Goal: Task Accomplishment & Management: Use online tool/utility

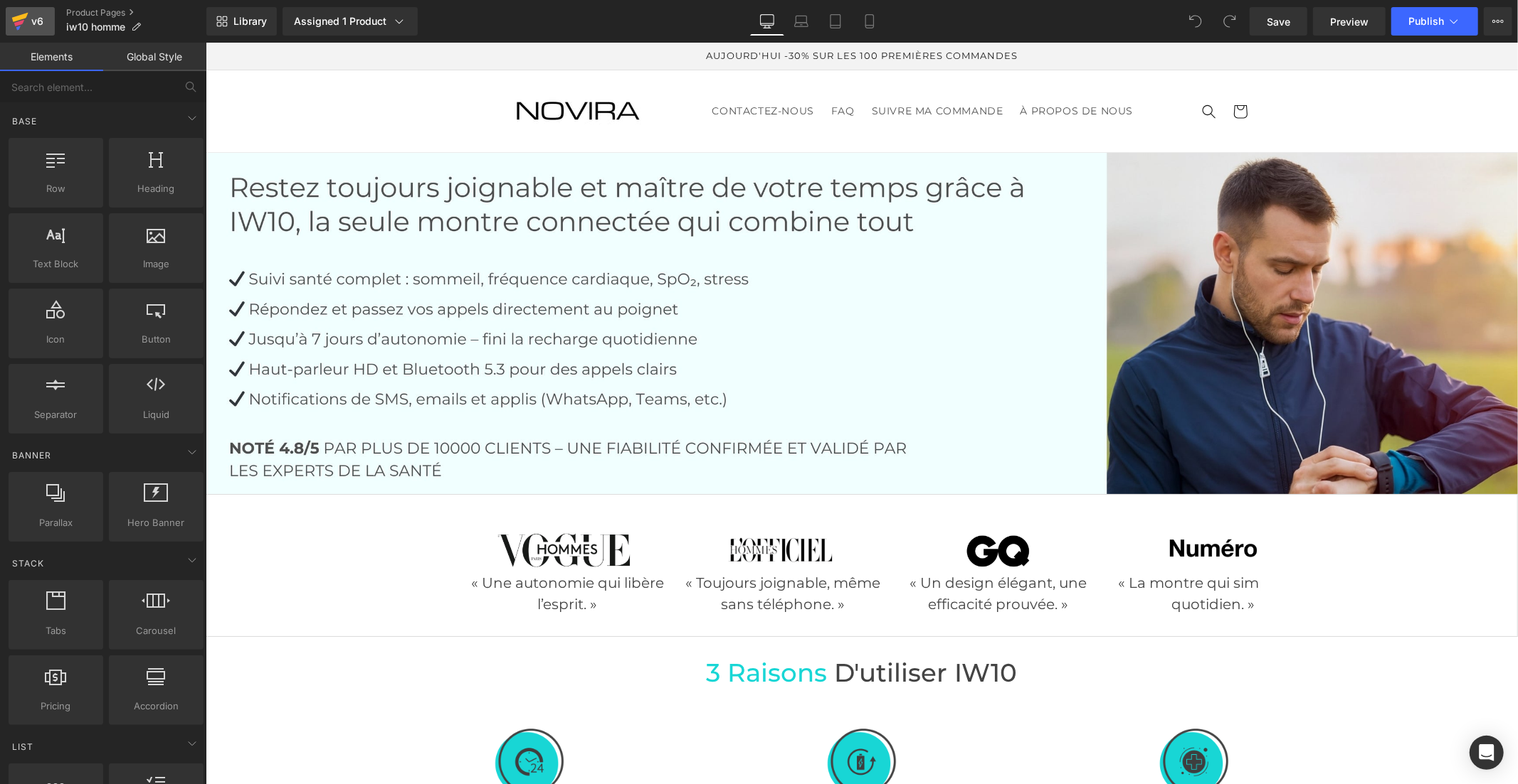
drag, startPoint x: 631, startPoint y: 1, endPoint x: 29, endPoint y: 20, distance: 602.3
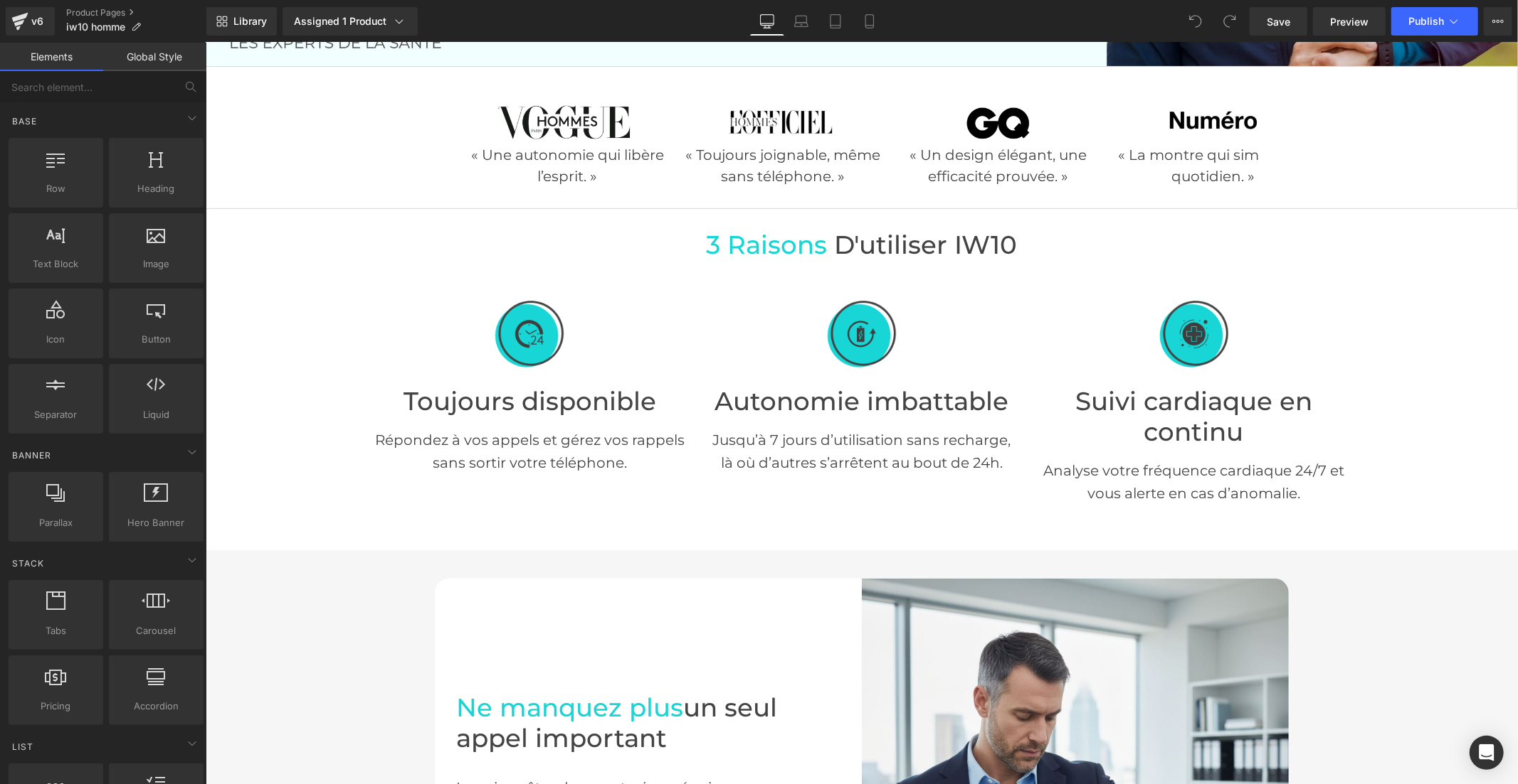
scroll to position [473, 0]
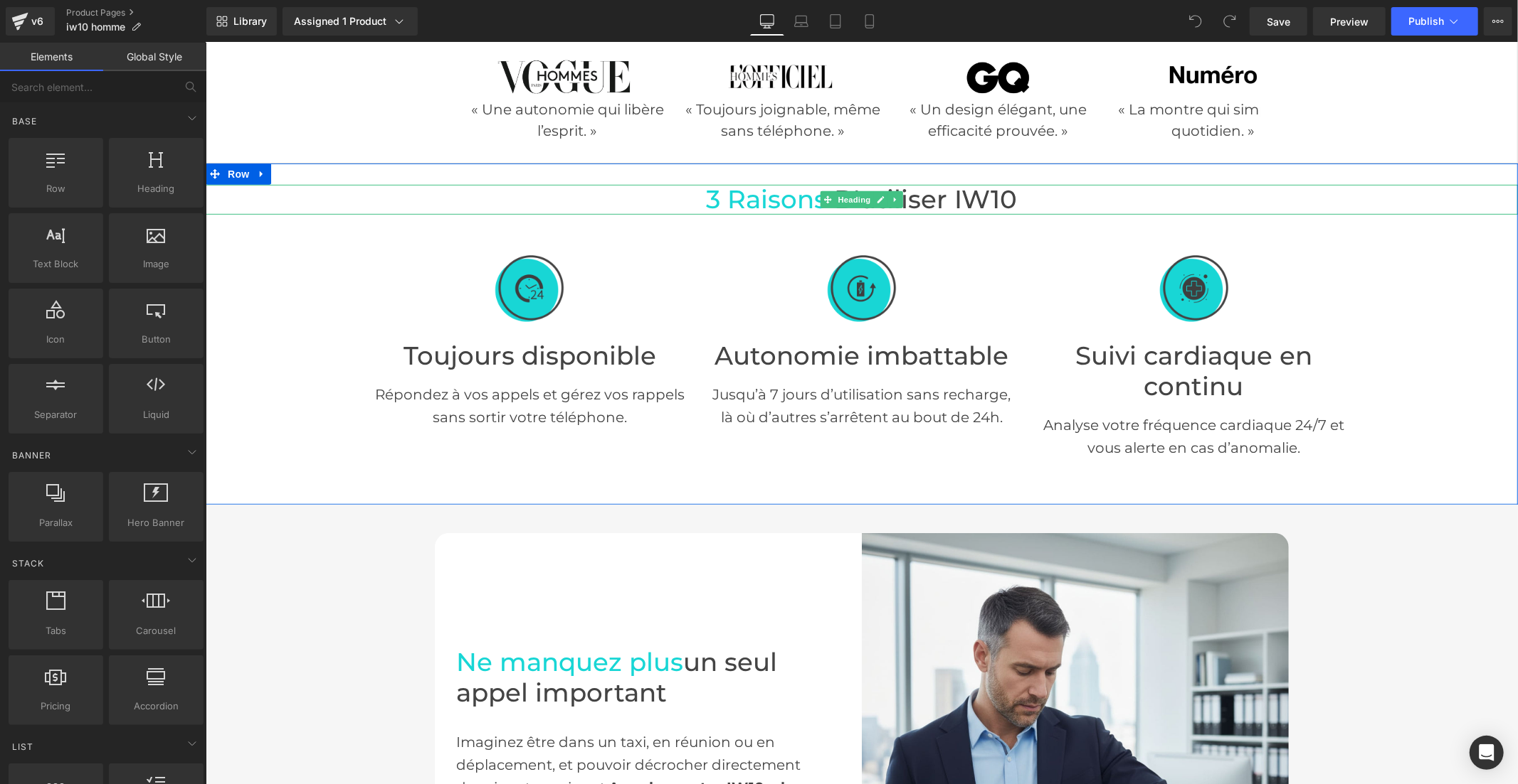
click at [762, 196] on span "3 raisons" at bounding box center [766, 198] width 121 height 30
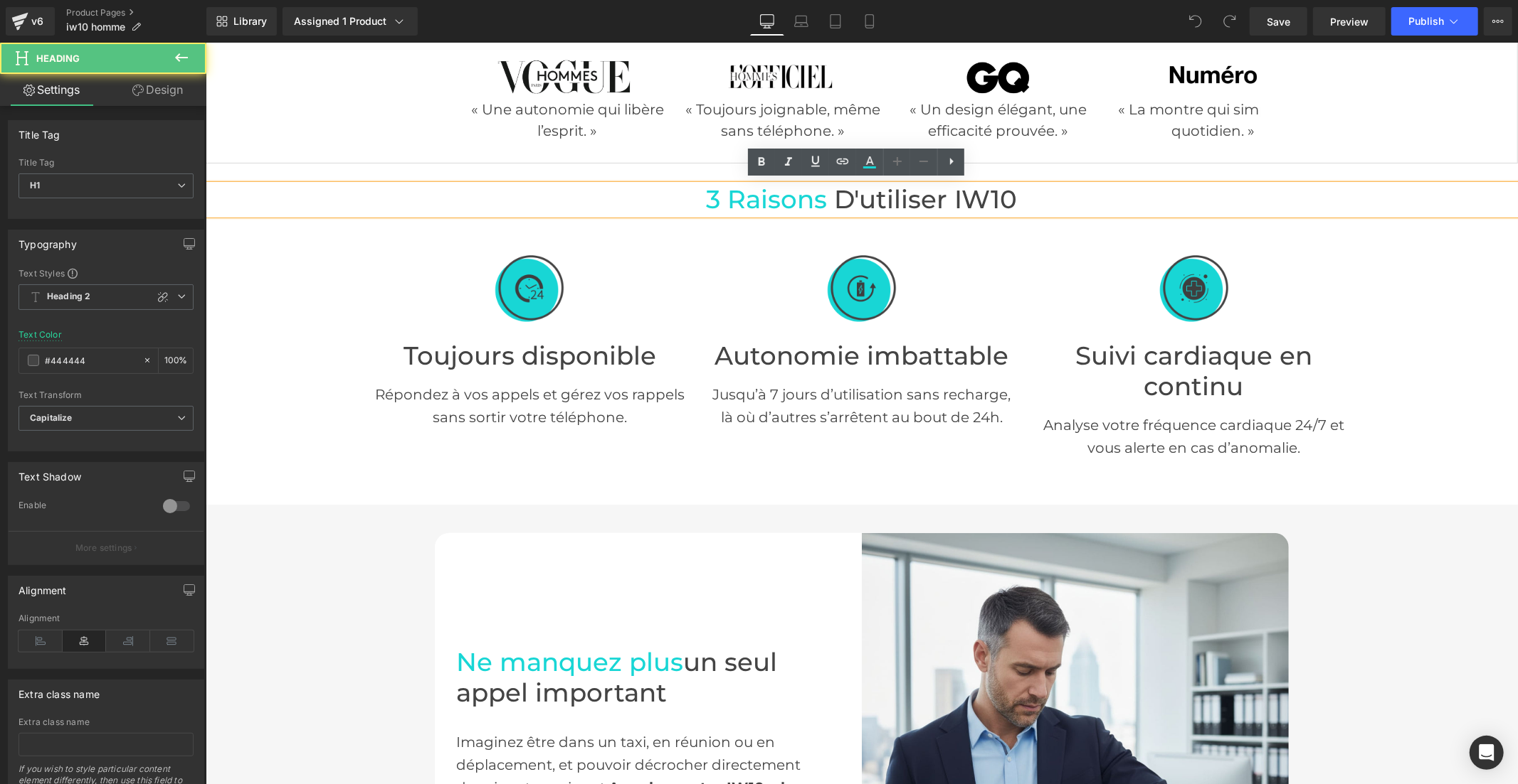
click at [787, 196] on span "3 raisons" at bounding box center [766, 198] width 121 height 30
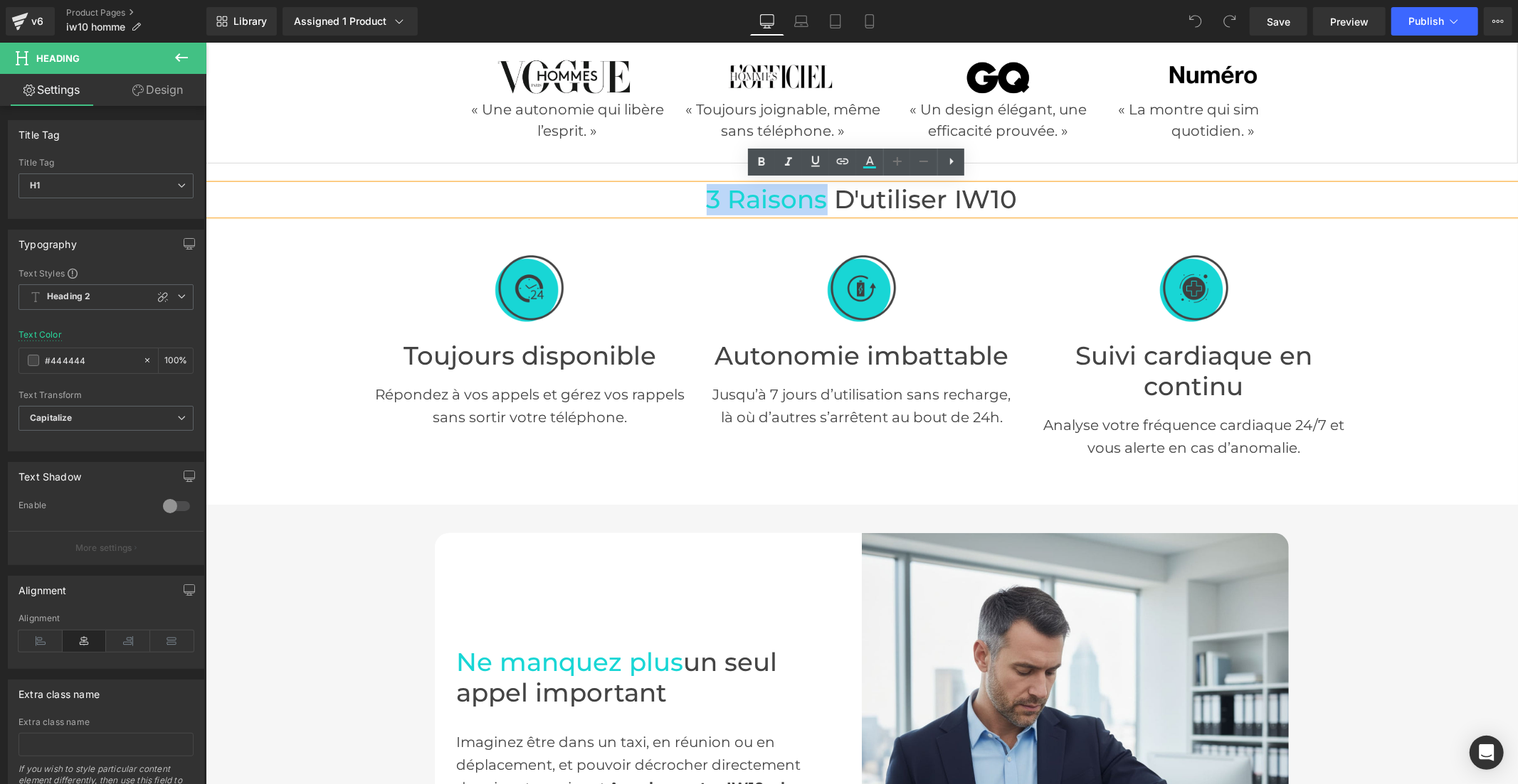
drag, startPoint x: 818, startPoint y: 196, endPoint x: 704, endPoint y: 198, distance: 114.0
click at [706, 198] on span "3 raisons" at bounding box center [766, 198] width 121 height 30
click at [870, 161] on icon at bounding box center [869, 162] width 17 height 17
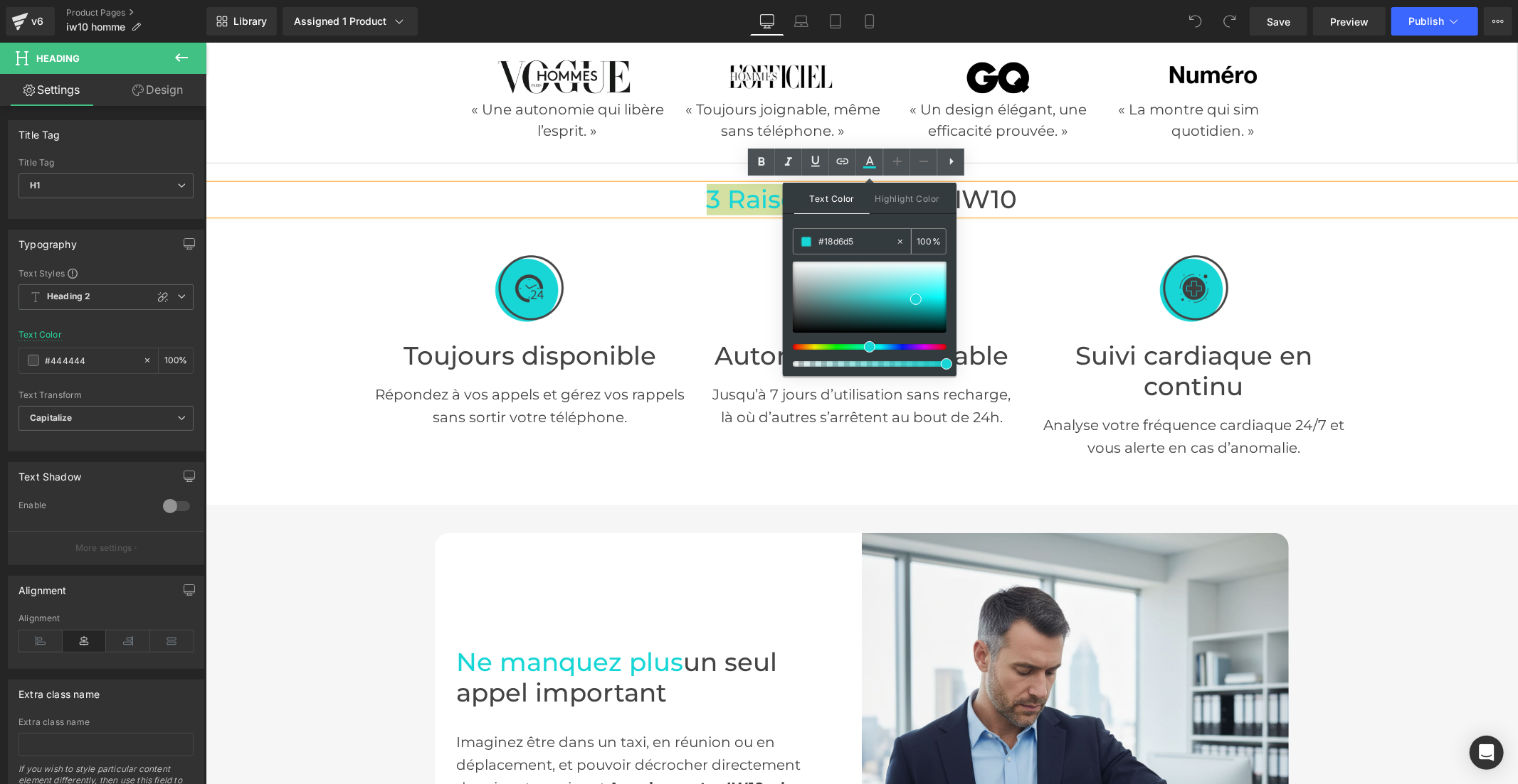
click at [834, 247] on input "#18d6d5" at bounding box center [856, 242] width 76 height 16
paste input "0122fc"
type input "#0122fc"
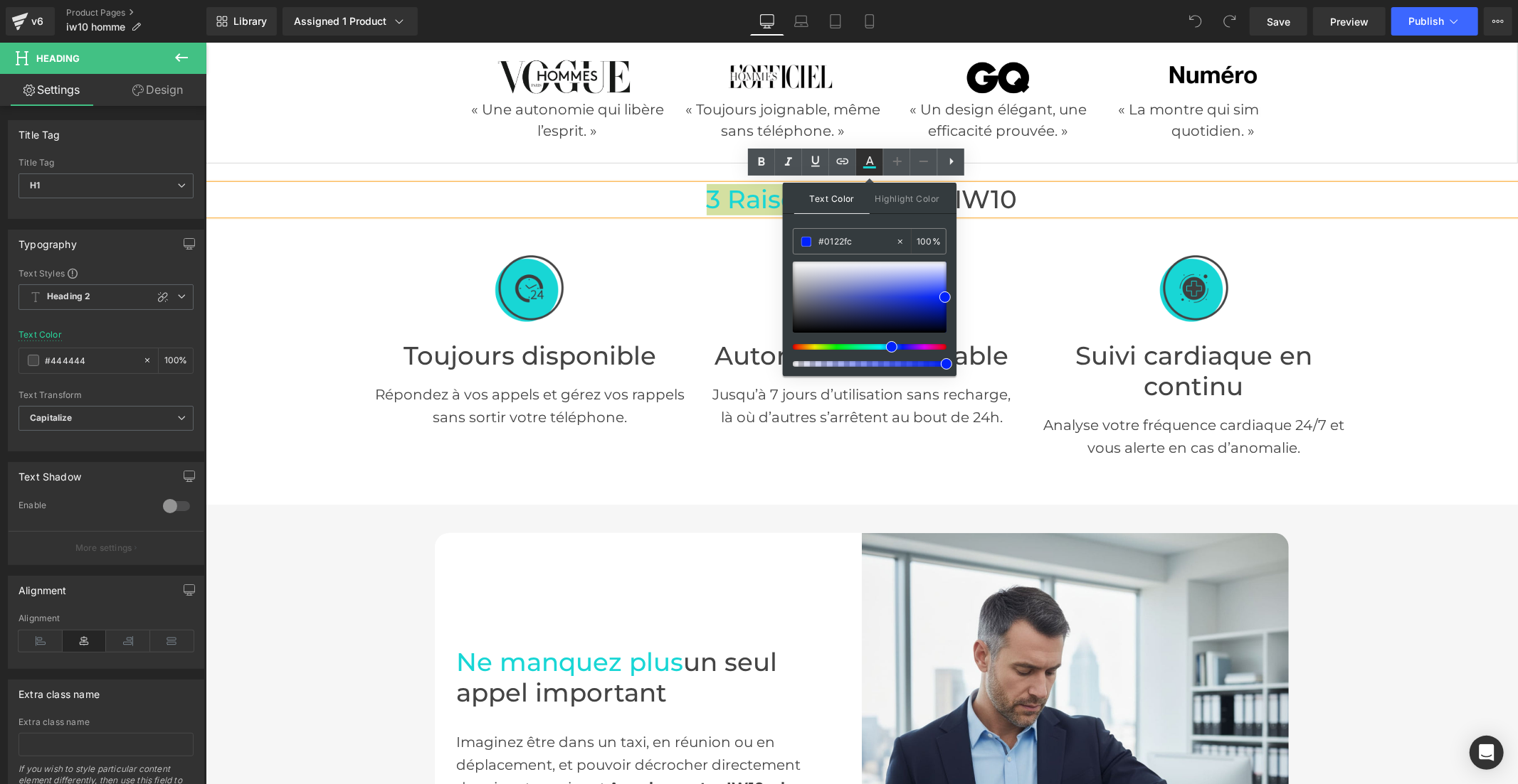
click at [873, 165] on icon at bounding box center [869, 162] width 17 height 17
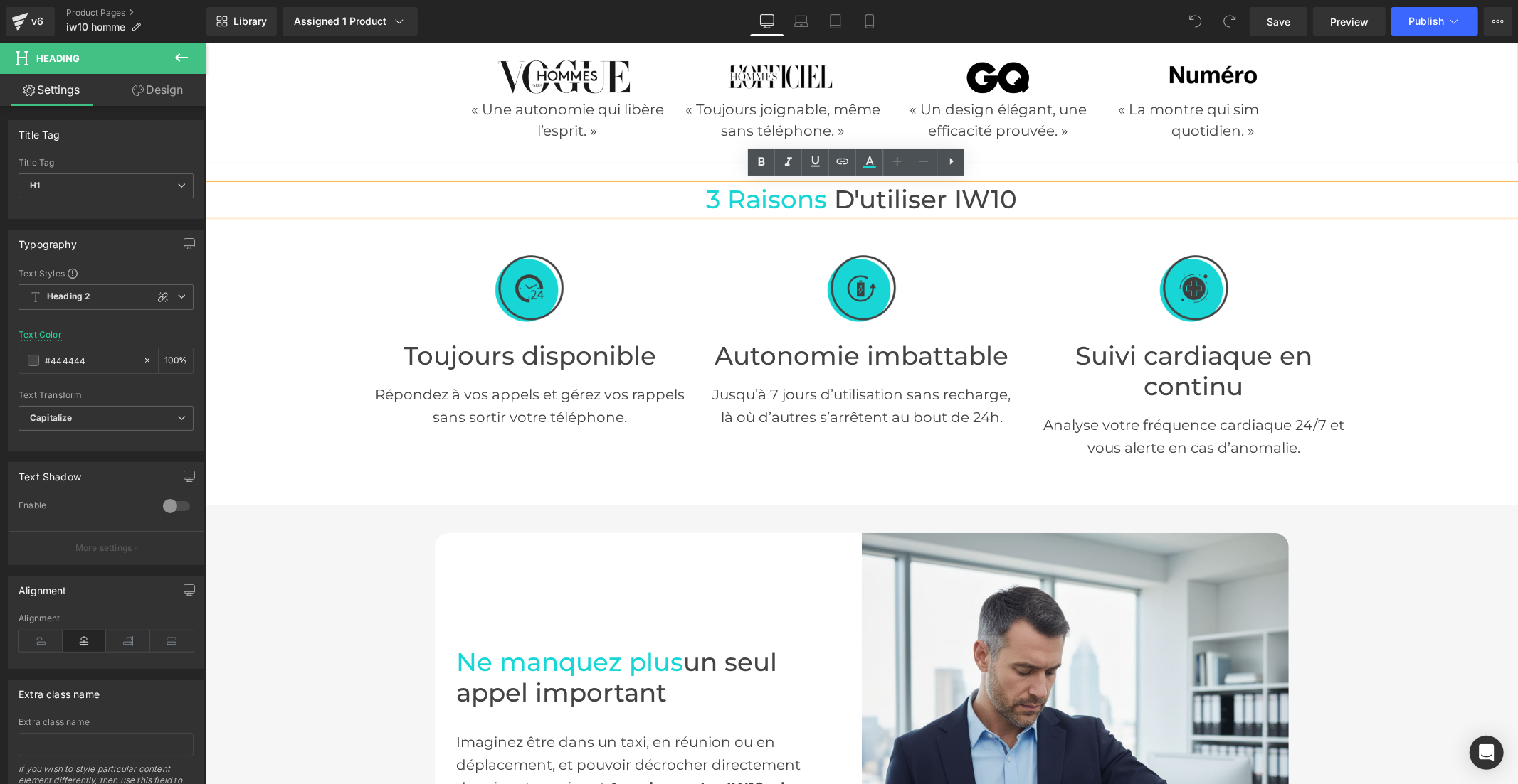
click at [873, 193] on span "d'utiliser IW10" at bounding box center [925, 198] width 182 height 30
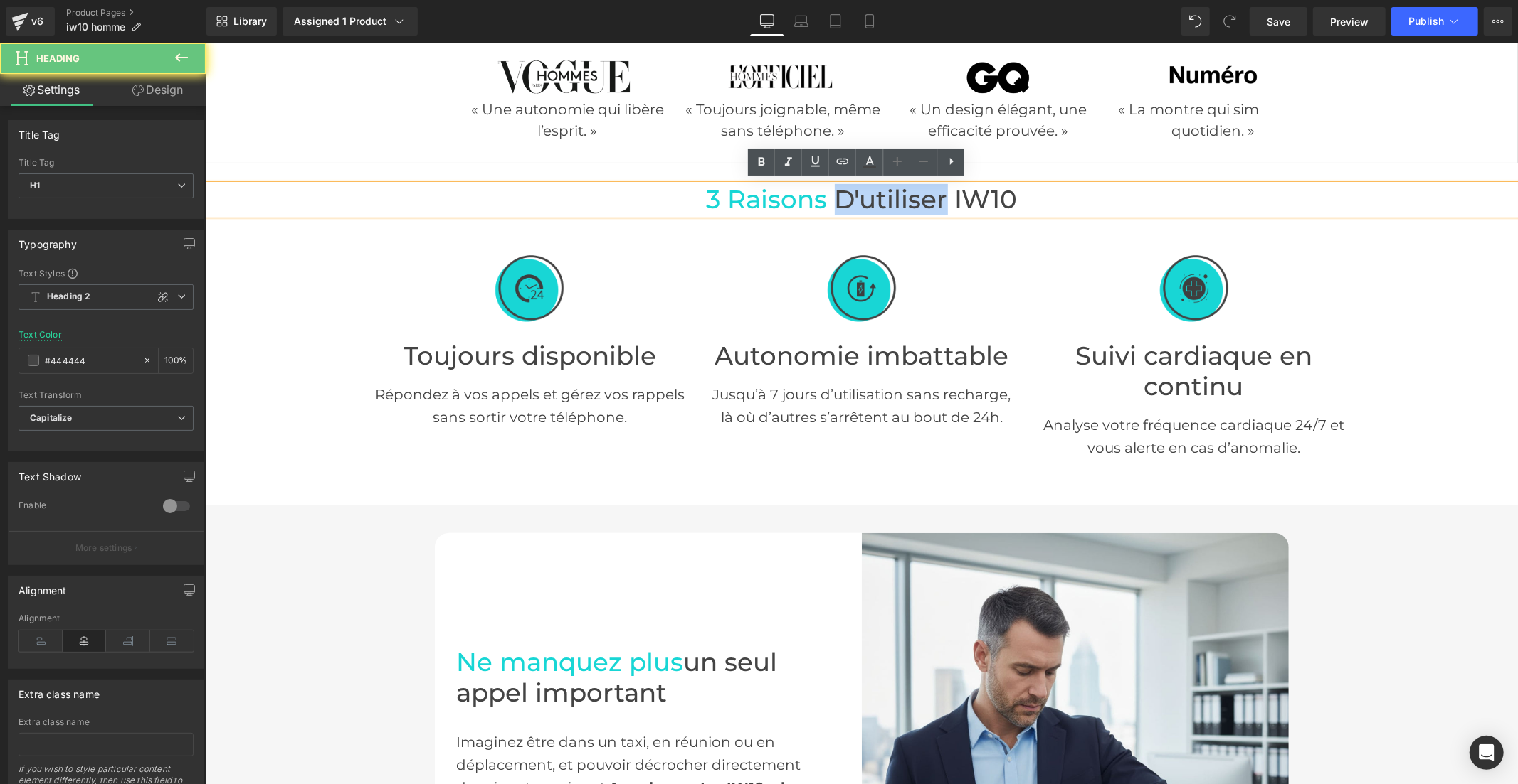
drag, startPoint x: 873, startPoint y: 193, endPoint x: 933, endPoint y: 191, distance: 60.0
click at [933, 191] on span "d'utiliser IW10" at bounding box center [925, 198] width 182 height 30
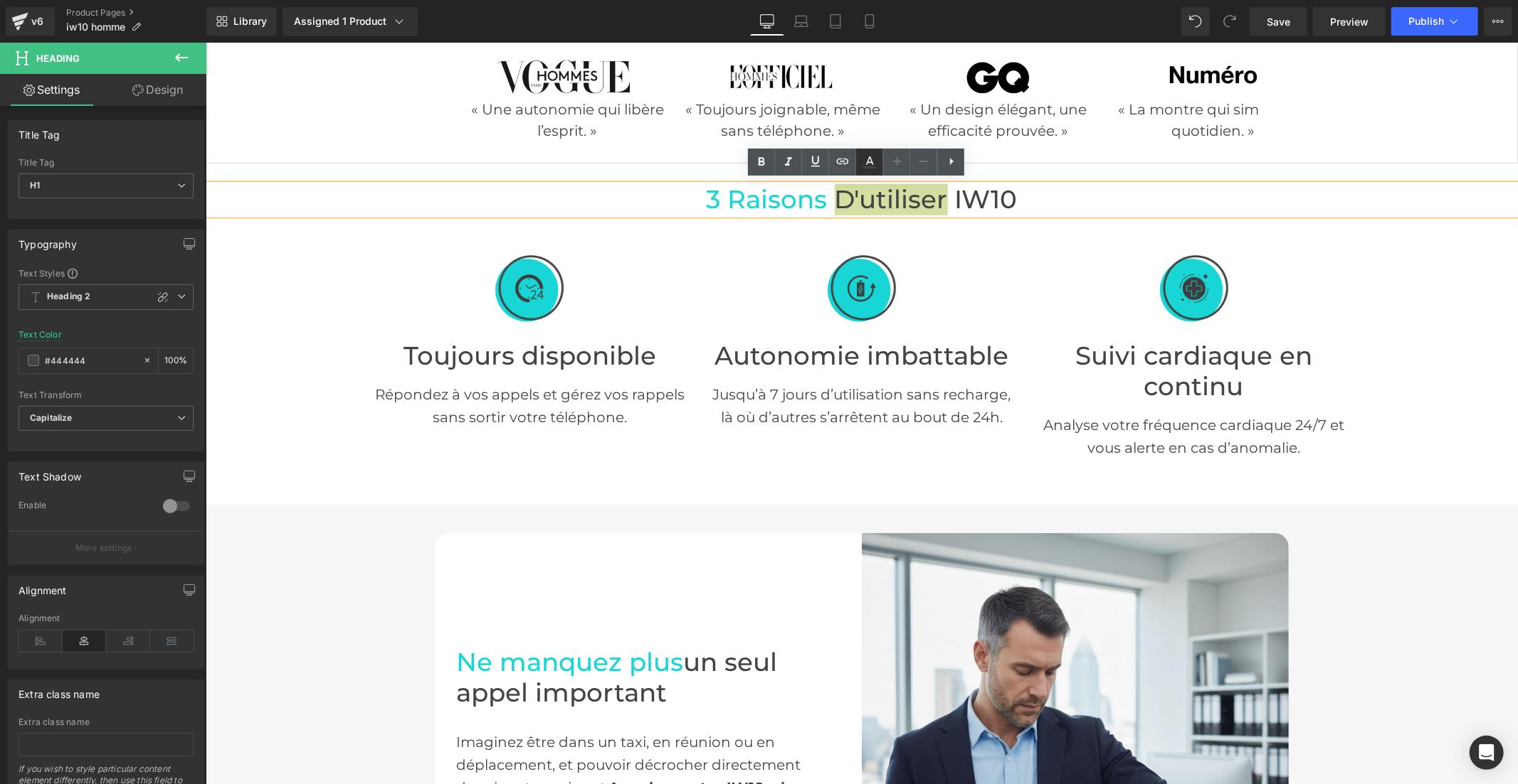
click at [865, 158] on icon at bounding box center [869, 162] width 17 height 17
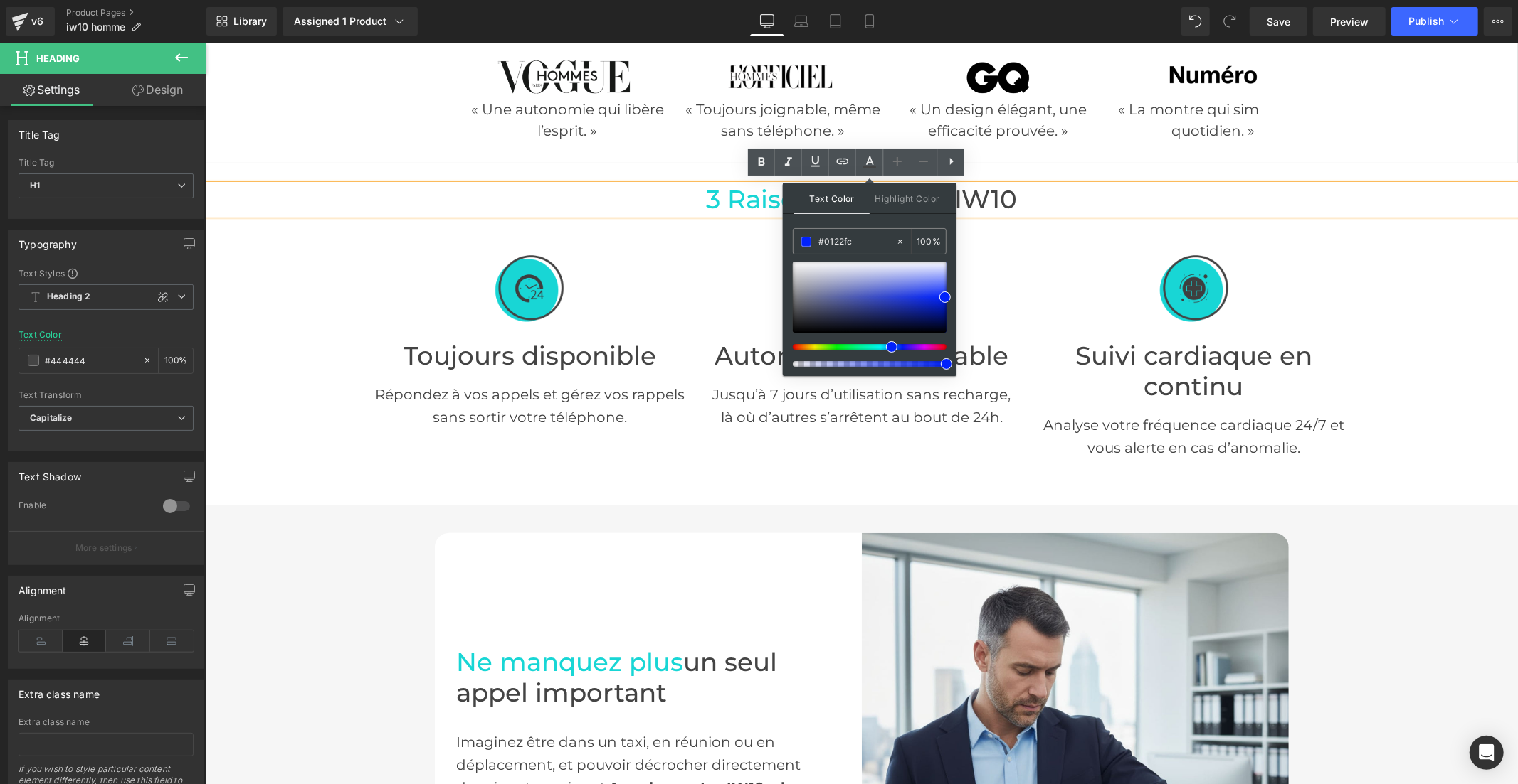
drag, startPoint x: 1025, startPoint y: 234, endPoint x: 981, endPoint y: 224, distance: 45.1
click at [1027, 235] on div "Image Suivi cardiaque en continu Heading Analyse votre fréquence cardiaque 24/7…" at bounding box center [1192, 355] width 332 height 240
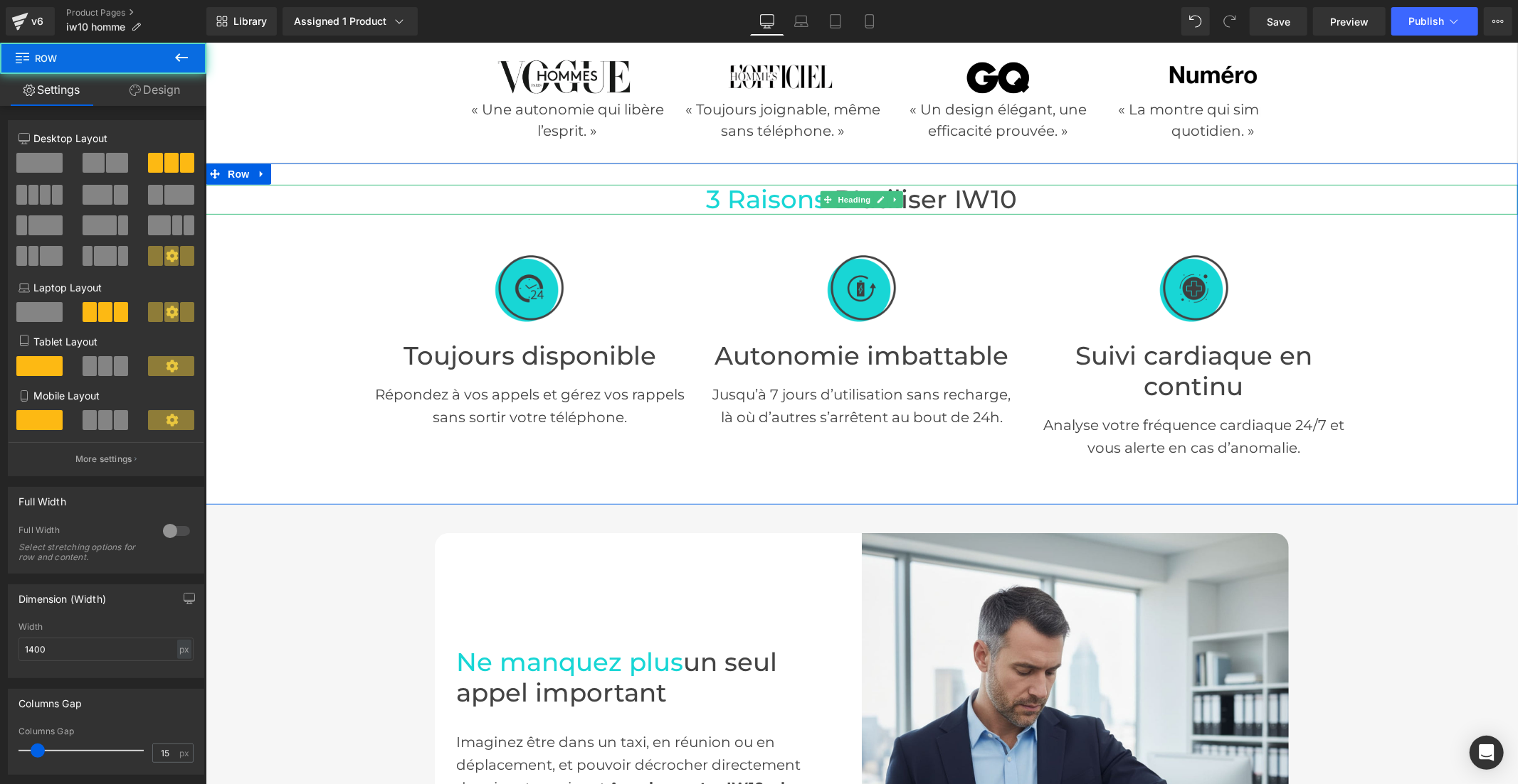
click at [783, 196] on span "3 raisons" at bounding box center [766, 198] width 121 height 30
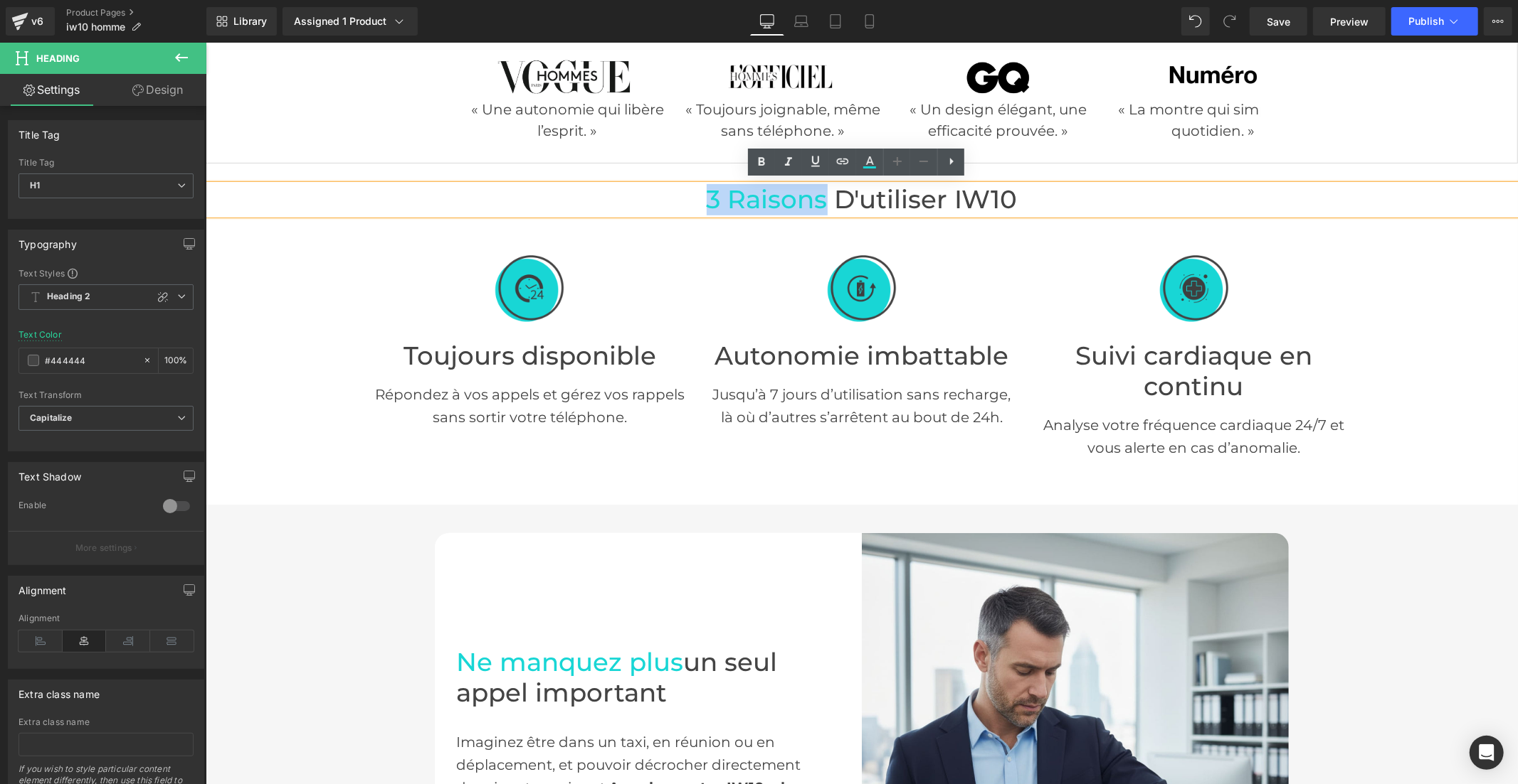
drag, startPoint x: 822, startPoint y: 196, endPoint x: 700, endPoint y: 196, distance: 122.0
click at [700, 196] on h1 "3 raisons d'utiliser IW10" at bounding box center [861, 199] width 1312 height 30
click at [862, 159] on icon at bounding box center [869, 162] width 17 height 17
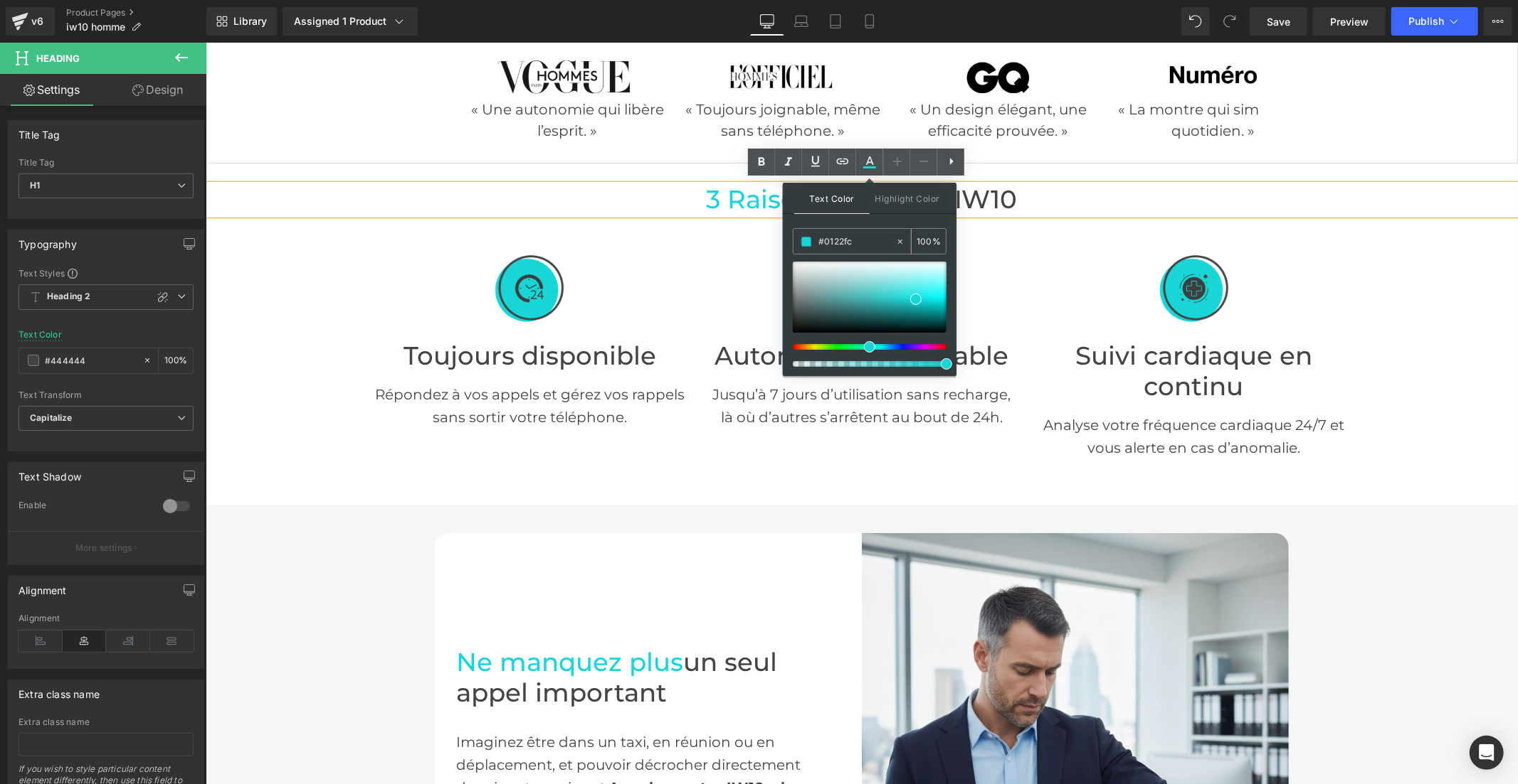
click at [865, 245] on input "#0122fc" at bounding box center [856, 242] width 76 height 16
paste input "0122fc"
type input "#0122fc"
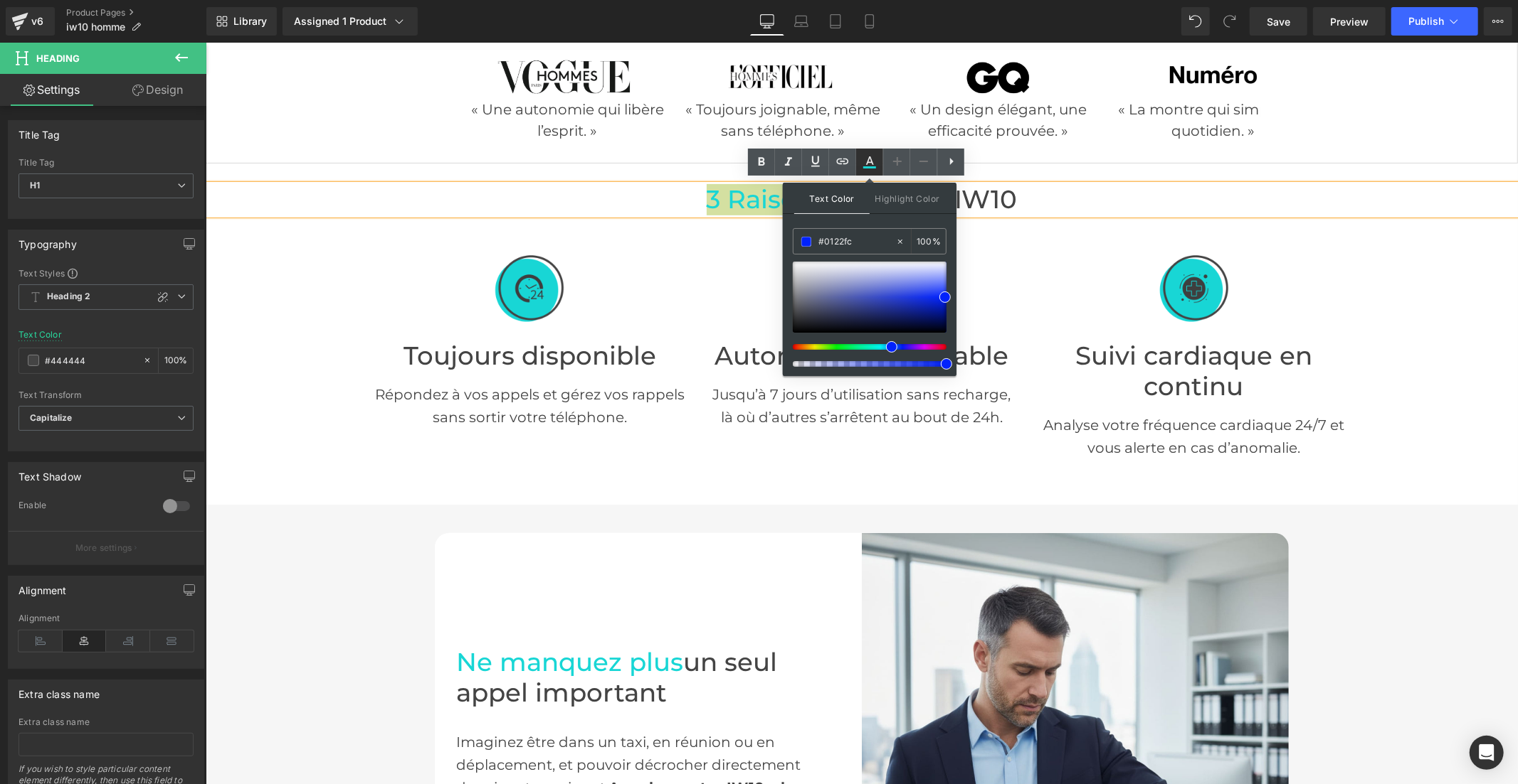
click at [876, 154] on icon at bounding box center [869, 162] width 17 height 17
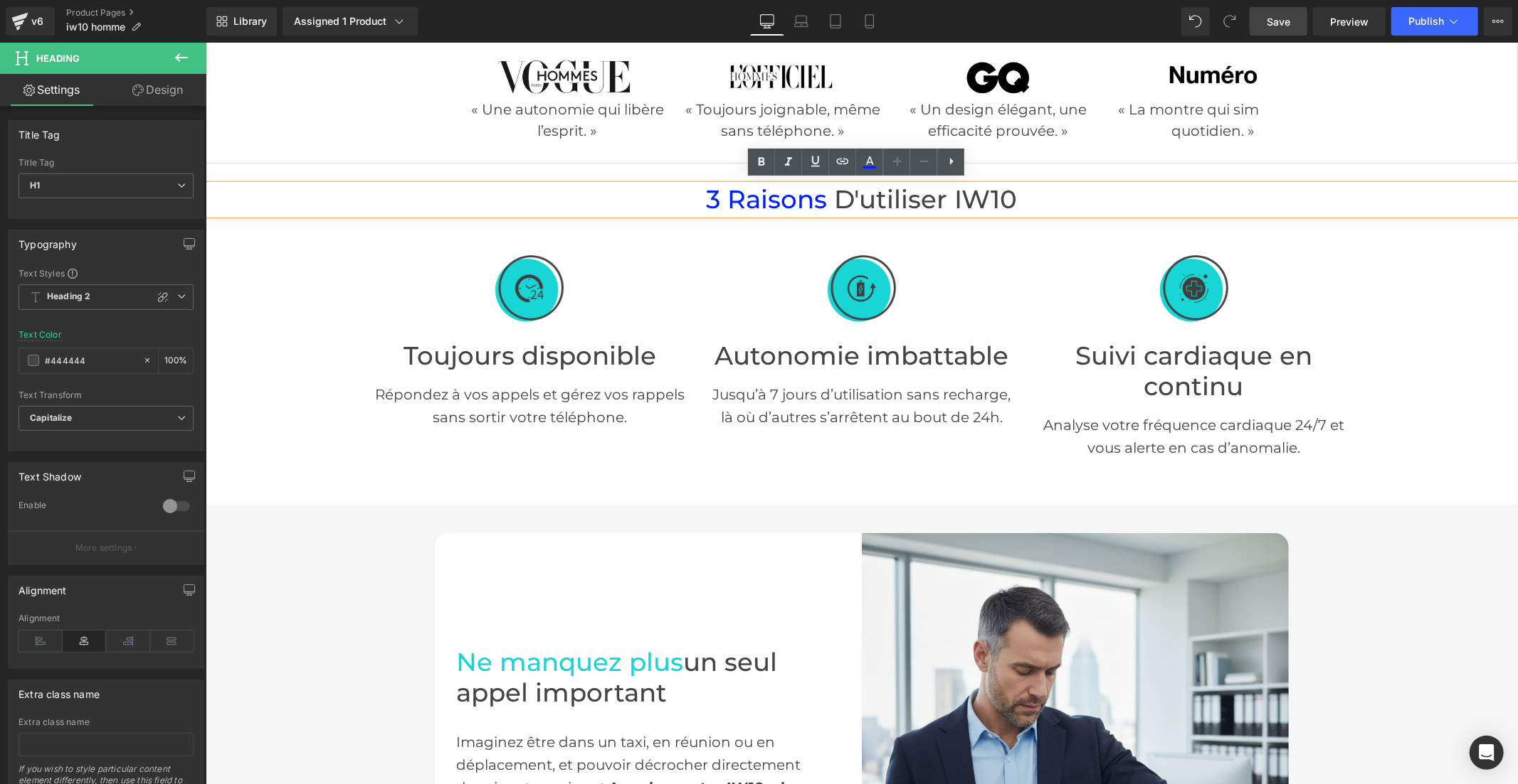
click at [1286, 19] on span "Save" at bounding box center [1279, 22] width 24 height 15
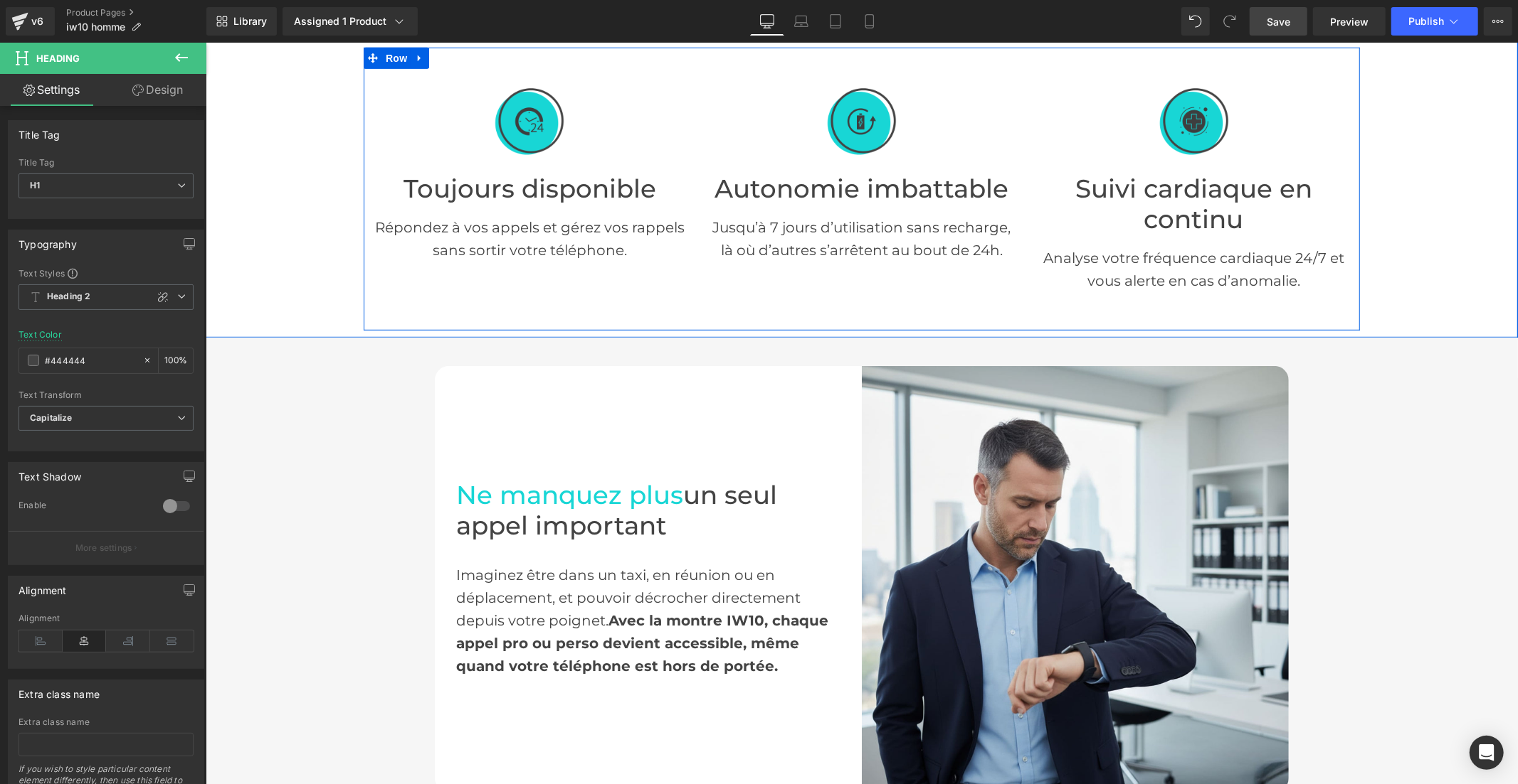
scroll to position [869, 0]
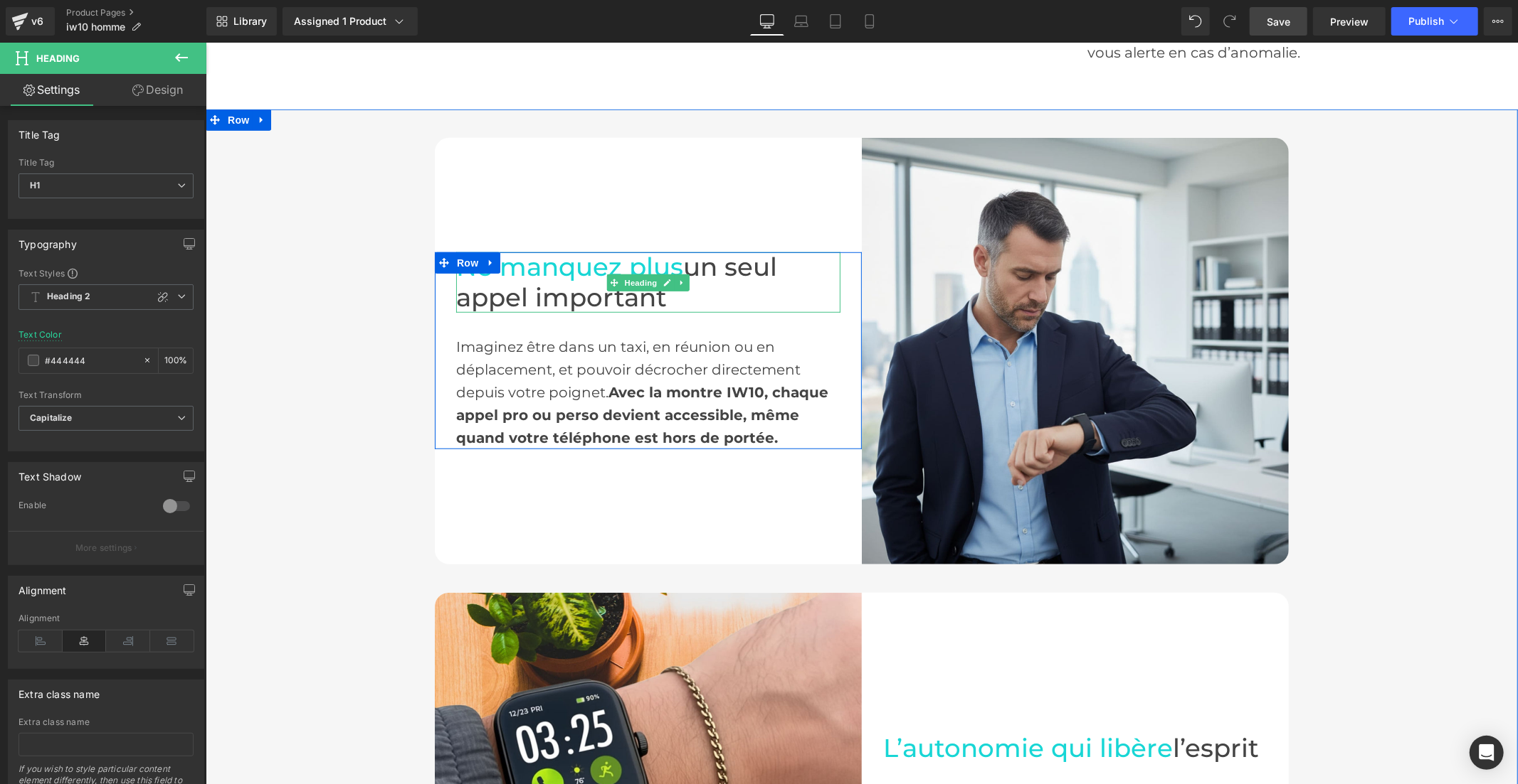
click at [585, 264] on span "Ne manquez plus" at bounding box center [568, 266] width 227 height 30
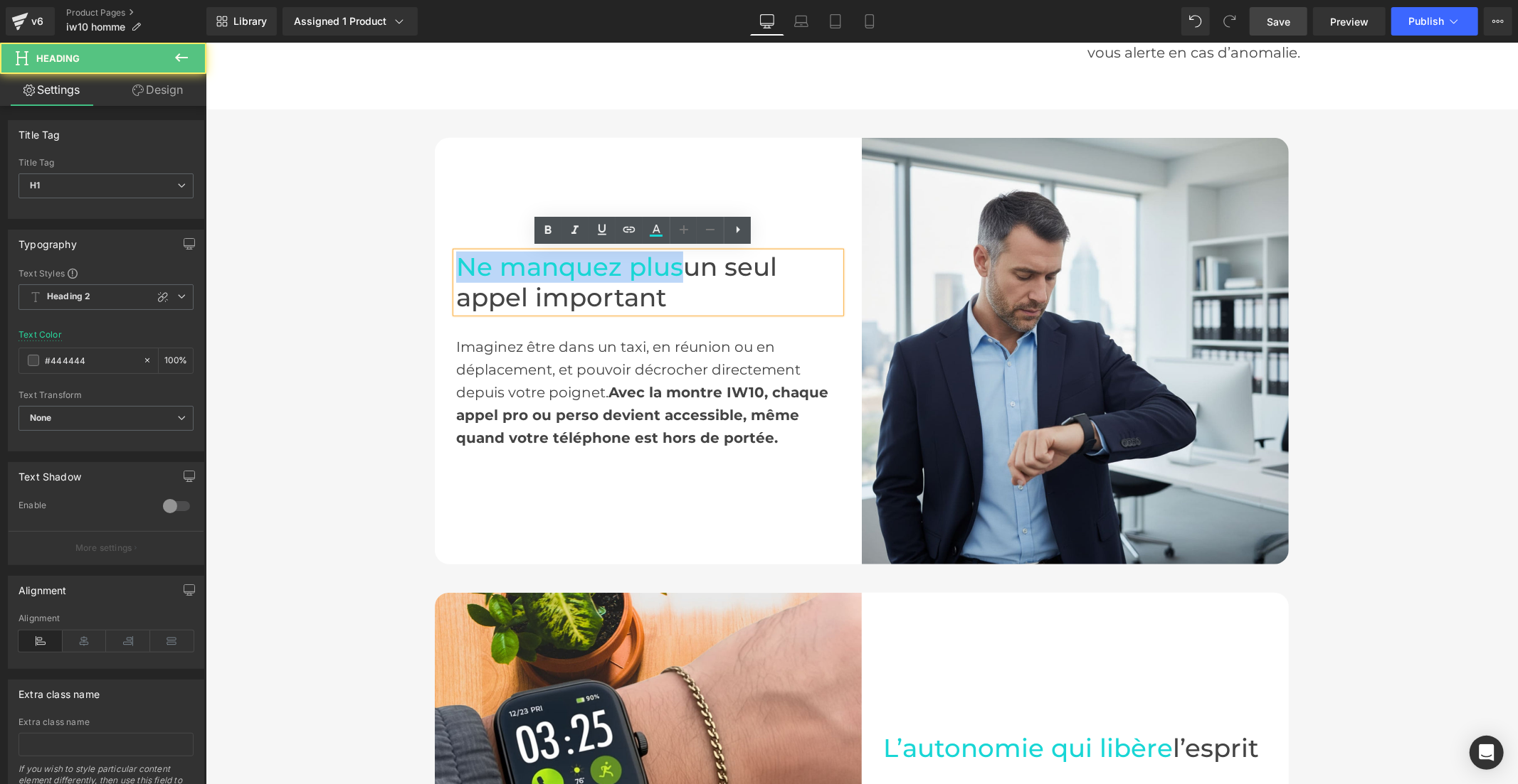
drag, startPoint x: 676, startPoint y: 261, endPoint x: 453, endPoint y: 264, distance: 223.0
click at [455, 264] on h1 "Ne manquez plus un seul appel important" at bounding box center [647, 282] width 384 height 61
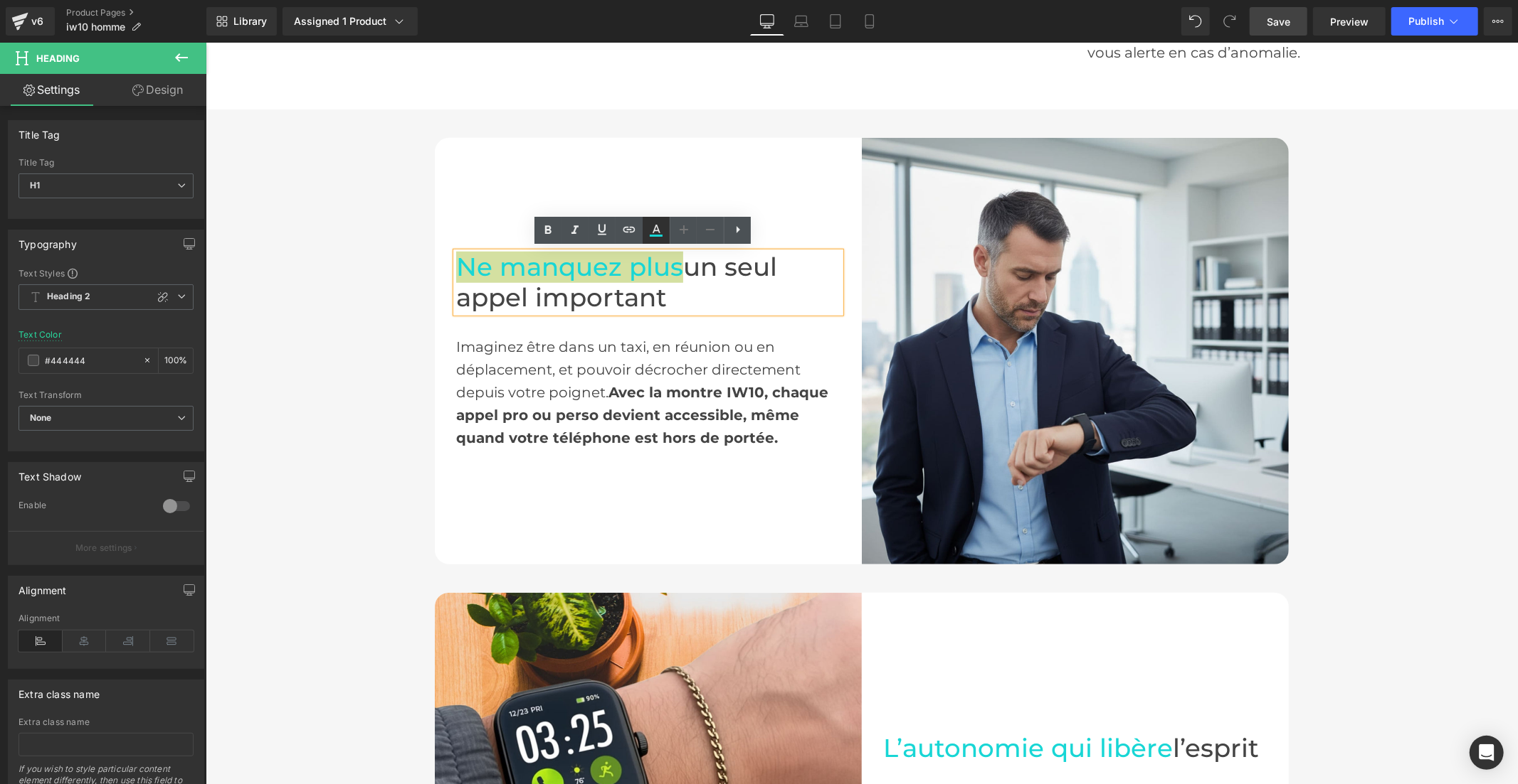
click at [652, 229] on icon at bounding box center [655, 229] width 17 height 17
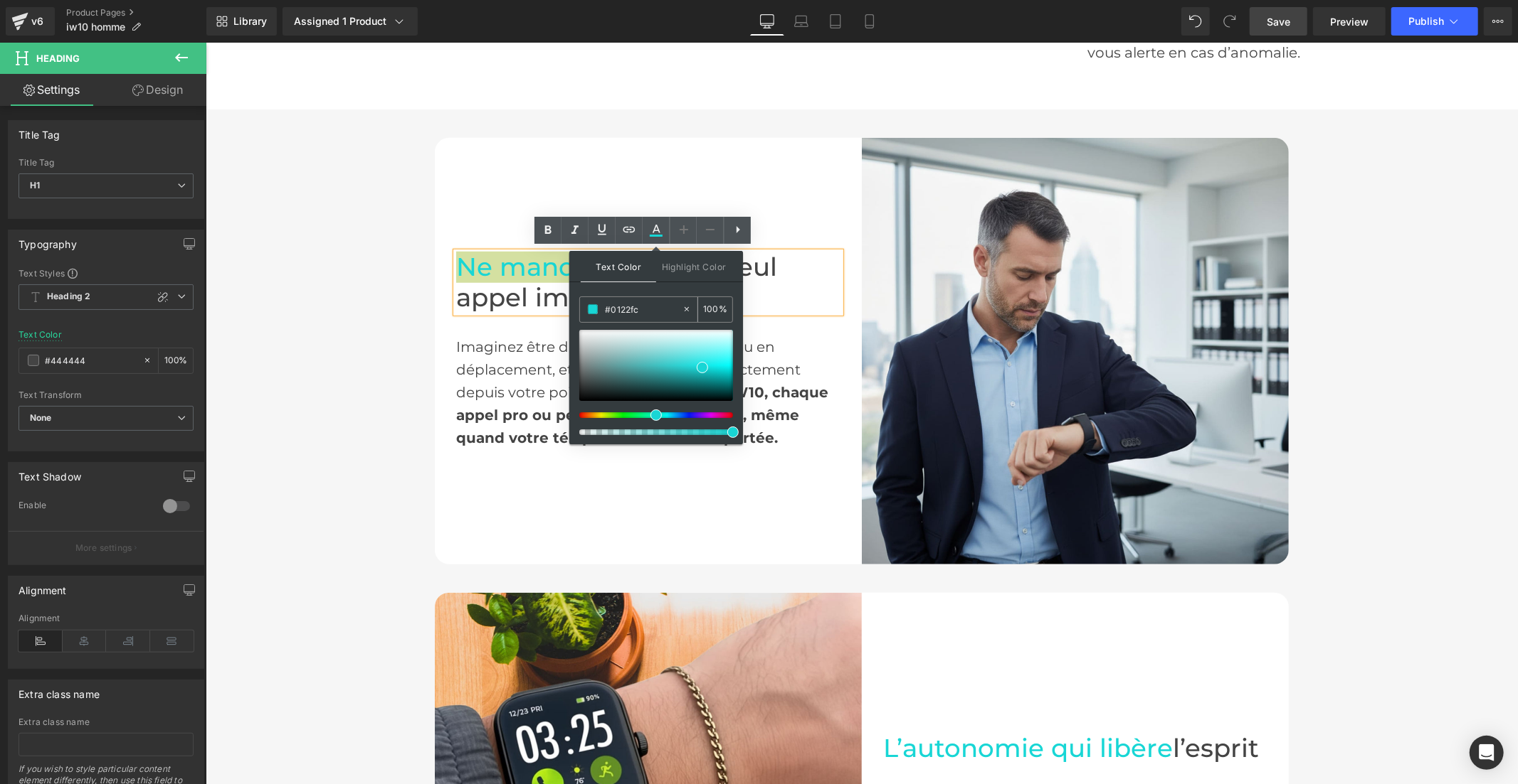
click at [637, 313] on input "#0122fc" at bounding box center [643, 310] width 76 height 16
paste input "0122fc"
type input "#0122fc"
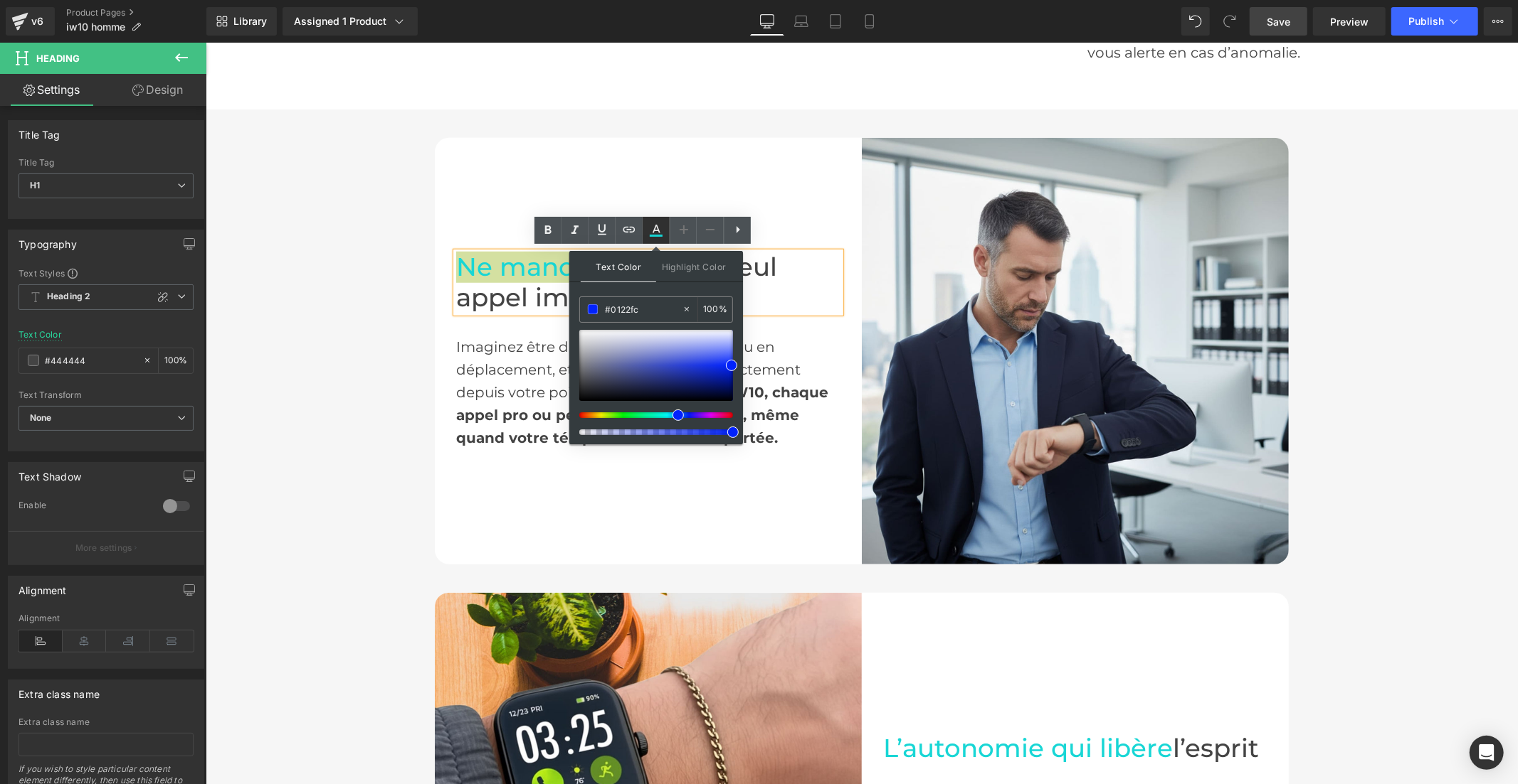
click at [648, 229] on icon at bounding box center [655, 229] width 17 height 17
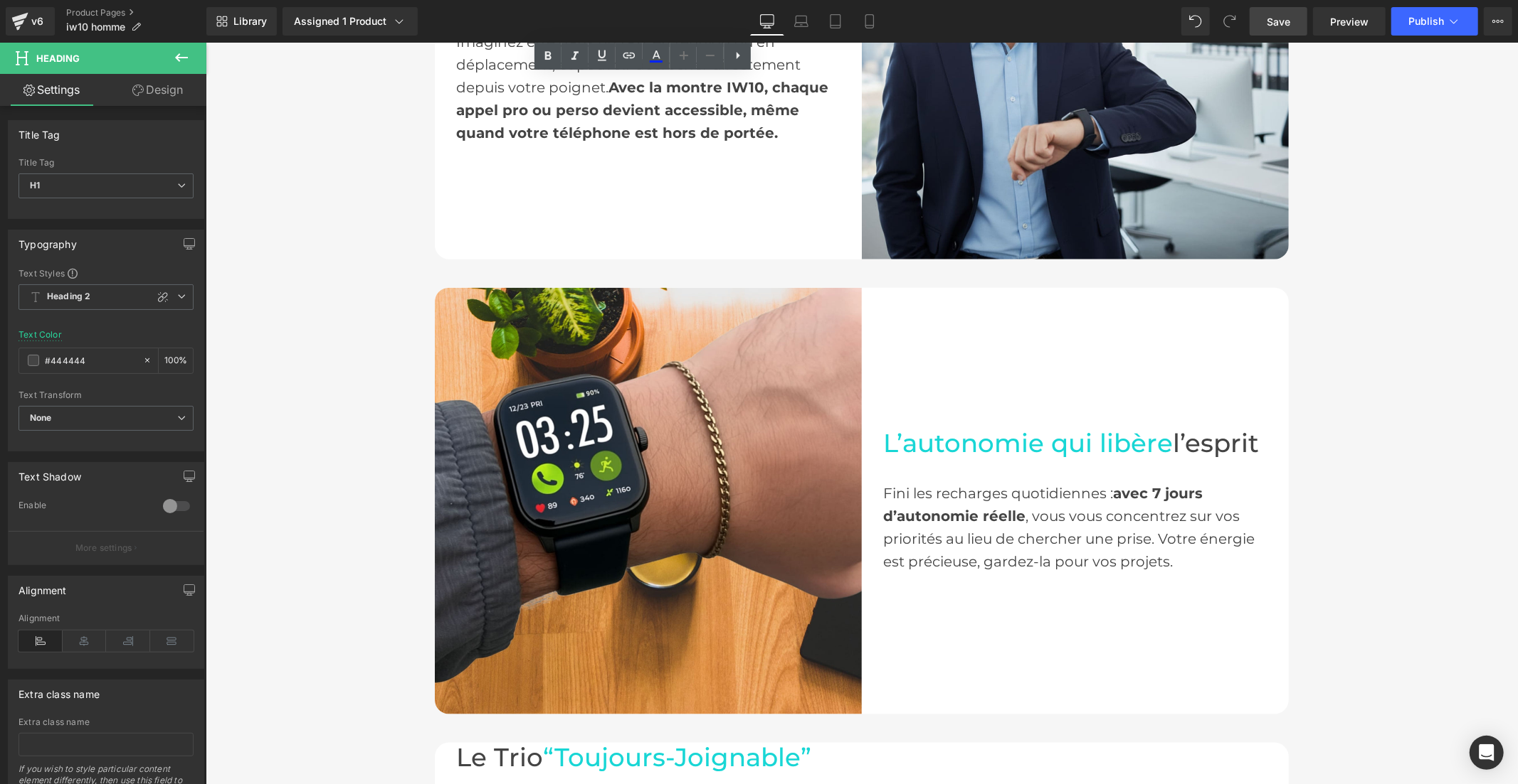
scroll to position [1185, 0]
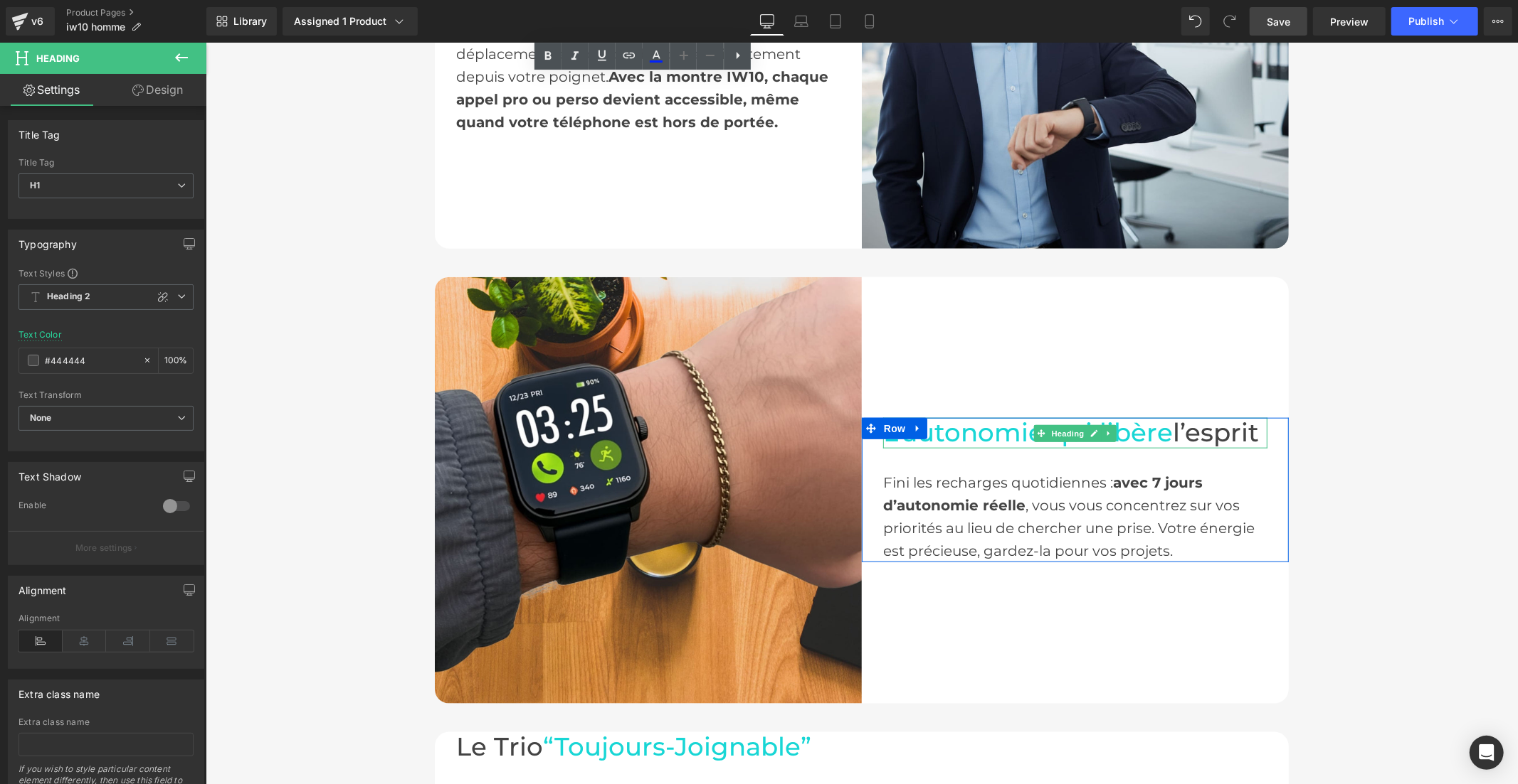
click at [1037, 430] on icon at bounding box center [1040, 433] width 8 height 8
click at [1118, 434] on span "L’autonomie qui libère" at bounding box center [1027, 431] width 289 height 30
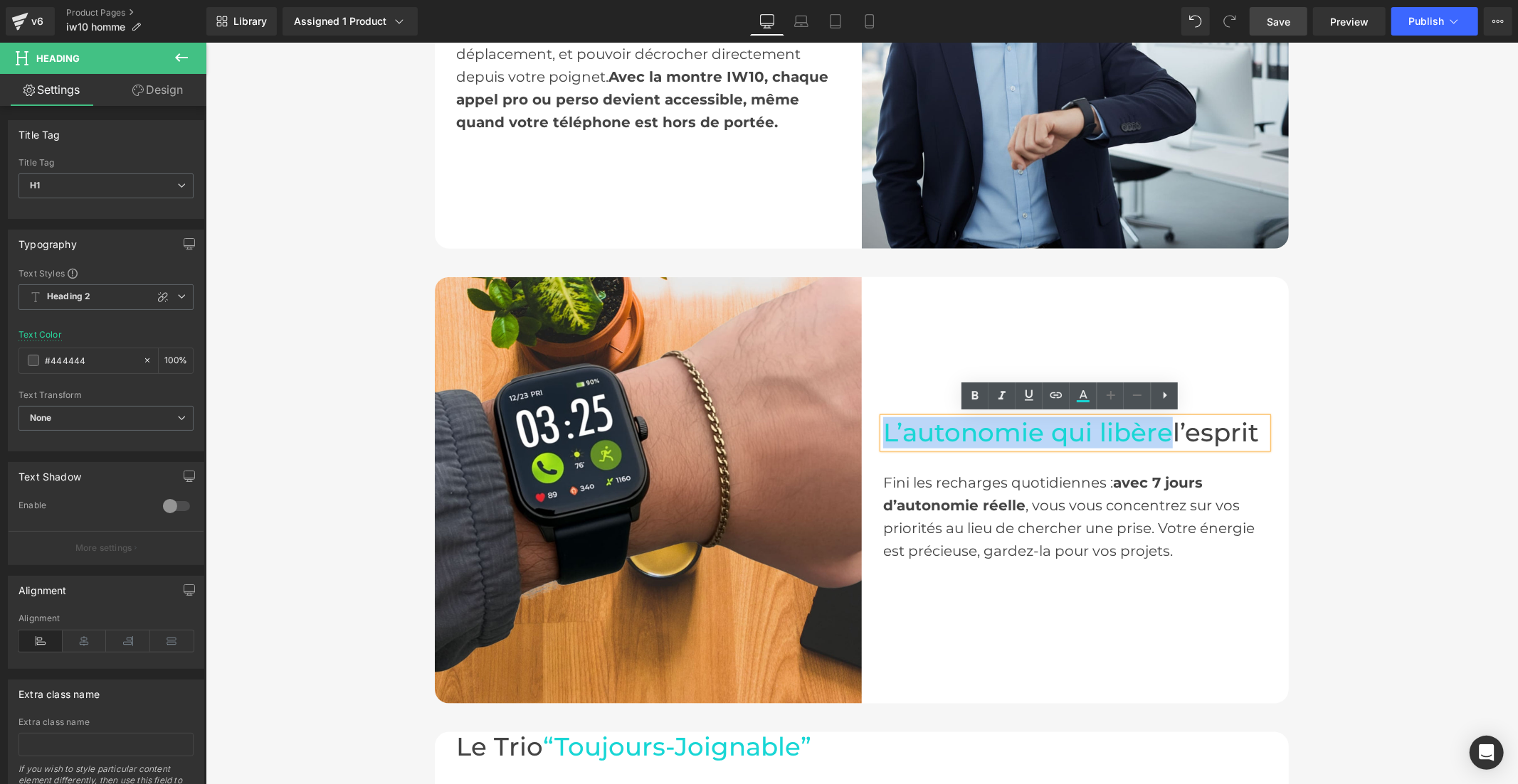
drag, startPoint x: 1162, startPoint y: 431, endPoint x: 977, endPoint y: 411, distance: 186.1
click at [883, 431] on span "L’autonomie qui libère" at bounding box center [1027, 431] width 289 height 30
click at [1083, 394] on icon at bounding box center [1084, 394] width 8 height 9
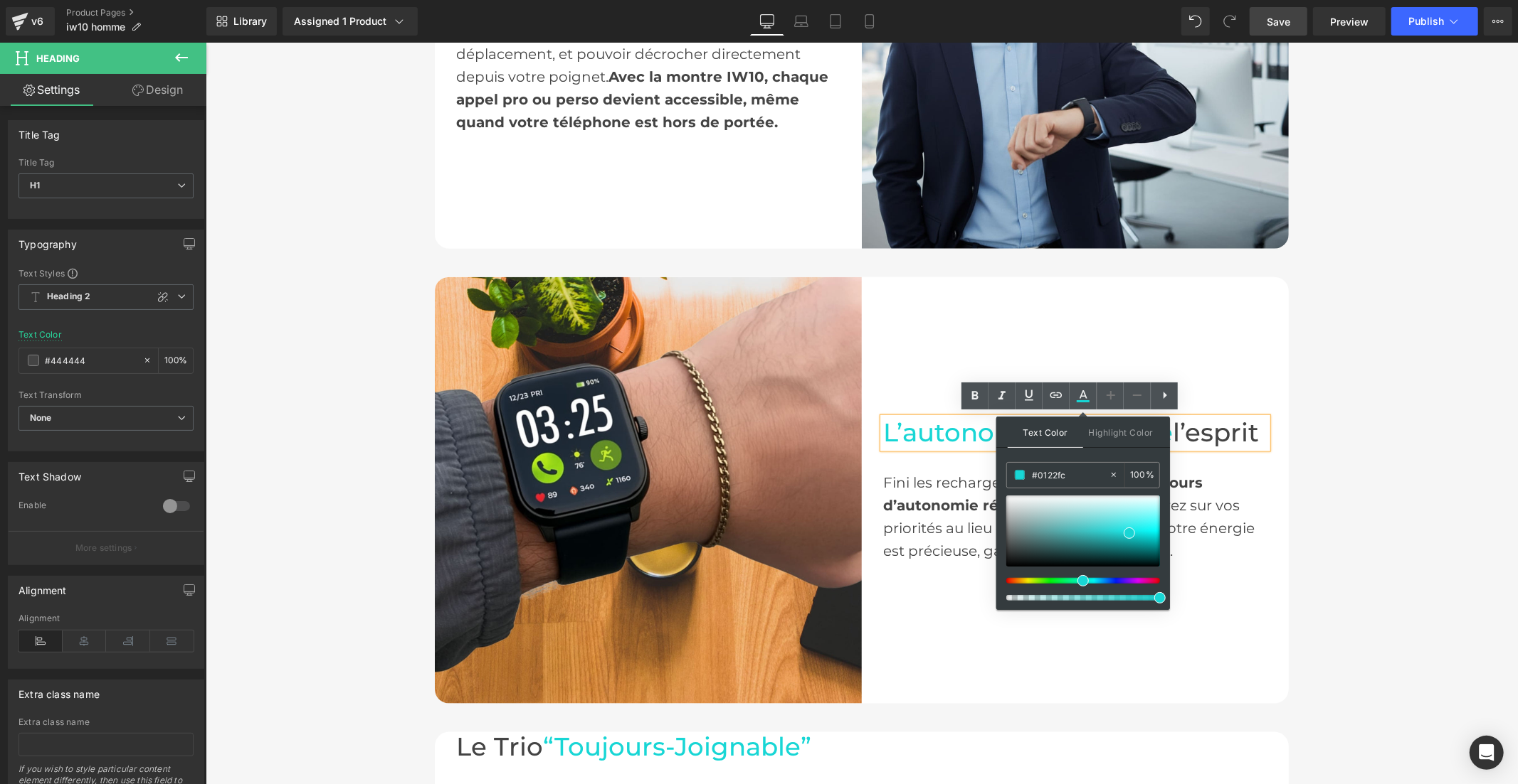
drag, startPoint x: 1073, startPoint y: 467, endPoint x: 1003, endPoint y: 471, distance: 70.1
click at [1003, 471] on div "Text Color Highlight Color #333333 #0122fc 100 % none 0 %" at bounding box center [1083, 513] width 174 height 193
paste input "0122fc"
type input "#0122fc"
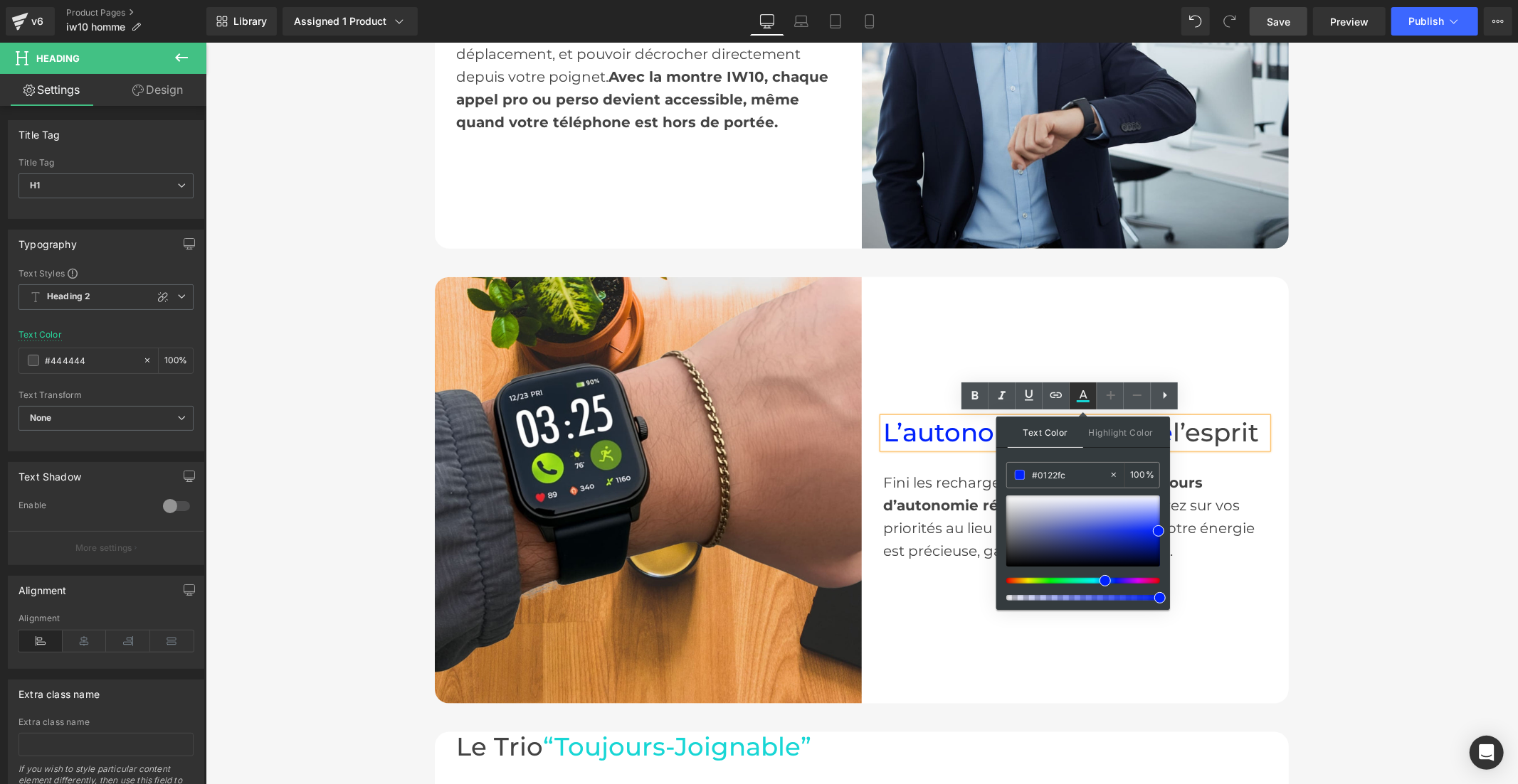
click at [1078, 394] on icon at bounding box center [1083, 395] width 17 height 17
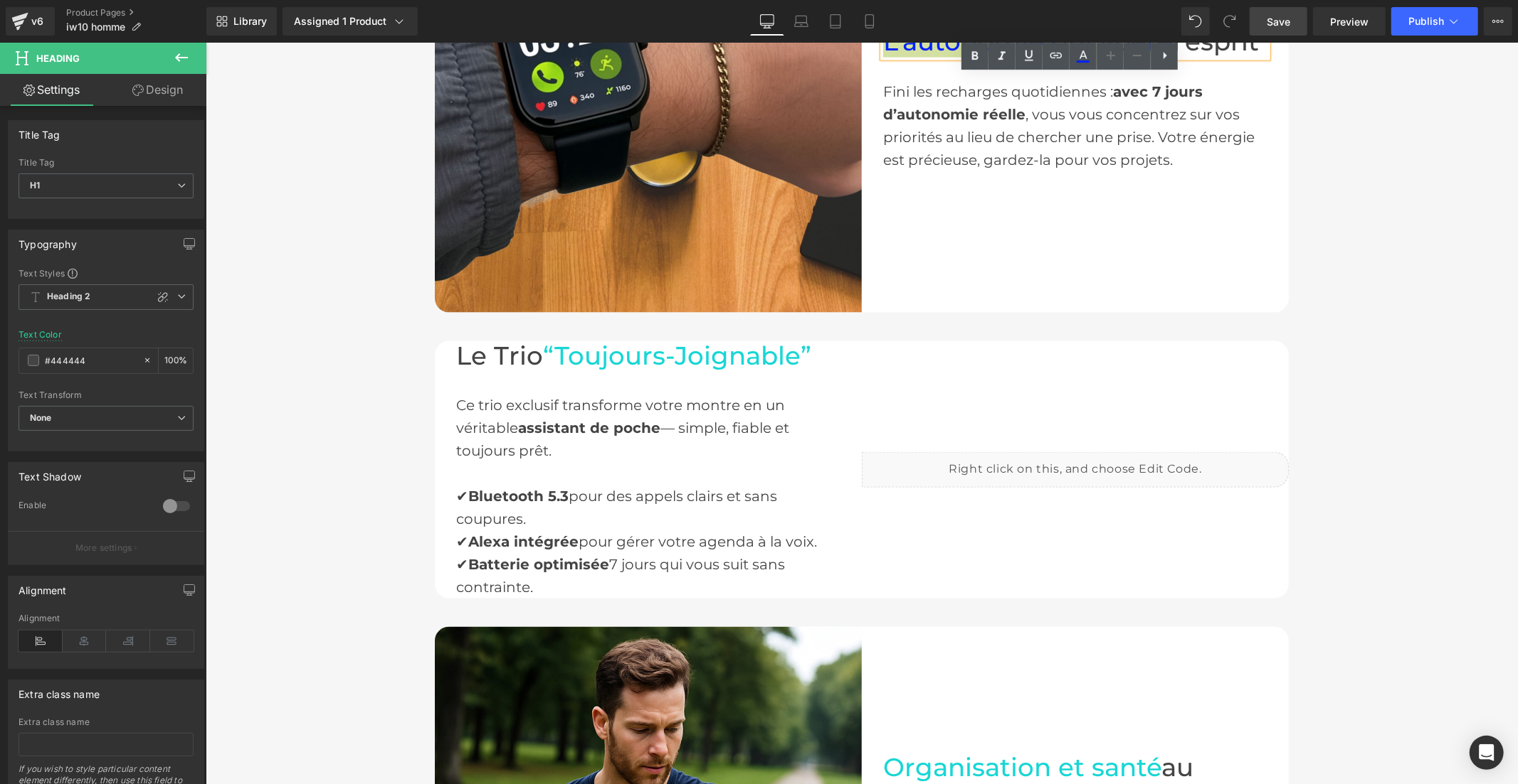
scroll to position [1580, 0]
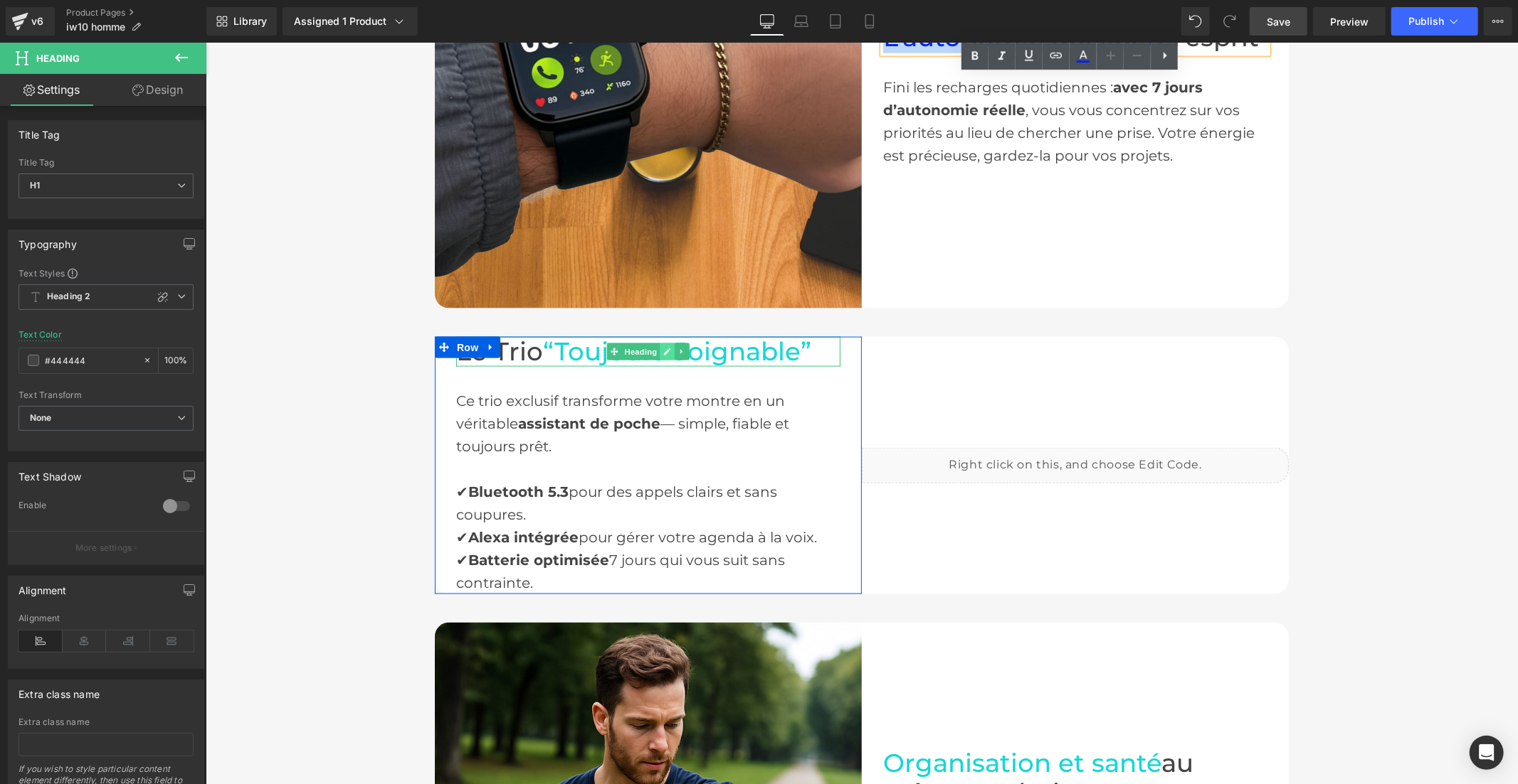
click at [660, 348] on link at bounding box center [667, 351] width 15 height 17
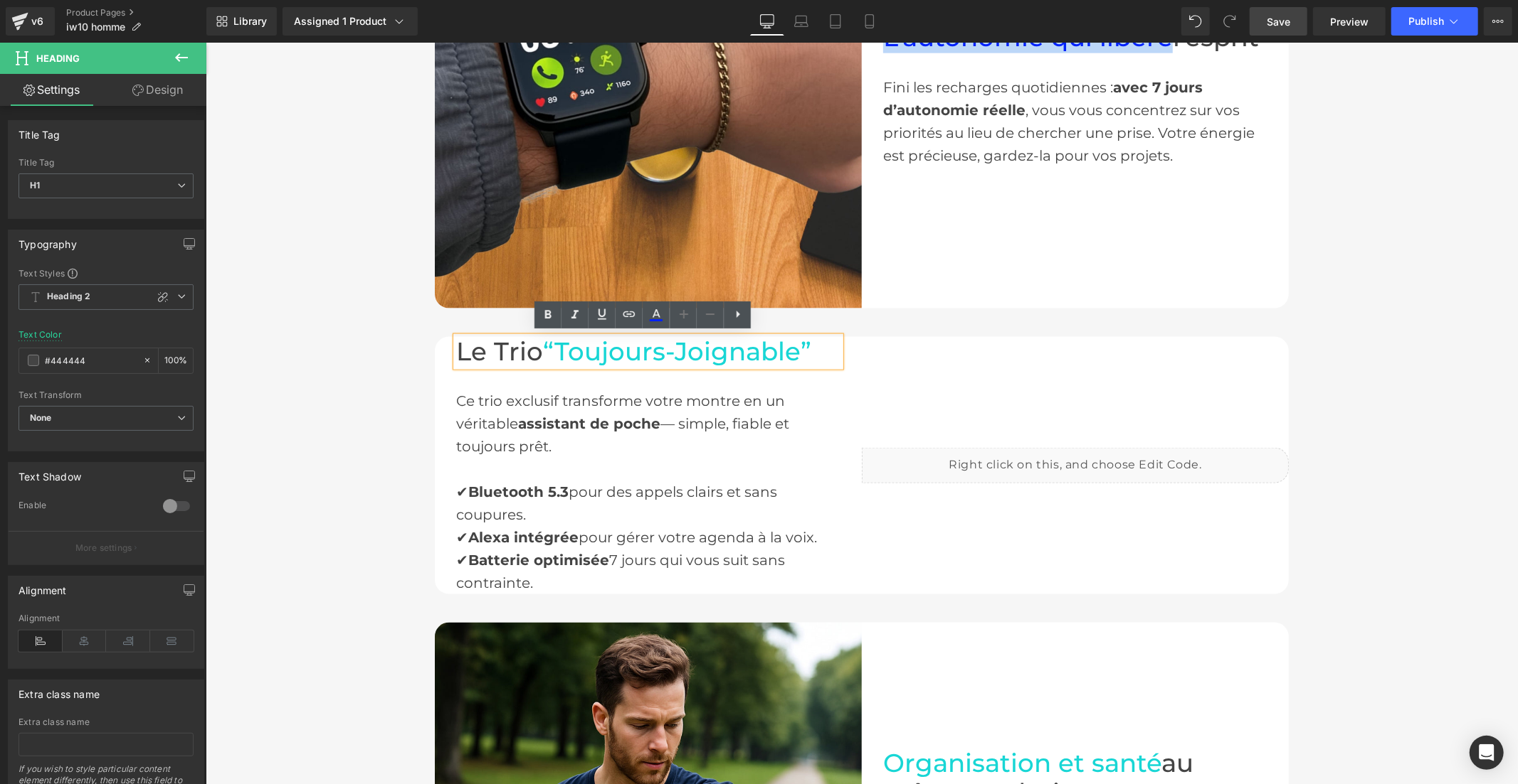
click at [744, 343] on span "“Toujours-Joignable”" at bounding box center [677, 351] width 269 height 30
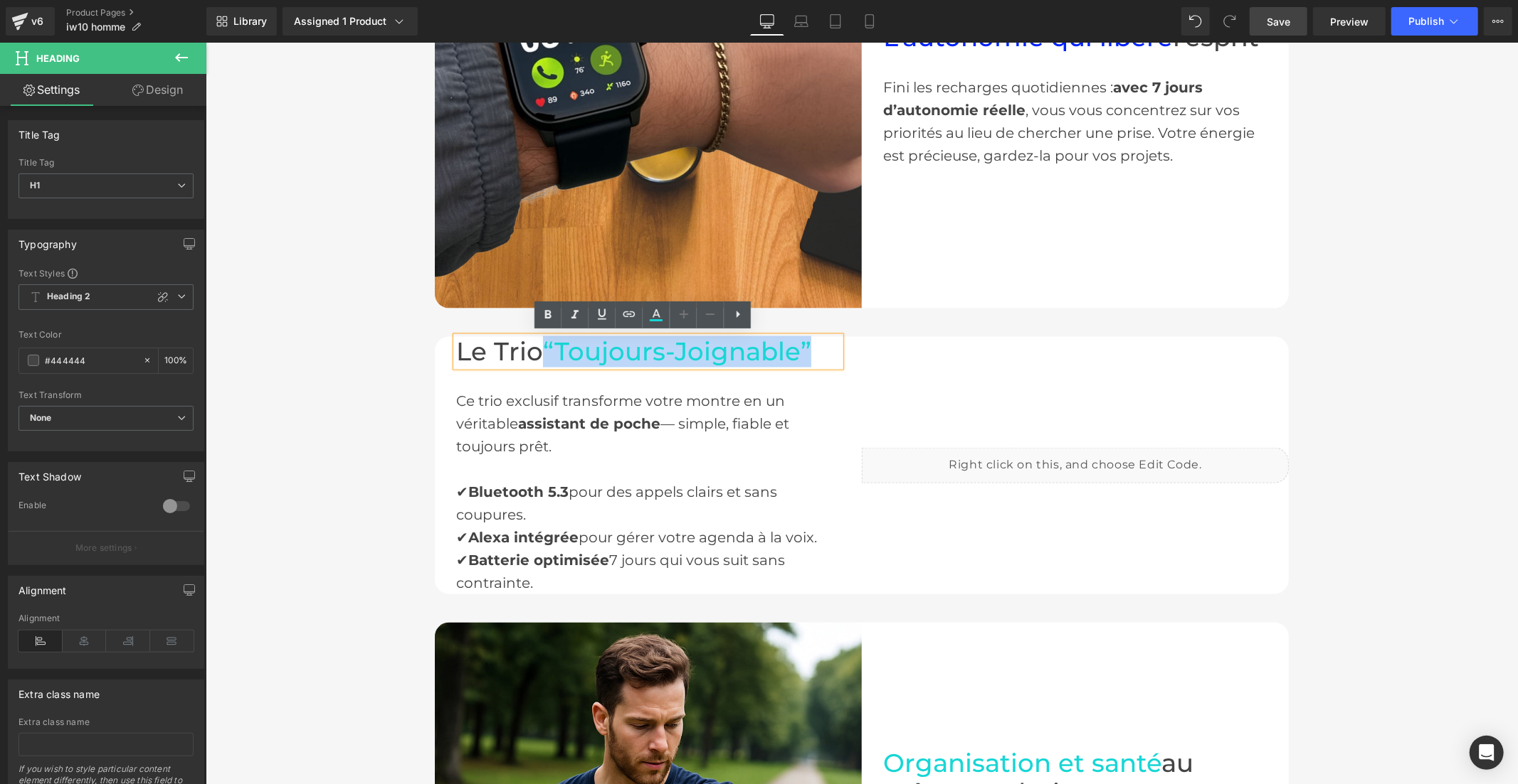
drag, startPoint x: 544, startPoint y: 346, endPoint x: 808, endPoint y: 352, distance: 264.1
click at [808, 352] on span "“Toujours-Joignable”" at bounding box center [677, 351] width 269 height 30
click at [663, 318] on icon at bounding box center [655, 315] width 17 height 17
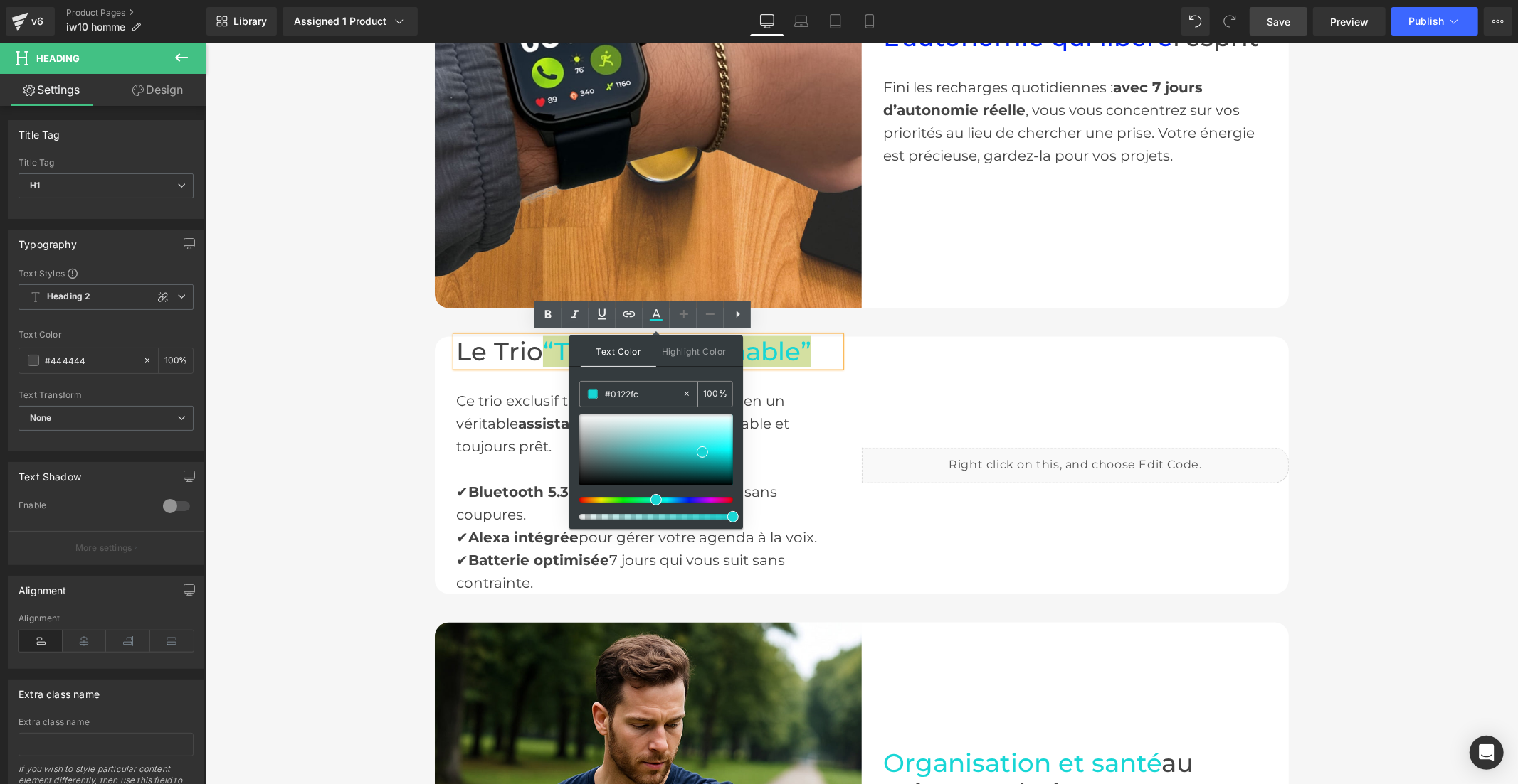
click at [647, 384] on div "#0122fc" at bounding box center [631, 394] width 102 height 24
click at [642, 393] on input "#0122fc" at bounding box center [643, 394] width 76 height 16
paste input "0122fc"
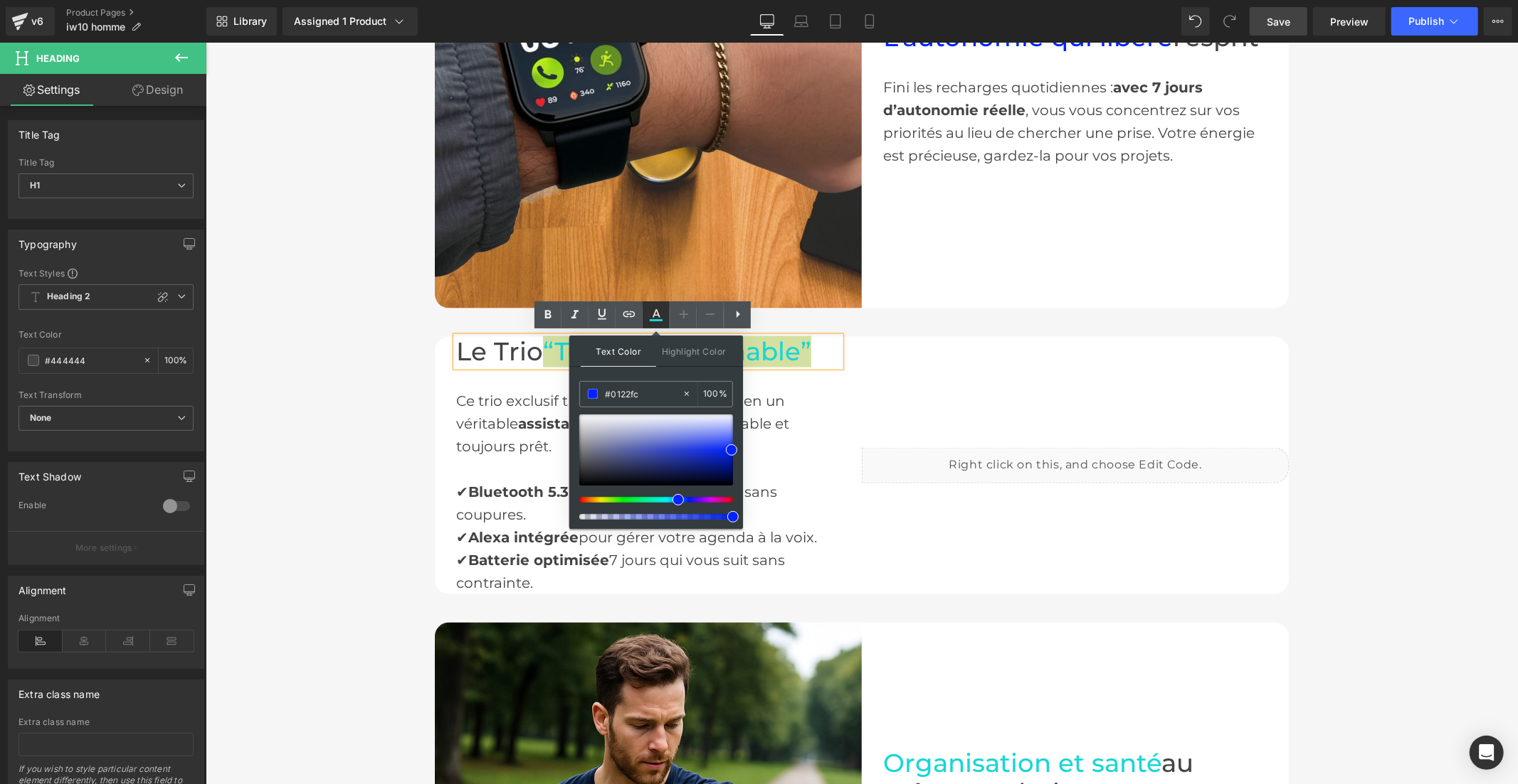
type input "#0122fc"
click at [647, 311] on icon at bounding box center [655, 315] width 17 height 17
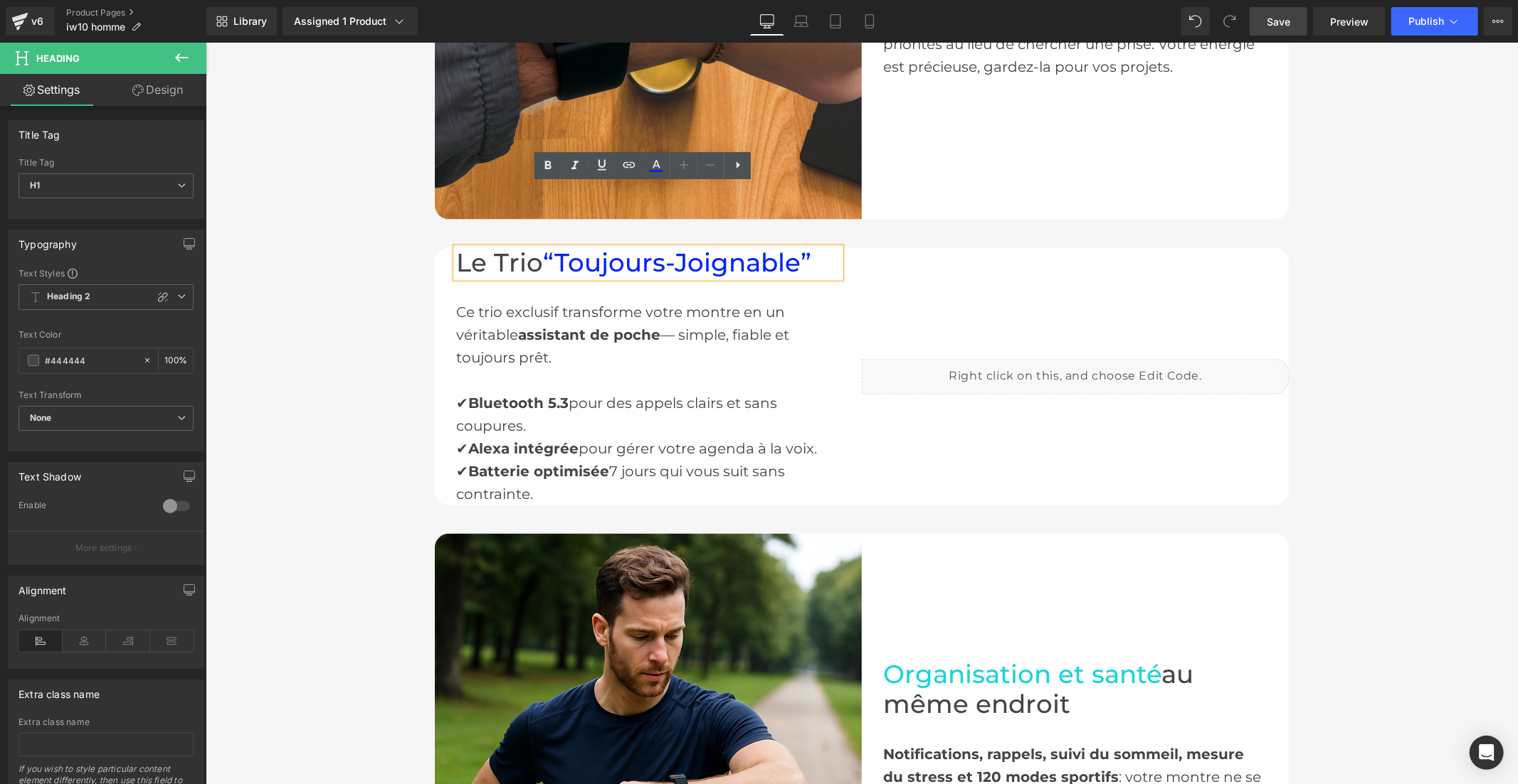
scroll to position [2054, 0]
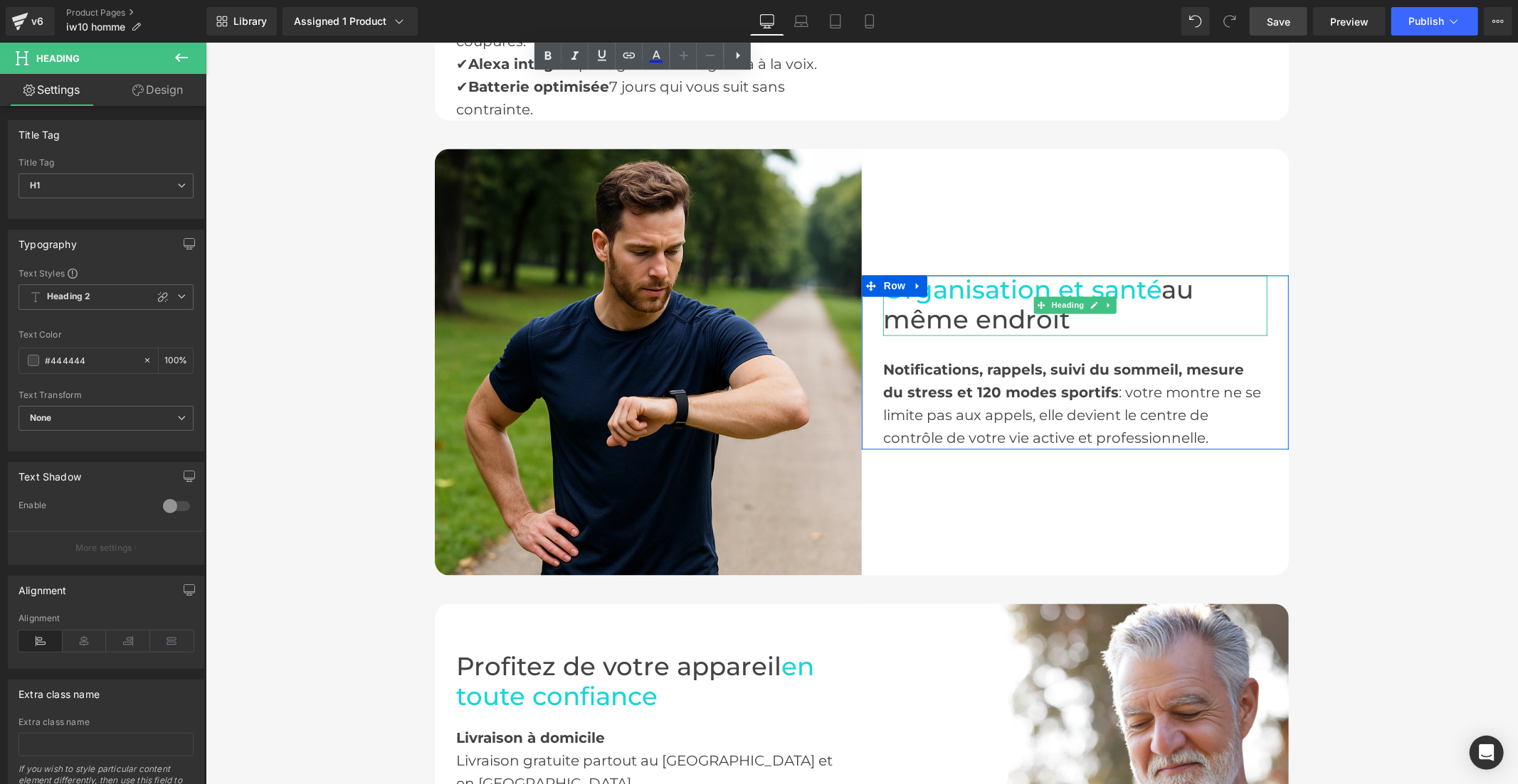
click at [973, 285] on span "Organisation et santé" at bounding box center [1022, 289] width 278 height 30
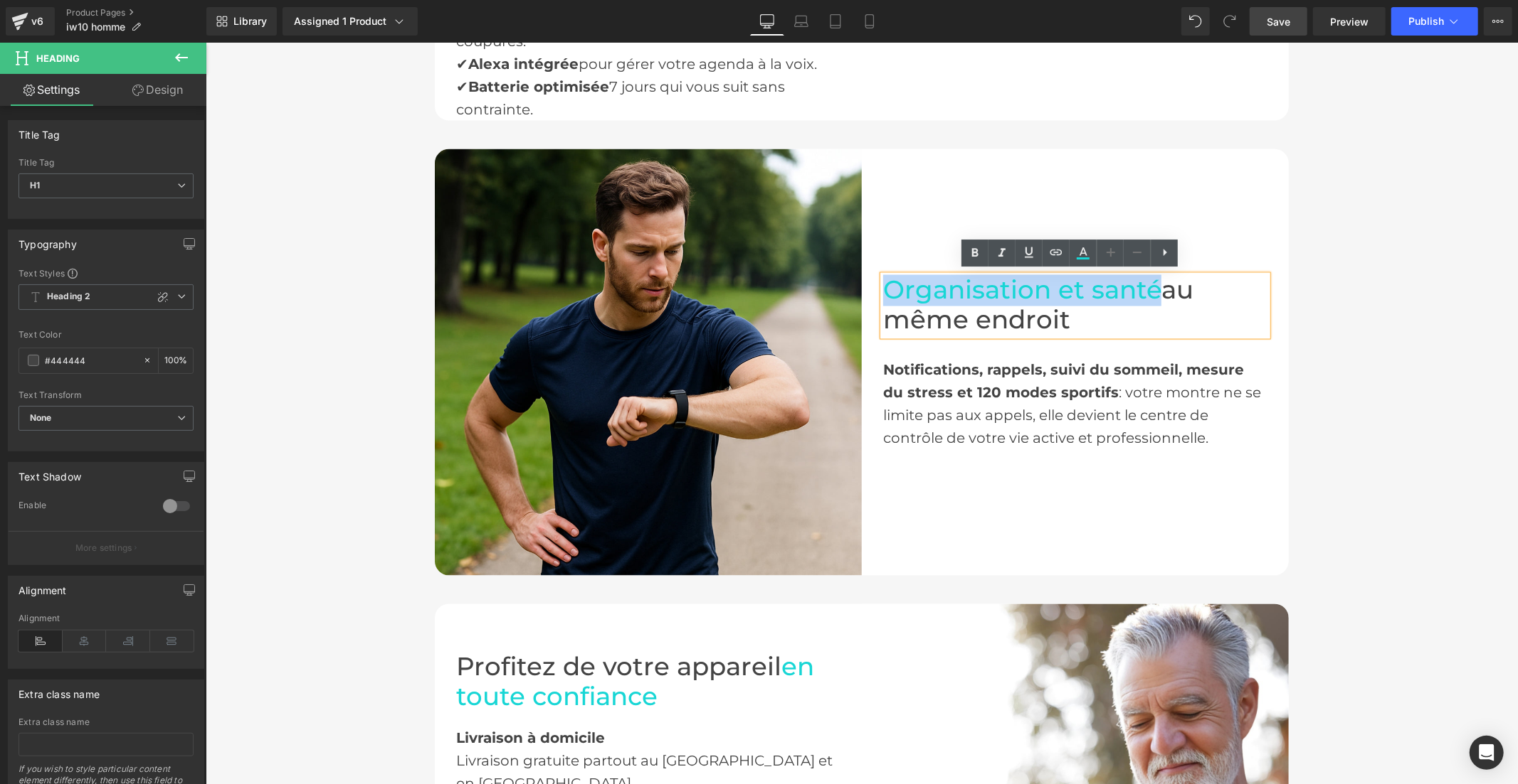
drag, startPoint x: 1150, startPoint y: 289, endPoint x: 884, endPoint y: 291, distance: 266.0
click at [884, 291] on span "Organisation et santé" at bounding box center [1022, 289] width 278 height 30
click at [1083, 253] on icon at bounding box center [1084, 252] width 8 height 9
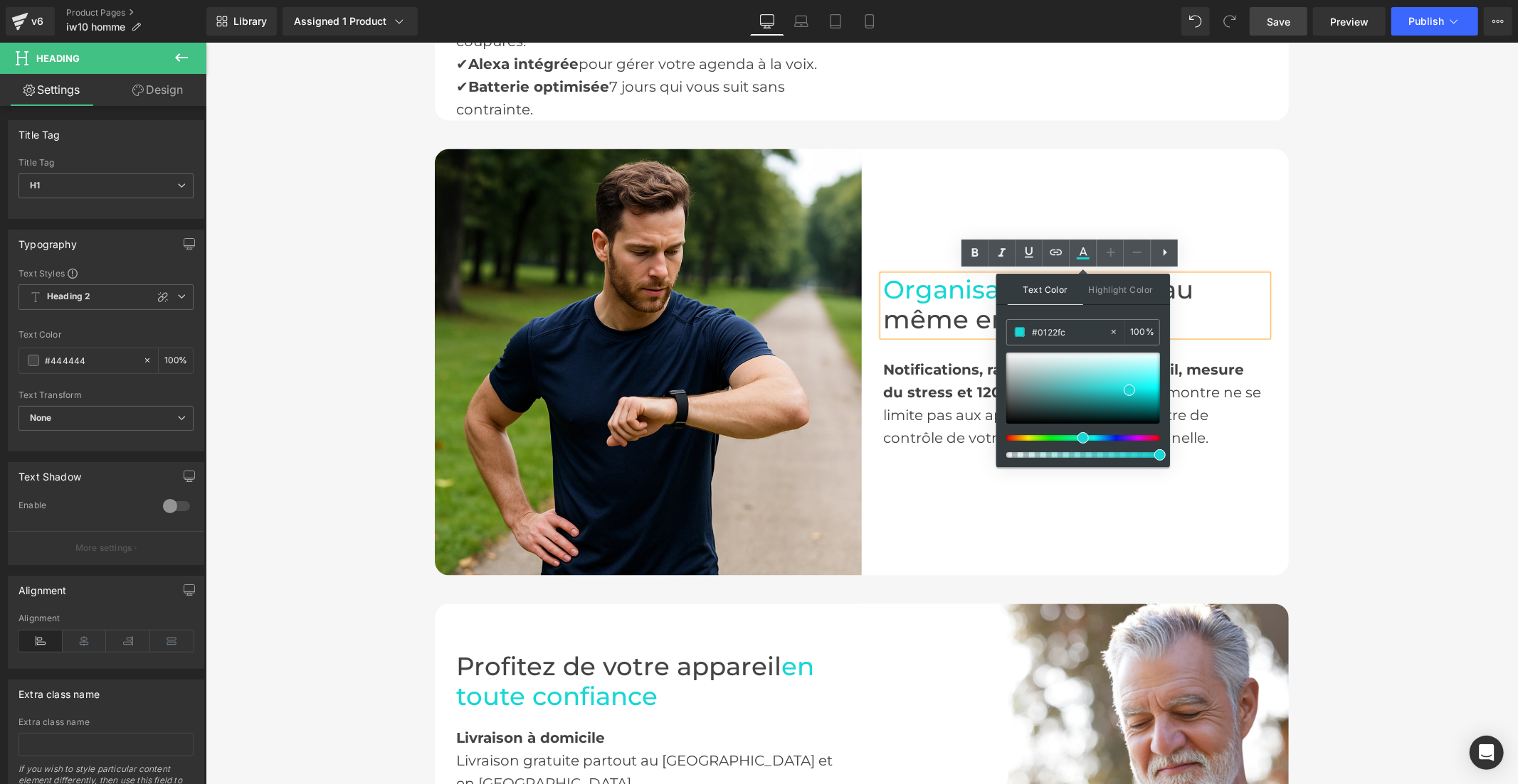
drag, startPoint x: 1073, startPoint y: 332, endPoint x: 1001, endPoint y: 330, distance: 72.0
click at [1001, 330] on div "Text Color Highlight Color #333333 #0122fc 100 % none 0 %" at bounding box center [1083, 369] width 174 height 193
paste input "0122fc"
type input "#0122fc"
click at [1082, 250] on icon at bounding box center [1083, 253] width 17 height 17
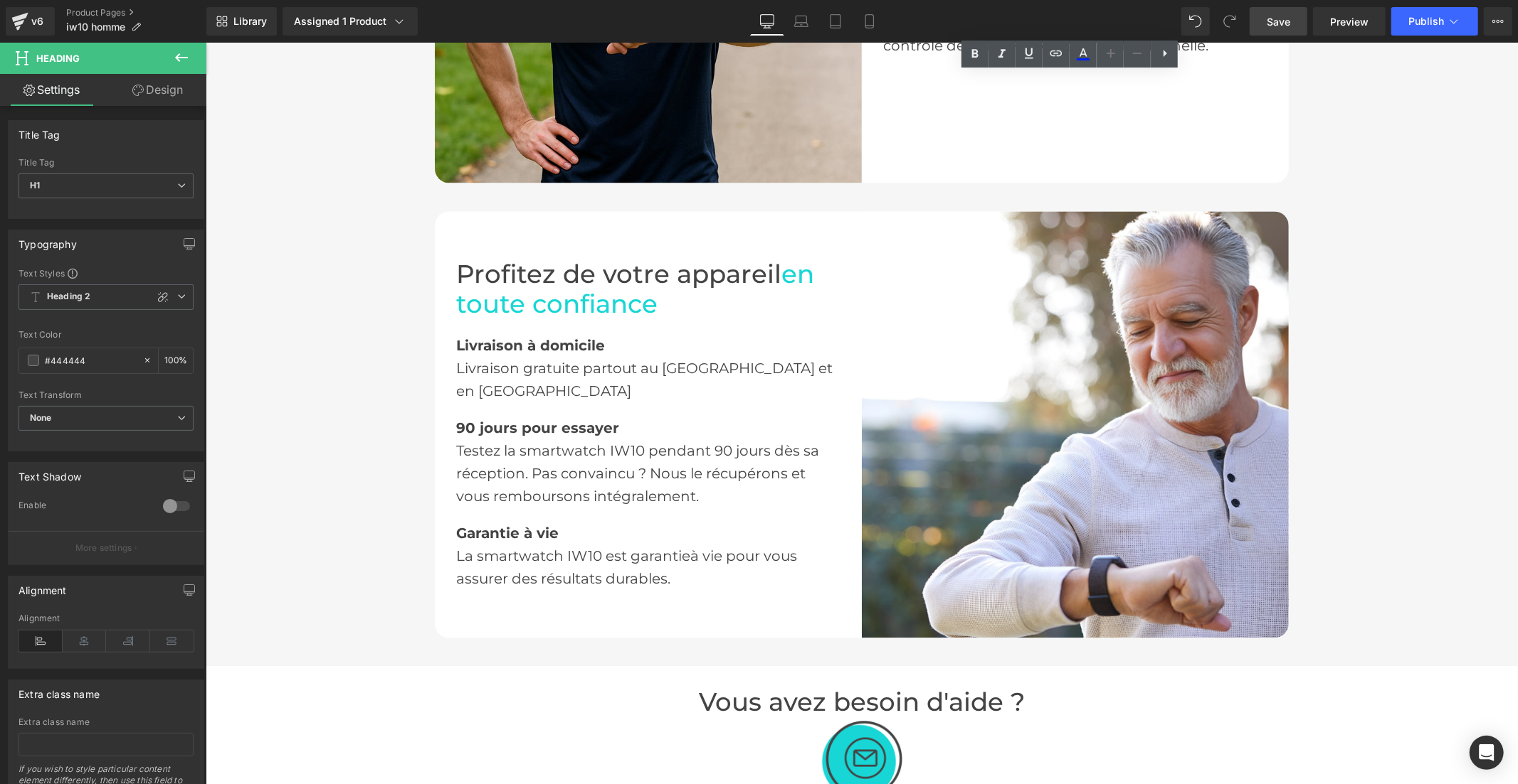
scroll to position [2449, 0]
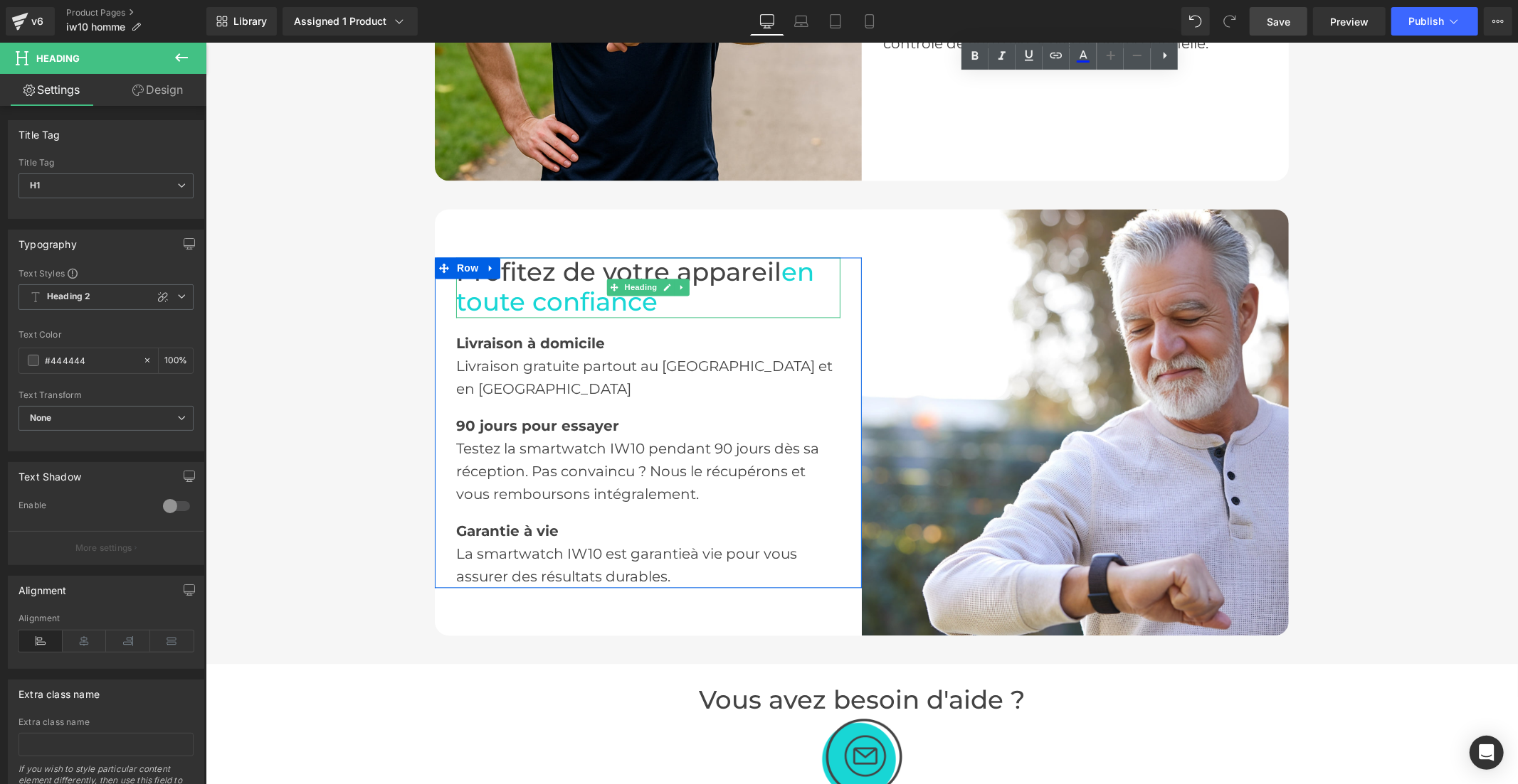
click at [601, 309] on span "en toute confiance" at bounding box center [633, 286] width 358 height 61
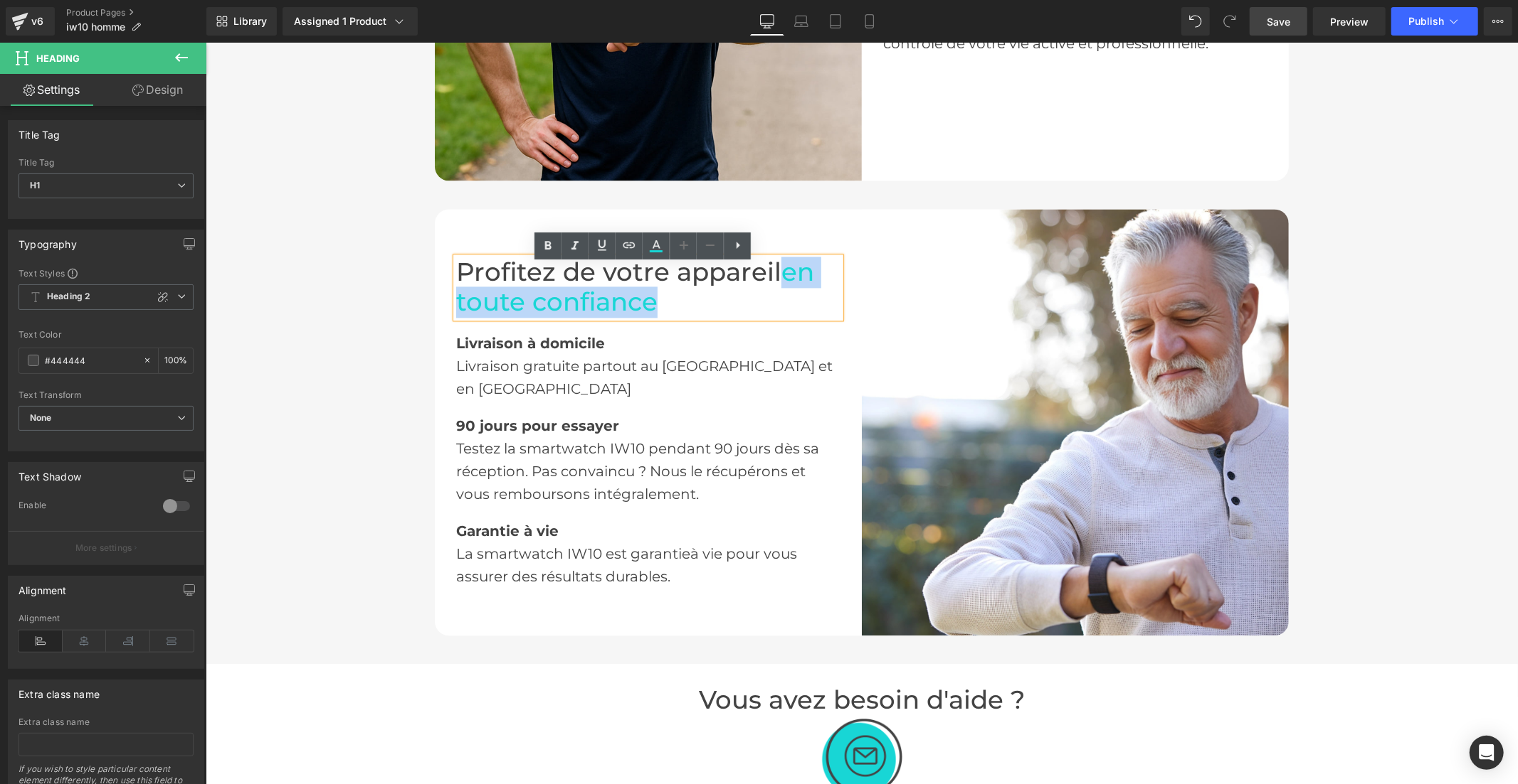
drag, startPoint x: 664, startPoint y: 320, endPoint x: 782, endPoint y: 278, distance: 125.3
click at [782, 278] on h1 "Profitez de votre appareil en toute confiance" at bounding box center [647, 287] width 384 height 61
click at [663, 251] on icon at bounding box center [656, 251] width 13 height 2
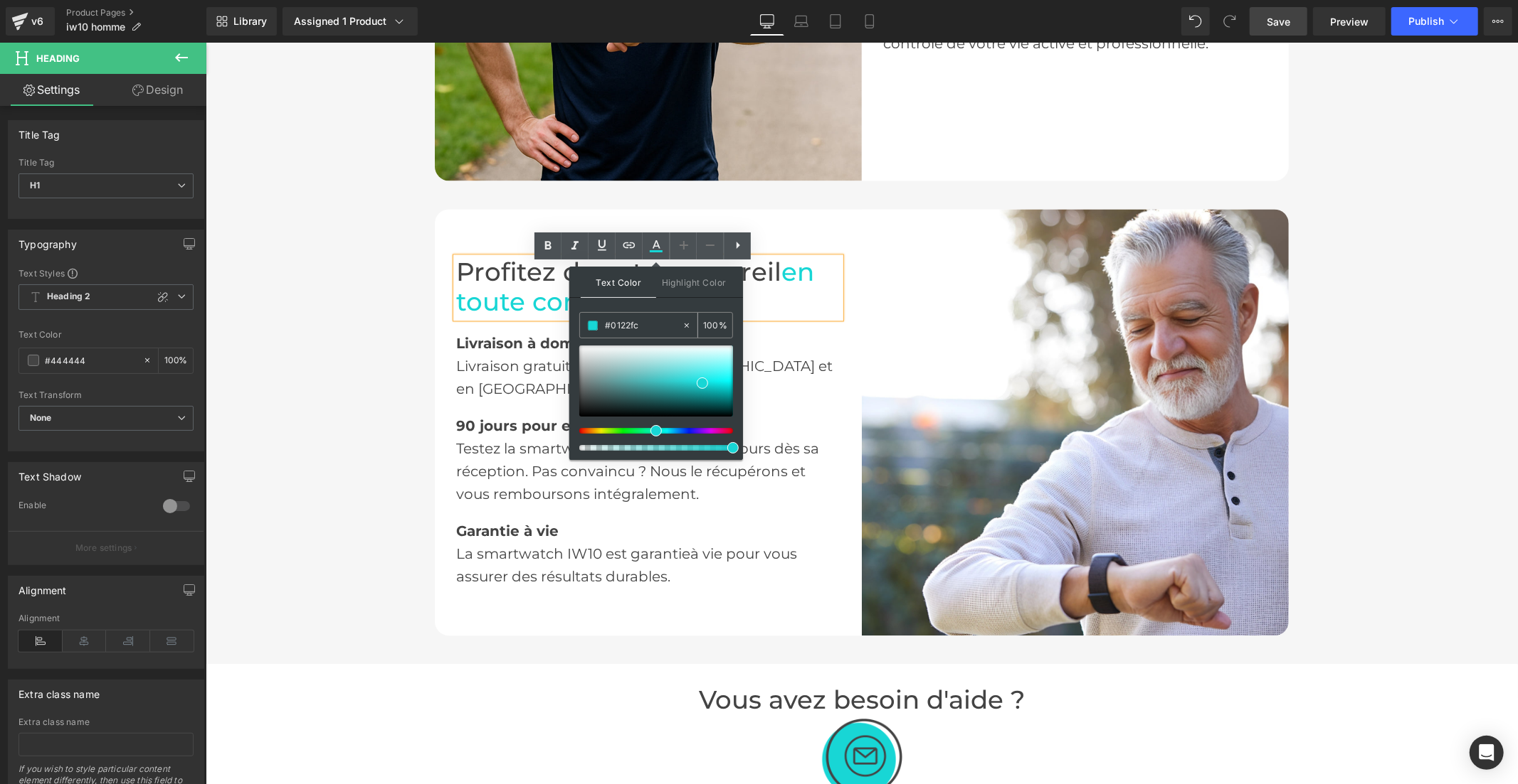
drag, startPoint x: 655, startPoint y: 321, endPoint x: 595, endPoint y: 322, distance: 60.0
click at [595, 322] on div "#0122fc" at bounding box center [631, 324] width 102 height 24
paste input "0122fc"
type input "#0122fc"
click at [656, 244] on icon at bounding box center [655, 245] width 17 height 17
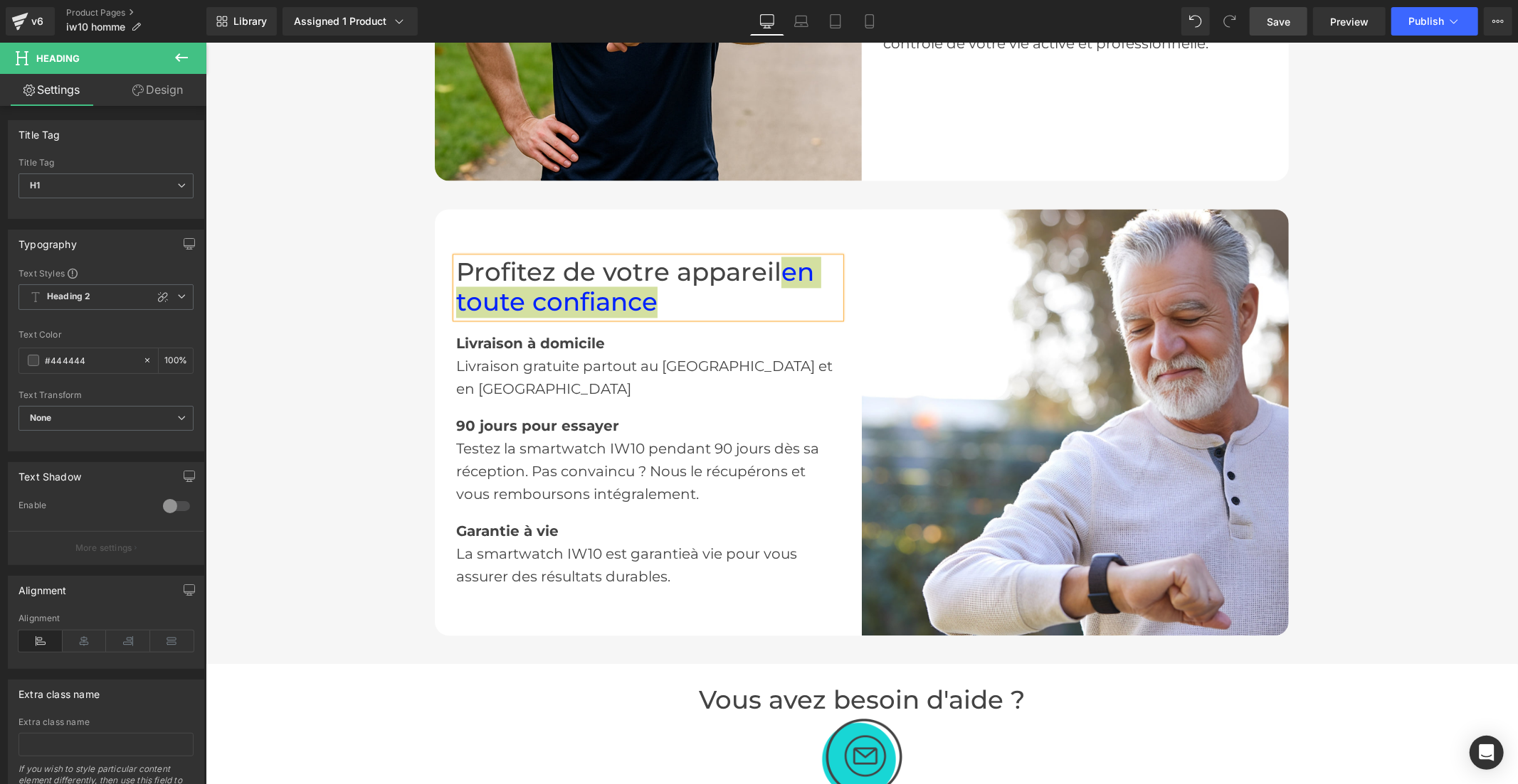
drag, startPoint x: 1270, startPoint y: 15, endPoint x: 939, endPoint y: 63, distance: 334.5
click at [1270, 15] on span "Save" at bounding box center [1279, 22] width 24 height 15
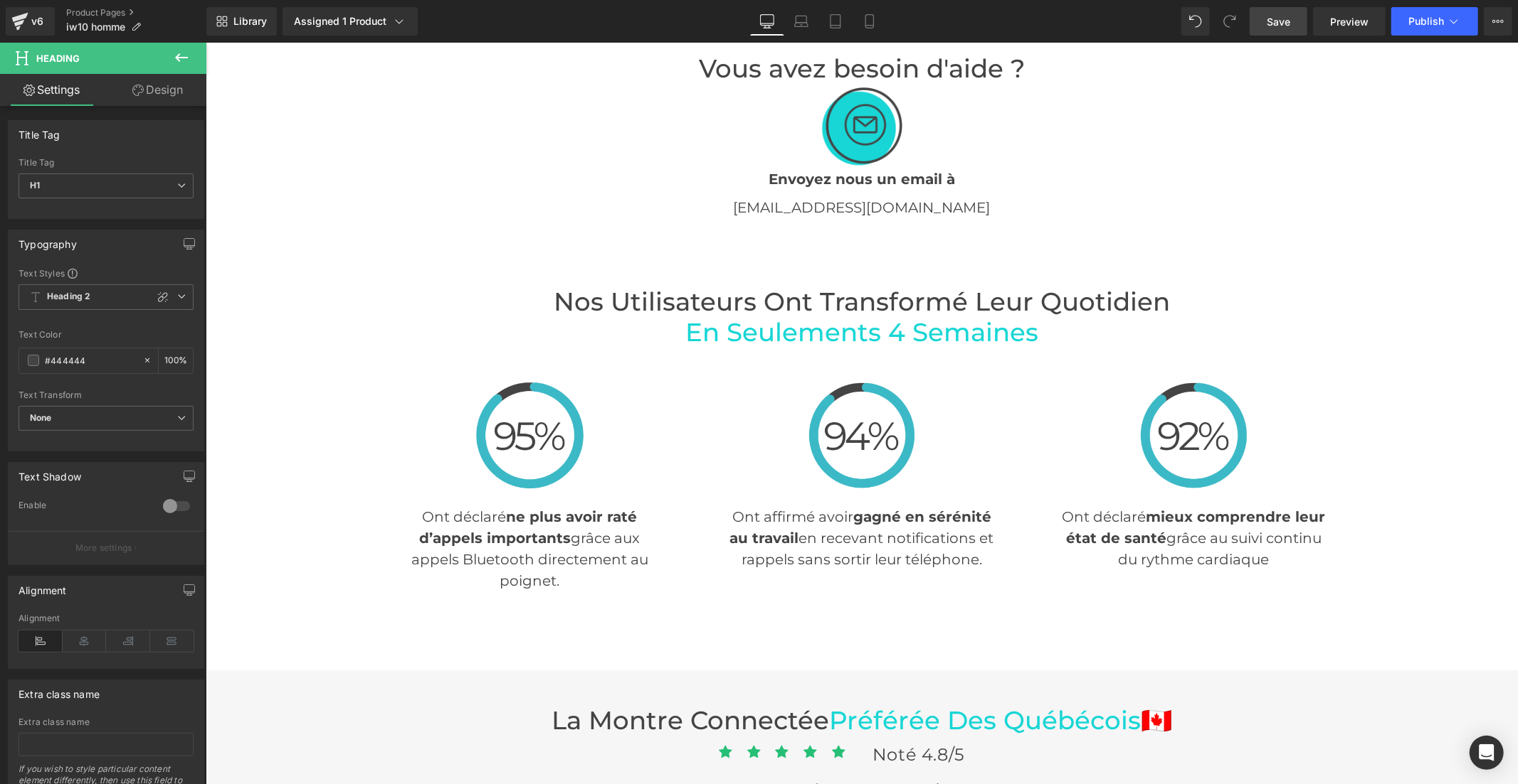
scroll to position [3081, 0]
drag, startPoint x: 876, startPoint y: 334, endPoint x: 961, endPoint y: 335, distance: 85.0
click at [876, 334] on span "en seulements 4 semaines" at bounding box center [861, 330] width 353 height 30
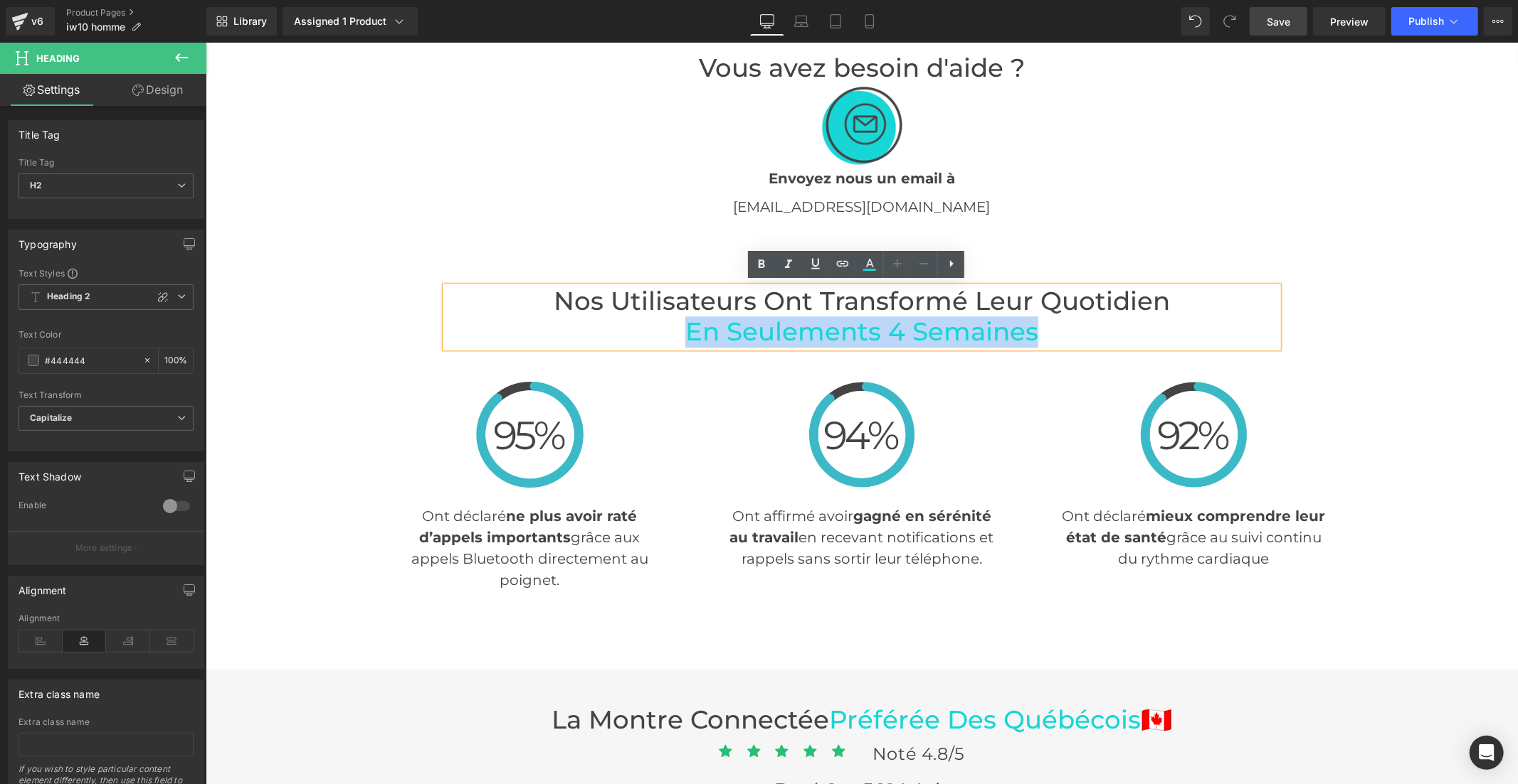
drag, startPoint x: 985, startPoint y: 331, endPoint x: 674, endPoint y: 328, distance: 311.0
click at [674, 328] on h2 "Nos Utilisateurs Ont Transformé Leur Quotidien en seulements 4 semaines" at bounding box center [861, 317] width 833 height 61
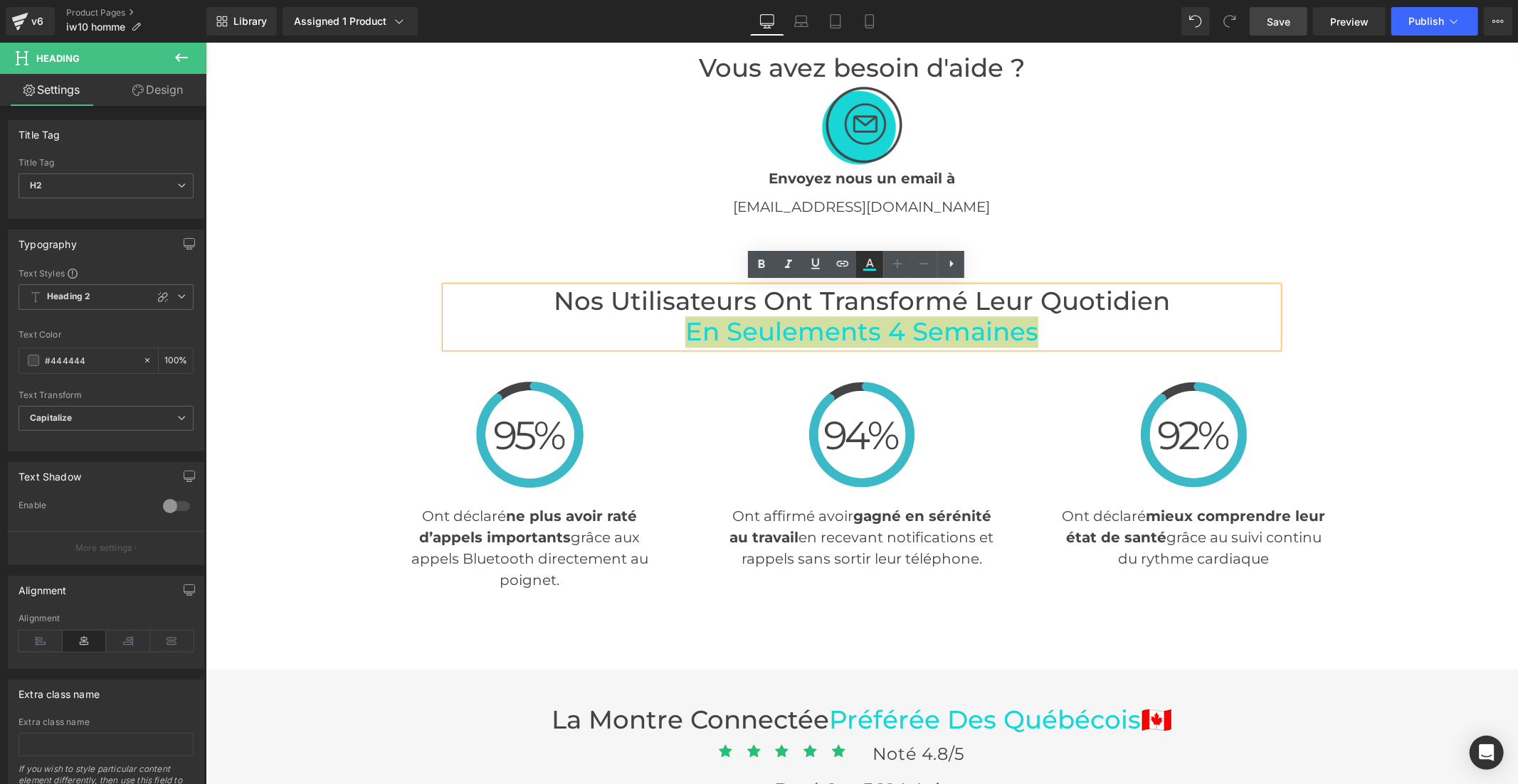
click at [879, 271] on link at bounding box center [870, 265] width 27 height 27
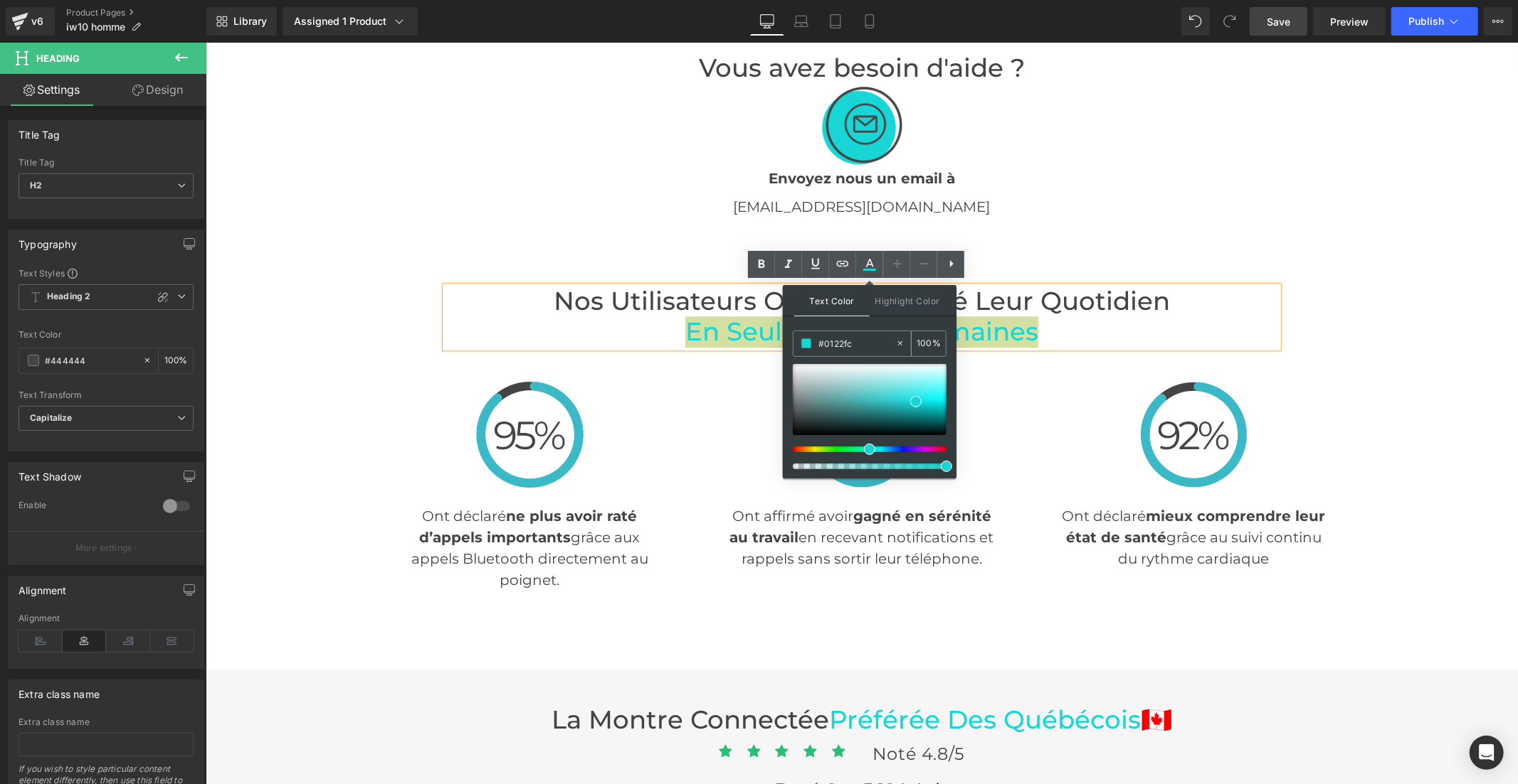
click at [844, 339] on input "#0122fc" at bounding box center [856, 344] width 76 height 16
paste input "0122fc"
type input "#0122fc"
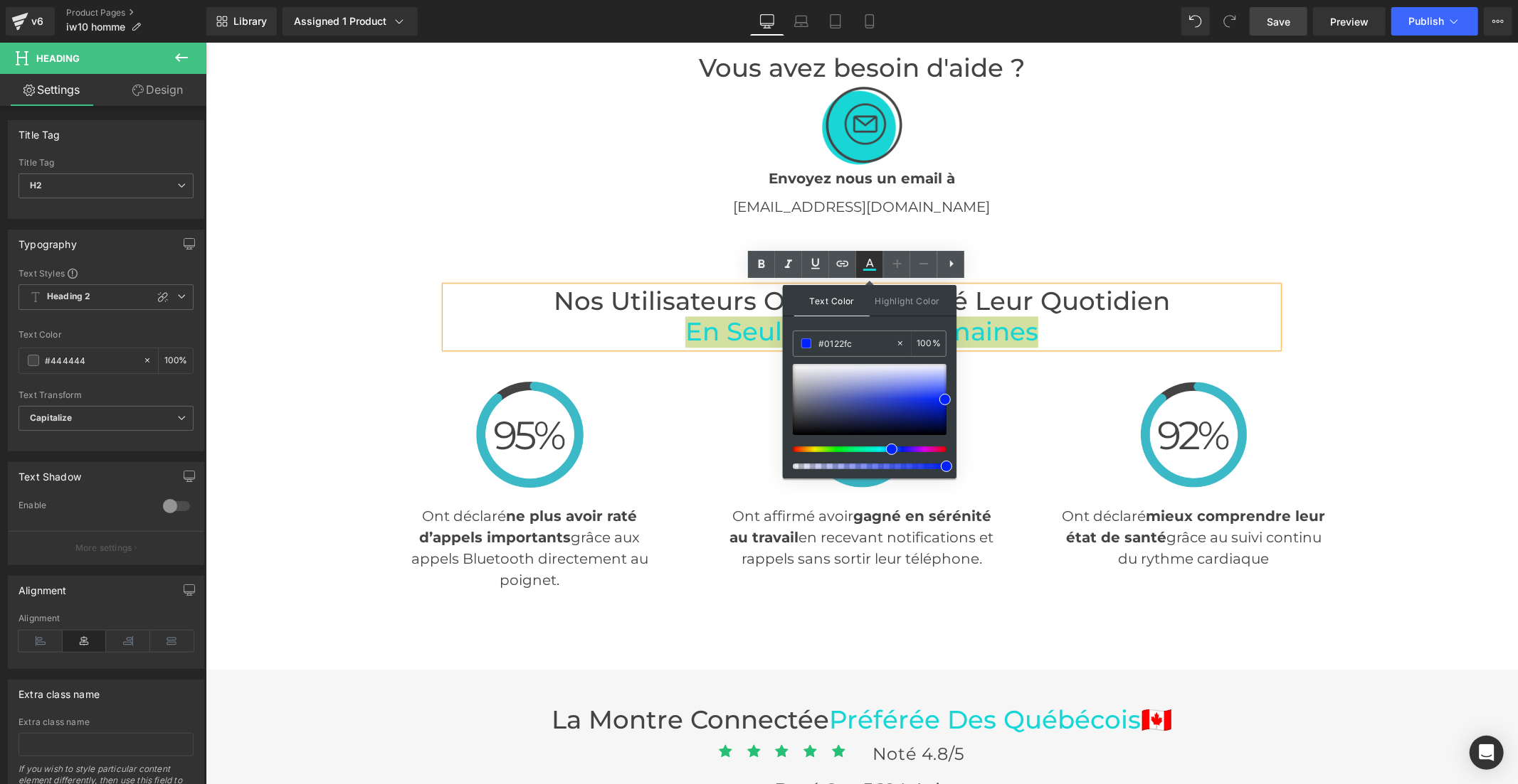
click at [866, 265] on icon at bounding box center [869, 264] width 17 height 17
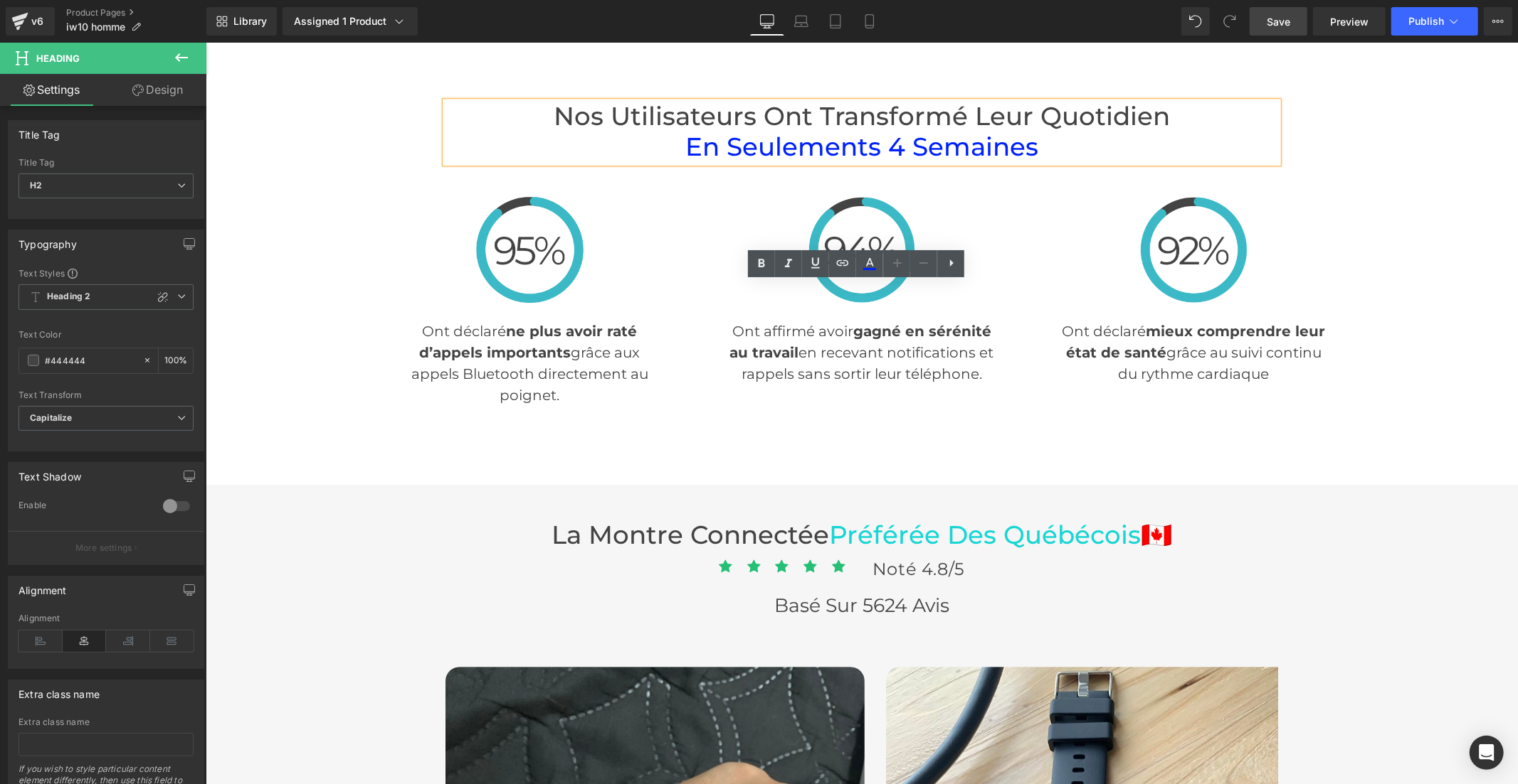
scroll to position [3555, 0]
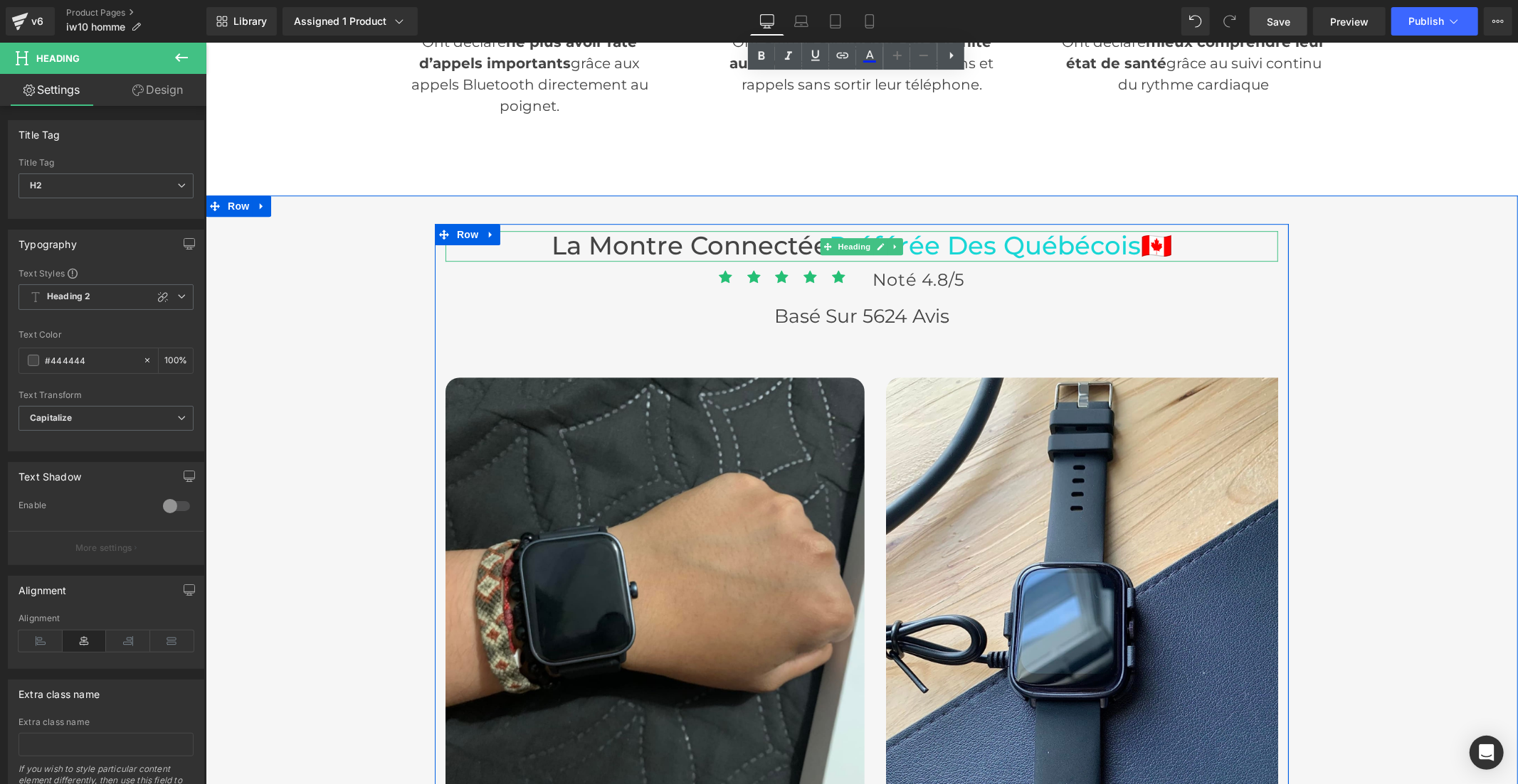
click at [932, 241] on span "Préférée Des québécois" at bounding box center [985, 244] width 312 height 30
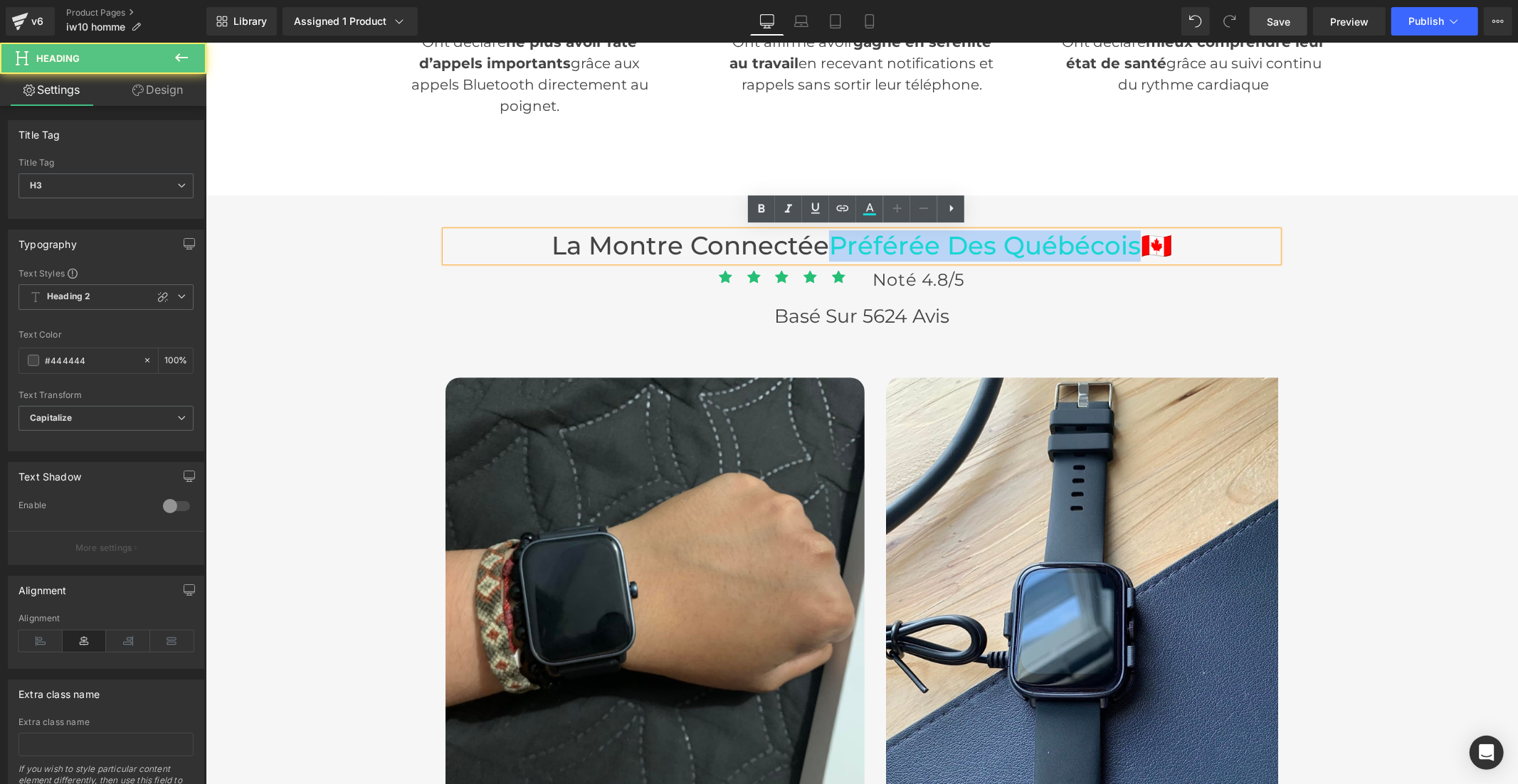
drag, startPoint x: 1127, startPoint y: 241, endPoint x: 825, endPoint y: 250, distance: 302.1
click at [829, 250] on span "Préférée Des québécois" at bounding box center [985, 244] width 312 height 30
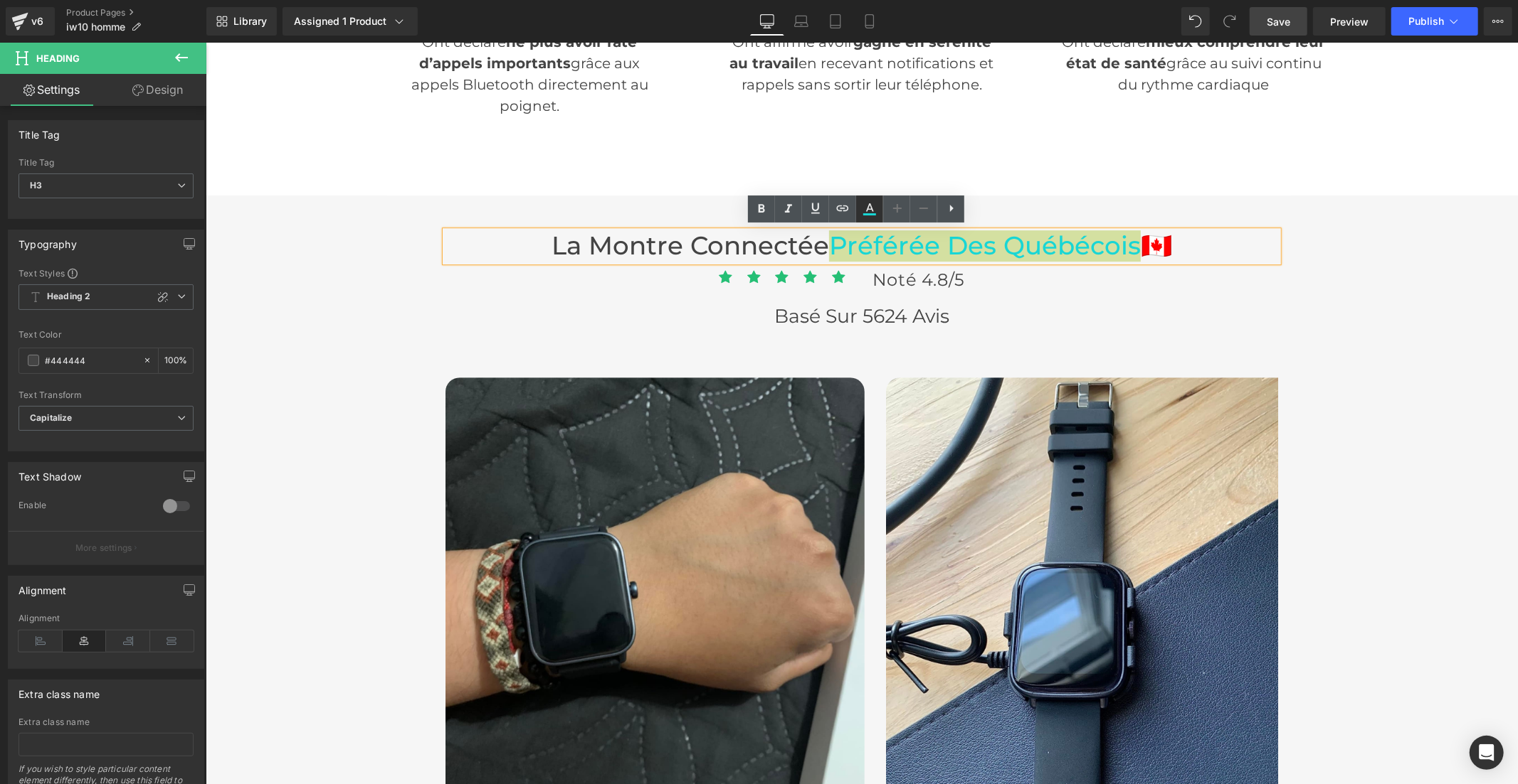
click at [870, 209] on icon at bounding box center [870, 208] width 8 height 9
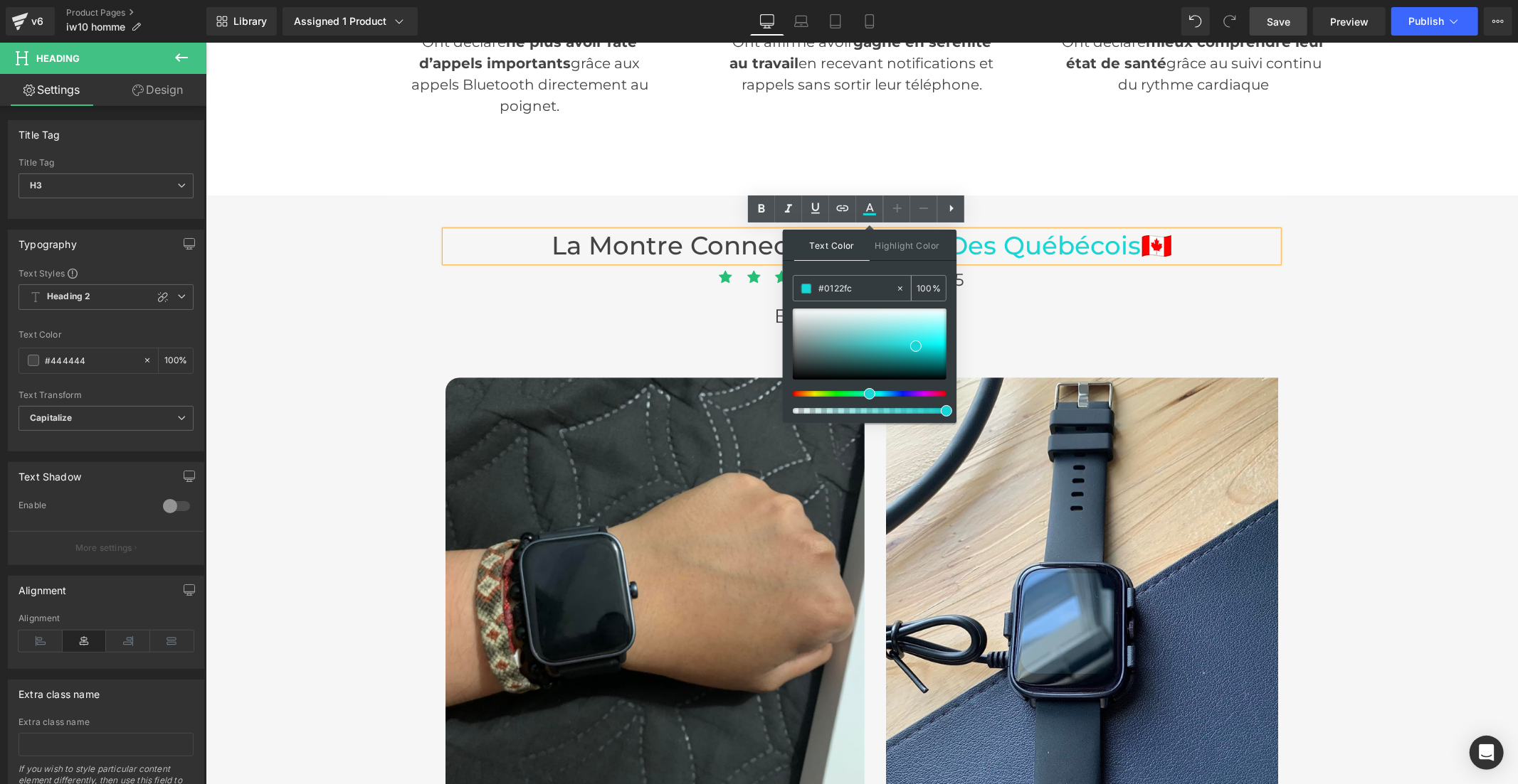
click at [862, 292] on input "#0122fc" at bounding box center [856, 289] width 76 height 16
paste input "0122fc"
type input "#0122fc"
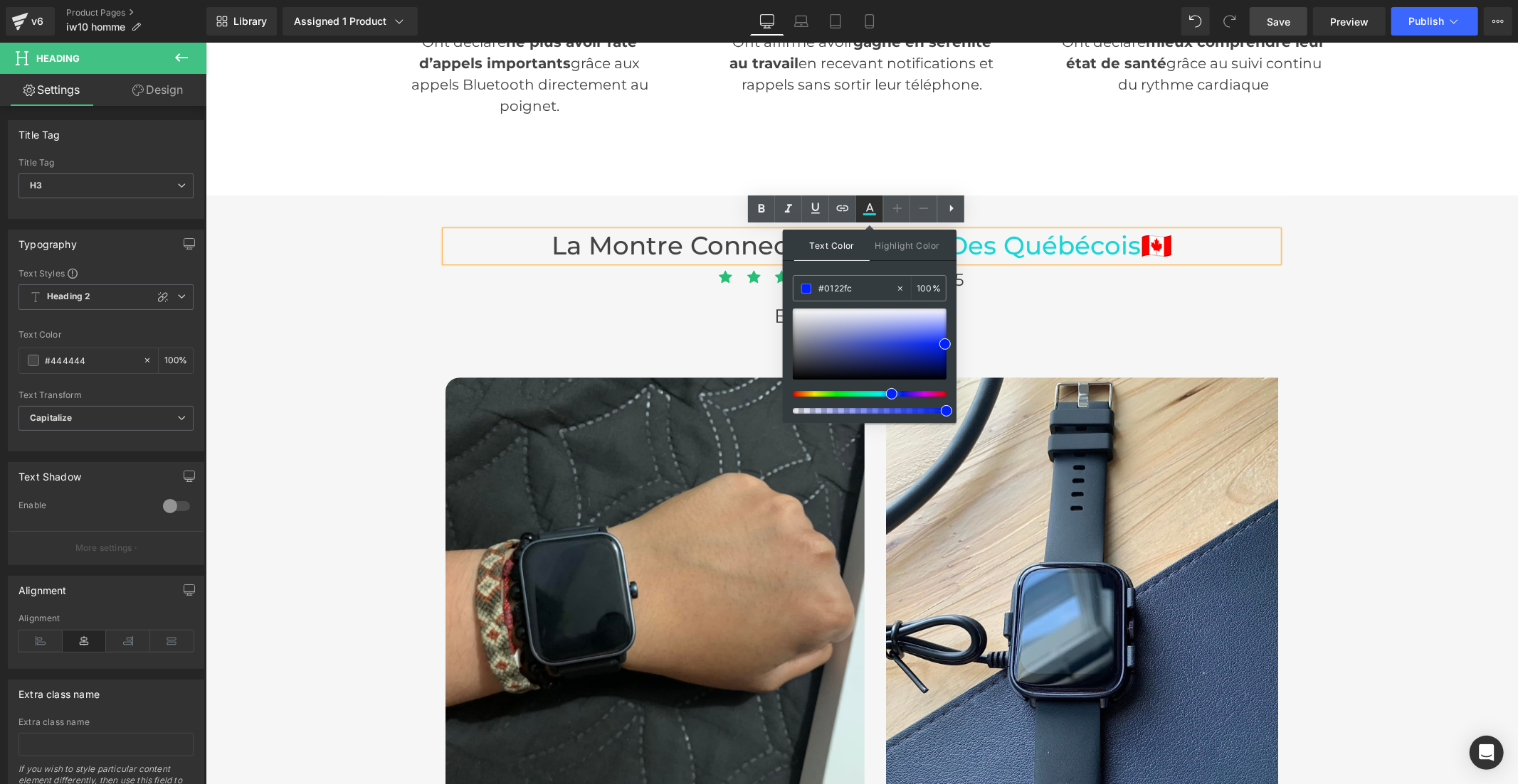
click at [869, 212] on icon at bounding box center [869, 209] width 17 height 17
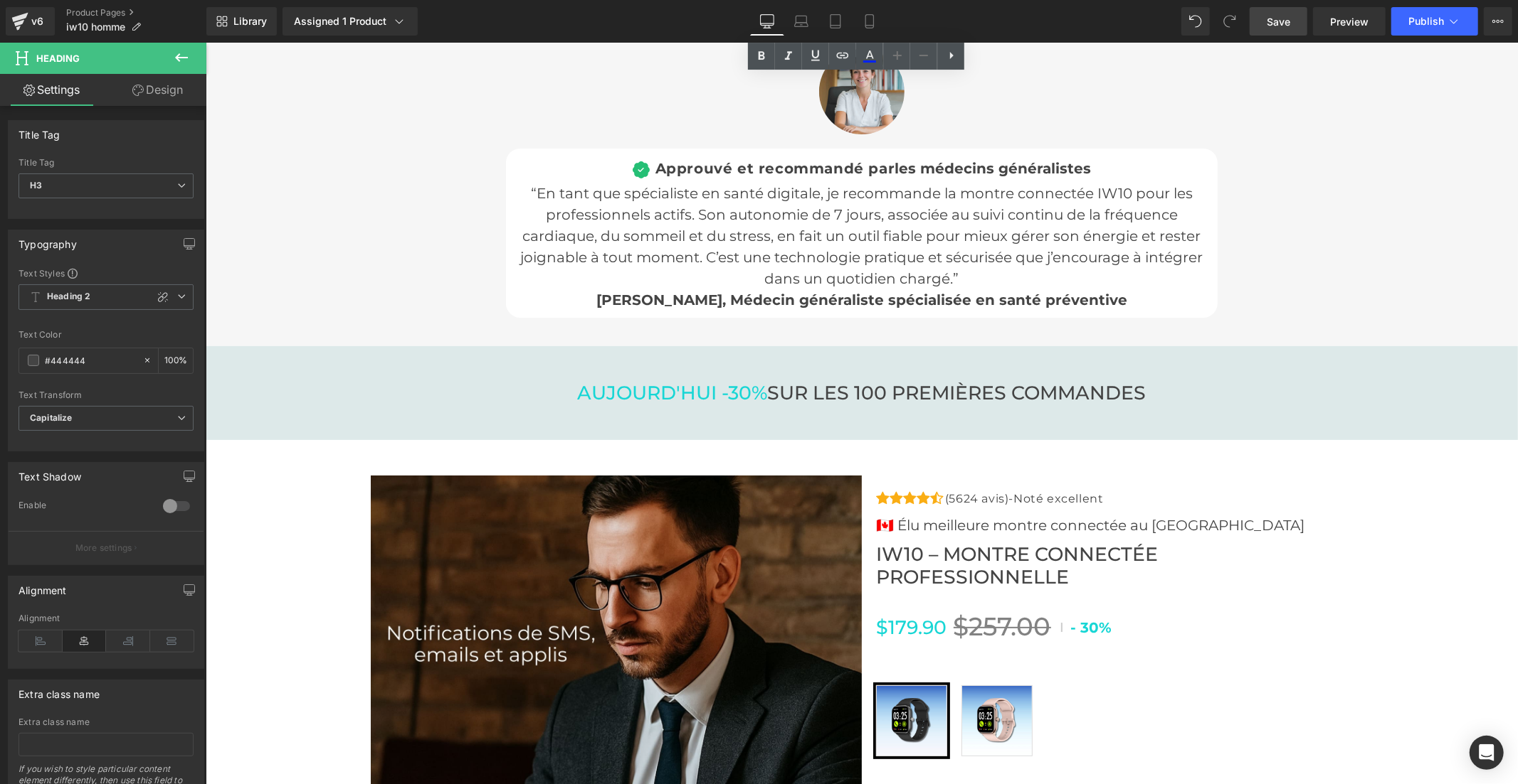
scroll to position [4740, 0]
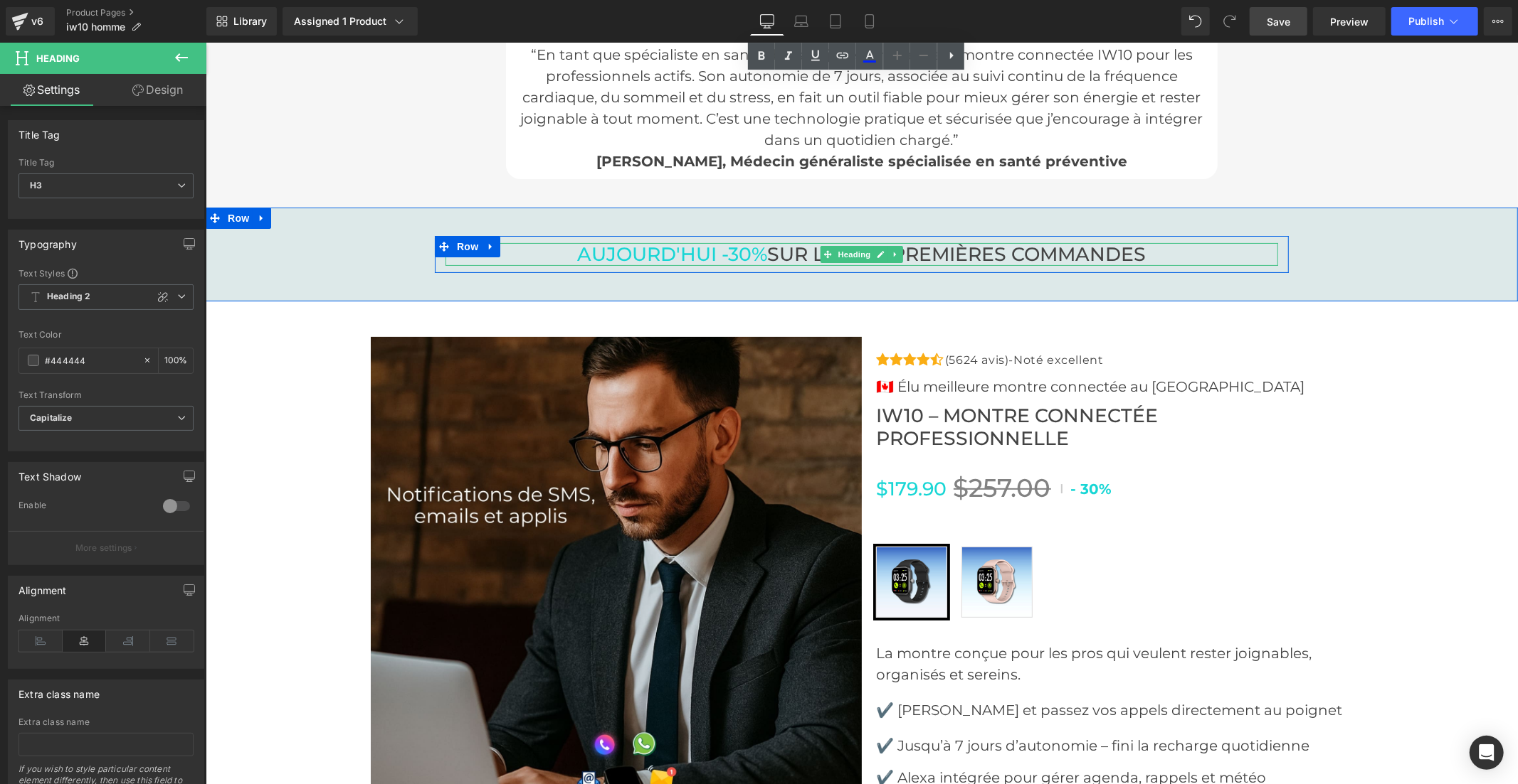
click at [686, 256] on span "AUJOURD'HUI -30%" at bounding box center [672, 254] width 190 height 24
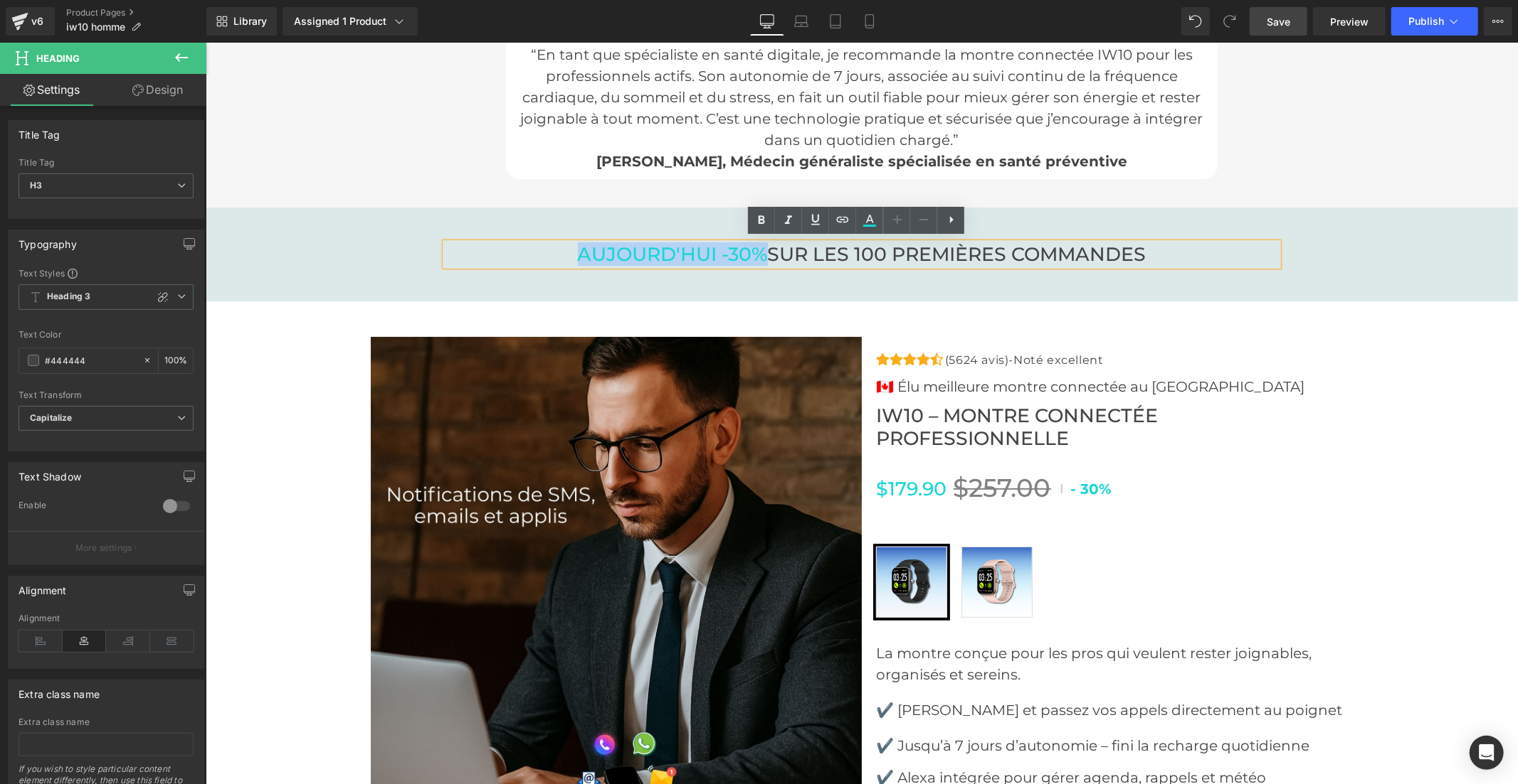
drag, startPoint x: 759, startPoint y: 253, endPoint x: 570, endPoint y: 250, distance: 189.0
click at [570, 250] on h3 "AUJOURD'HUI -30% SUR LES 100 PREMIÈRES COMMANDES" at bounding box center [861, 253] width 833 height 23
click at [871, 212] on icon at bounding box center [869, 220] width 17 height 17
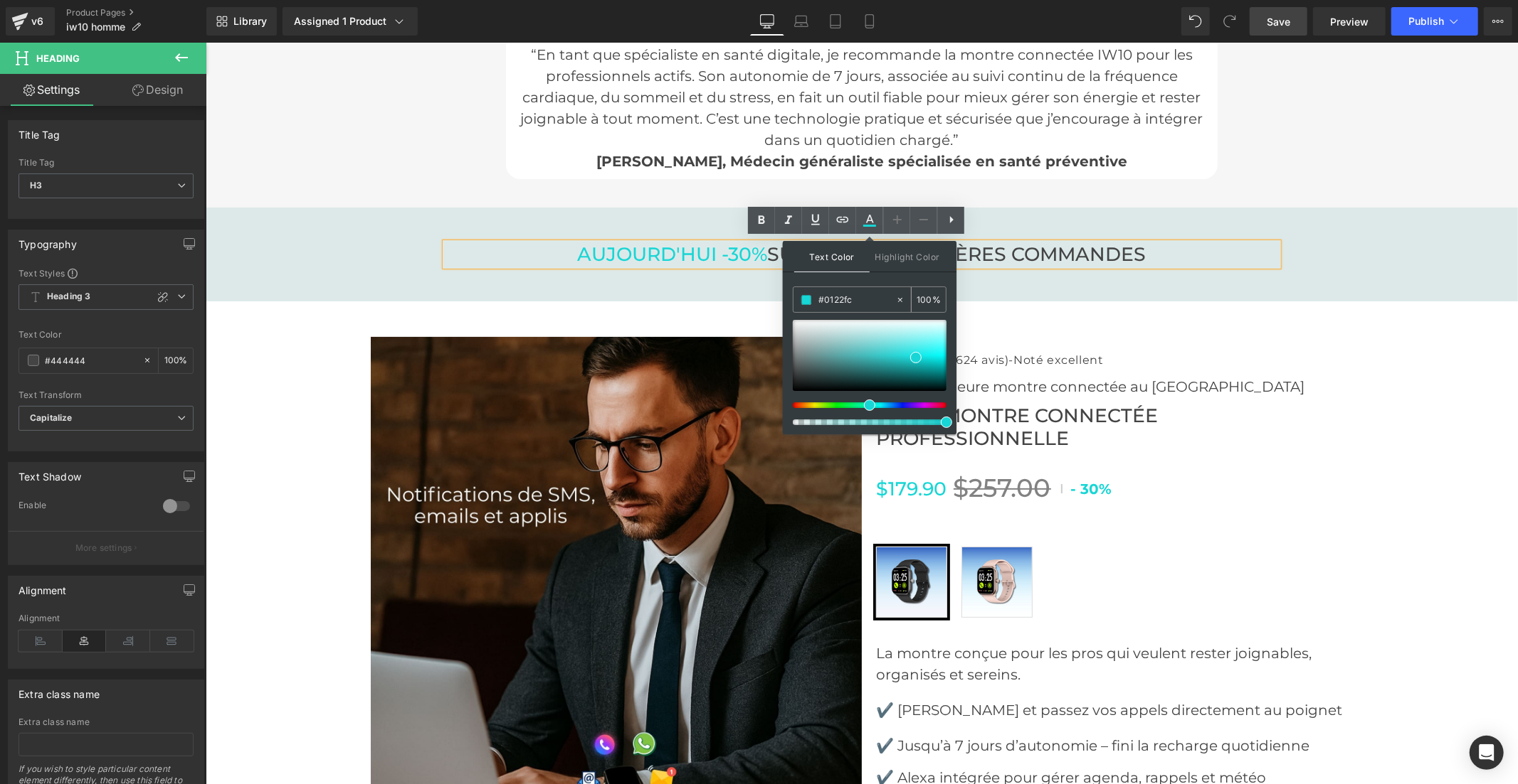
click at [851, 297] on input "#0122fc" at bounding box center [856, 300] width 76 height 16
paste input "0122fc"
type input "#0122fc"
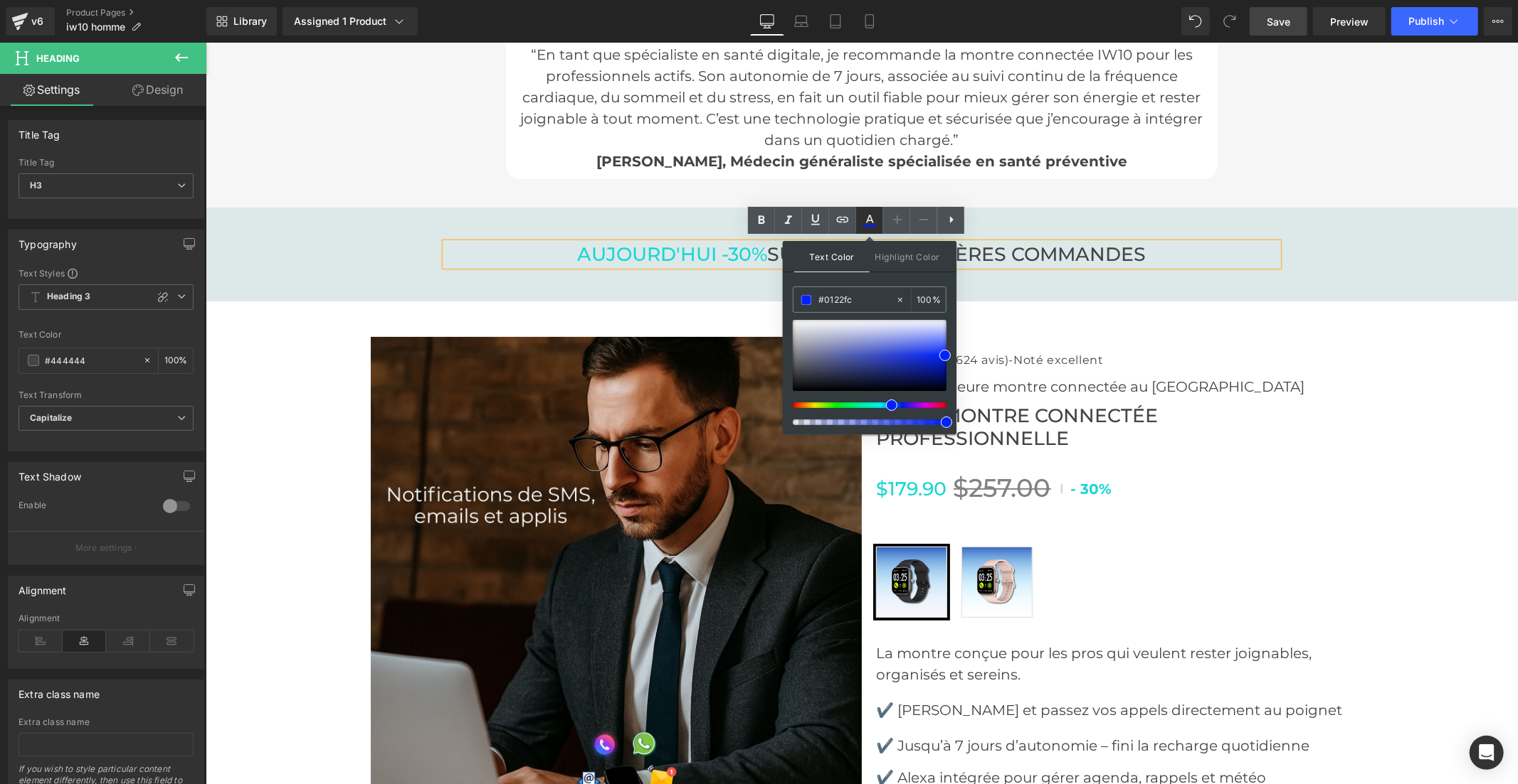
click at [872, 217] on icon at bounding box center [869, 220] width 17 height 17
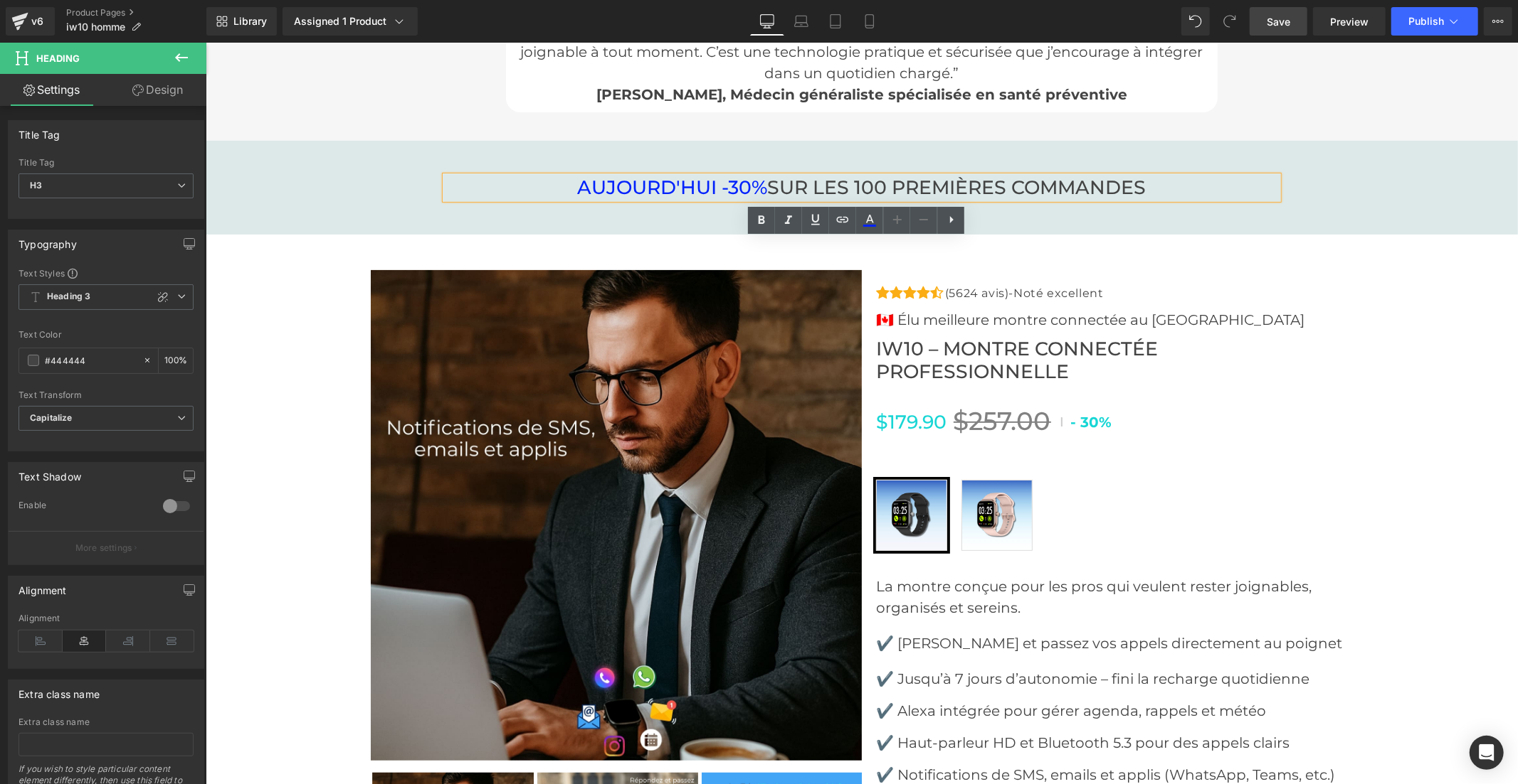
scroll to position [4977, 0]
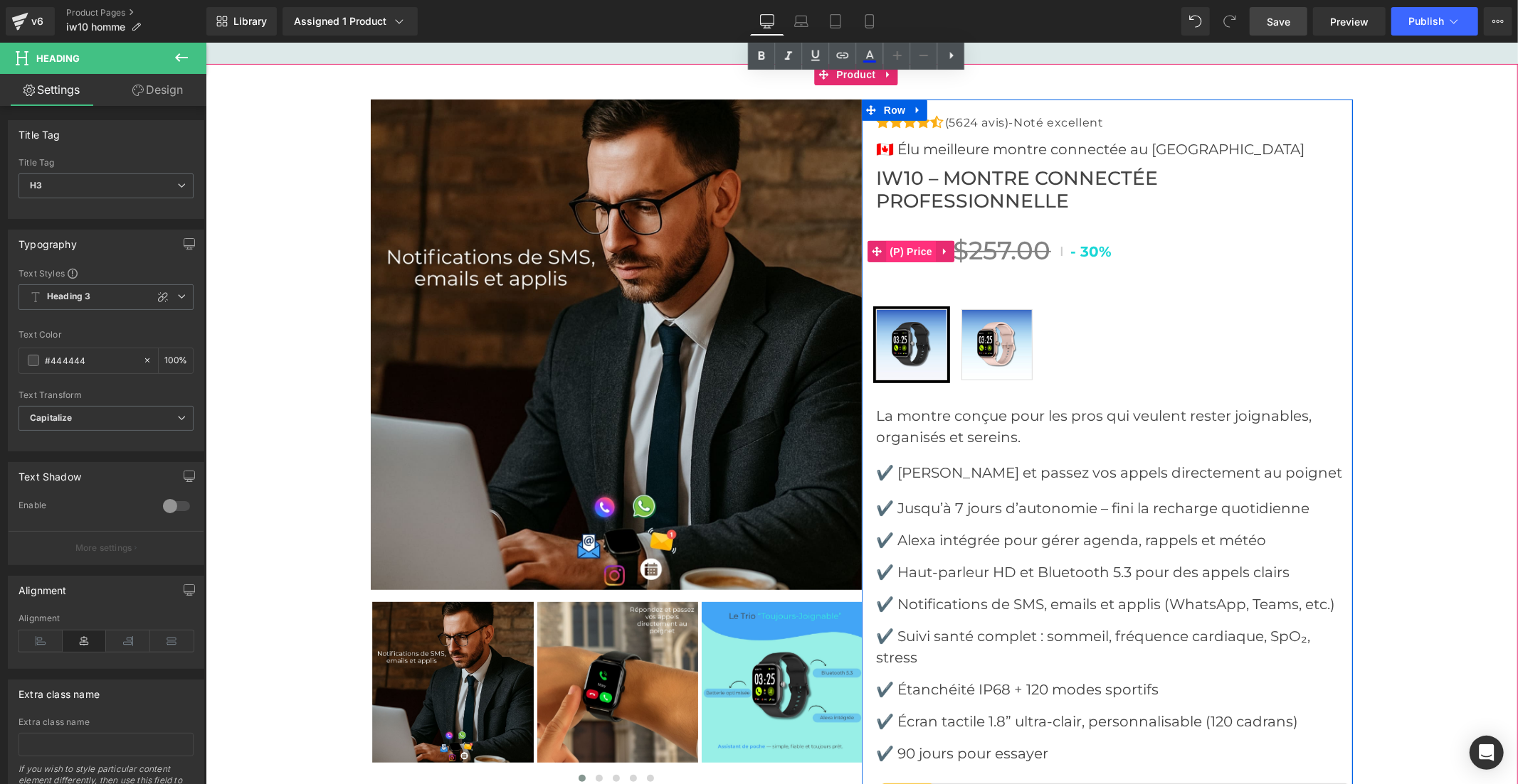
click at [908, 253] on span "(P) Price" at bounding box center [910, 251] width 50 height 22
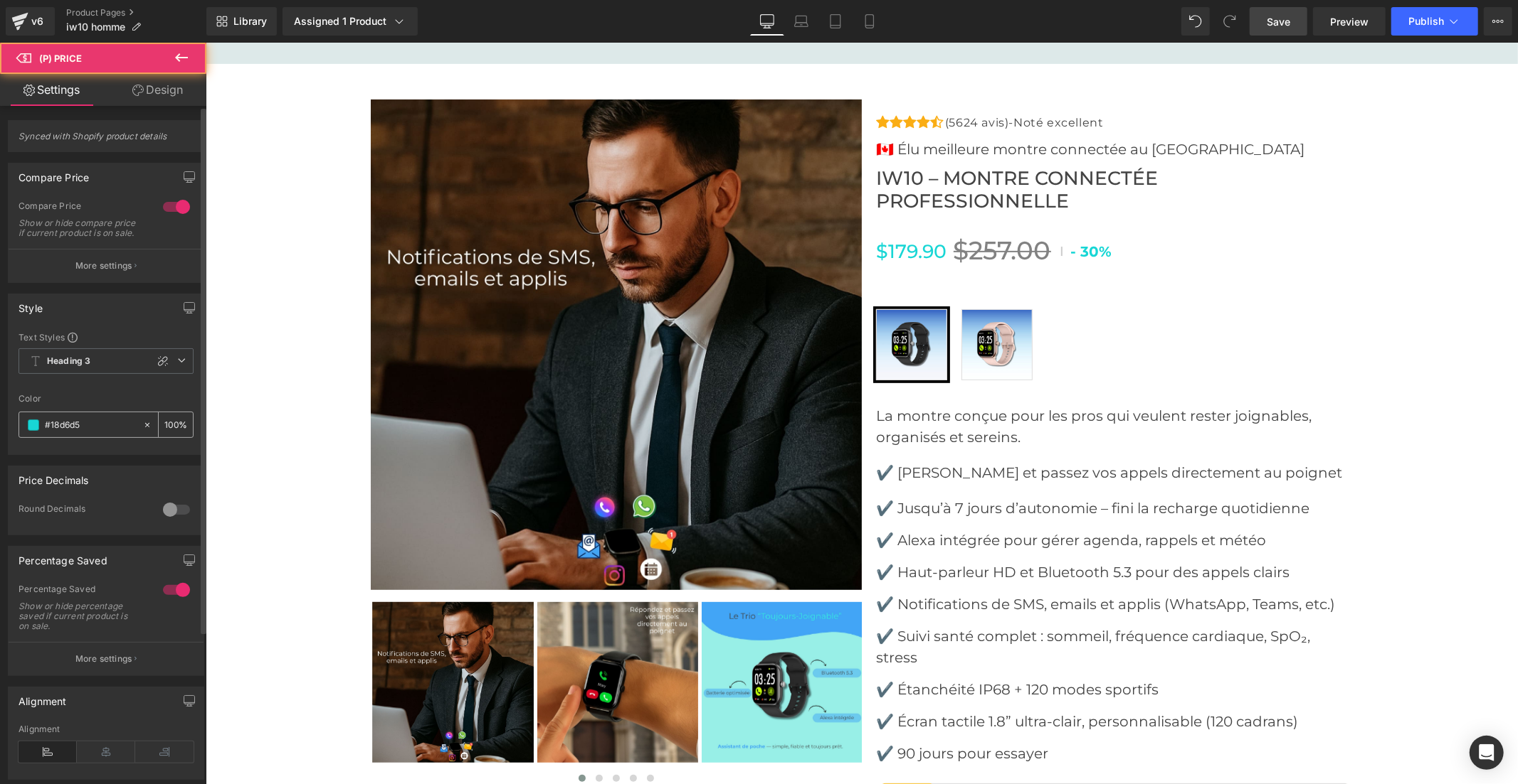
click at [94, 431] on input "#18d6d5" at bounding box center [90, 425] width 91 height 16
paste input "0122fc"
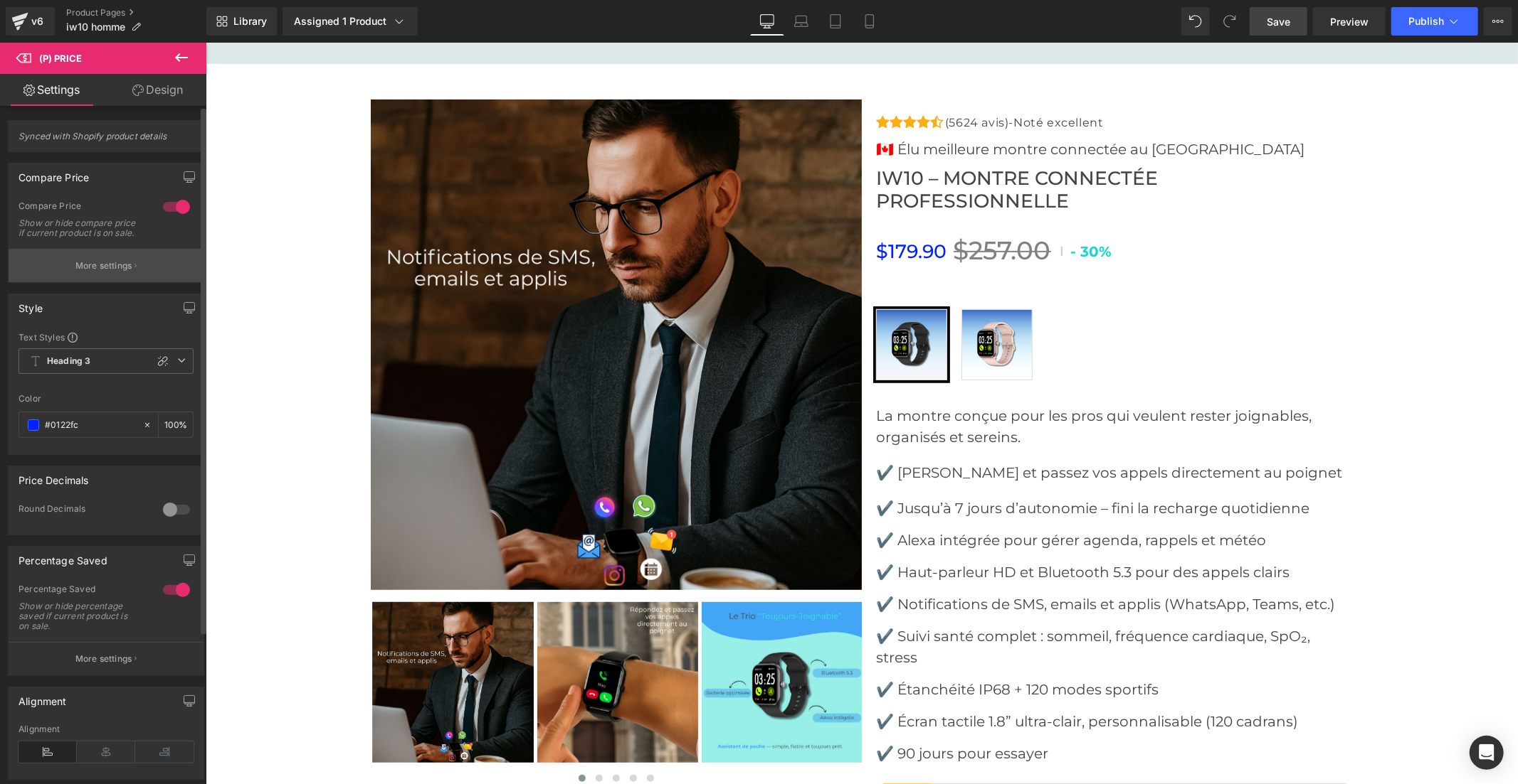
type input "#0122fc"
click at [116, 271] on p "More settings" at bounding box center [104, 266] width 57 height 13
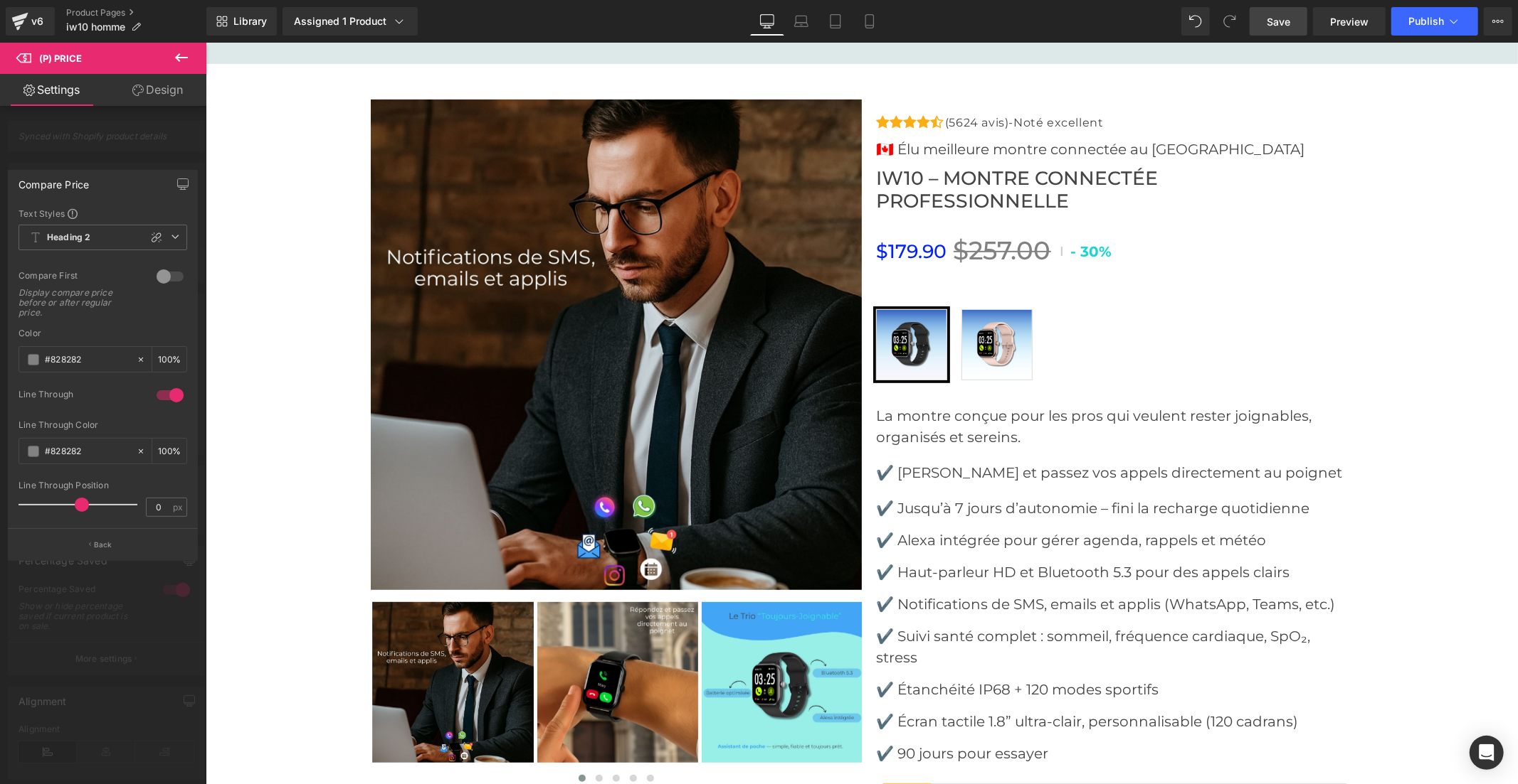
click at [113, 147] on div at bounding box center [103, 417] width 206 height 749
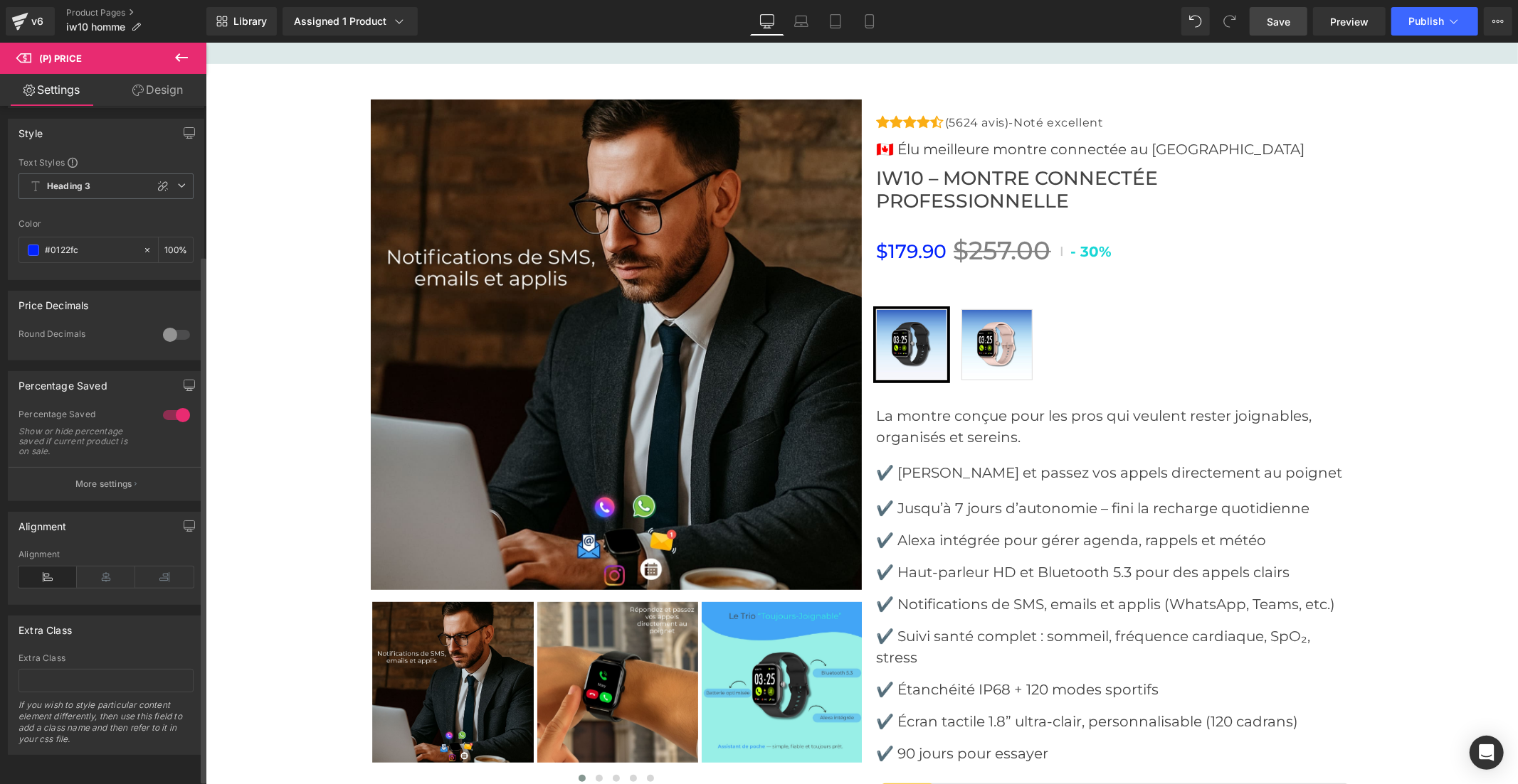
scroll to position [197, 0]
click at [105, 478] on p "More settings" at bounding box center [104, 484] width 57 height 13
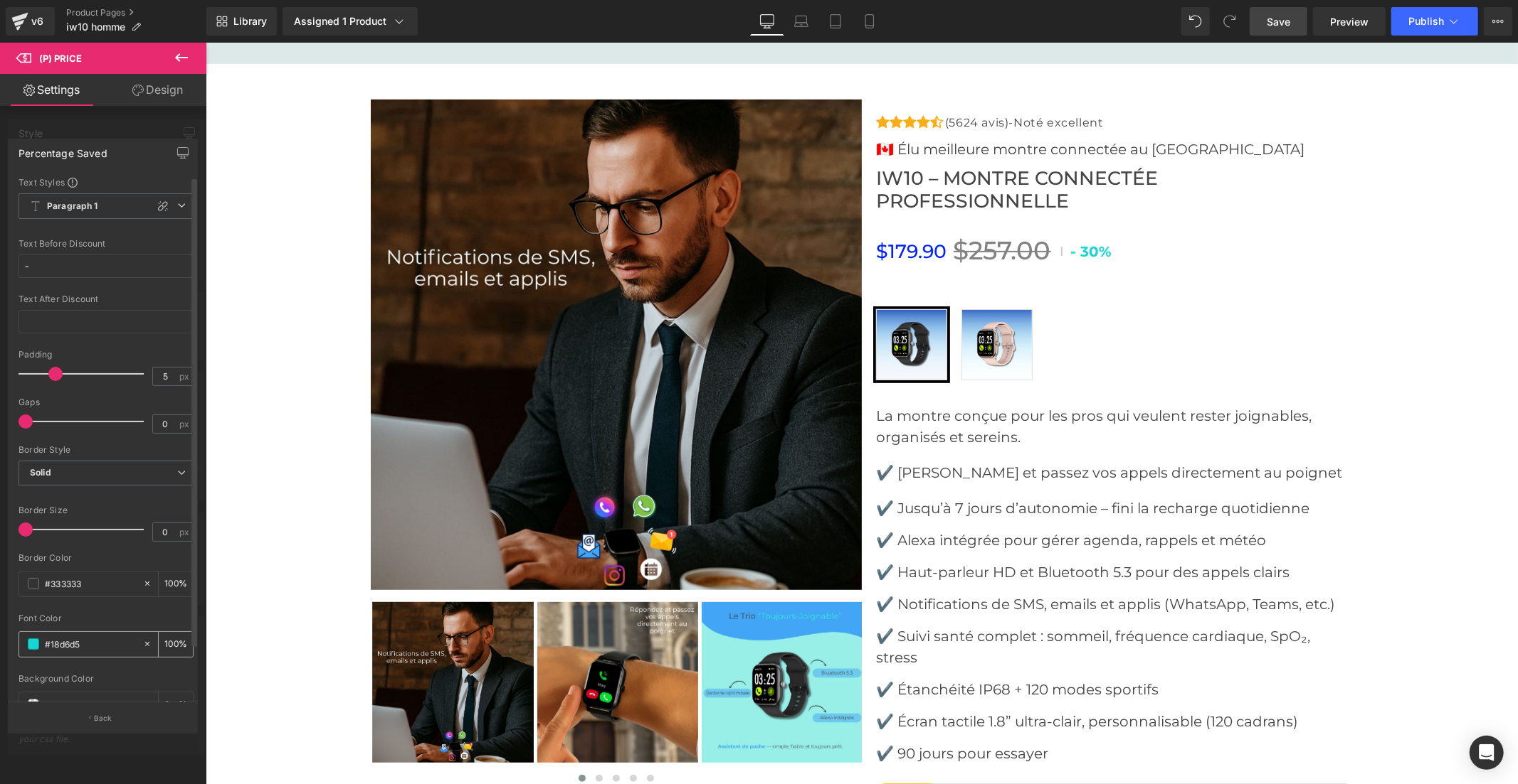
click at [66, 638] on input "#18d6d5" at bounding box center [90, 644] width 91 height 16
click at [67, 639] on input "#18d6d5" at bounding box center [90, 644] width 91 height 16
paste input "0122fc"
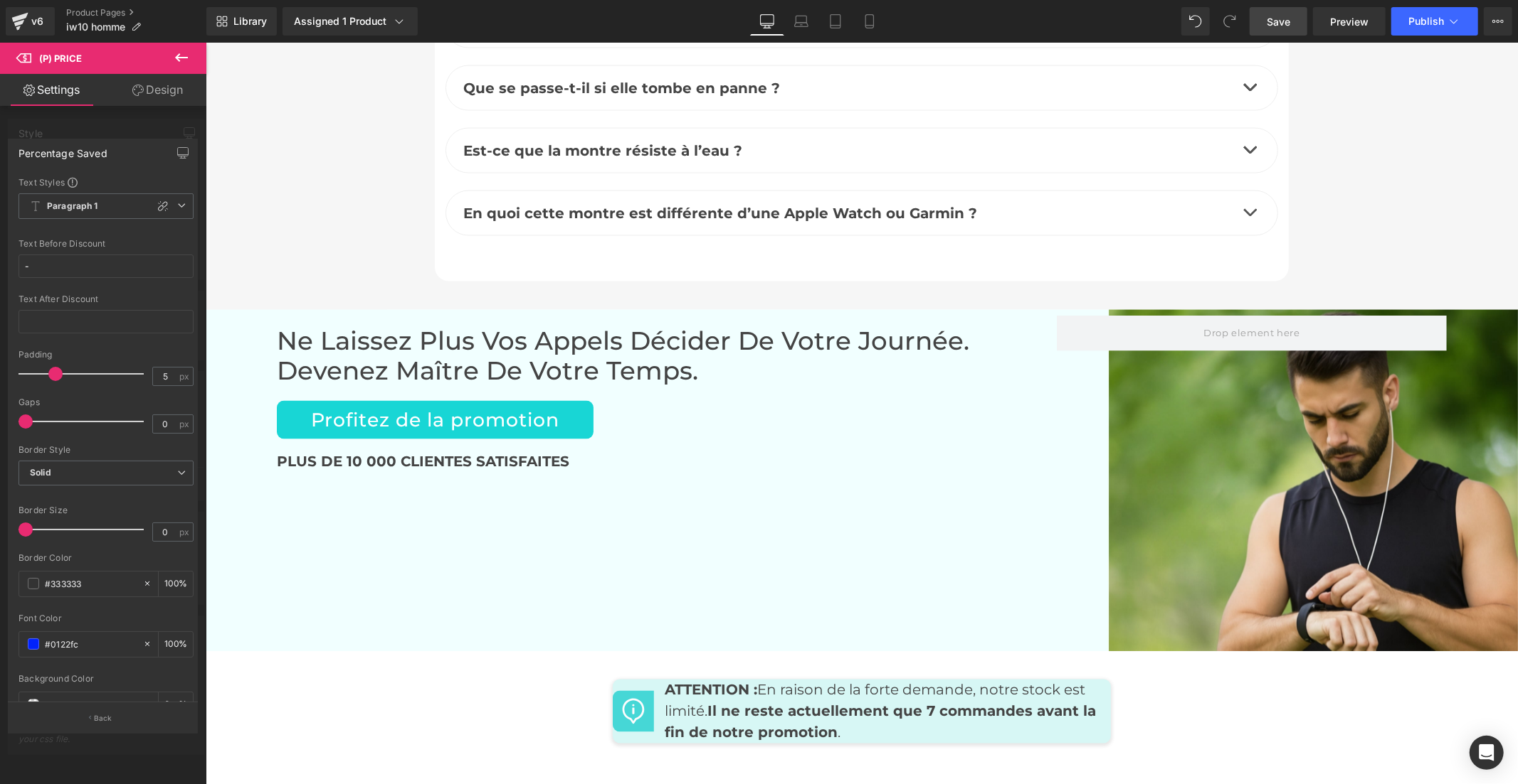
scroll to position [6479, 0]
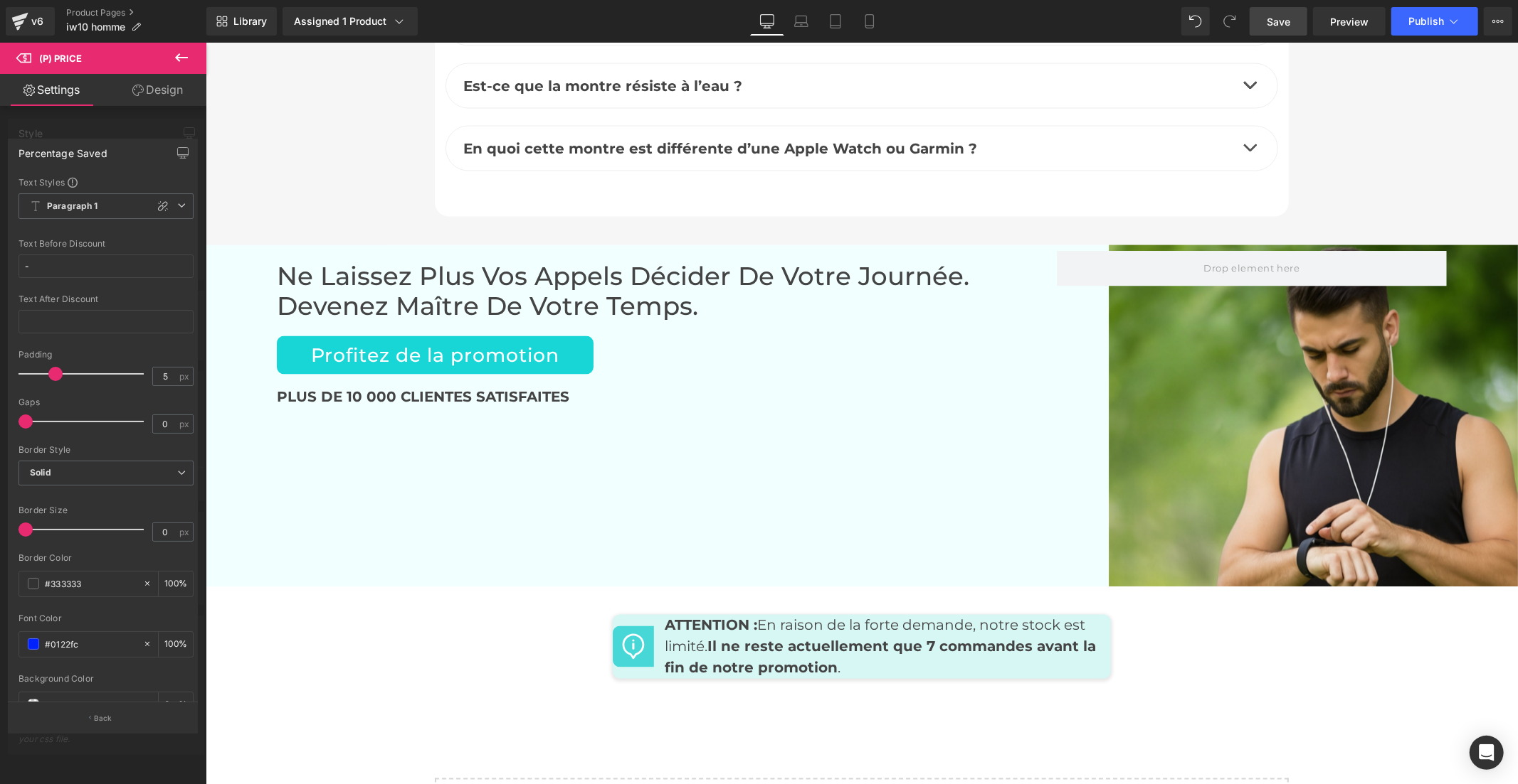
type input "#0122fc"
click at [144, 91] on link "Design" at bounding box center [157, 89] width 103 height 32
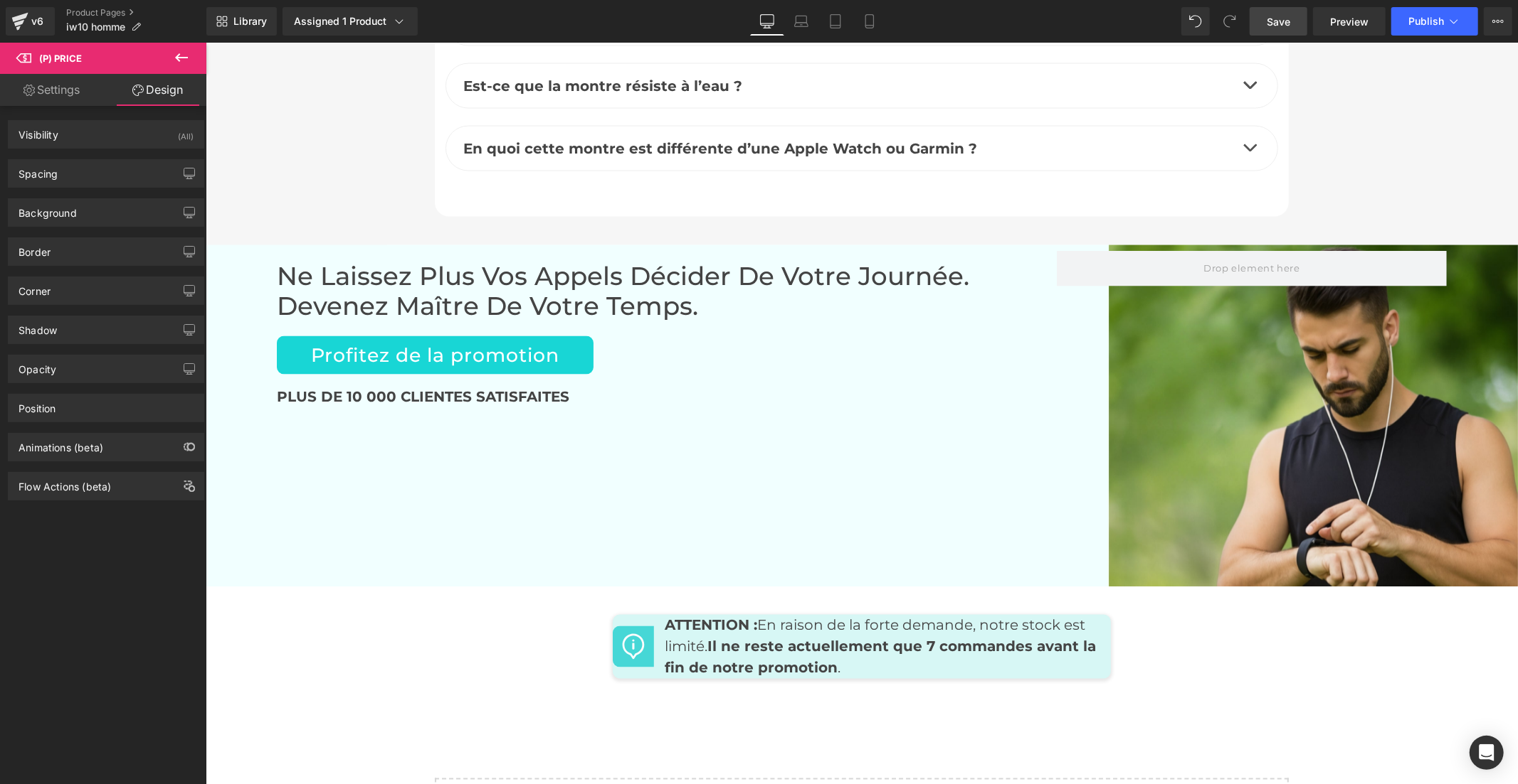
click at [180, 60] on icon at bounding box center [180, 57] width 17 height 17
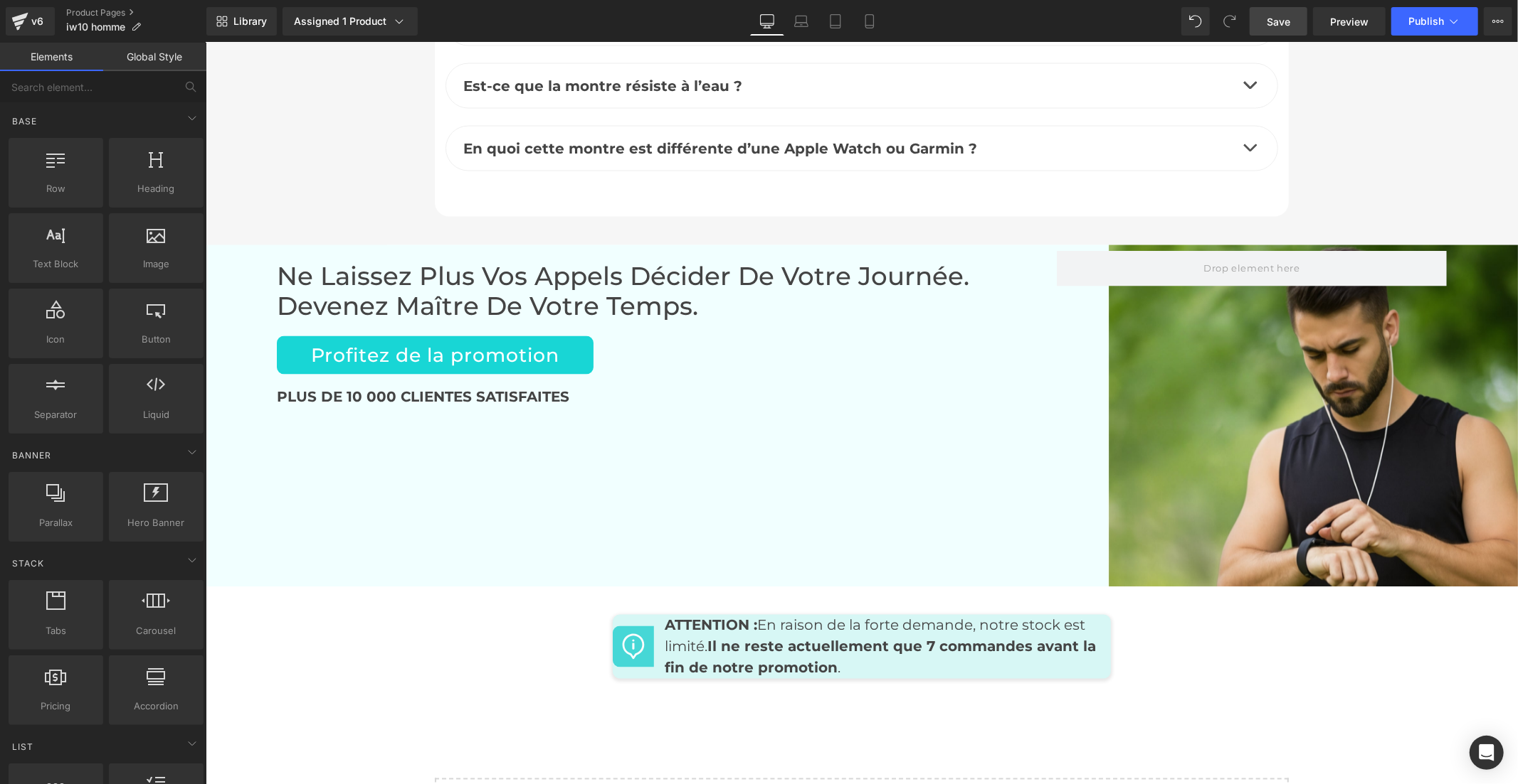
click at [166, 60] on link "Global Style" at bounding box center [154, 57] width 103 height 28
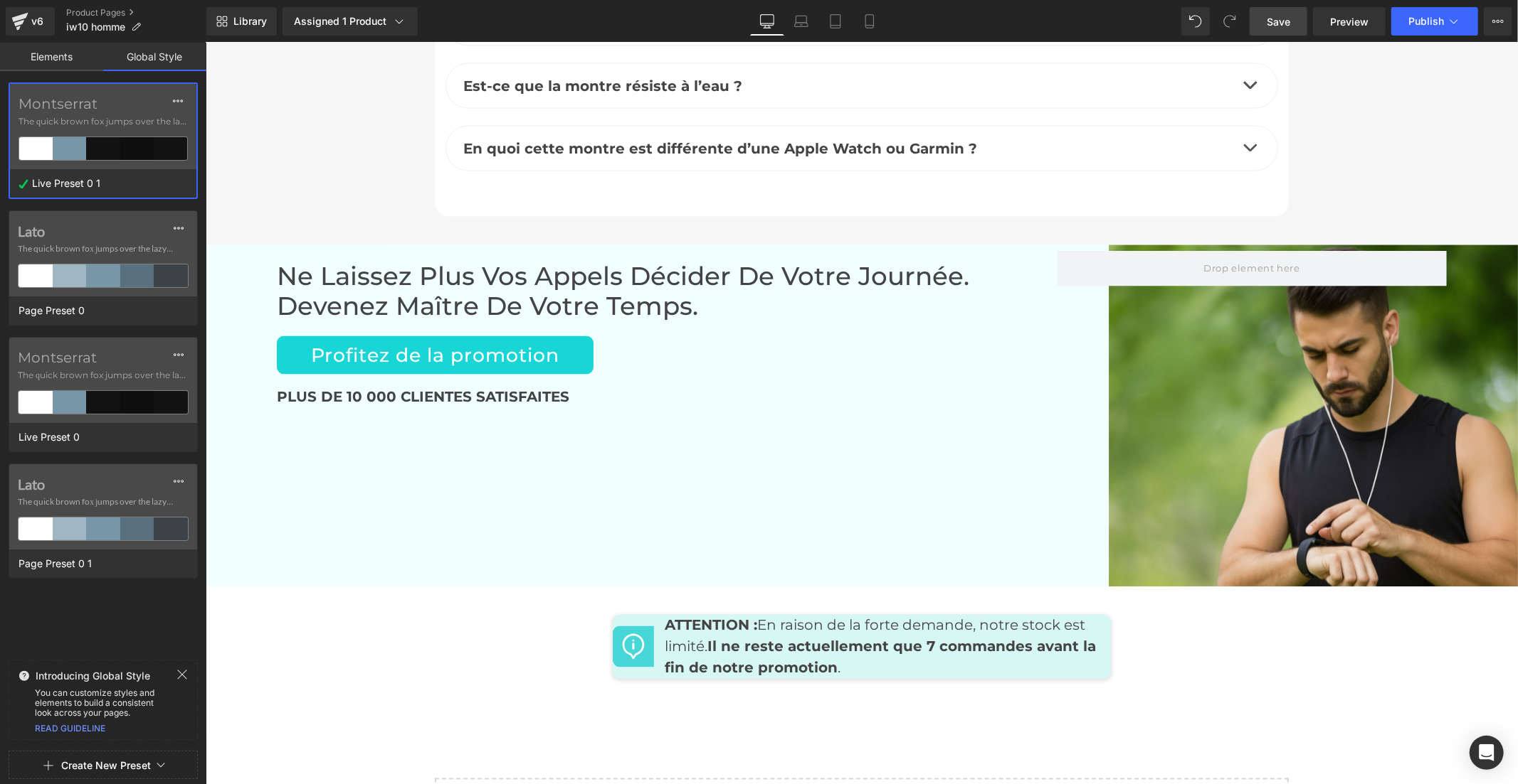
click at [126, 112] on div "Montserrat The quick brown fox jumps over the lazy..." at bounding box center [103, 126] width 186 height 85
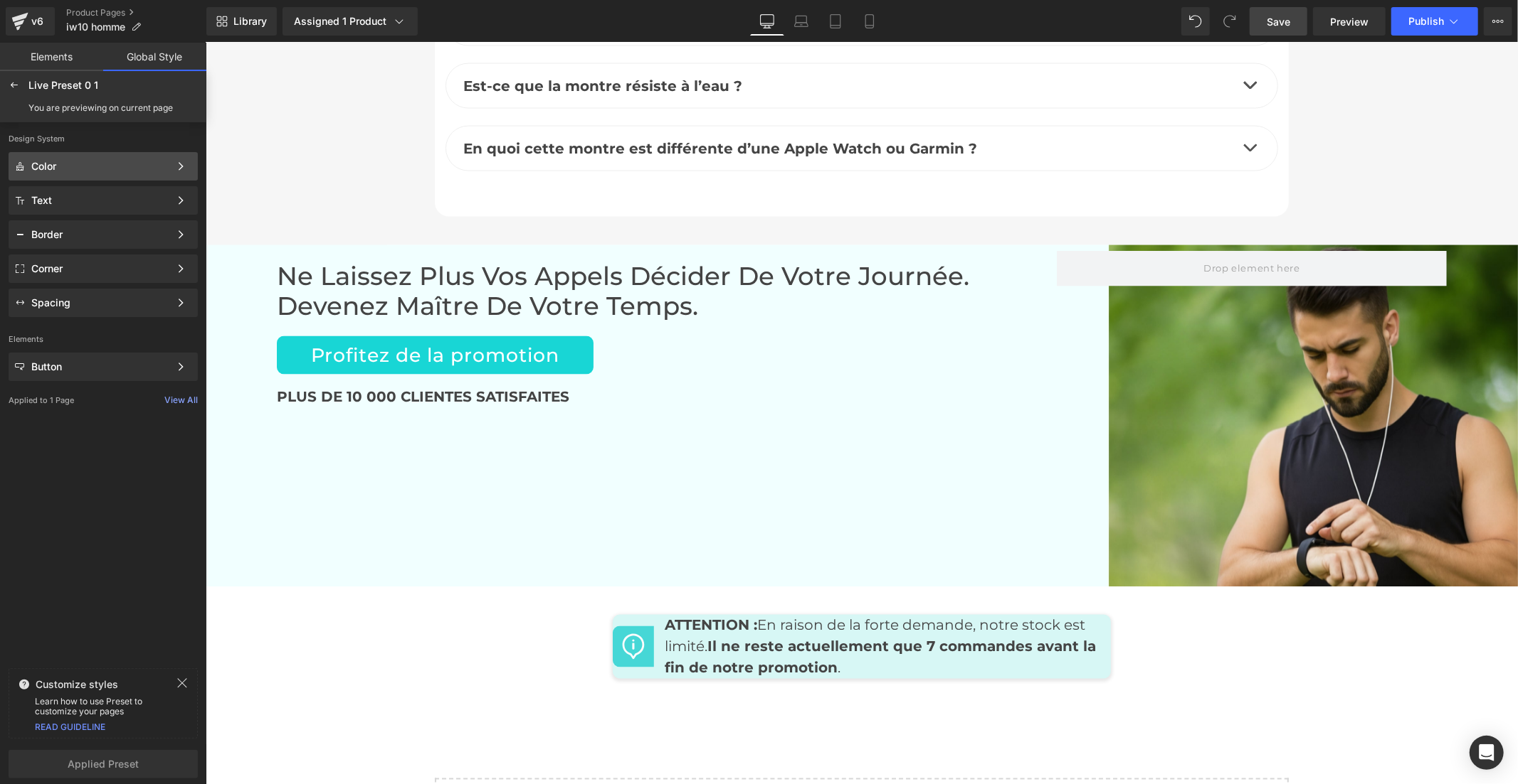
click at [79, 158] on div "Color Color Style Define a color palette and apply it to your pages 1 of 3 Next" at bounding box center [103, 166] width 189 height 28
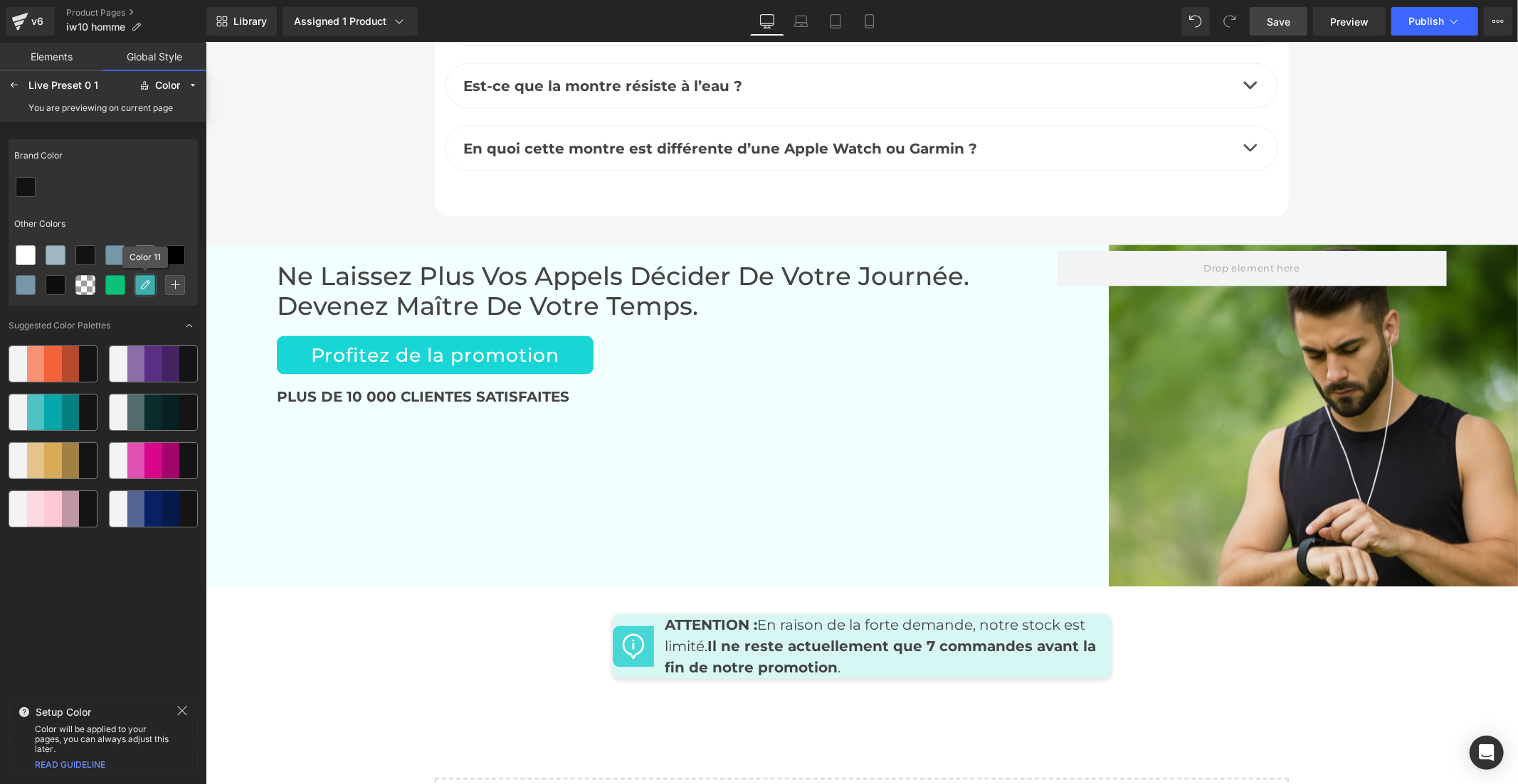
click at [149, 293] on div at bounding box center [145, 285] width 19 height 19
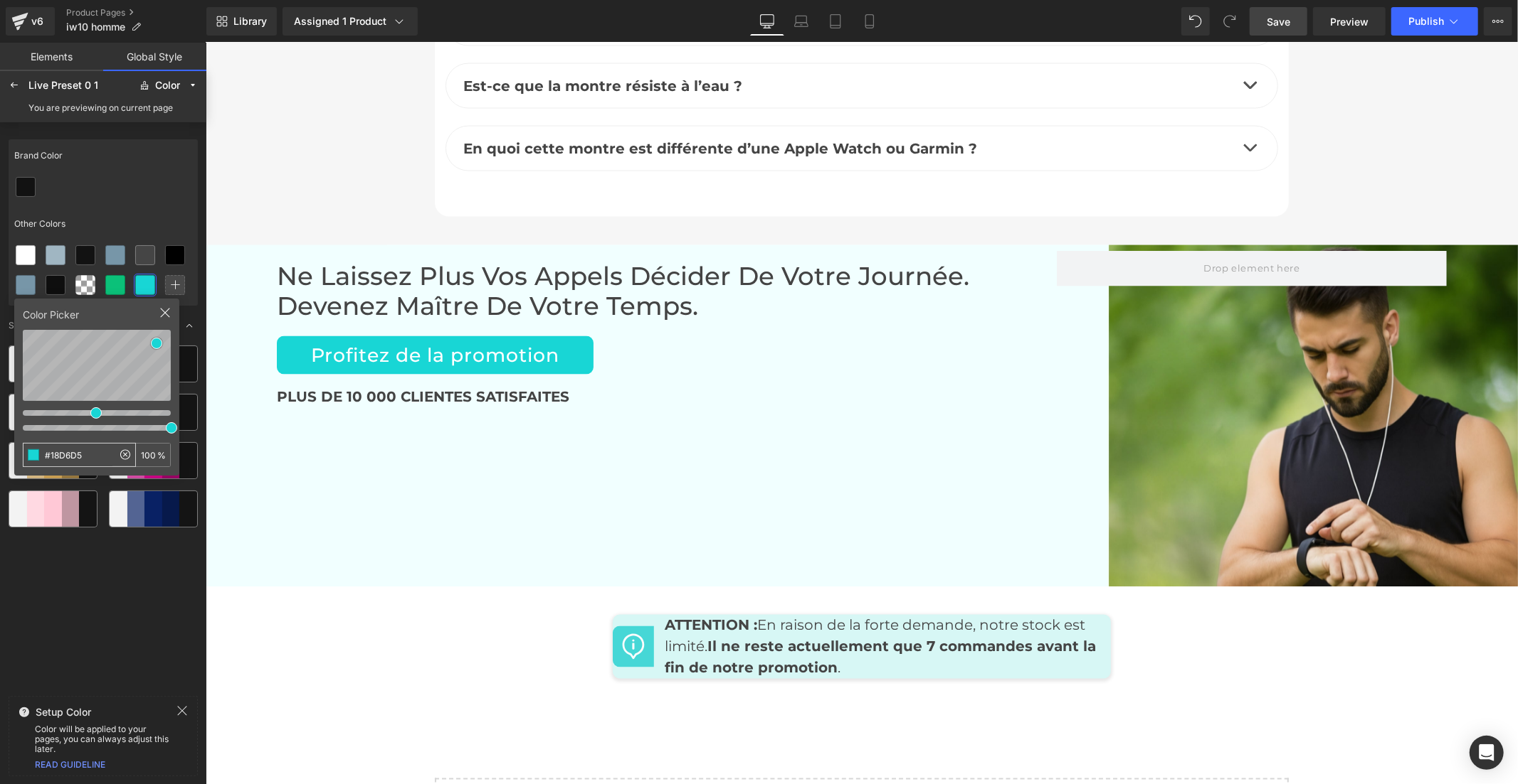
drag, startPoint x: 95, startPoint y: 454, endPoint x: 30, endPoint y: 463, distance: 65.6
click at [30, 463] on input "#18D6D5" at bounding box center [68, 455] width 89 height 23
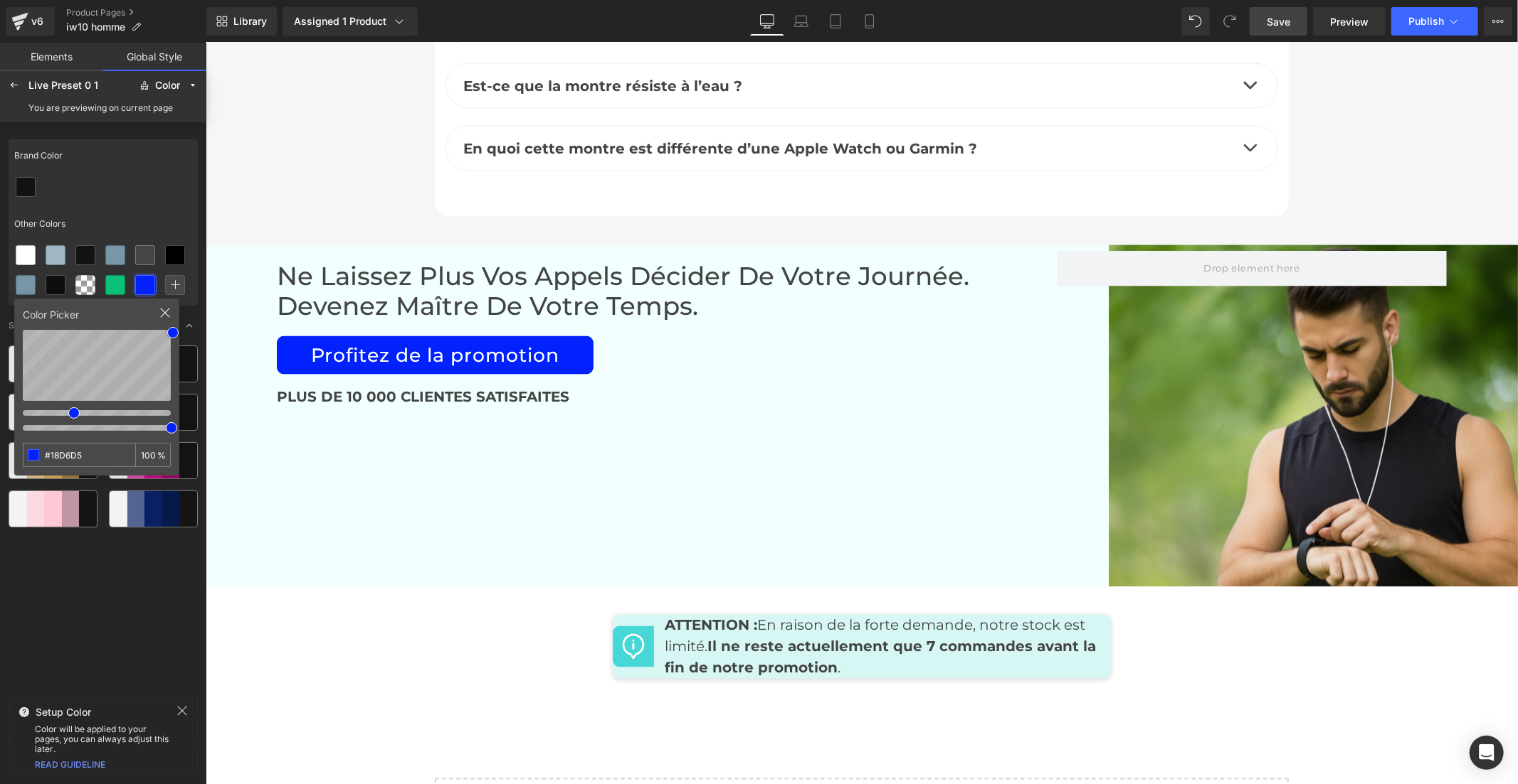
click at [1261, 16] on link "Save" at bounding box center [1278, 21] width 58 height 28
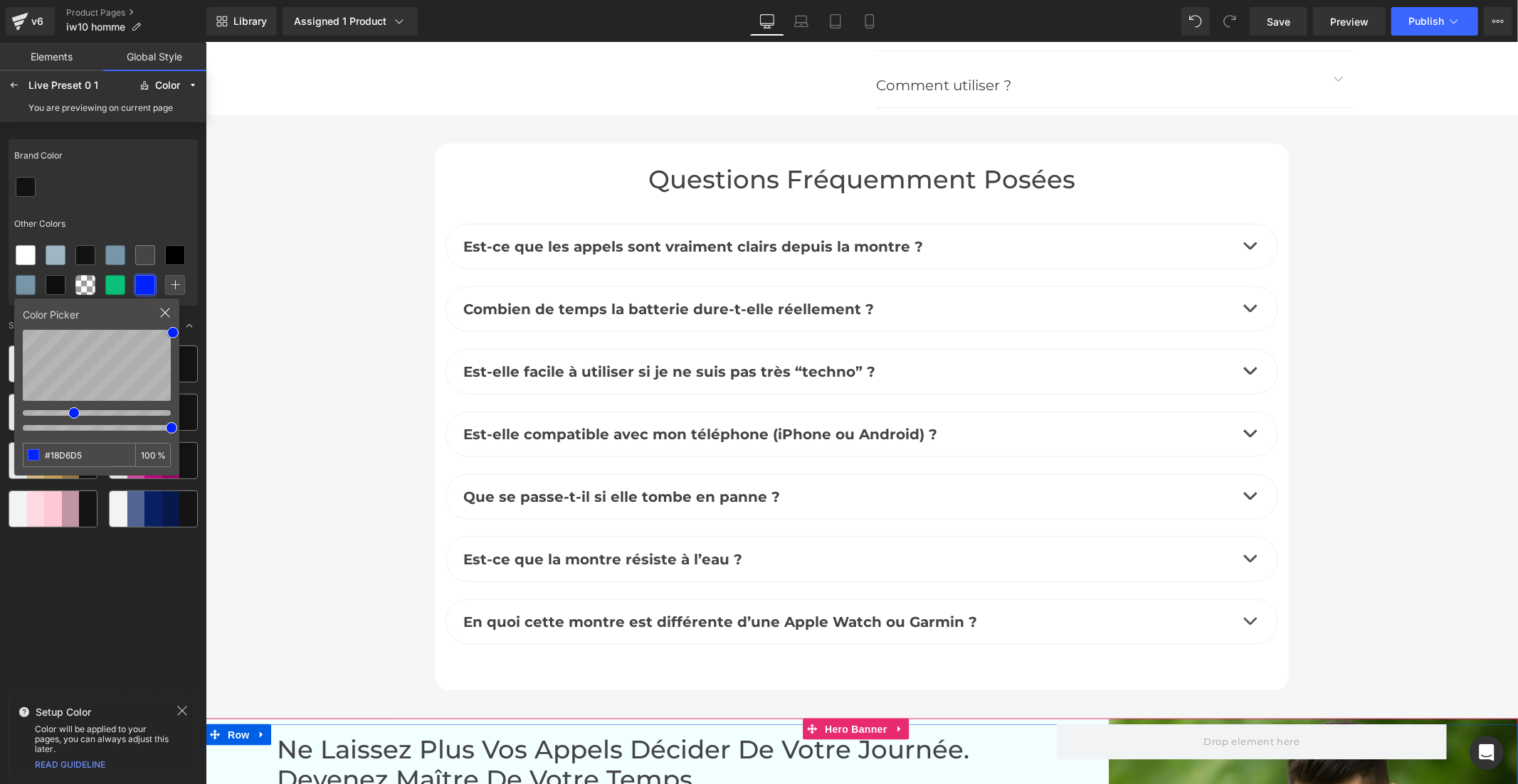
scroll to position [6004, 0]
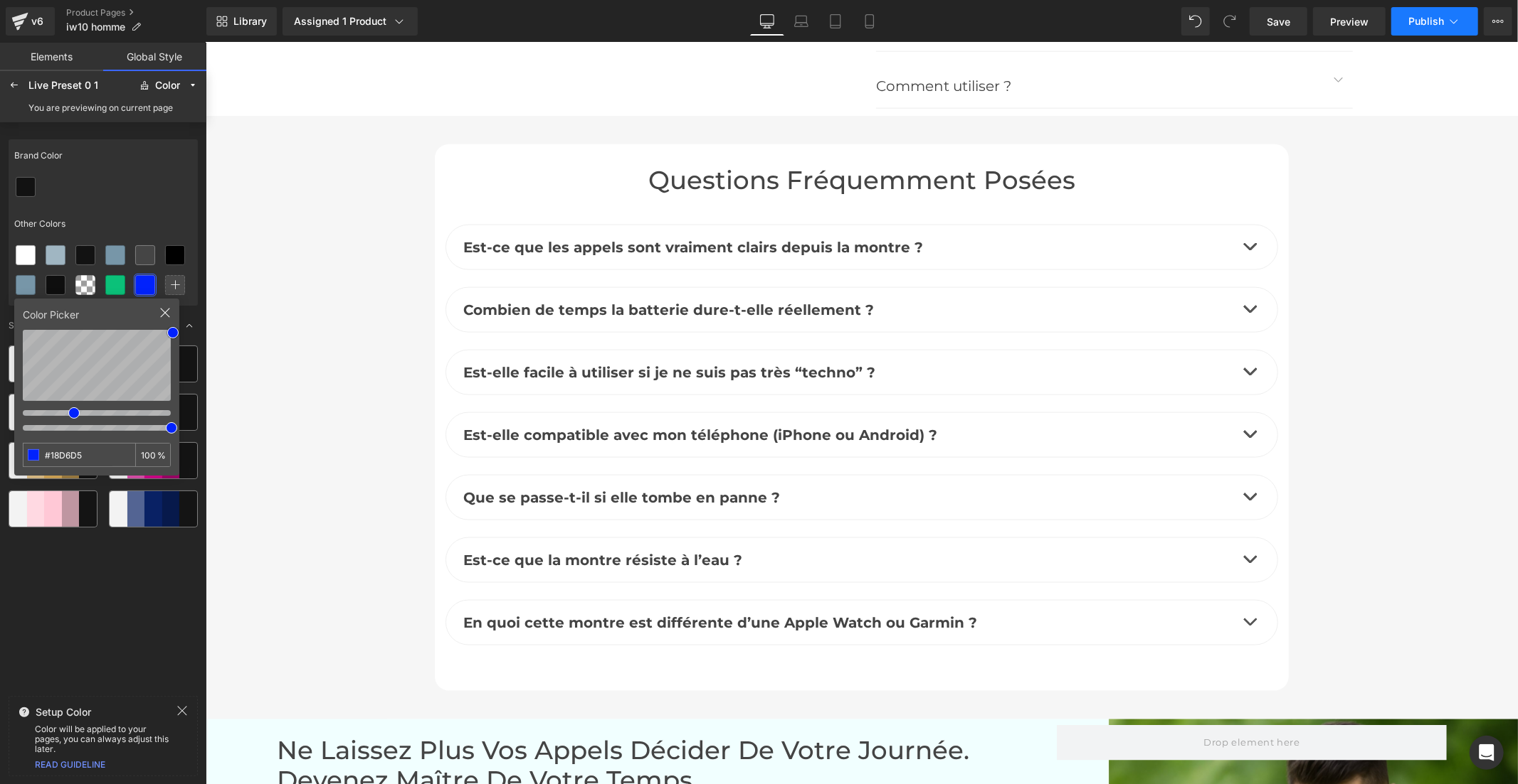
click at [1420, 18] on span "Publish" at bounding box center [1426, 22] width 35 height 12
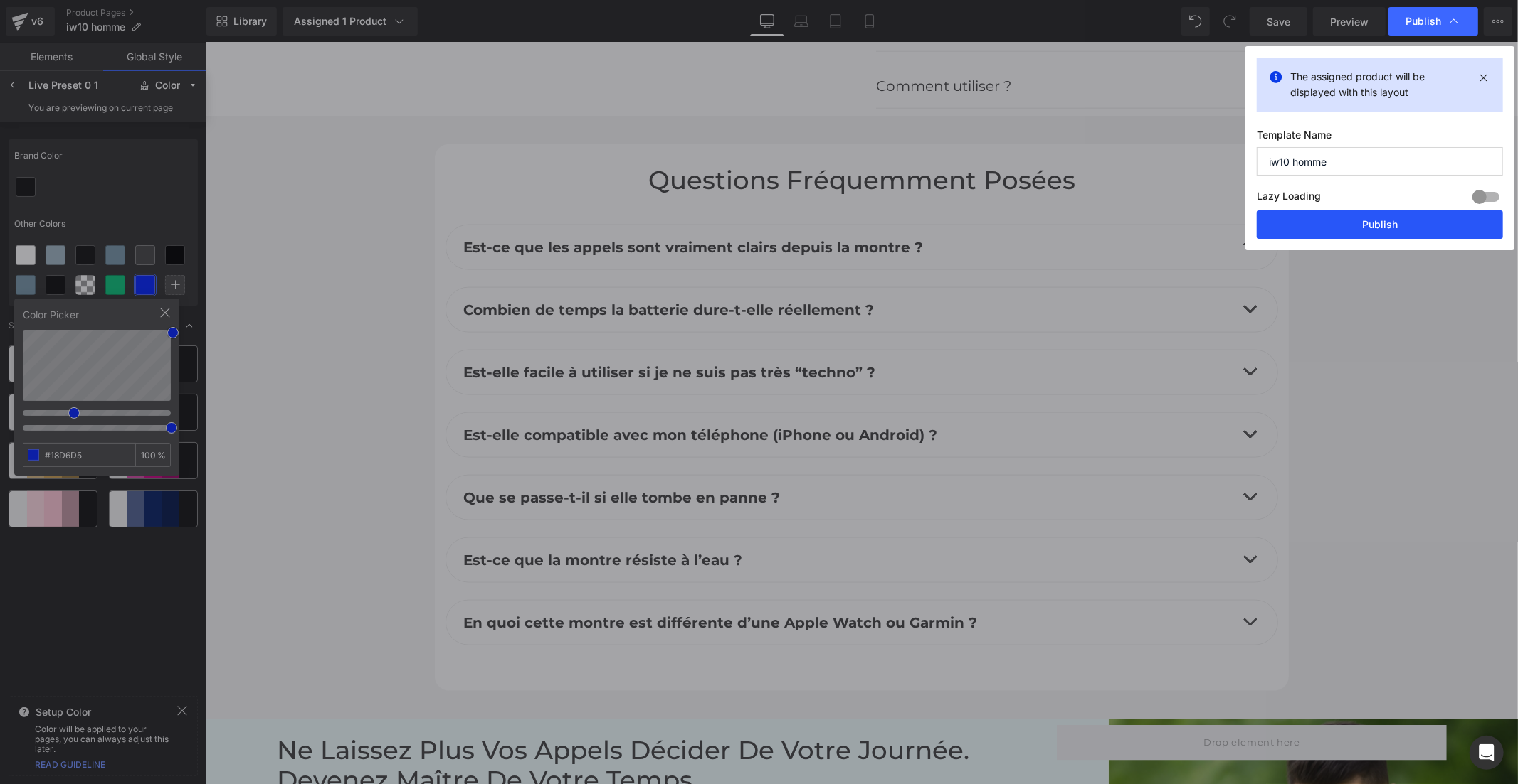
drag, startPoint x: 1326, startPoint y: 229, endPoint x: 955, endPoint y: 310, distance: 379.7
click at [1326, 229] on button "Publish" at bounding box center [1379, 224] width 246 height 28
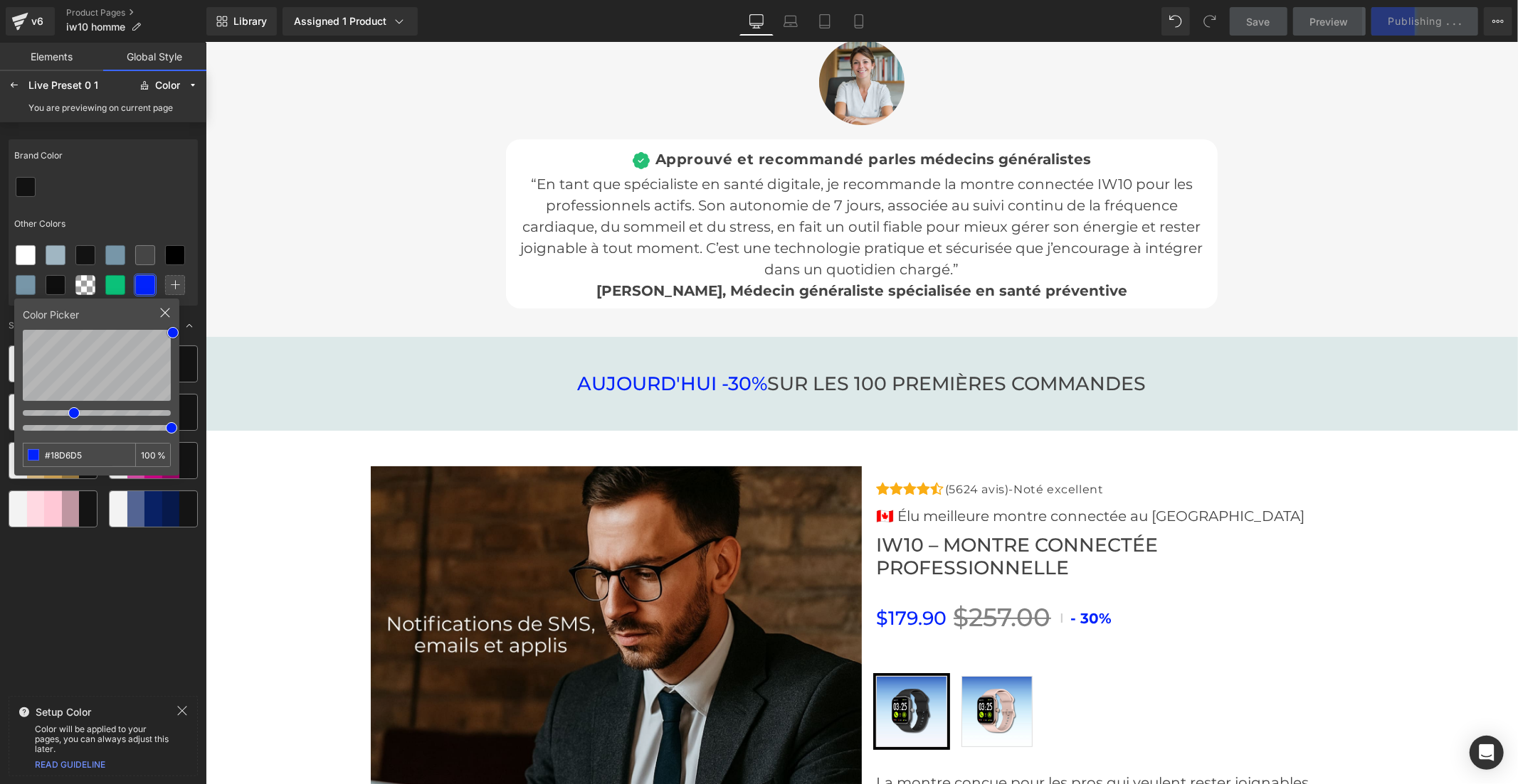
scroll to position [4582, 0]
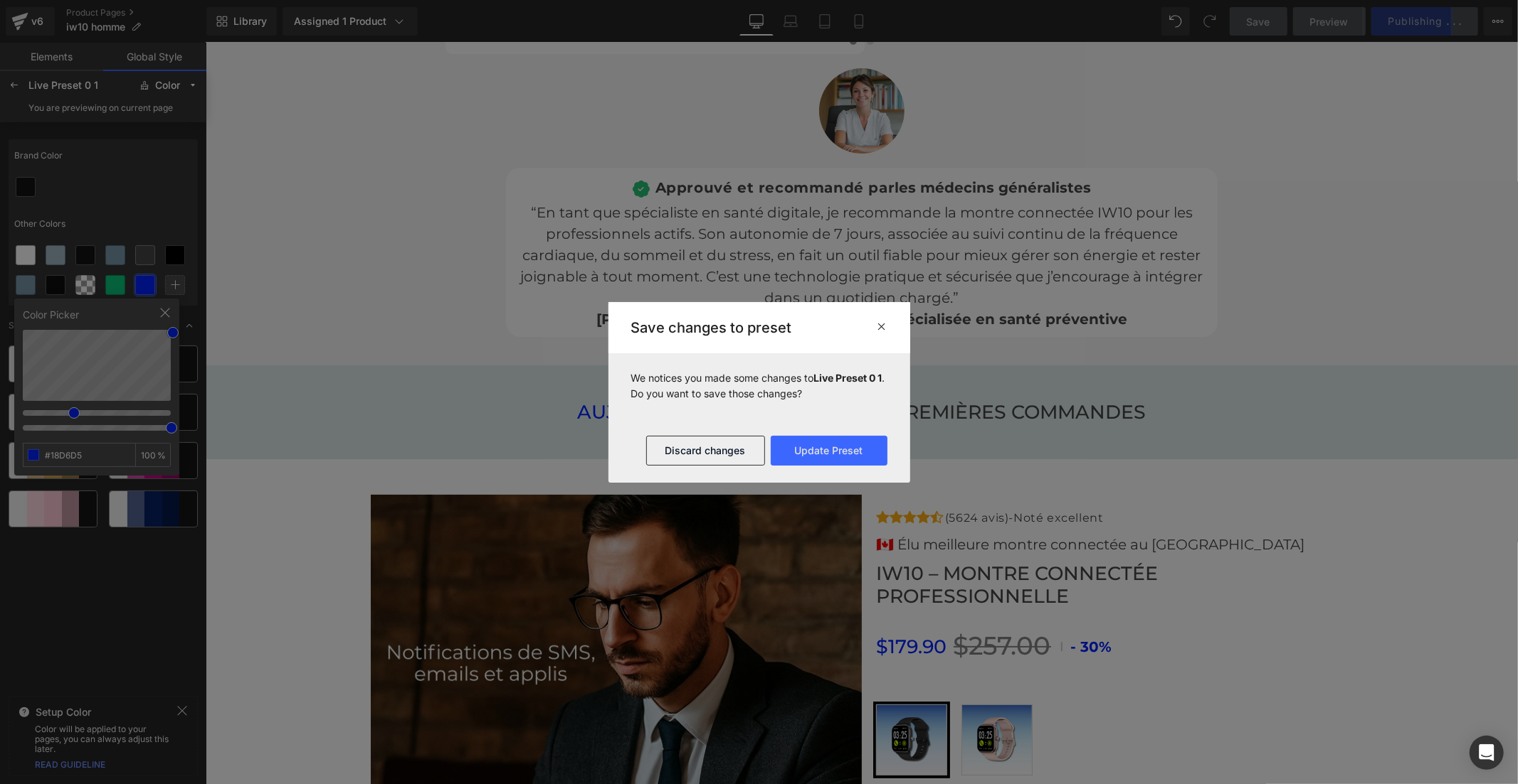
click at [879, 327] on icon at bounding box center [882, 326] width 11 height 12
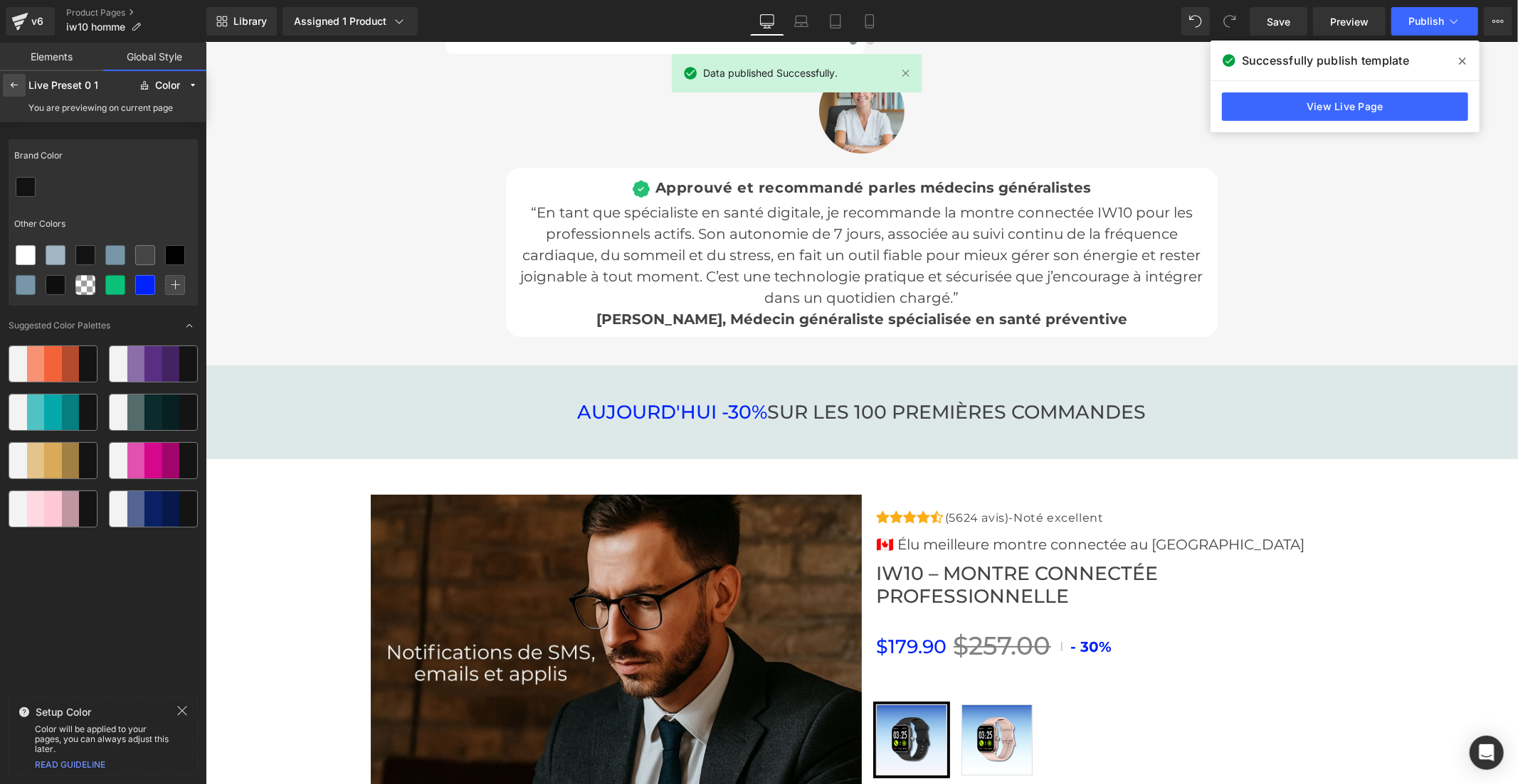
click at [10, 95] on div at bounding box center [14, 84] width 23 height 23
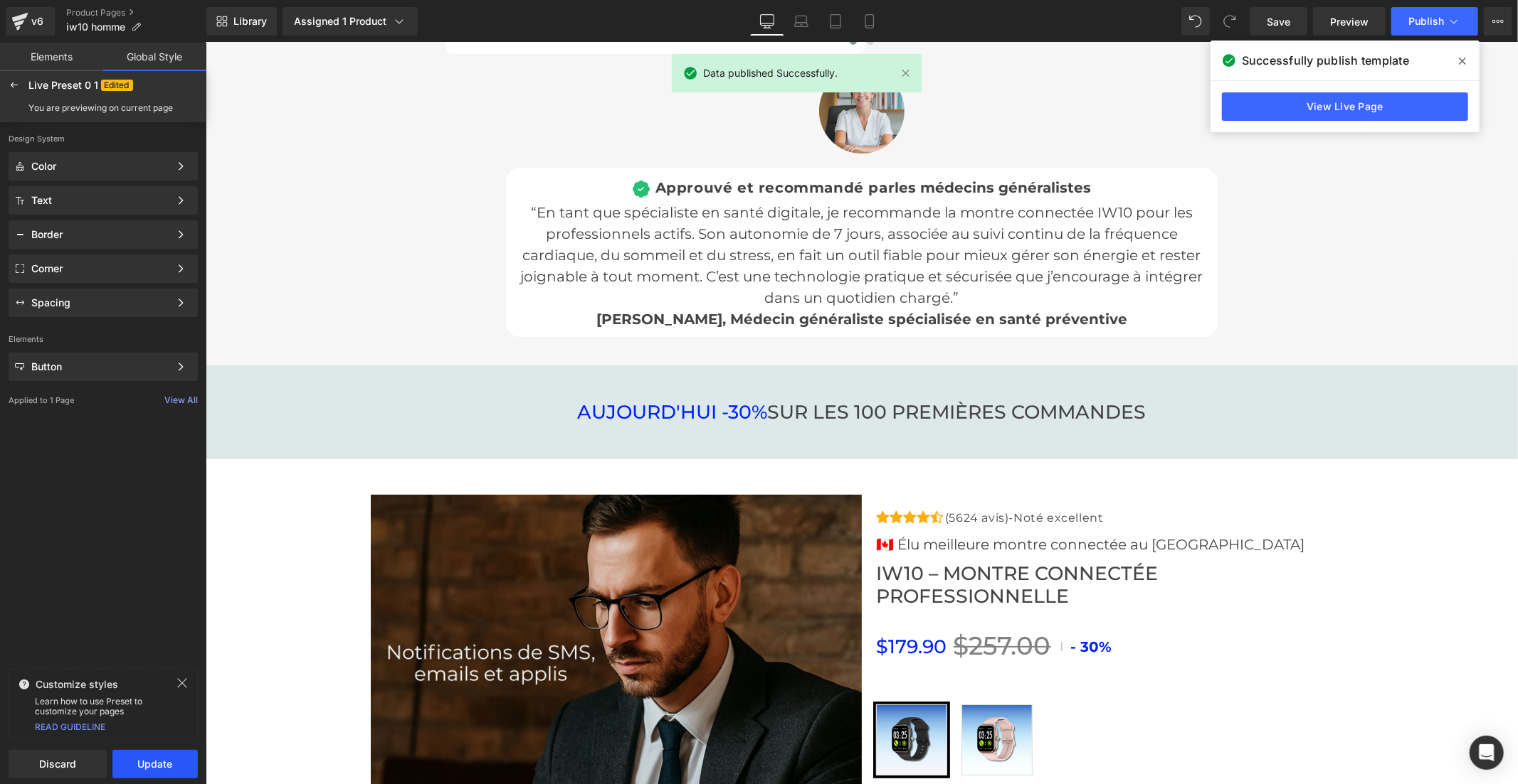
click at [144, 768] on button "Update" at bounding box center [155, 764] width 85 height 28
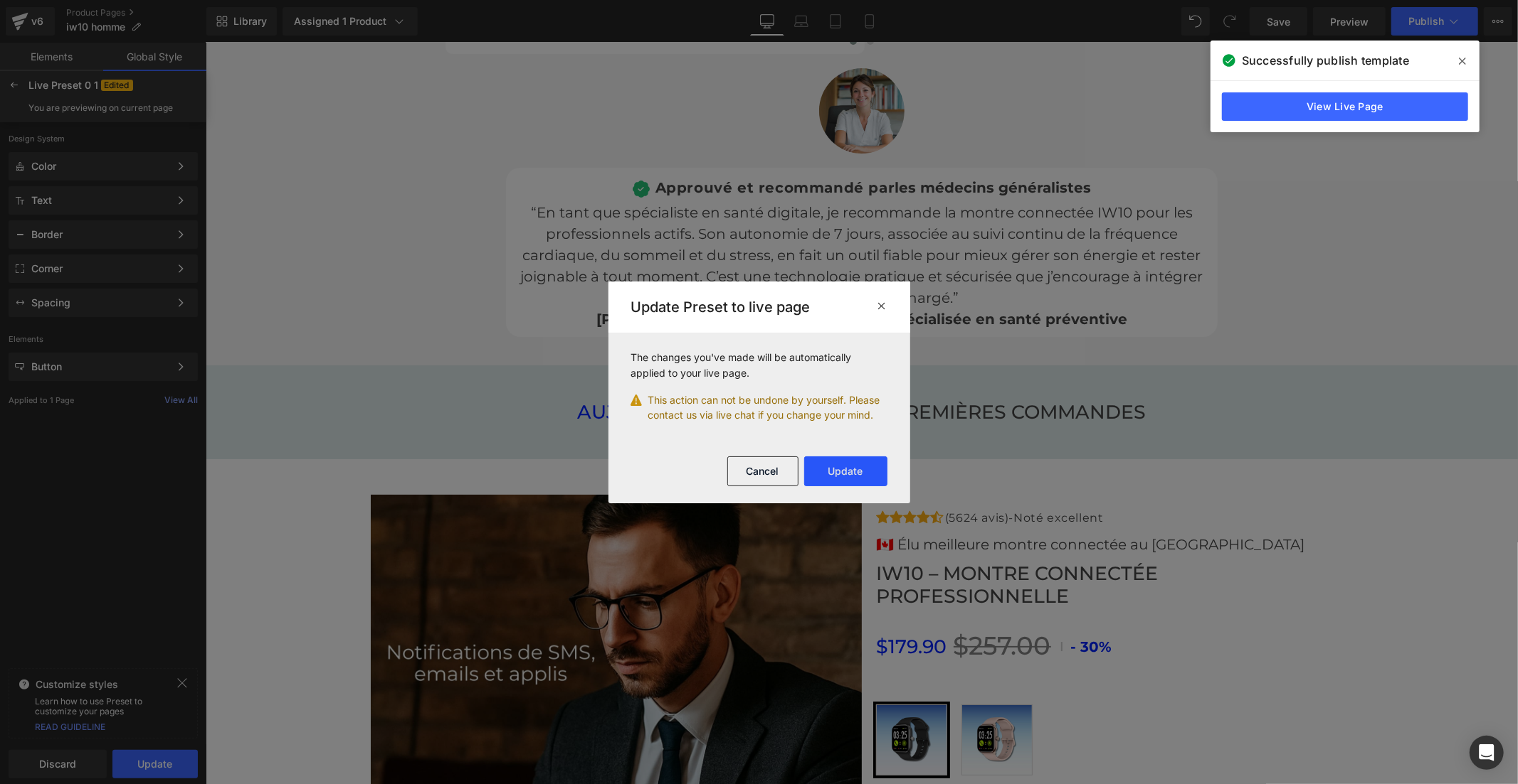
click at [814, 466] on button "Update" at bounding box center [845, 471] width 83 height 29
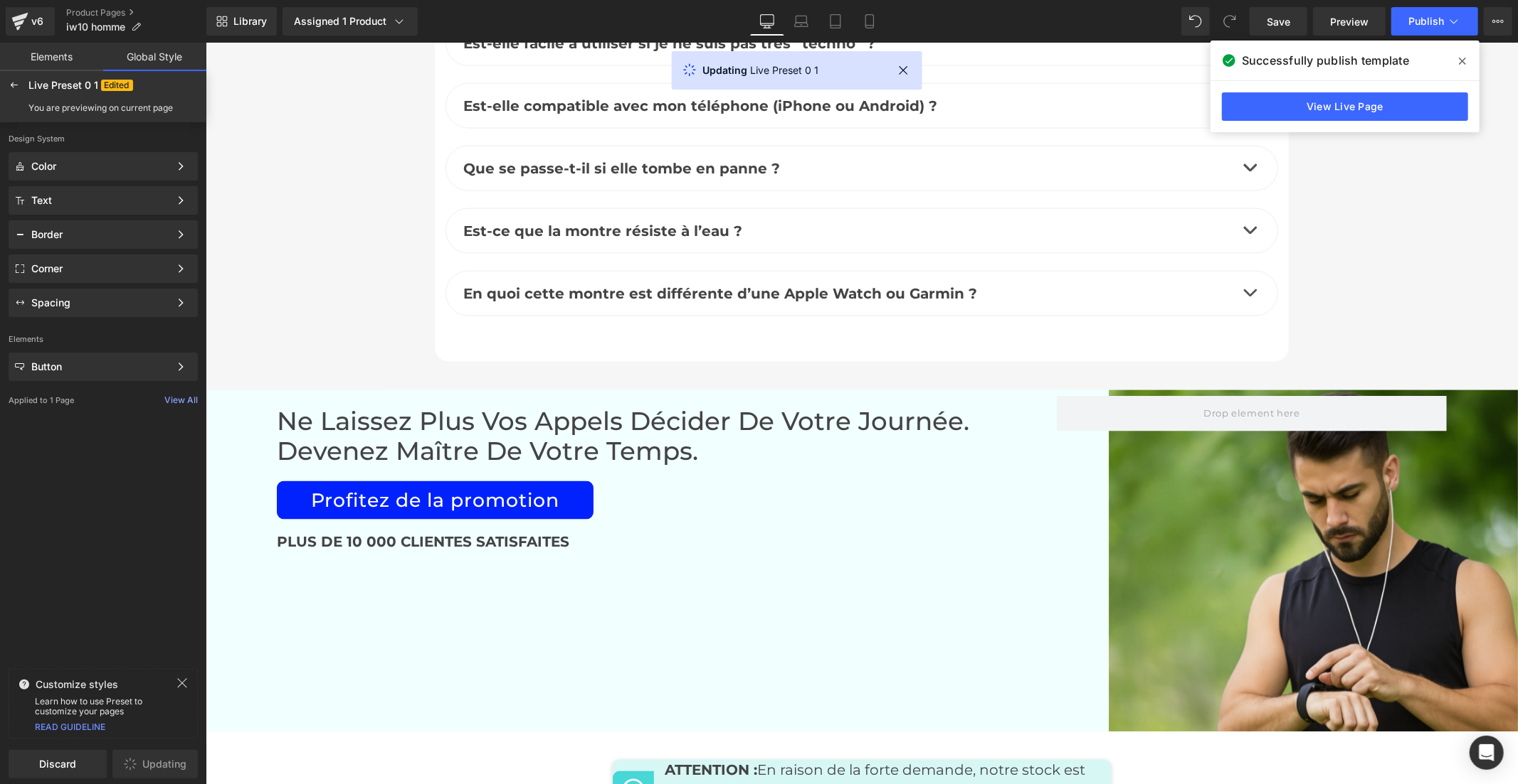
scroll to position [6558, 0]
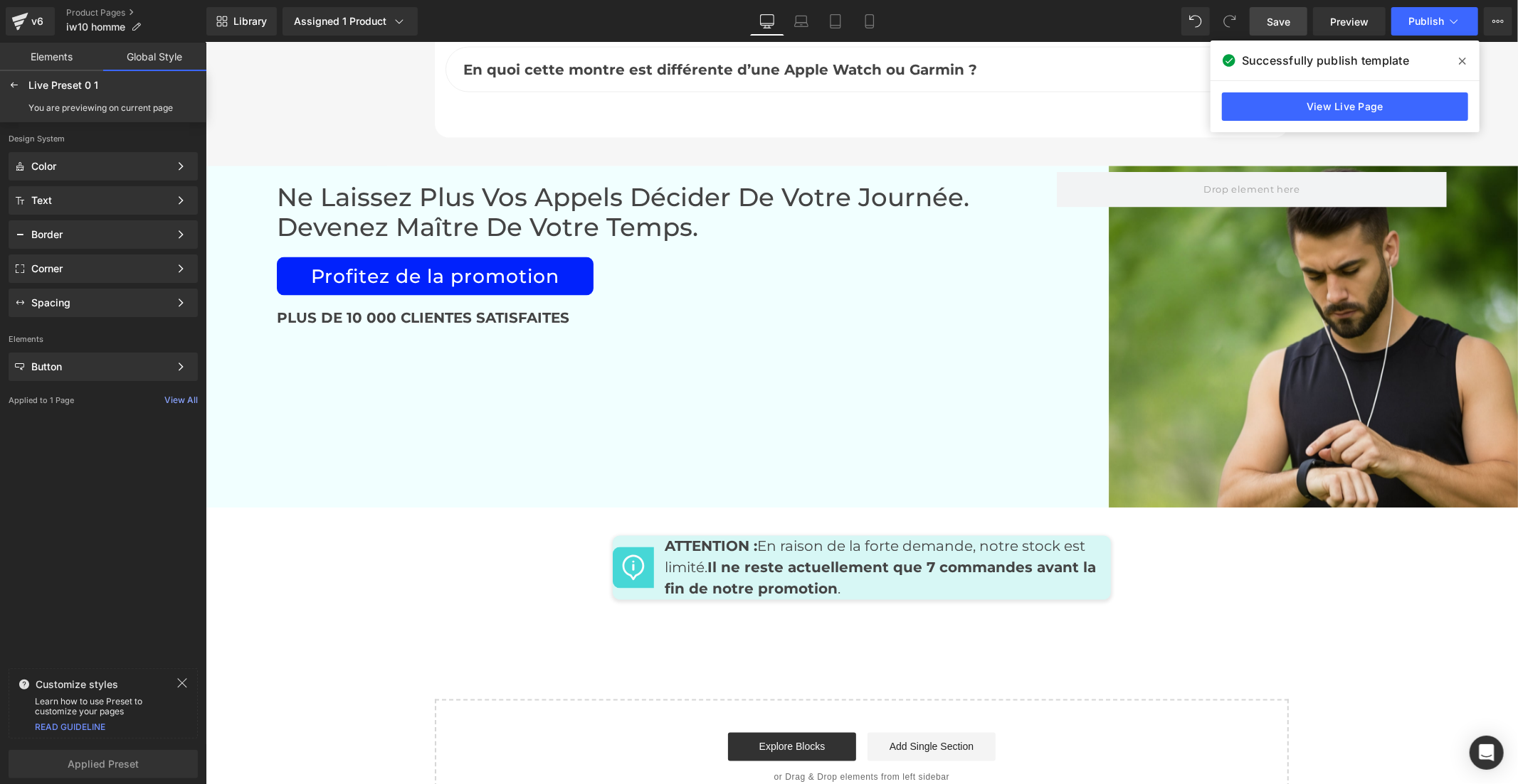
click at [1292, 20] on link "Save" at bounding box center [1278, 21] width 58 height 28
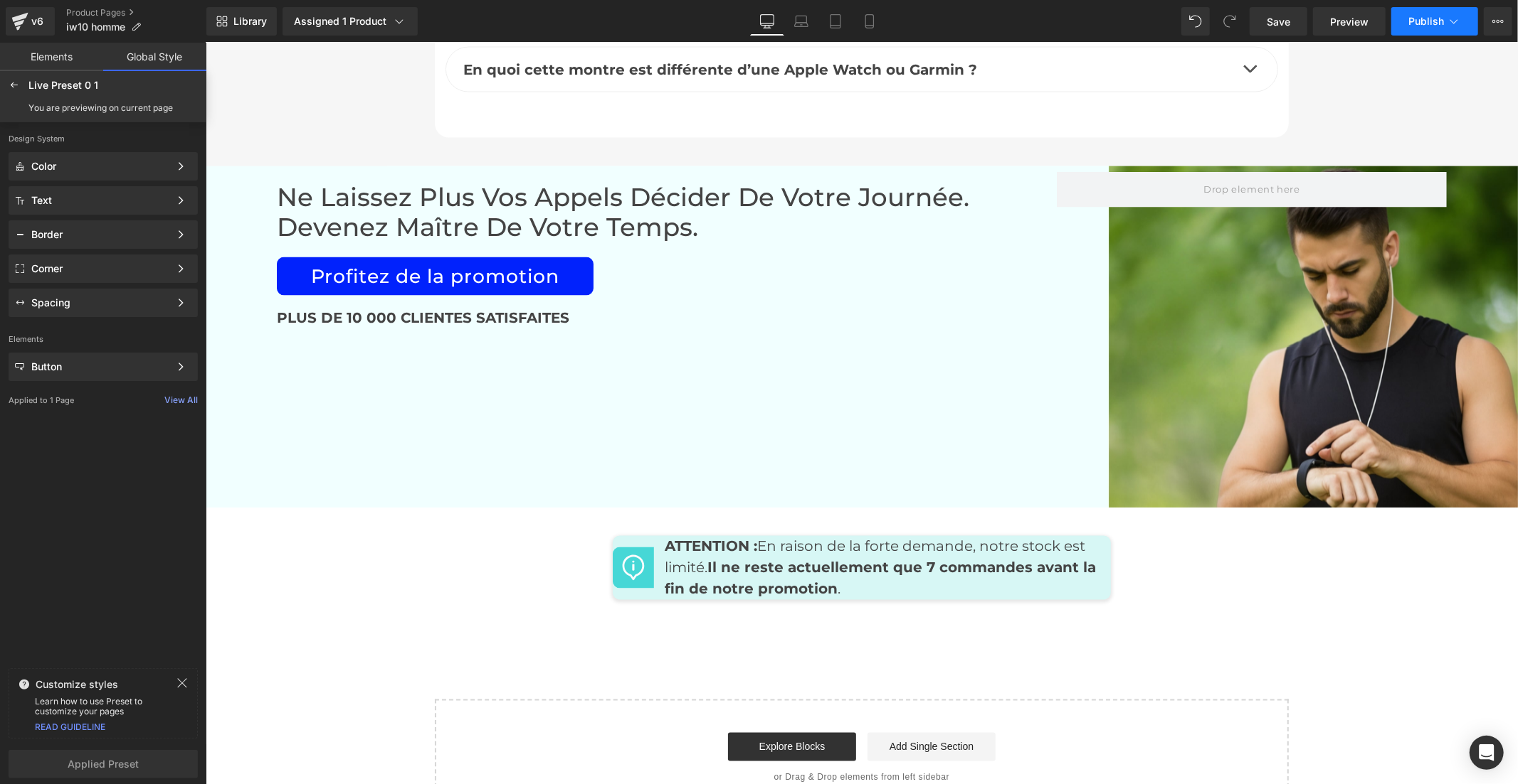
click at [1407, 24] on button "Publish" at bounding box center [1435, 21] width 87 height 28
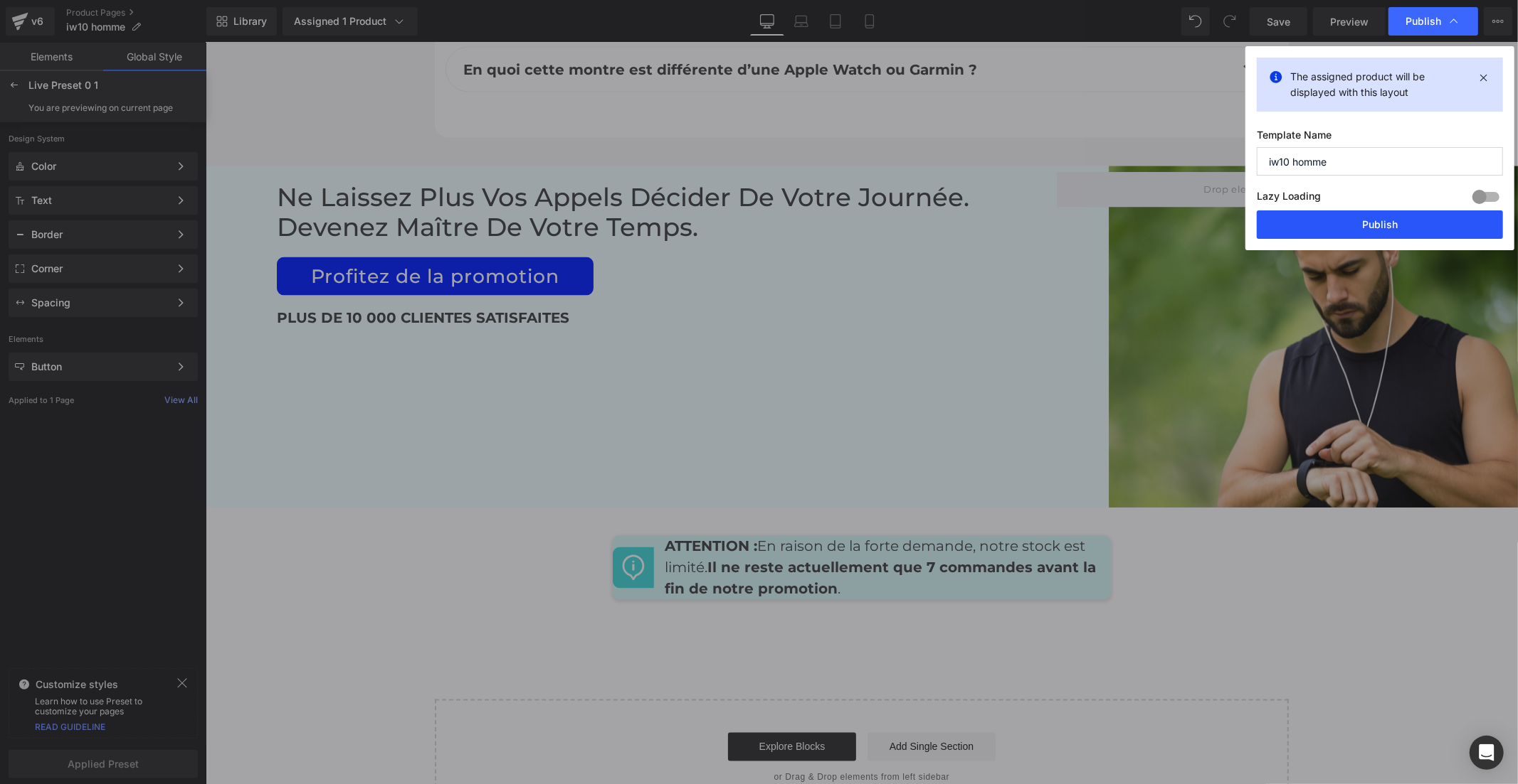
click at [1364, 217] on button "Publish" at bounding box center [1379, 224] width 246 height 28
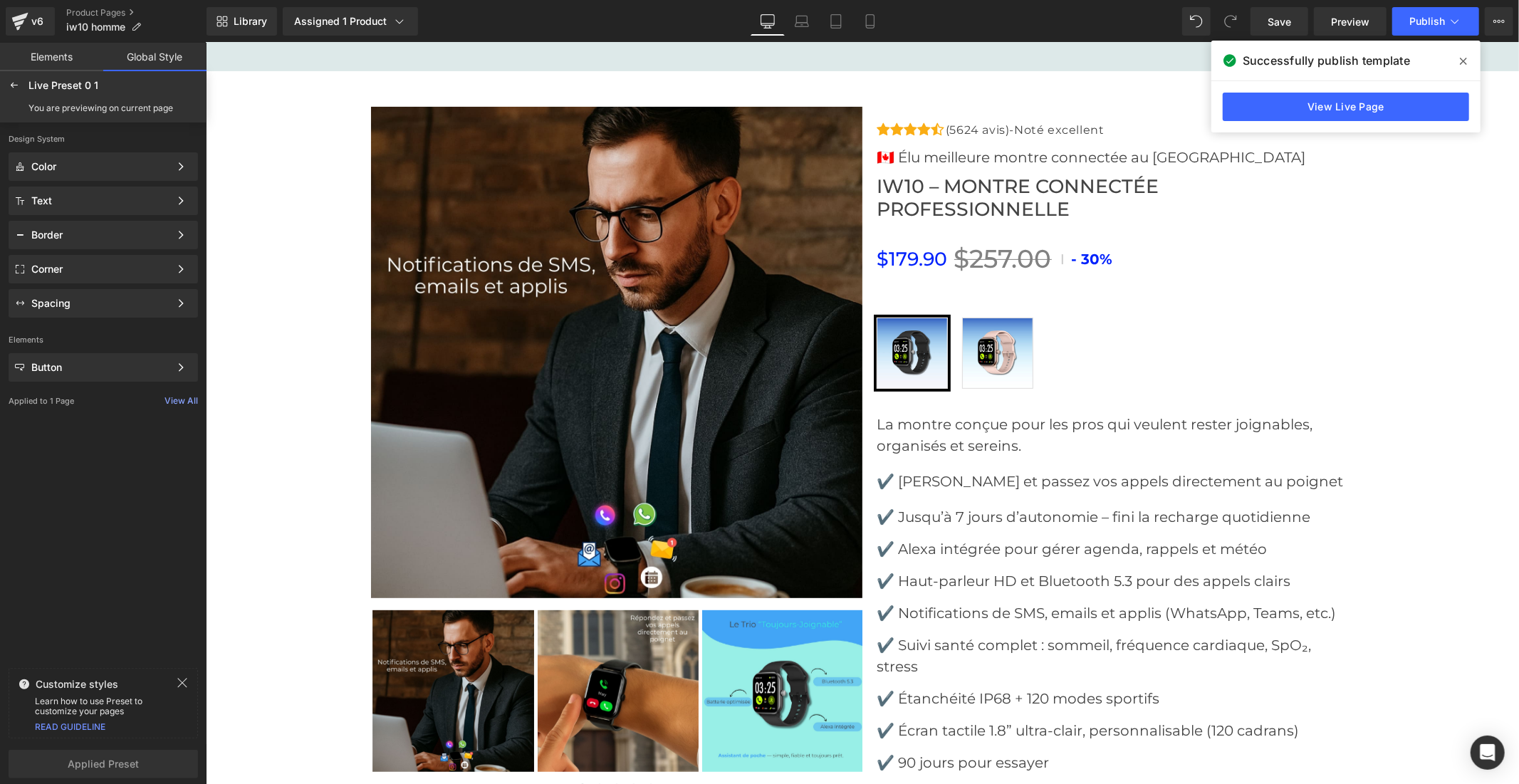
scroll to position [4902, 0]
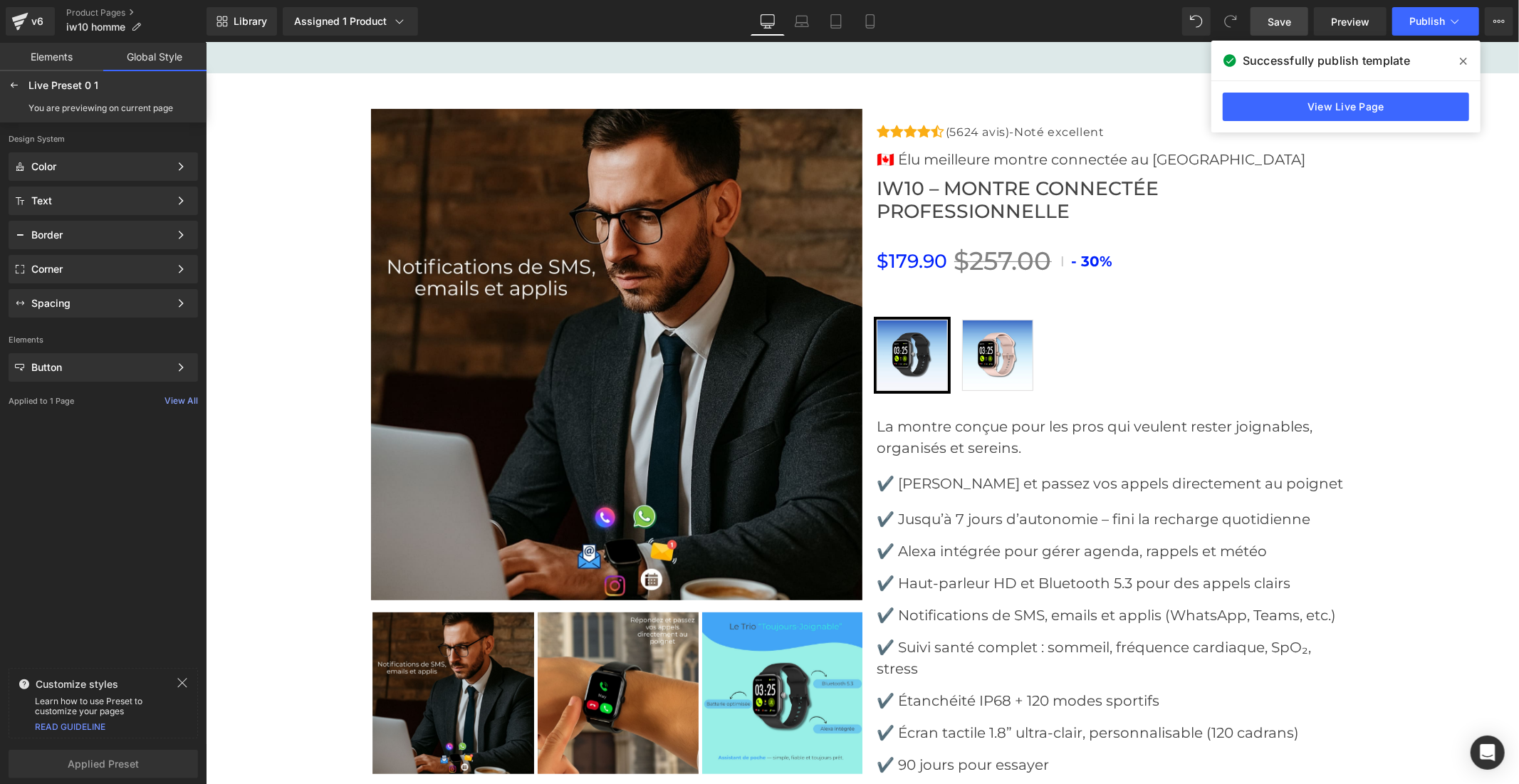
click at [1293, 22] on link "Save" at bounding box center [1279, 21] width 58 height 28
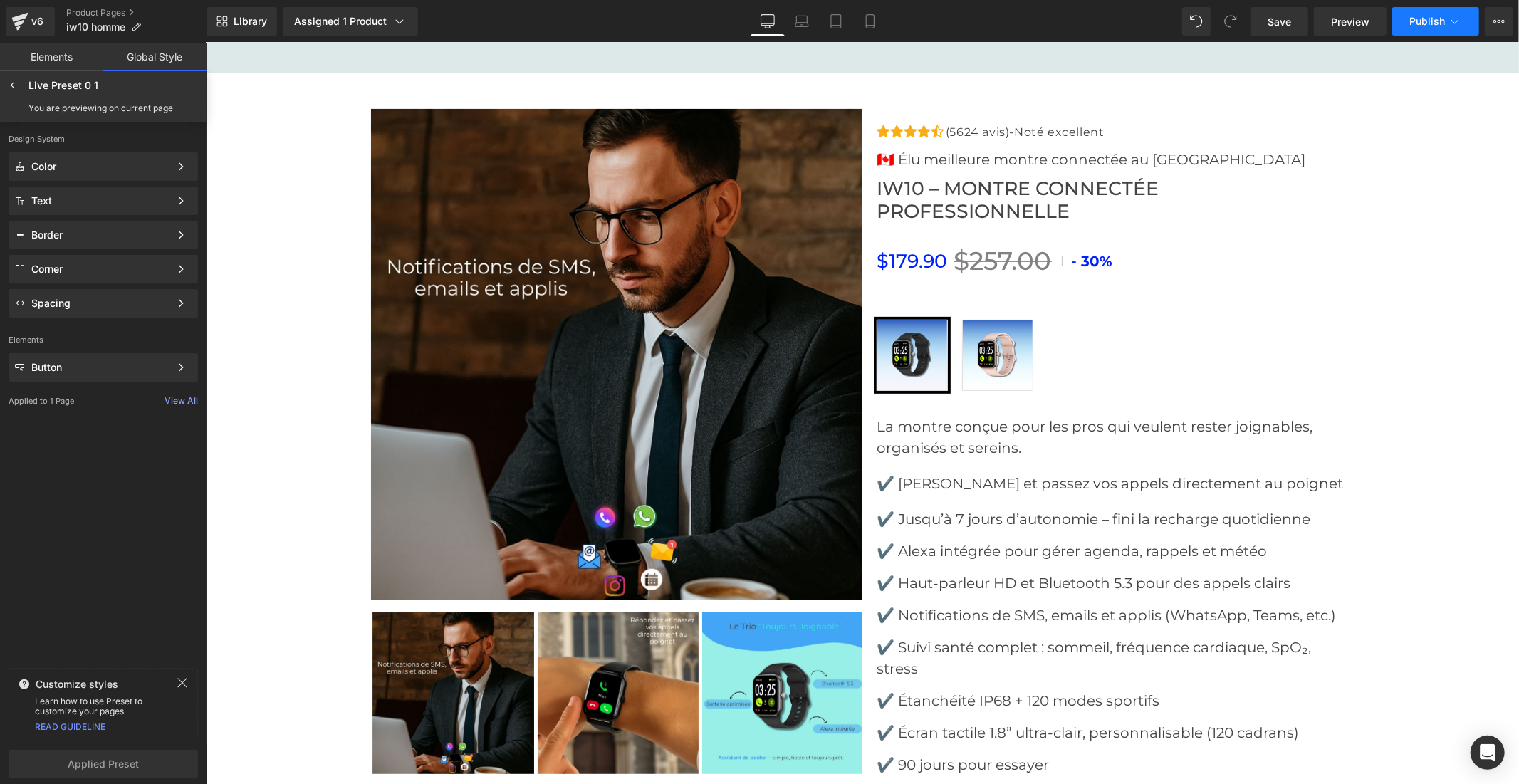
click at [1405, 25] on button "Publish" at bounding box center [1436, 21] width 87 height 28
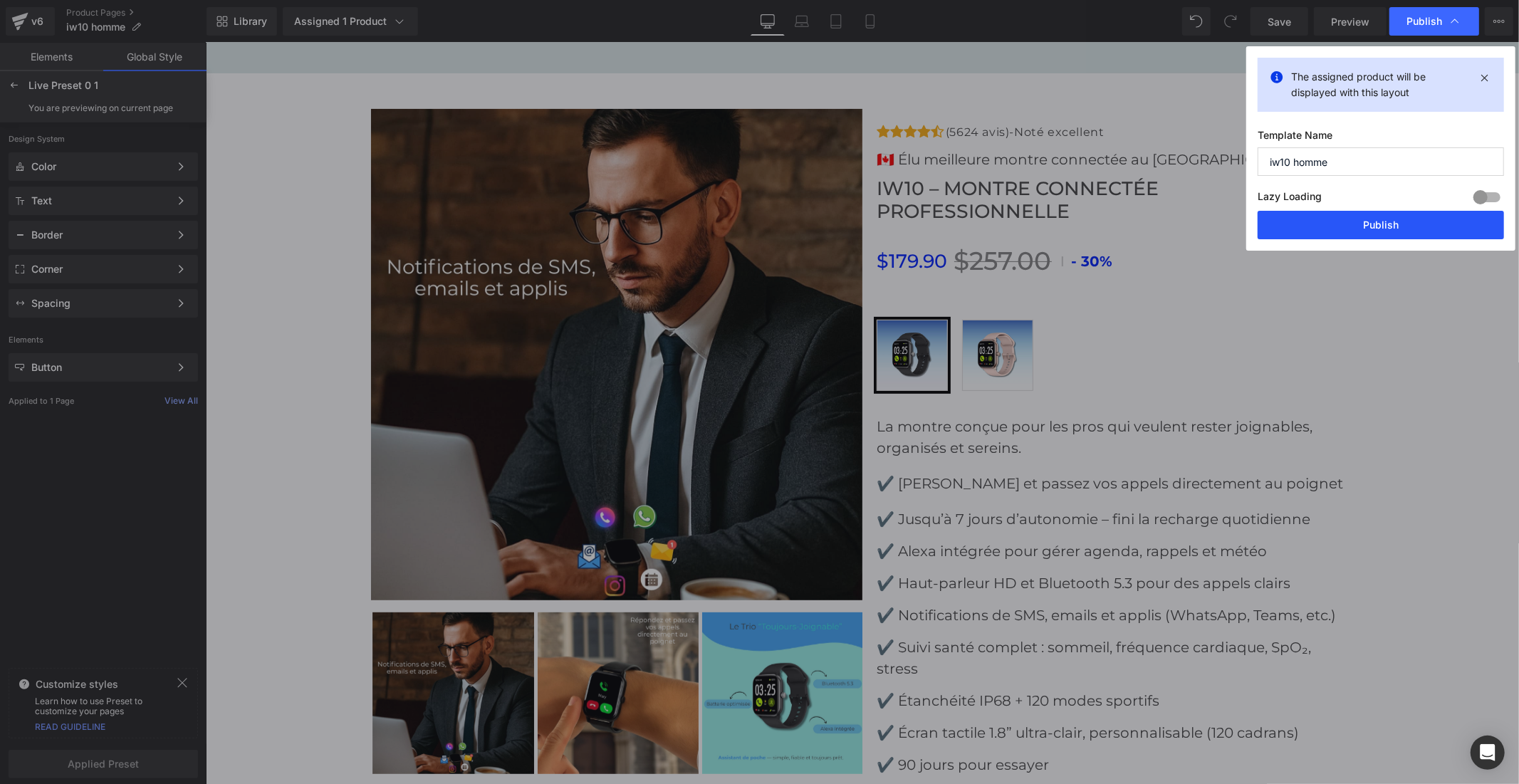
drag, startPoint x: 1361, startPoint y: 221, endPoint x: 1109, endPoint y: 141, distance: 264.4
click at [1361, 221] on button "Publish" at bounding box center [1380, 225] width 246 height 28
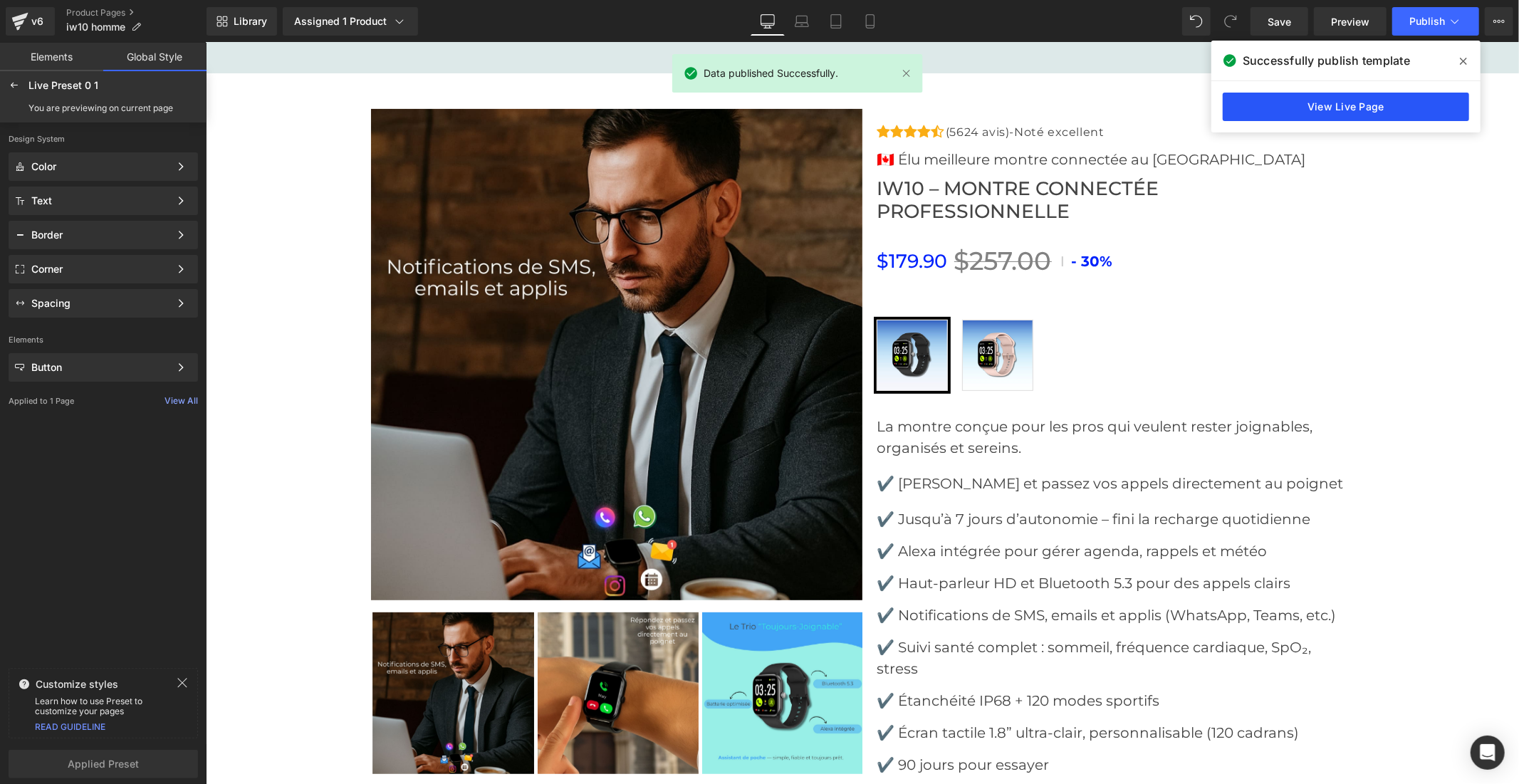
click at [1246, 110] on link "View Live Page" at bounding box center [1345, 106] width 246 height 28
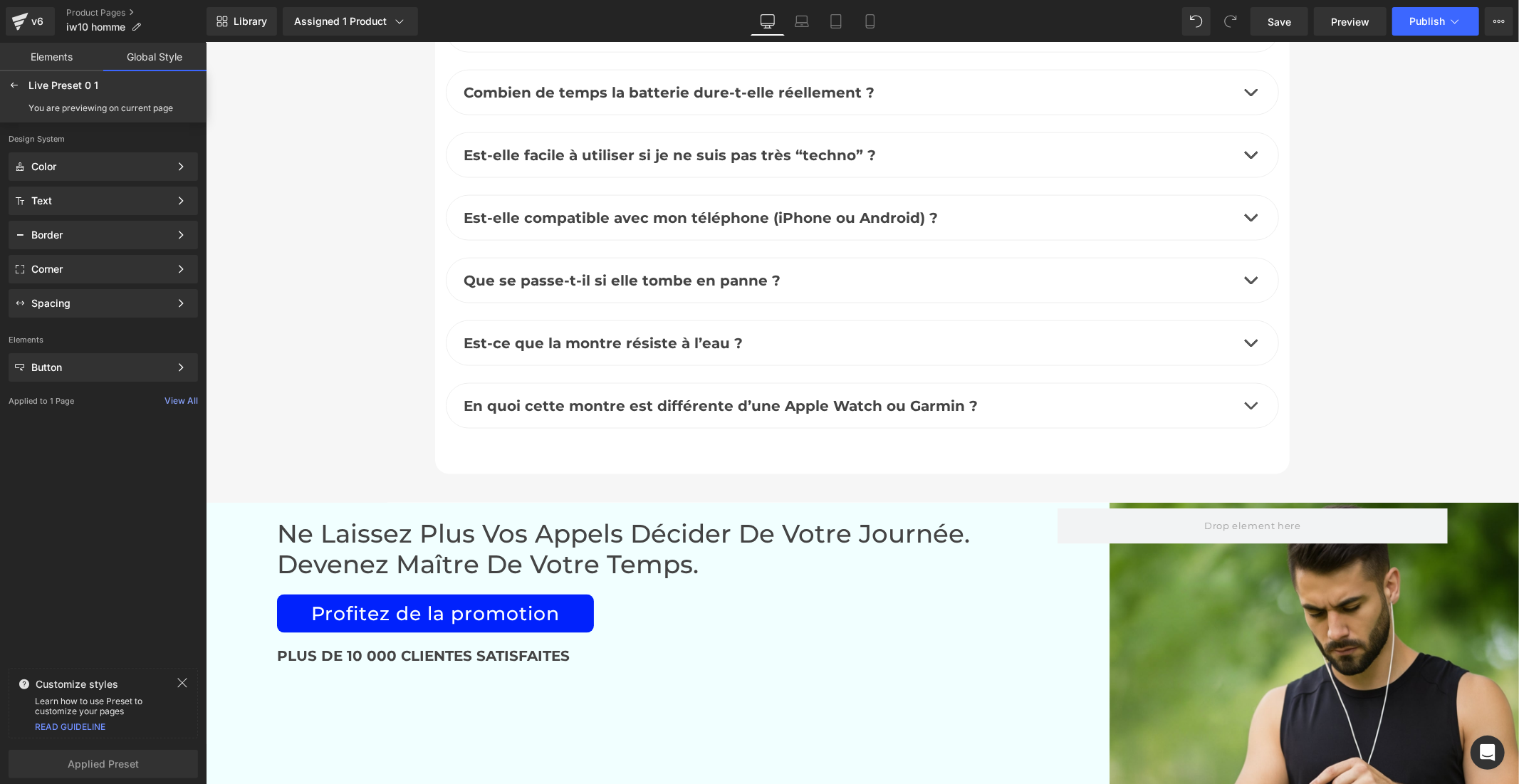
scroll to position [6405, 0]
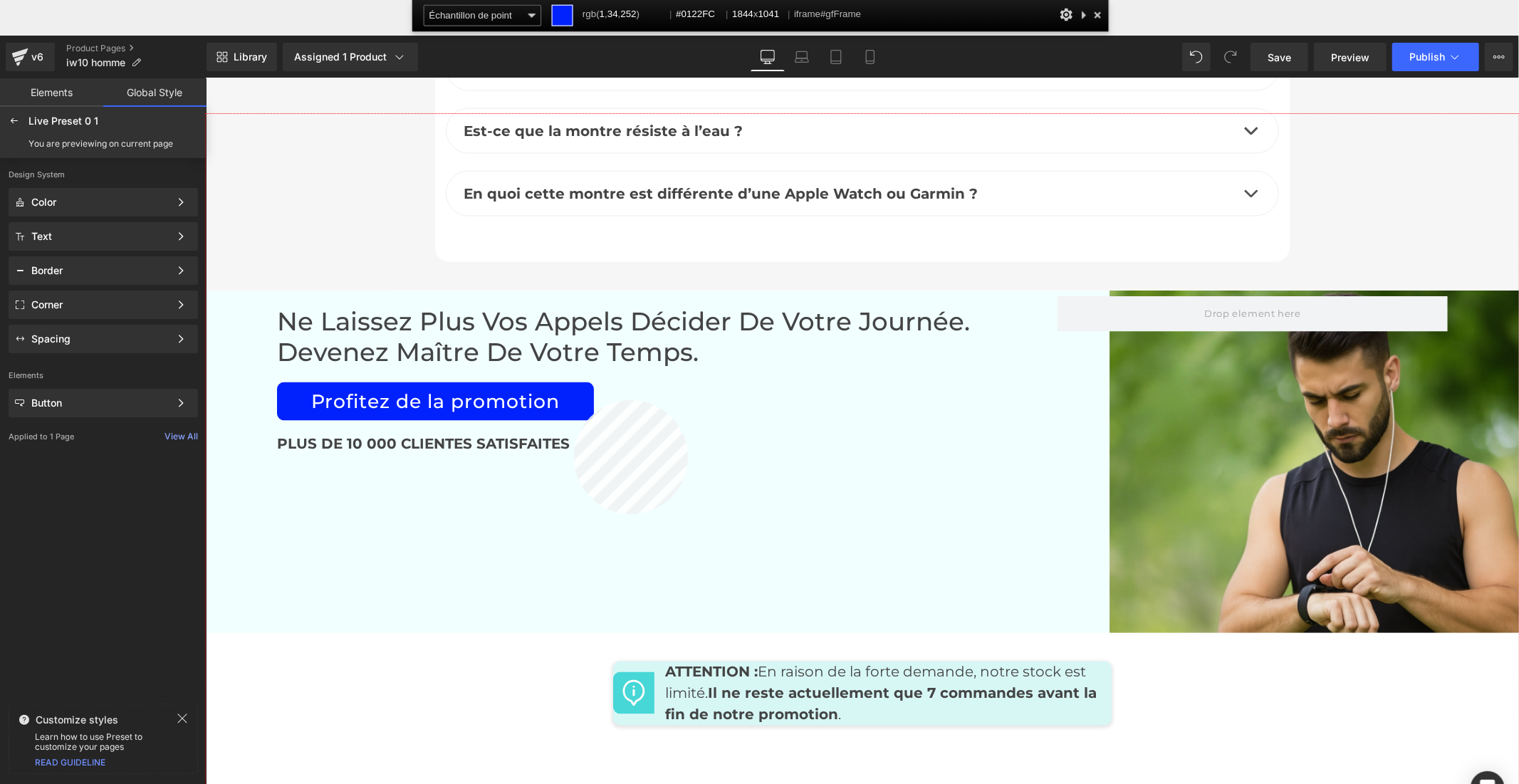
click at [574, 400] on div at bounding box center [863, 484] width 1313 height 741
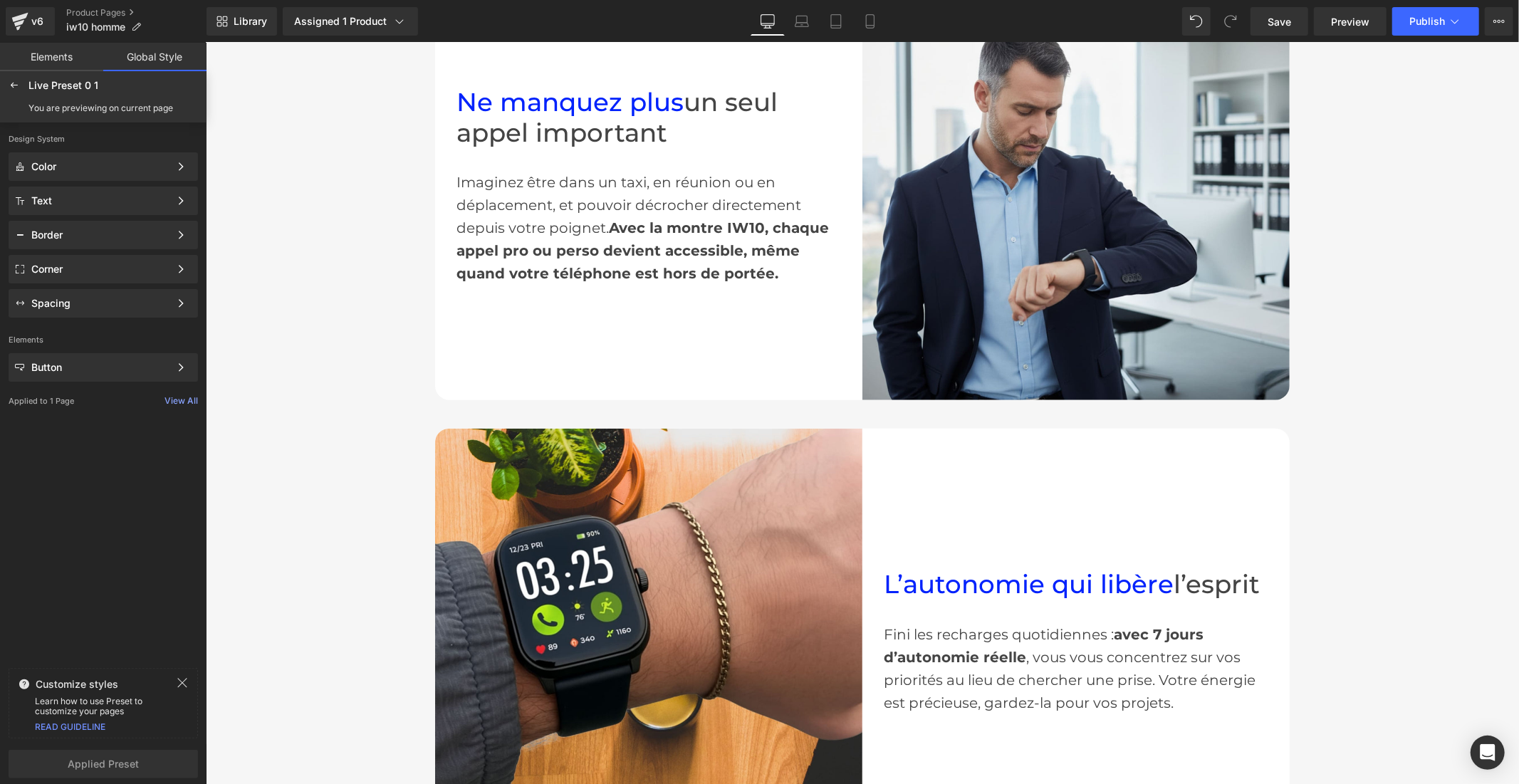
scroll to position [0, 0]
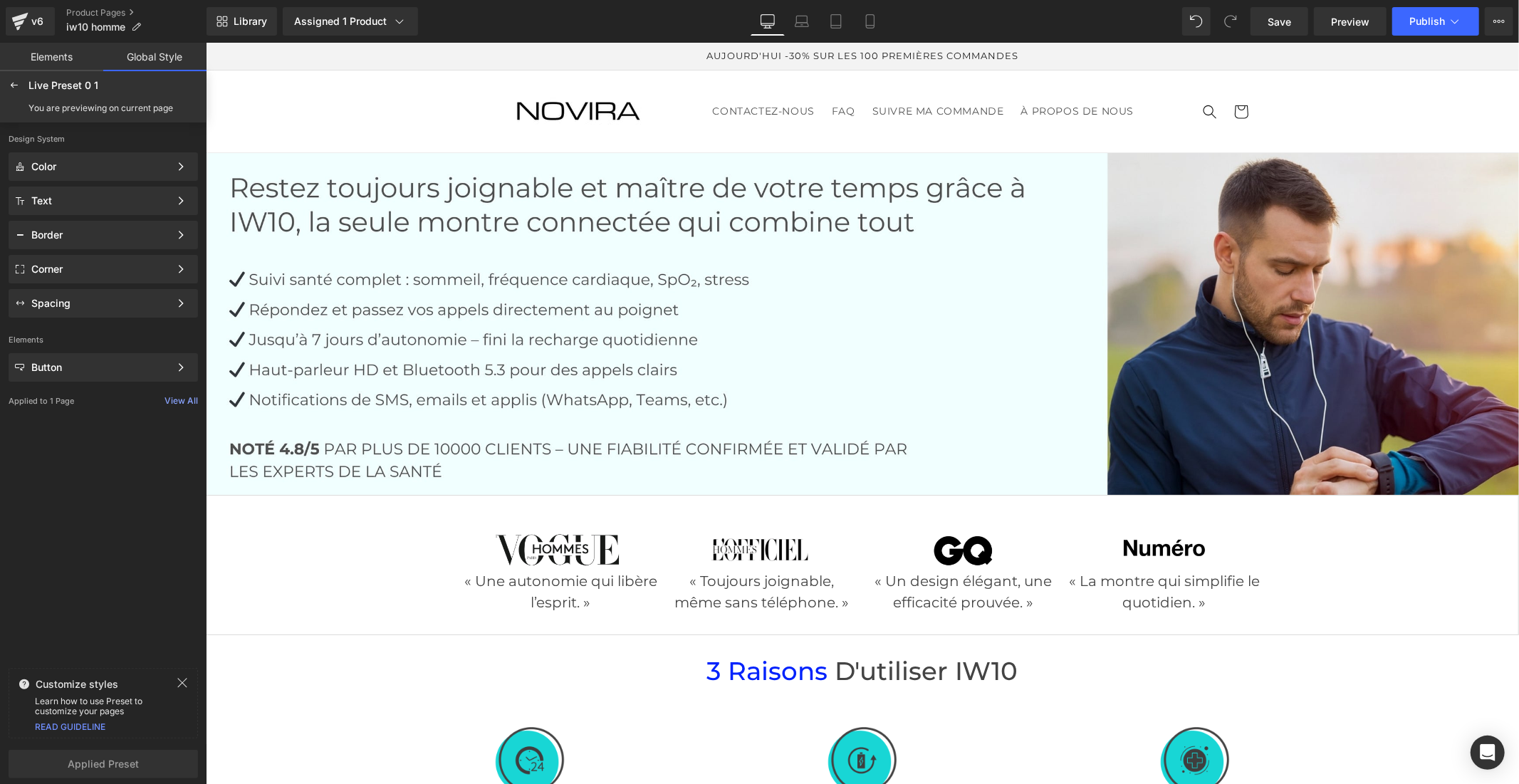
drag, startPoint x: 1507, startPoint y: 612, endPoint x: 1687, endPoint y: 82, distance: 559.7
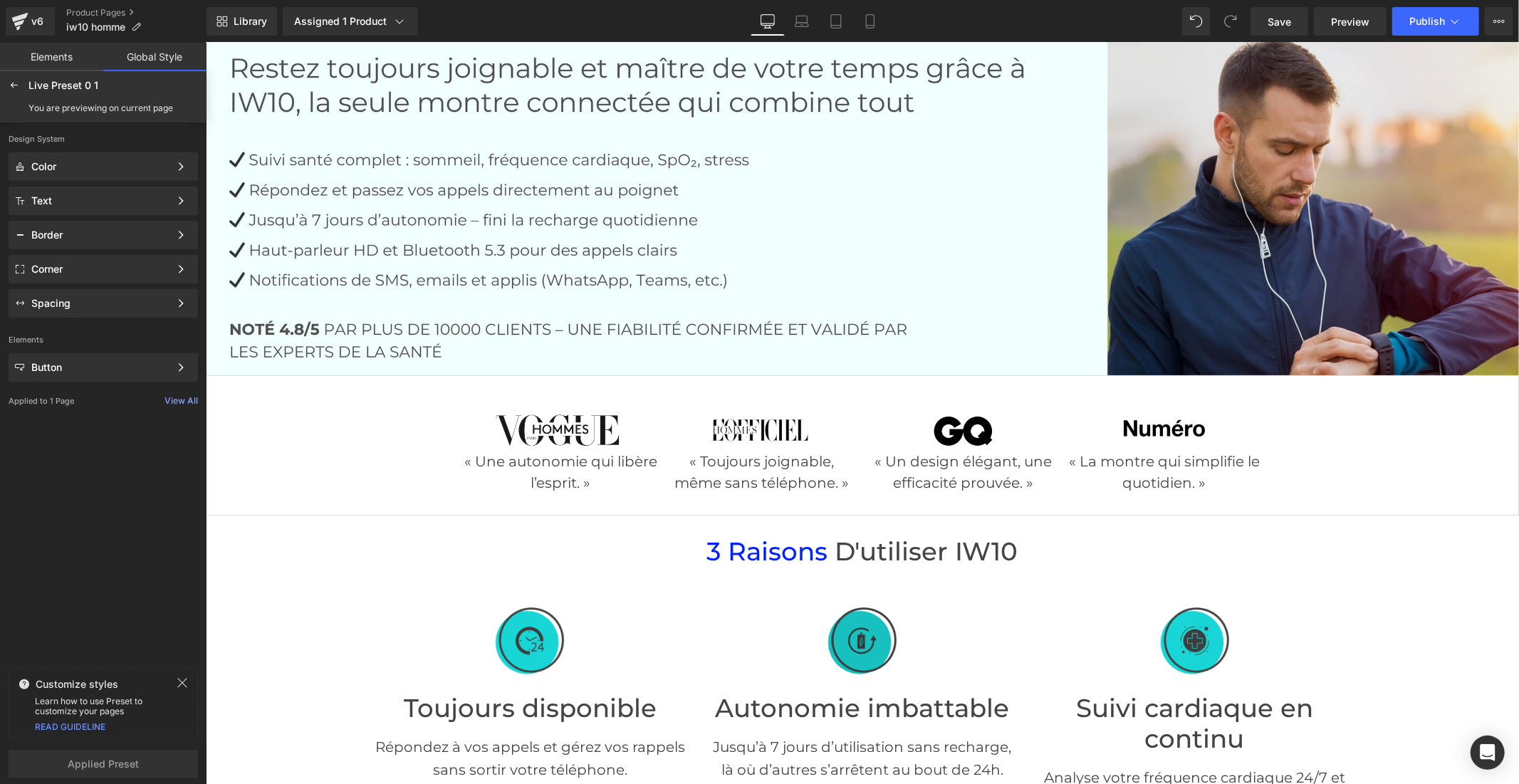
scroll to position [395, 0]
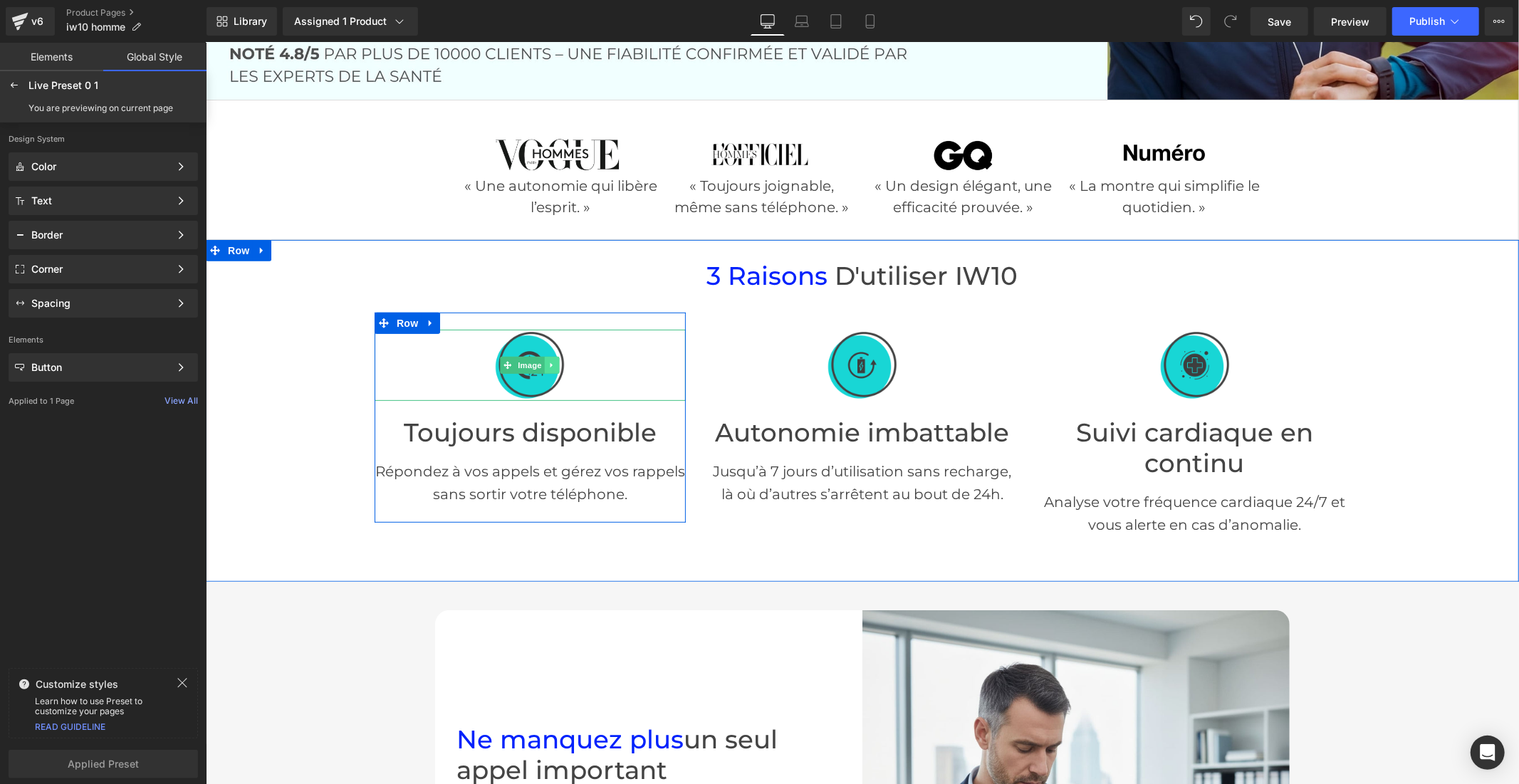
click at [546, 370] on link at bounding box center [550, 364] width 15 height 17
click at [520, 372] on img at bounding box center [529, 364] width 72 height 72
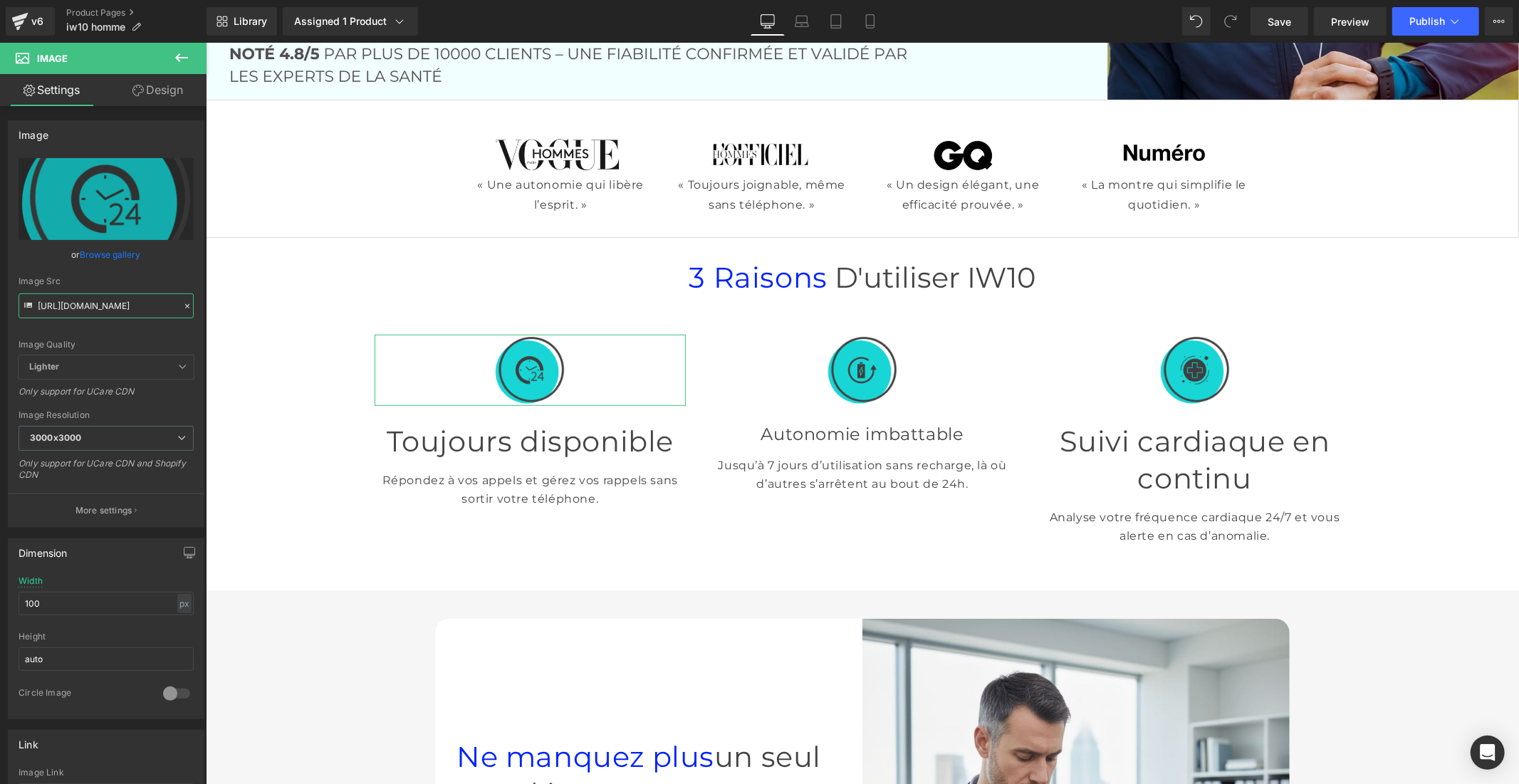
click at [82, 306] on input "[URL][DOMAIN_NAME]" at bounding box center [106, 305] width 176 height 25
paste input "6d385b96-0c33-4fcb-b72c-0c3a5a605990.png?v=1758201937"
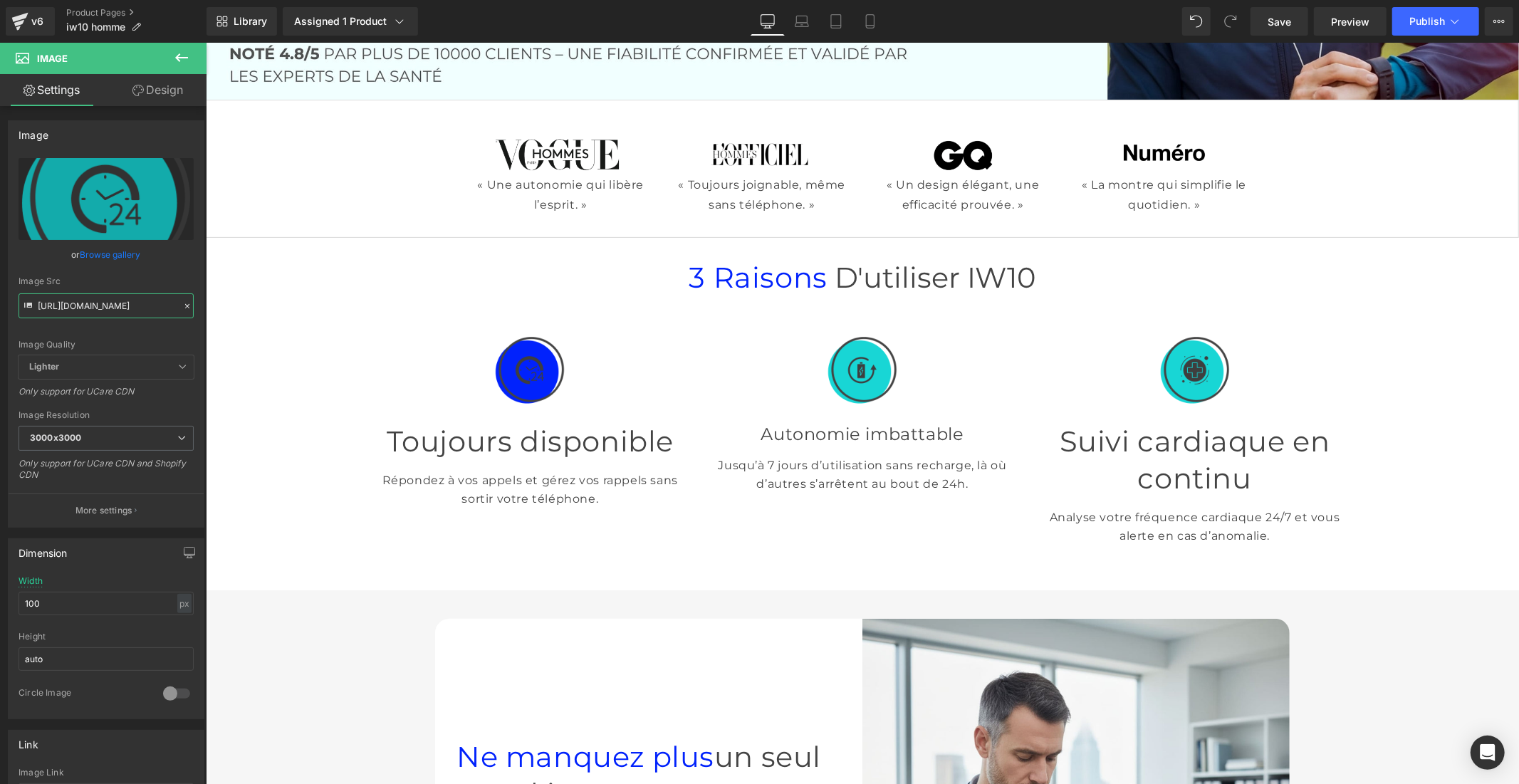
type input "[URL][DOMAIN_NAME]"
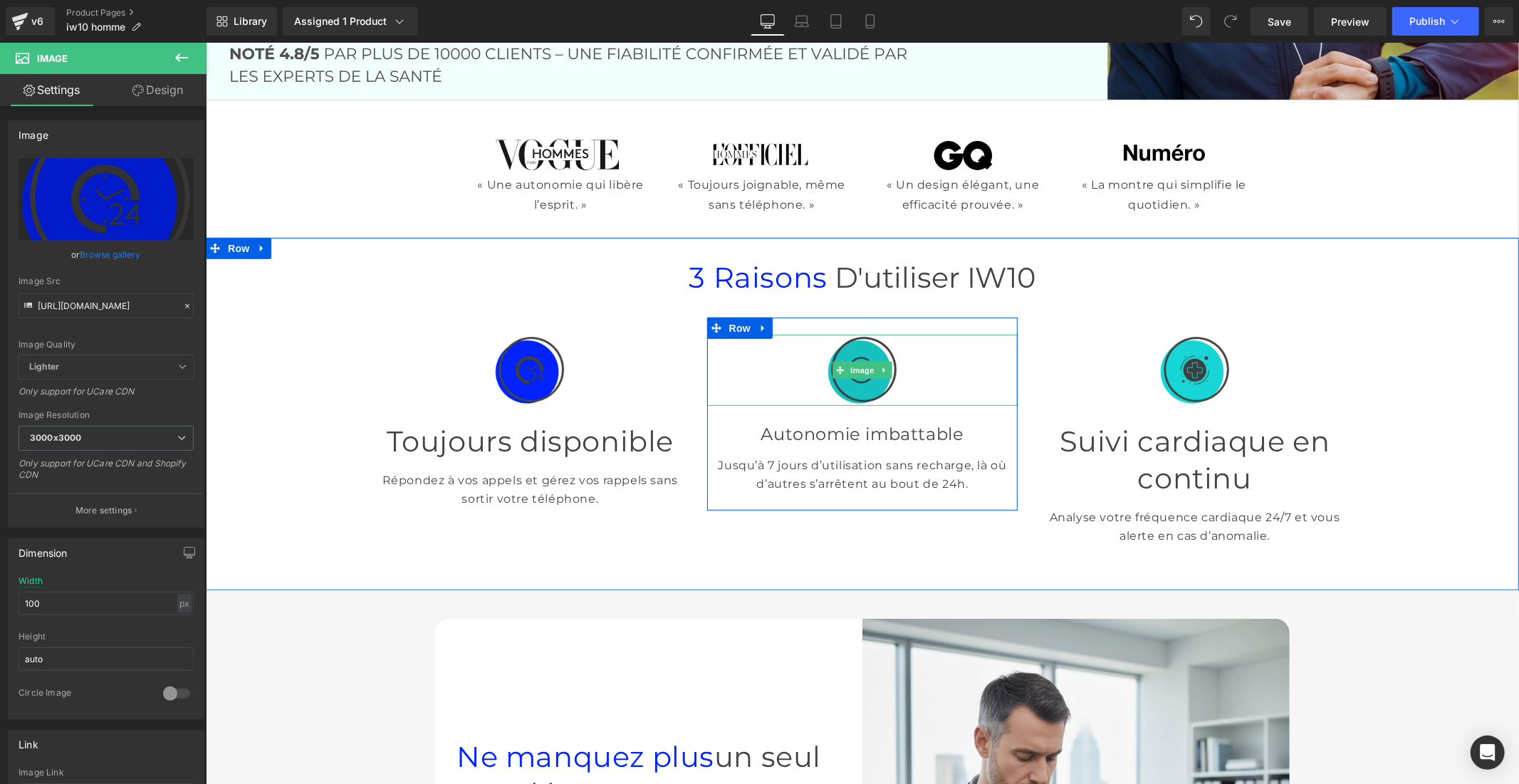
drag, startPoint x: 859, startPoint y: 380, endPoint x: 777, endPoint y: 355, distance: 85.7
click at [859, 380] on img at bounding box center [862, 369] width 72 height 72
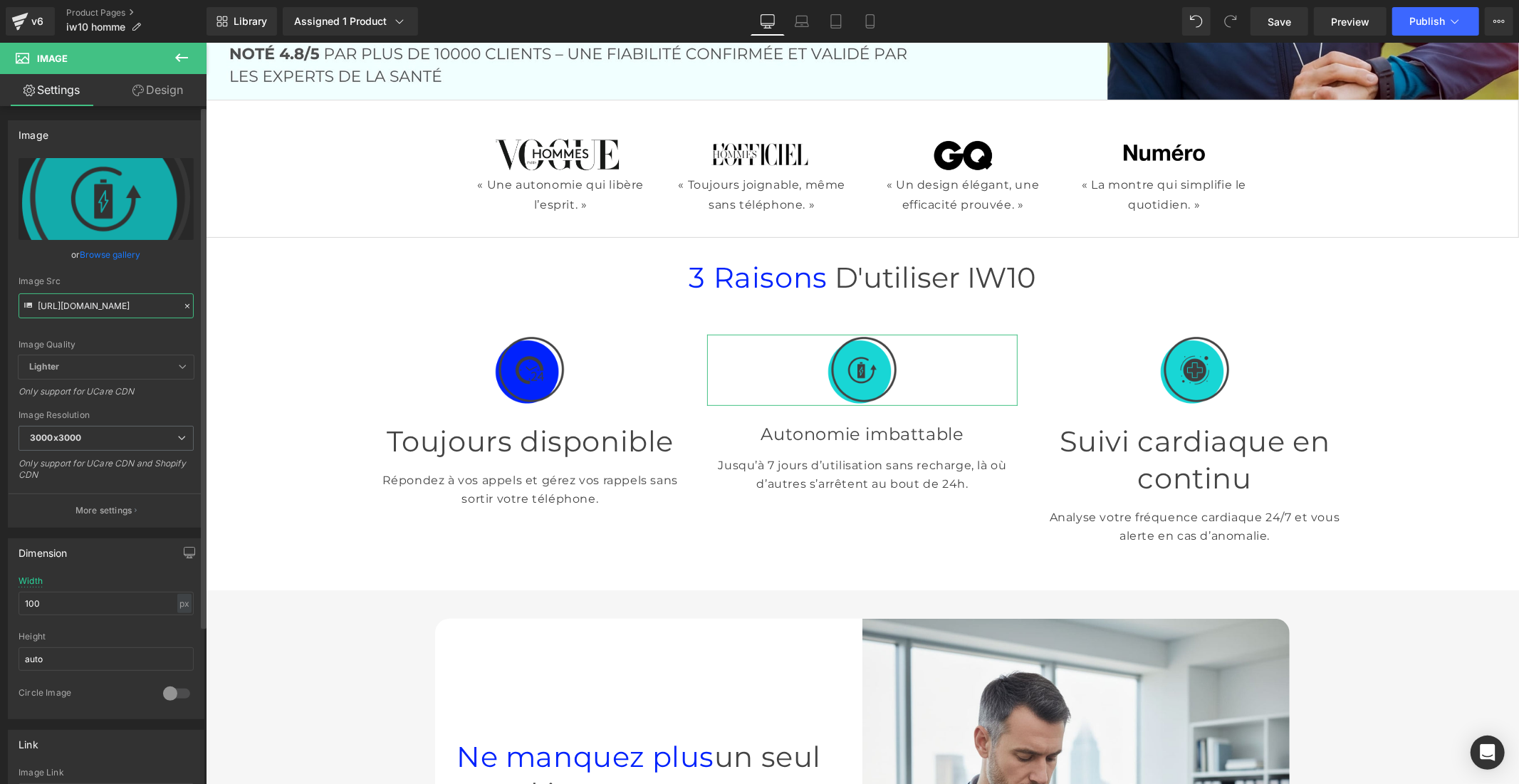
click at [100, 309] on input "[URL][DOMAIN_NAME]" at bounding box center [106, 305] width 176 height 25
paste input "163b2d62-99b0-4443-8e16-fb1802104117.png?v=1758201936"
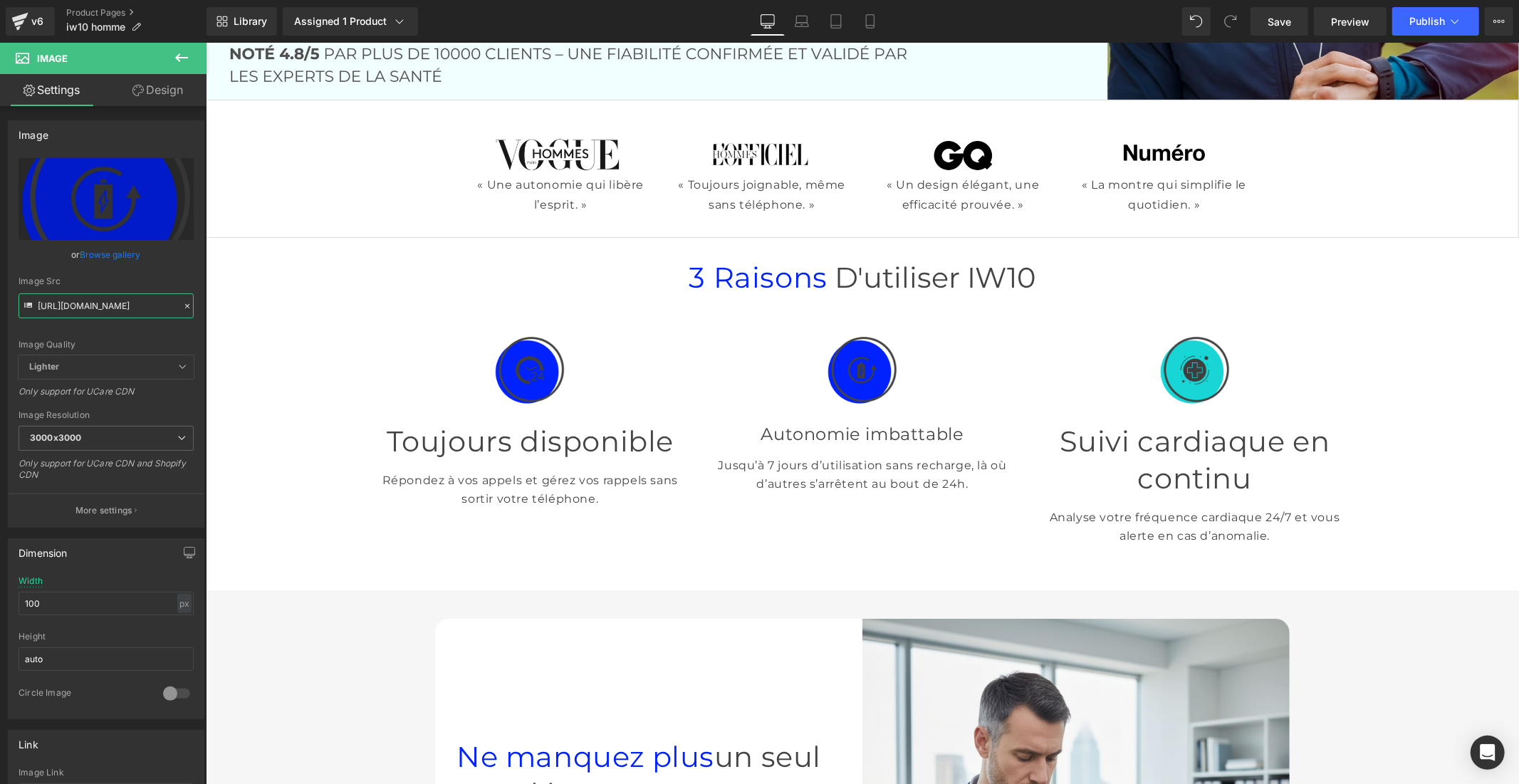
type input "[URL][DOMAIN_NAME]"
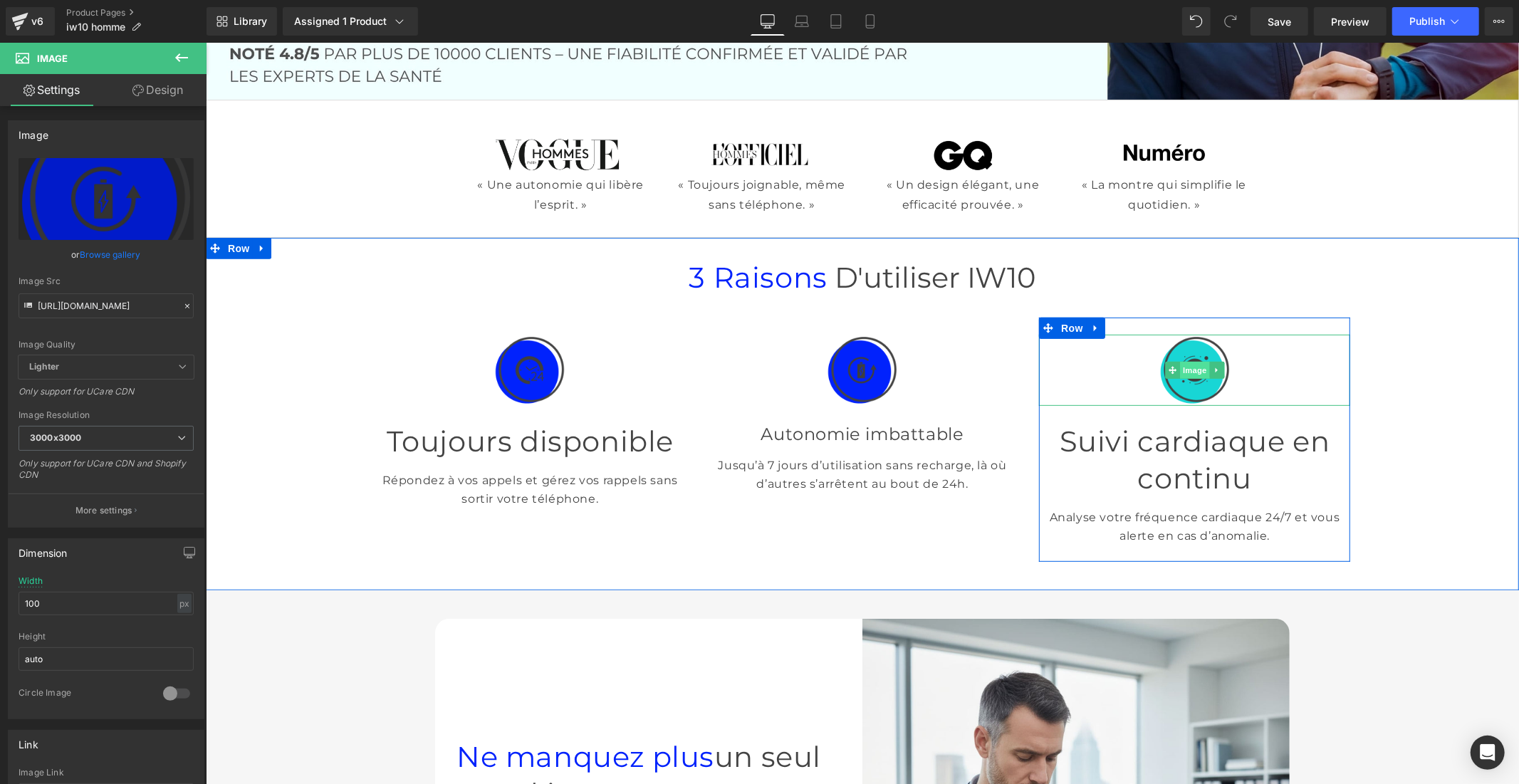
click at [1181, 365] on span "Image" at bounding box center [1194, 369] width 29 height 17
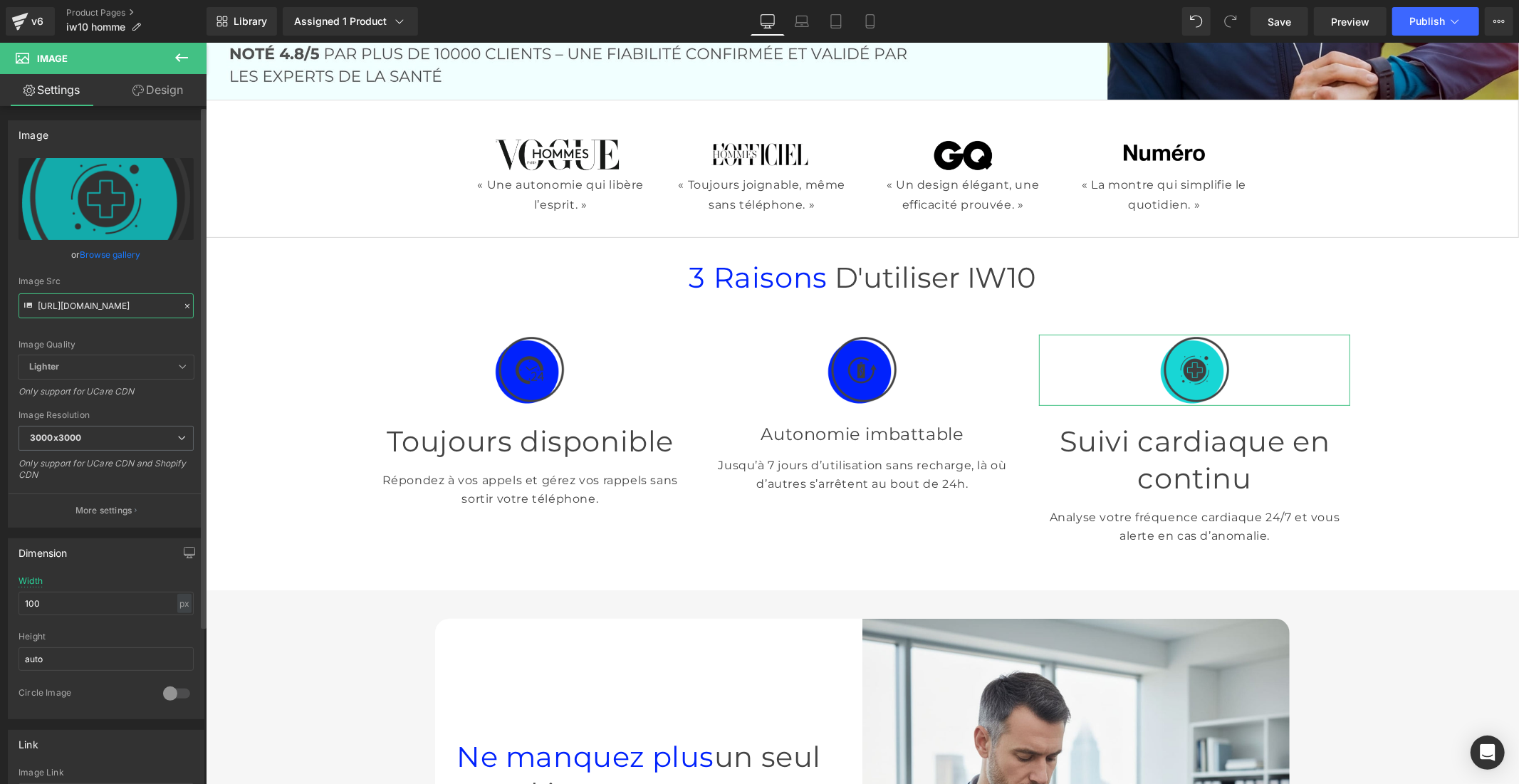
click at [139, 297] on input "[URL][DOMAIN_NAME]" at bounding box center [106, 305] width 176 height 25
paste input "c947b151-907c-42d3-b7f1-dbe505506e5e.png?v=1758201936"
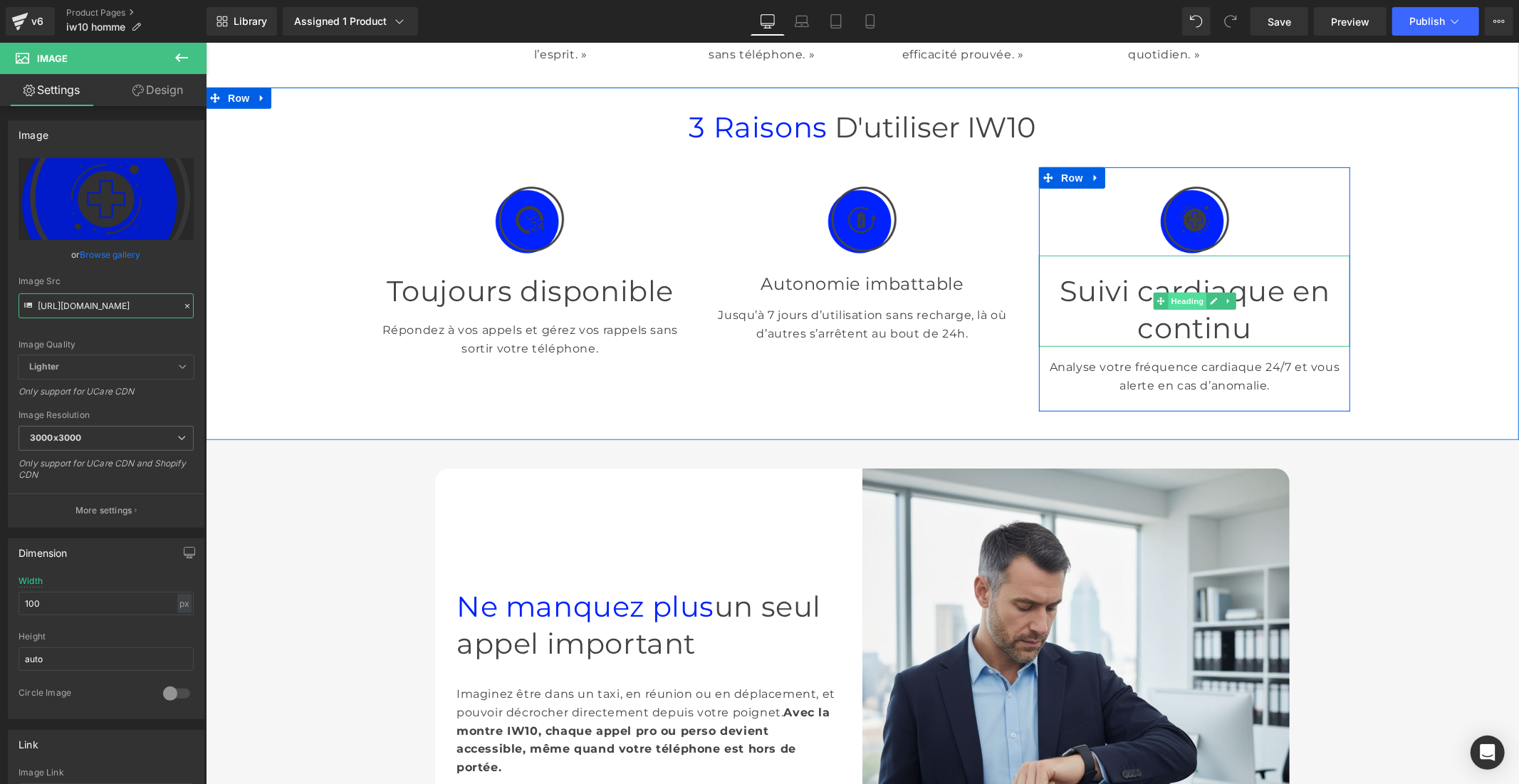
scroll to position [712, 0]
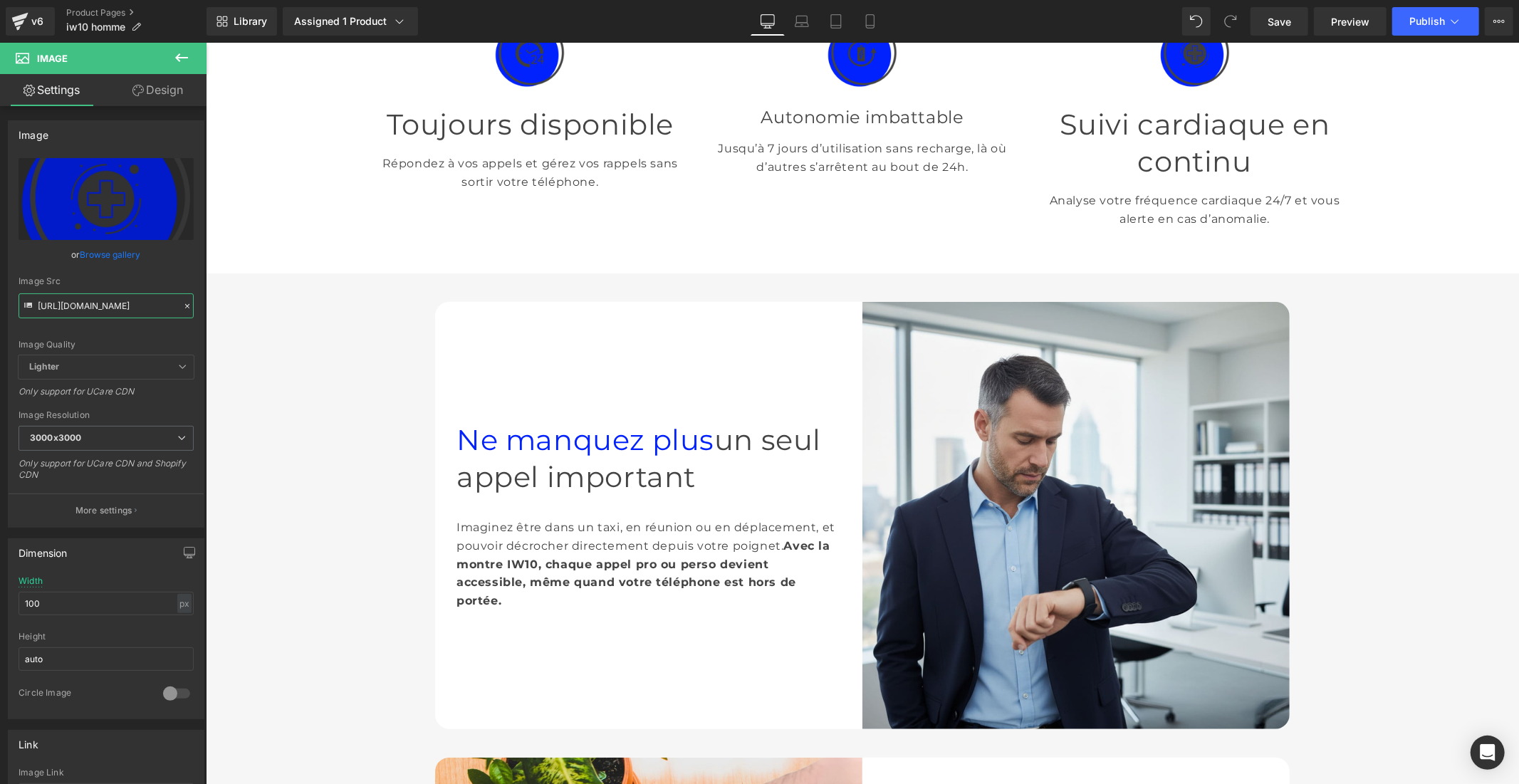
type input "[URL][DOMAIN_NAME]"
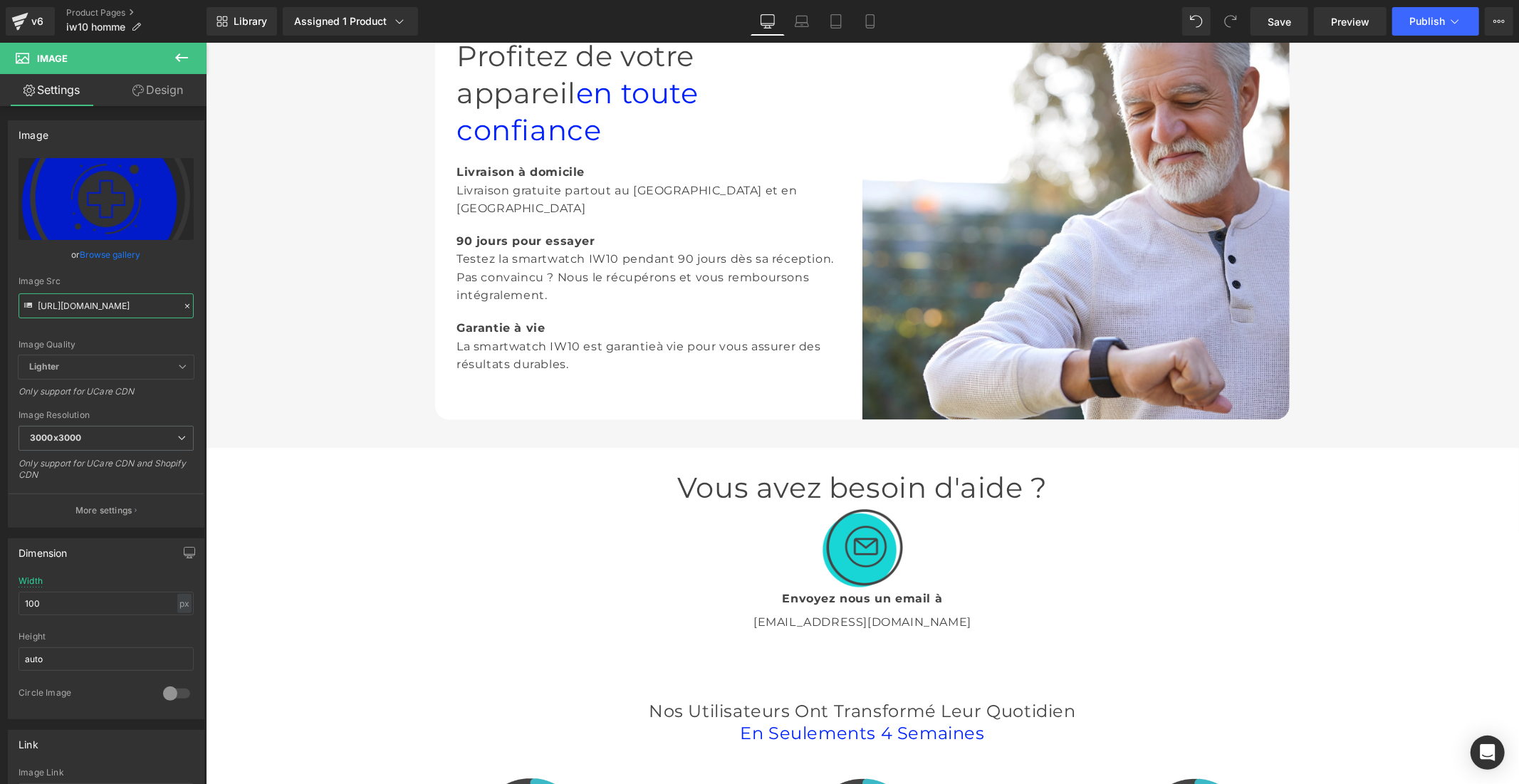
scroll to position [2927, 0]
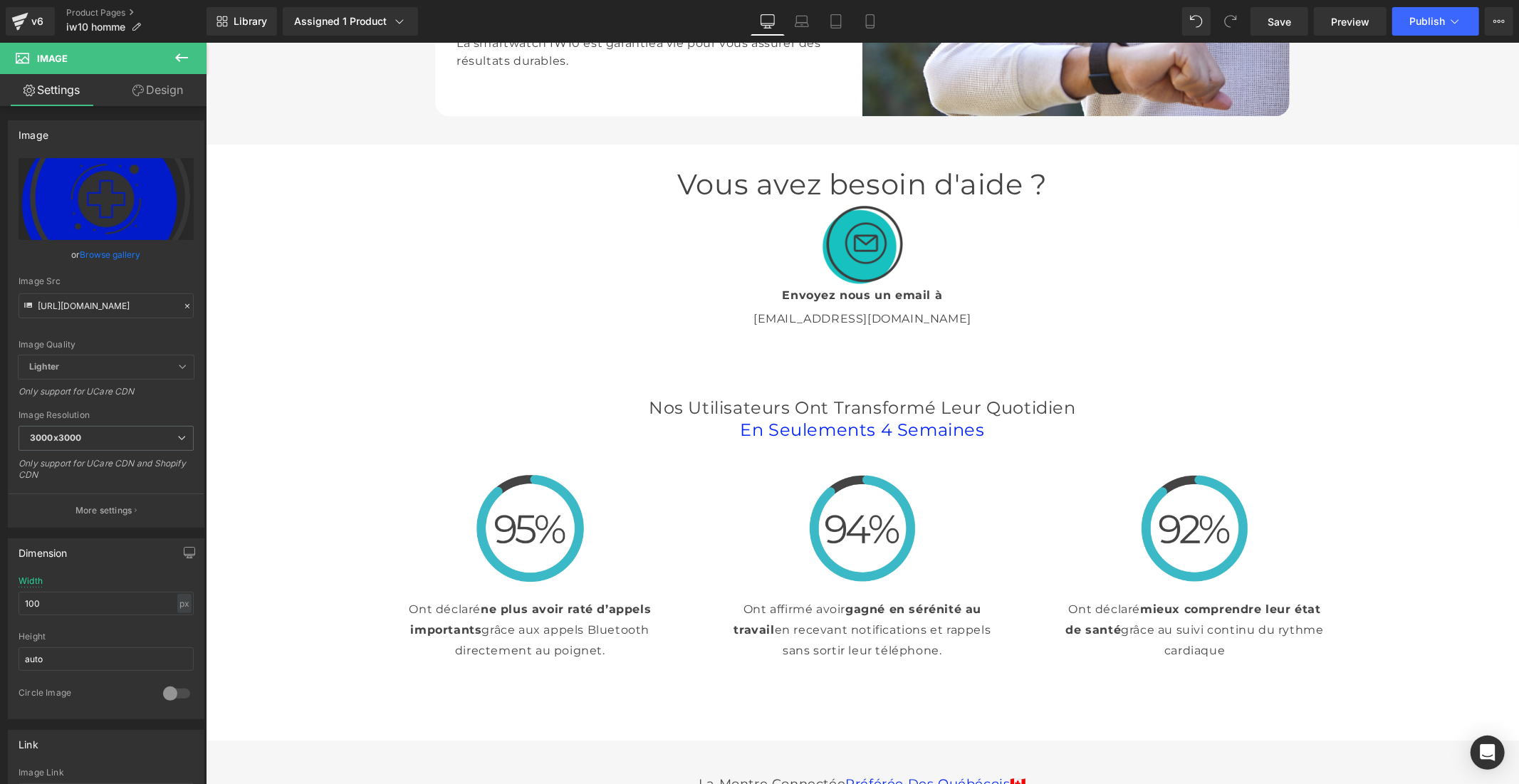
click at [864, 286] on img at bounding box center [862, 243] width 83 height 83
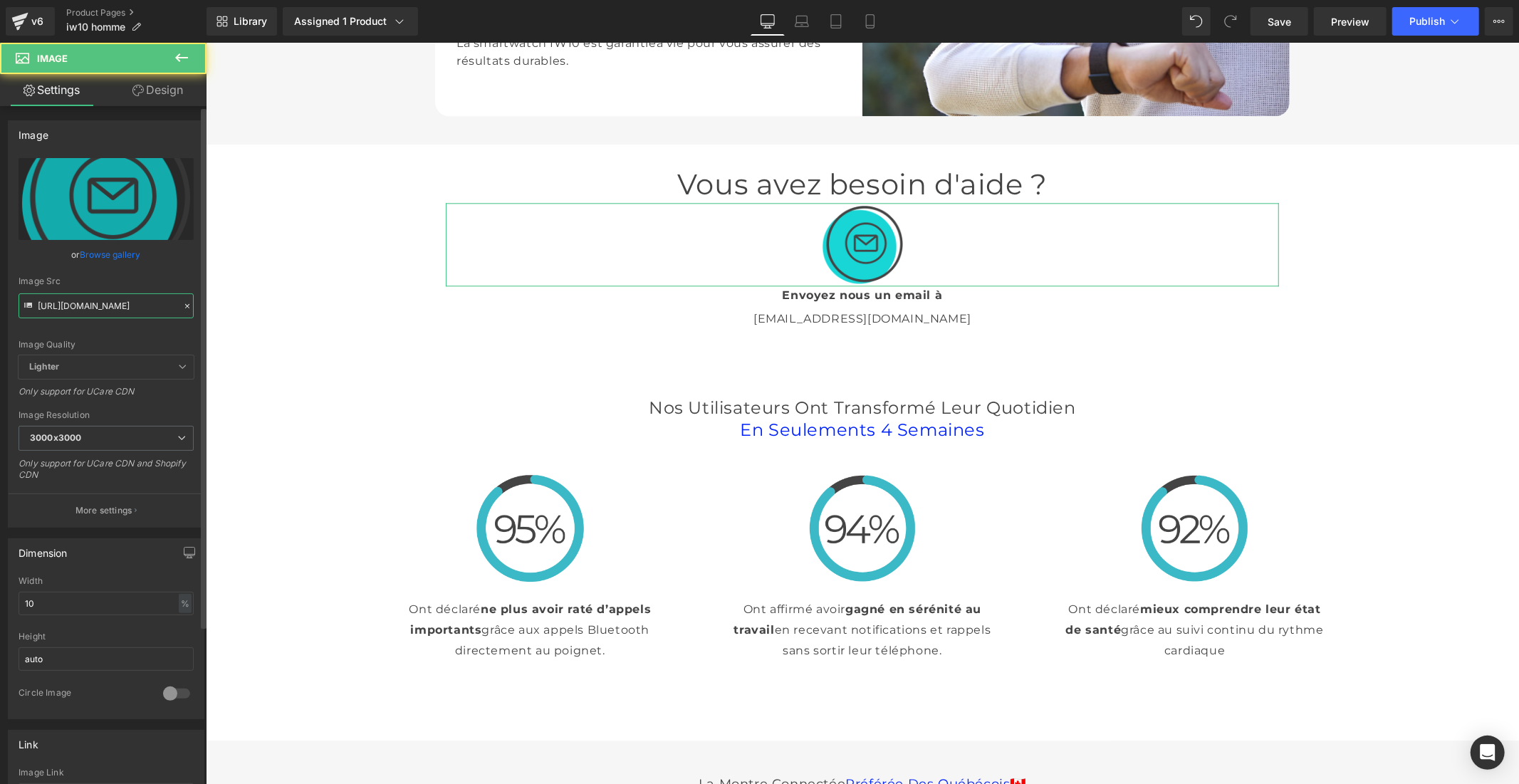
click at [124, 315] on input "[URL][DOMAIN_NAME]" at bounding box center [106, 305] width 176 height 25
paste input "00151311-87d5-4365-a4c0-3d1261641fac.png?v=1758201936"
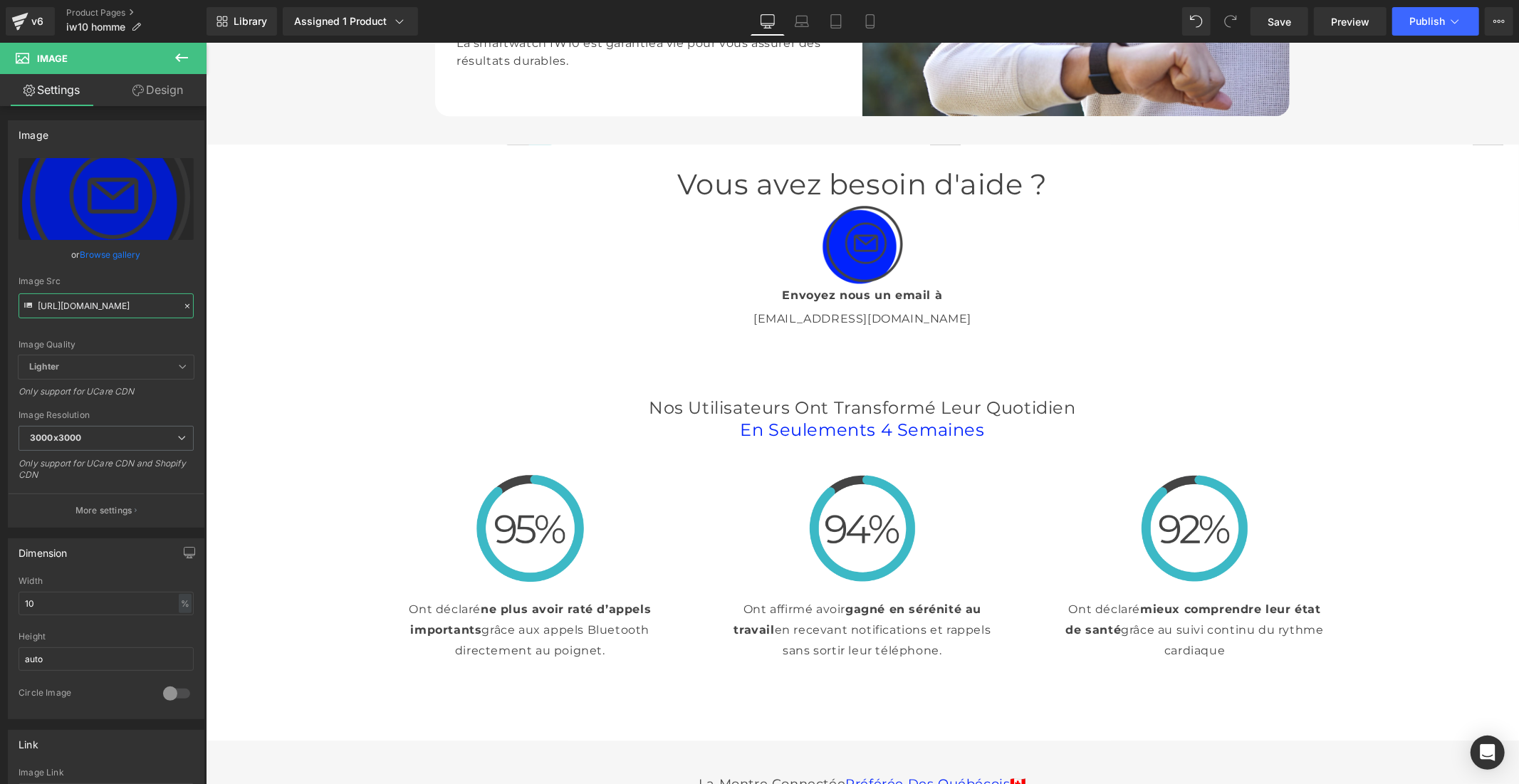
type input "[URL][DOMAIN_NAME]"
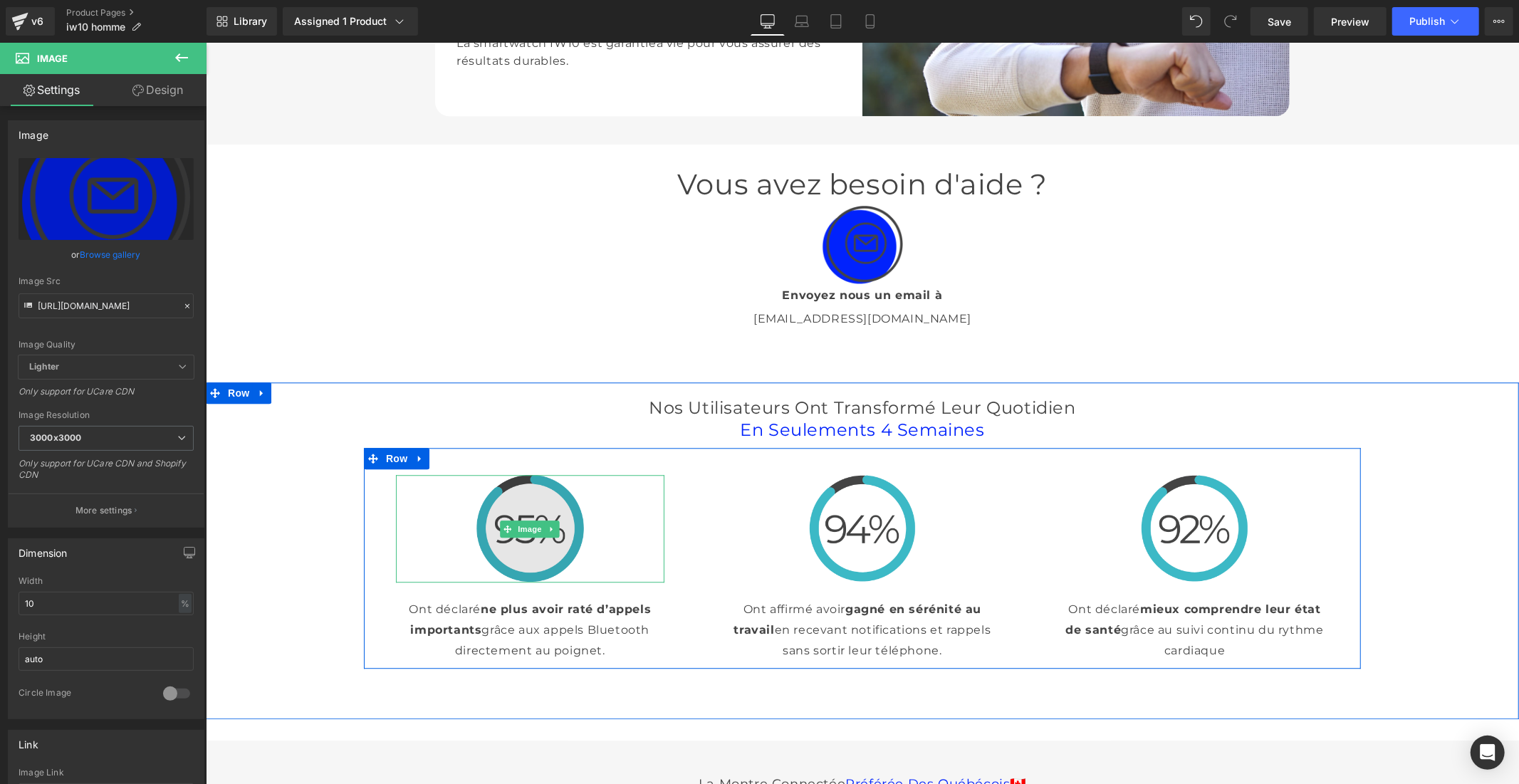
click at [501, 582] on img at bounding box center [530, 528] width 108 height 108
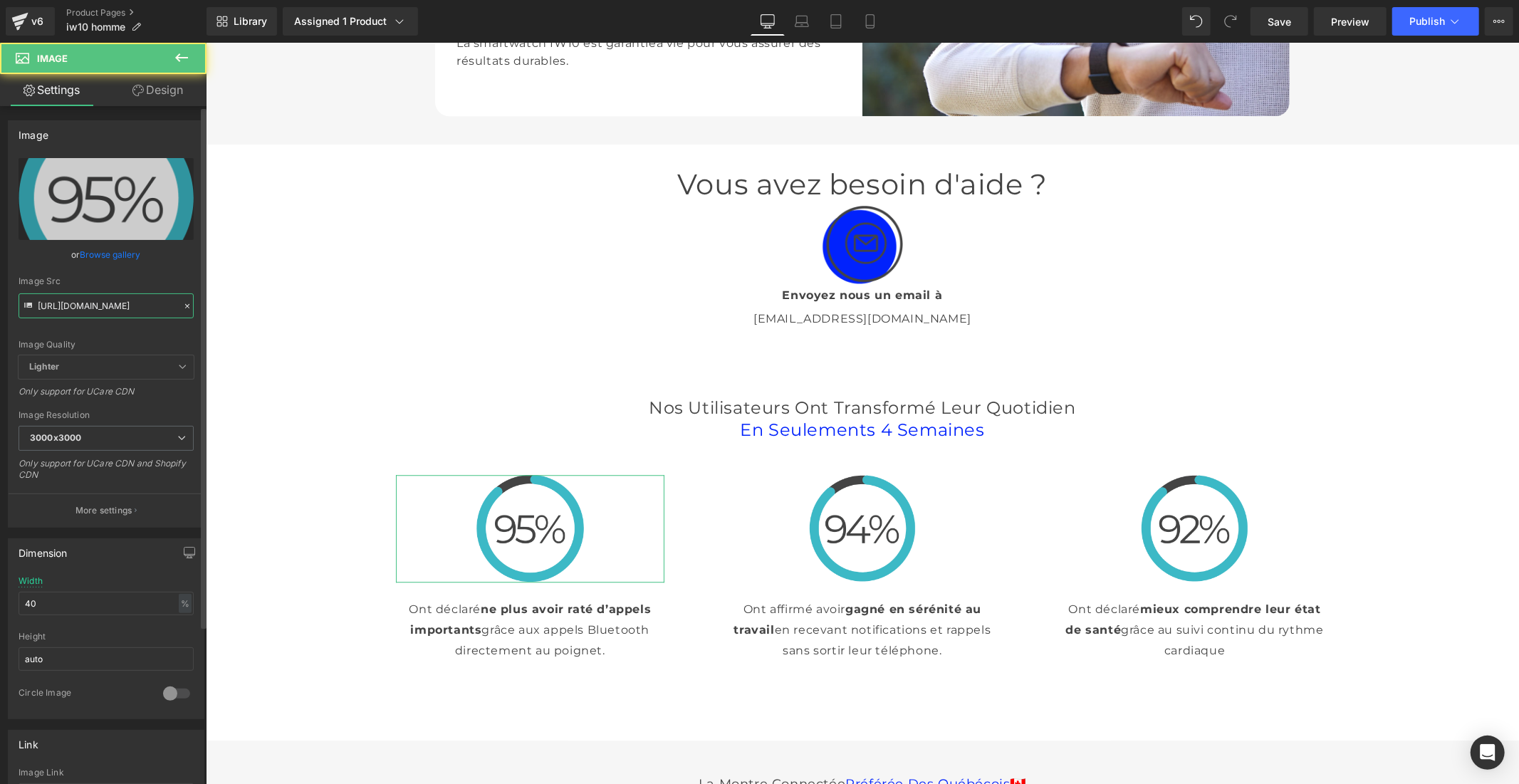
click at [104, 310] on input "[URL][DOMAIN_NAME]" at bounding box center [106, 305] width 176 height 25
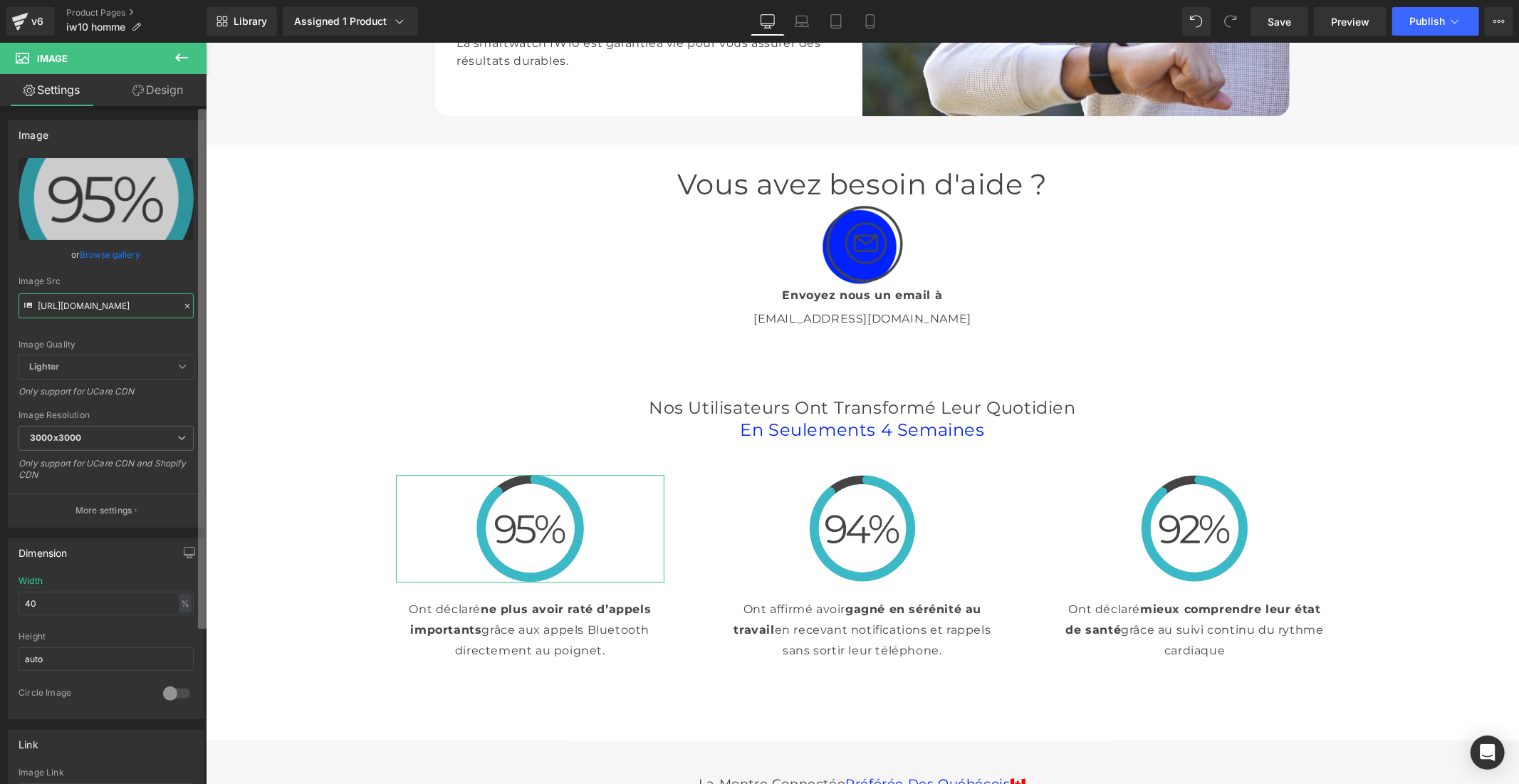
paste input "b0a6affb-5a3f-4e0c-ae7c-dabb1071881e.png?v=1758201936"
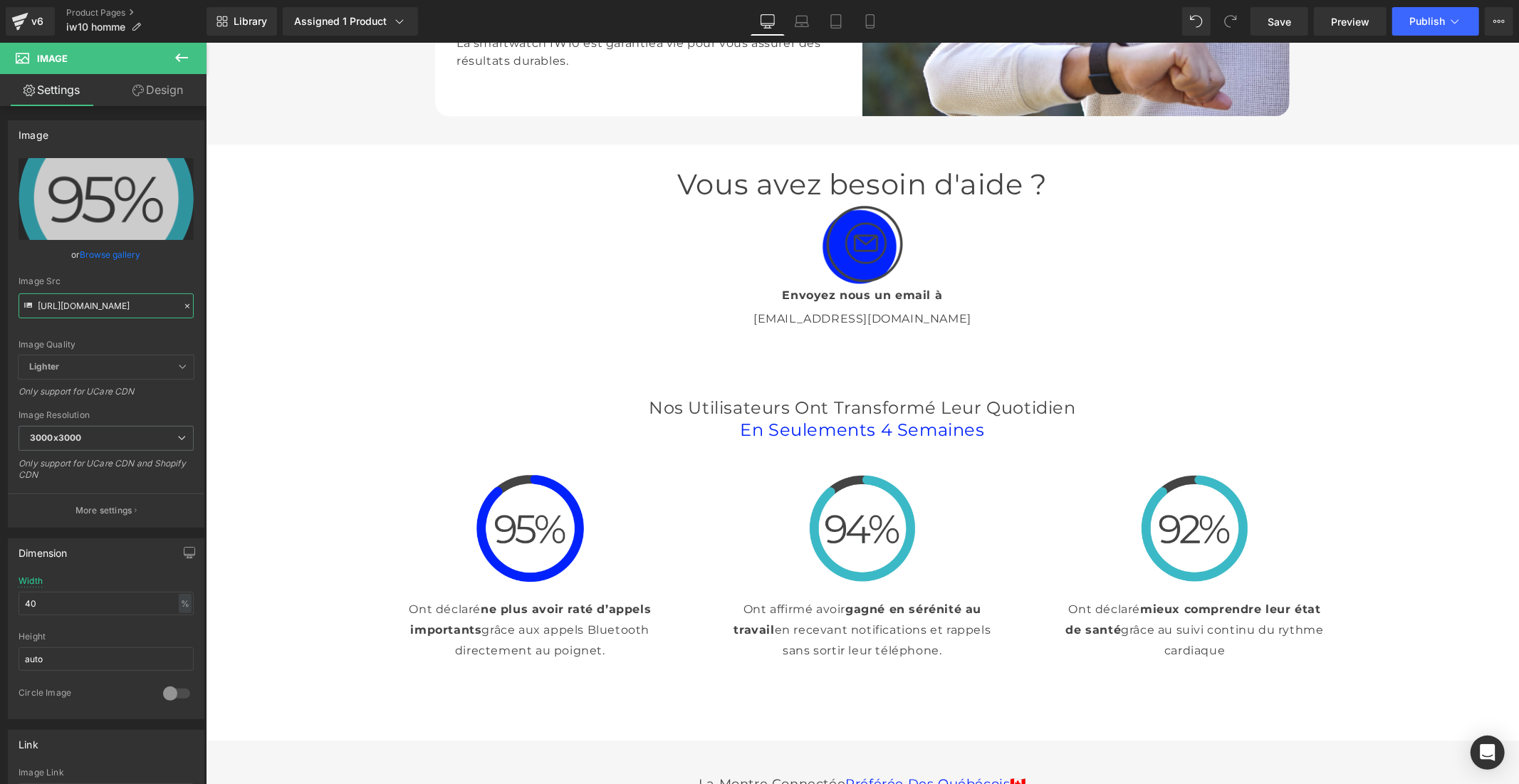
type input "[URL][DOMAIN_NAME]"
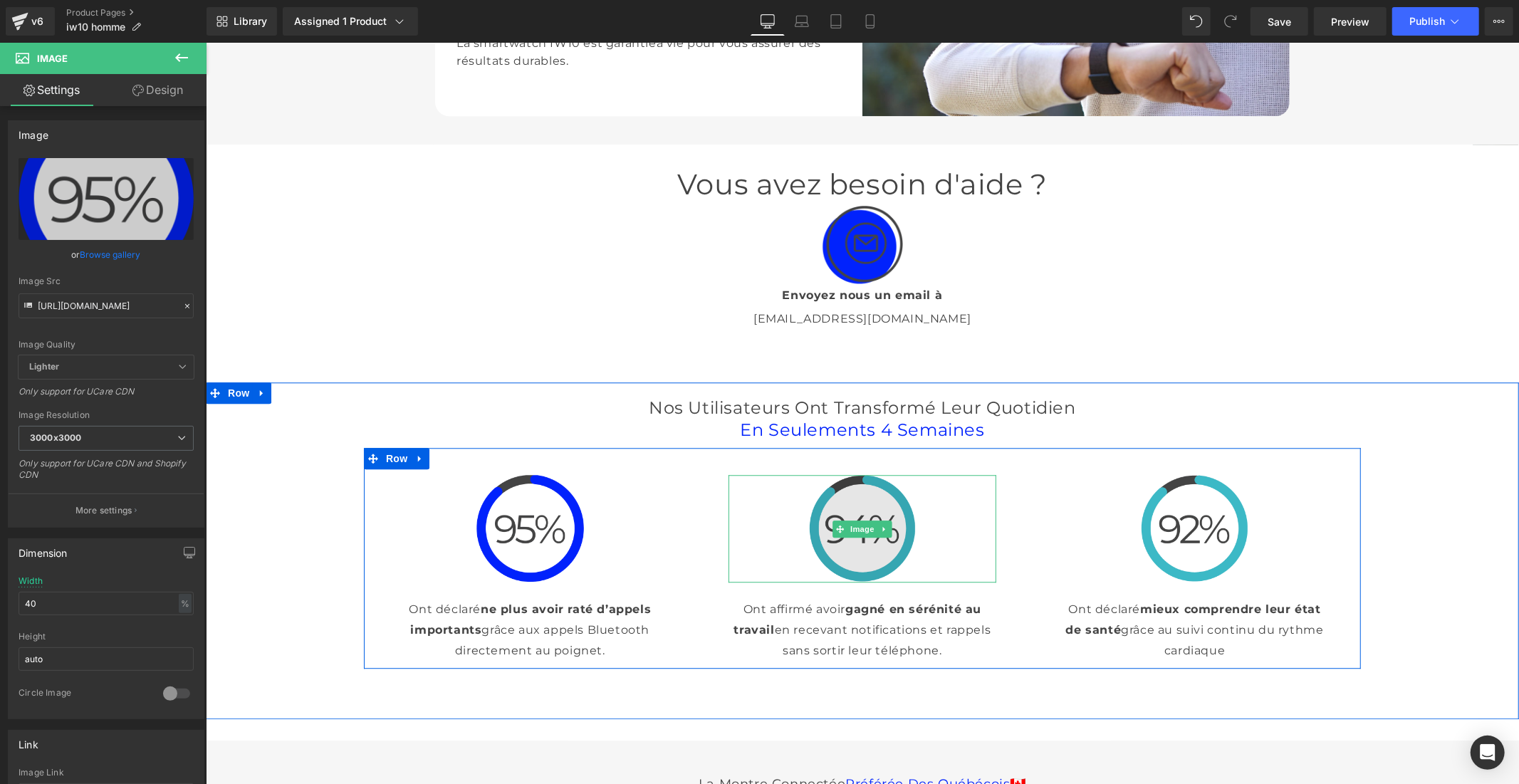
click at [872, 582] on img at bounding box center [863, 528] width 108 height 108
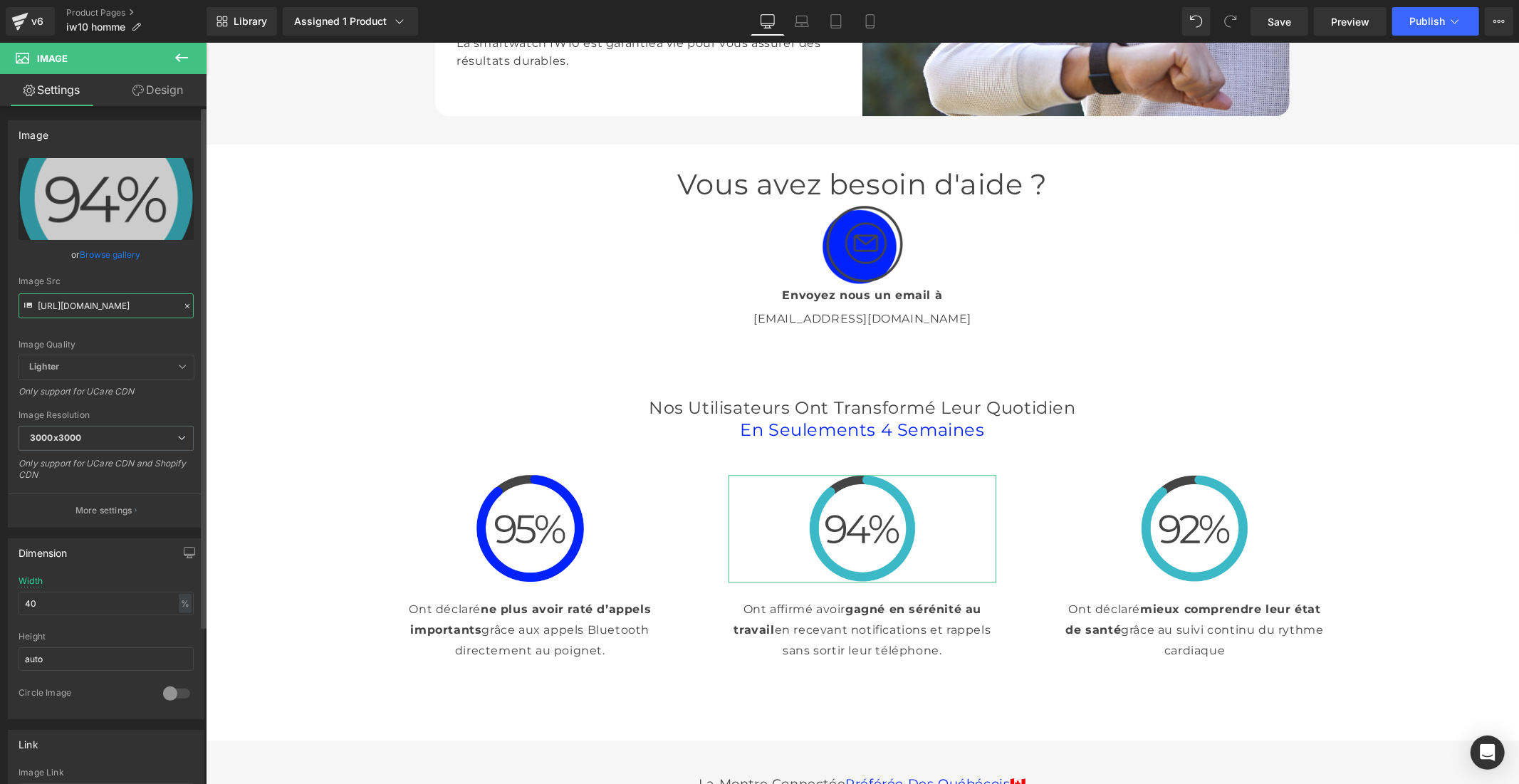
click at [105, 309] on input "[URL][DOMAIN_NAME]" at bounding box center [106, 305] width 176 height 25
type input "[URL][DOMAIN_NAME]"
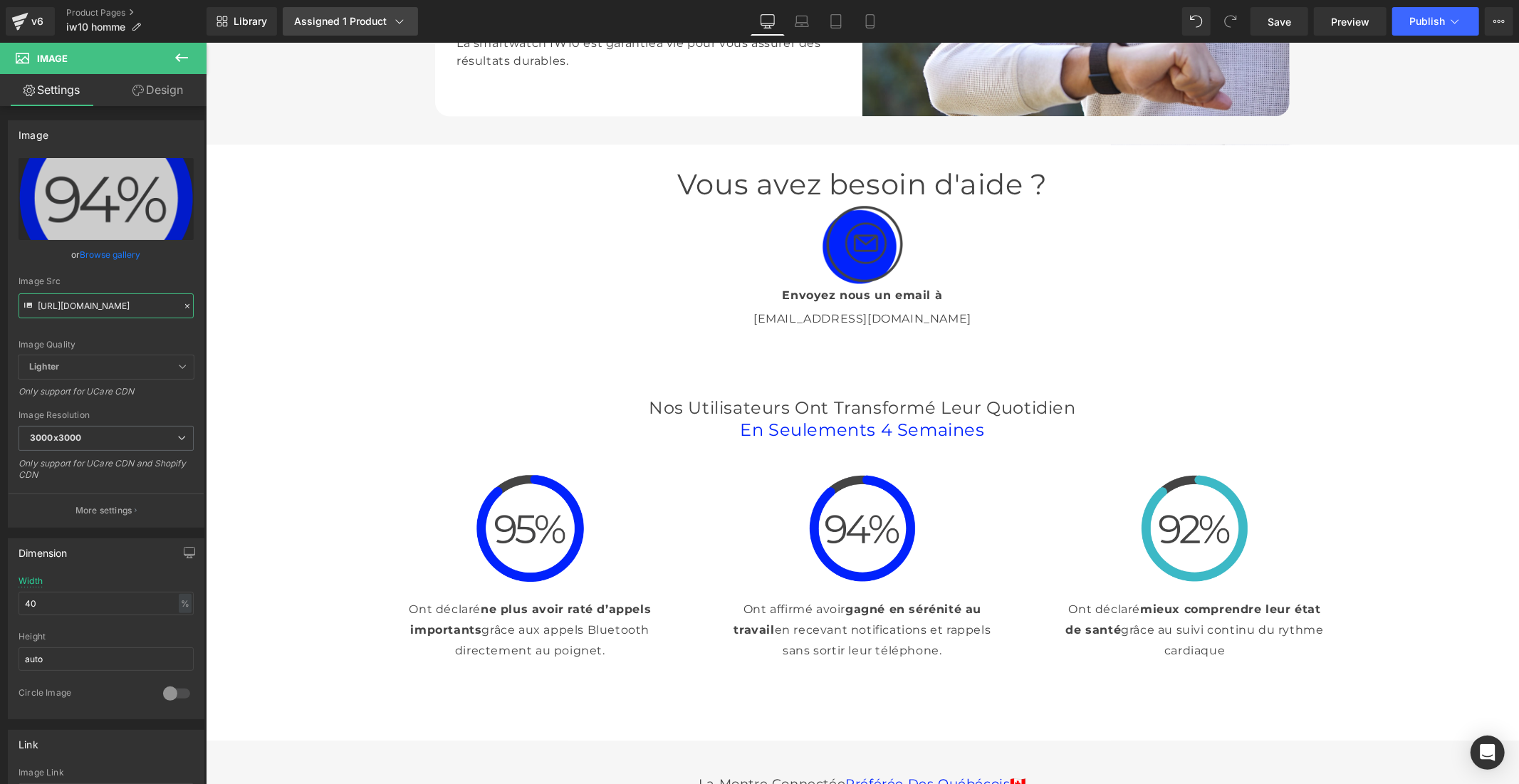
scroll to position [0, 0]
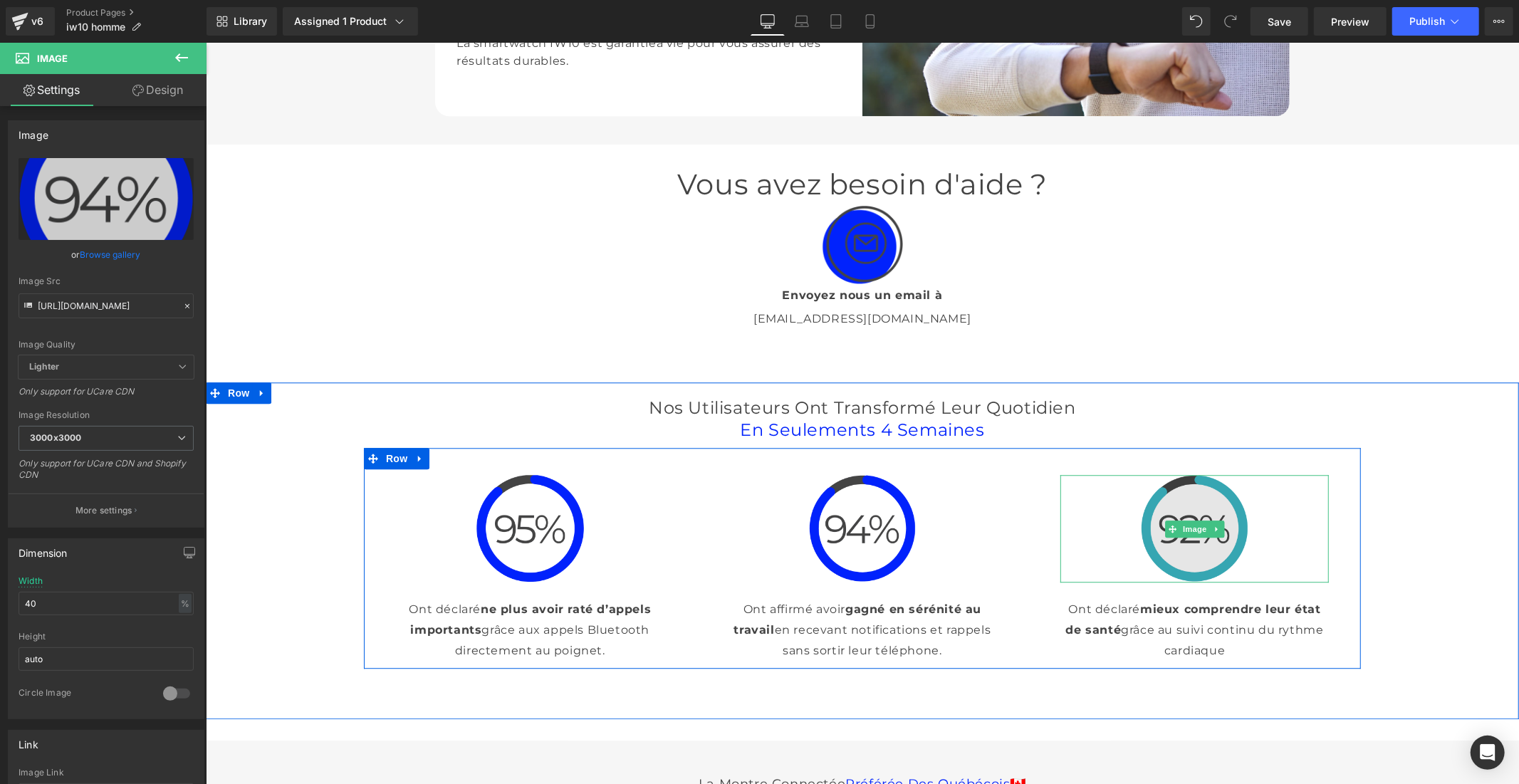
click at [1173, 582] on img at bounding box center [1194, 528] width 108 height 108
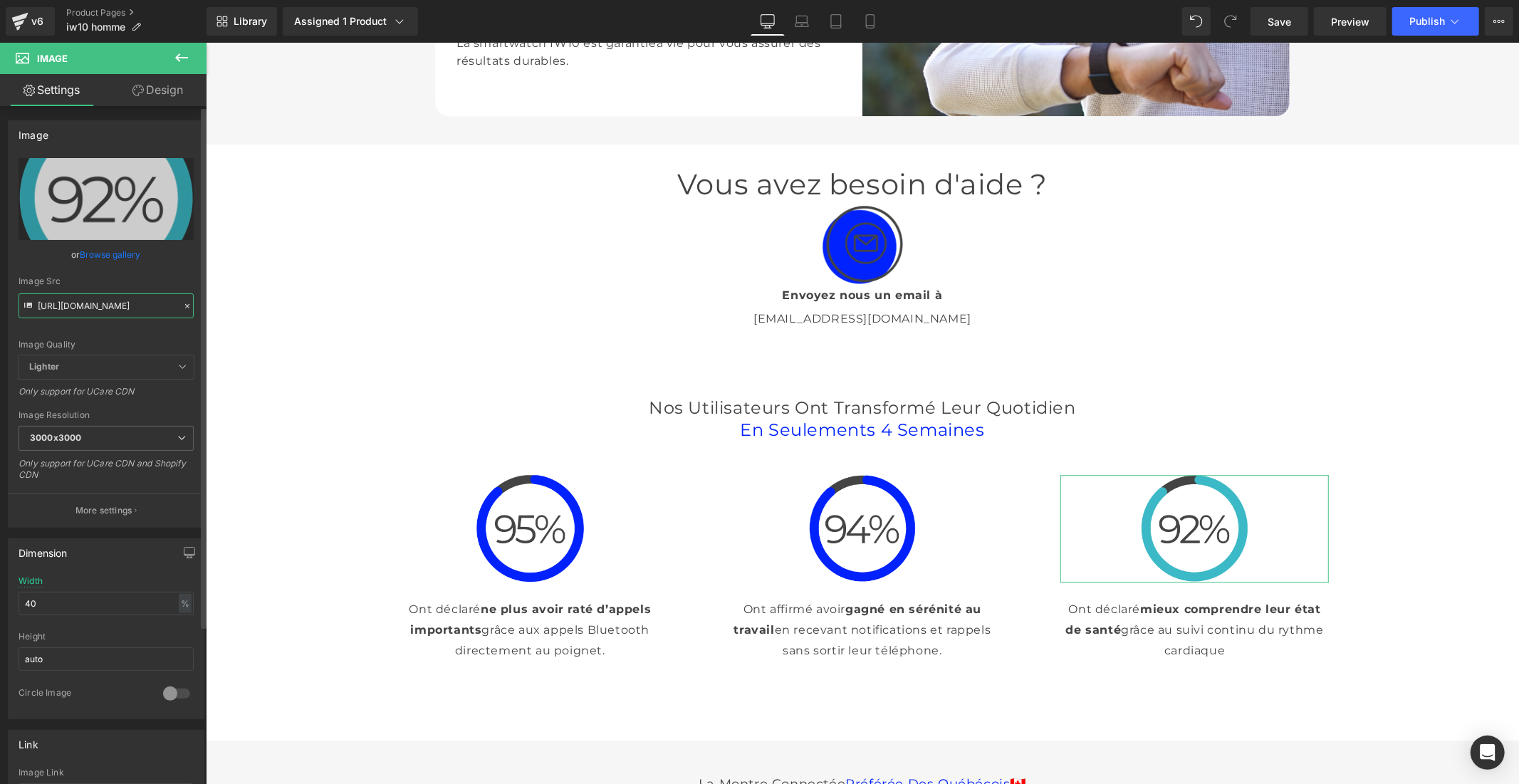
click at [69, 305] on input "[URL][DOMAIN_NAME]" at bounding box center [106, 305] width 176 height 25
paste input "2699236e-13e5-483c-b3b4-fa1f49a73be1.png?v=1758201936"
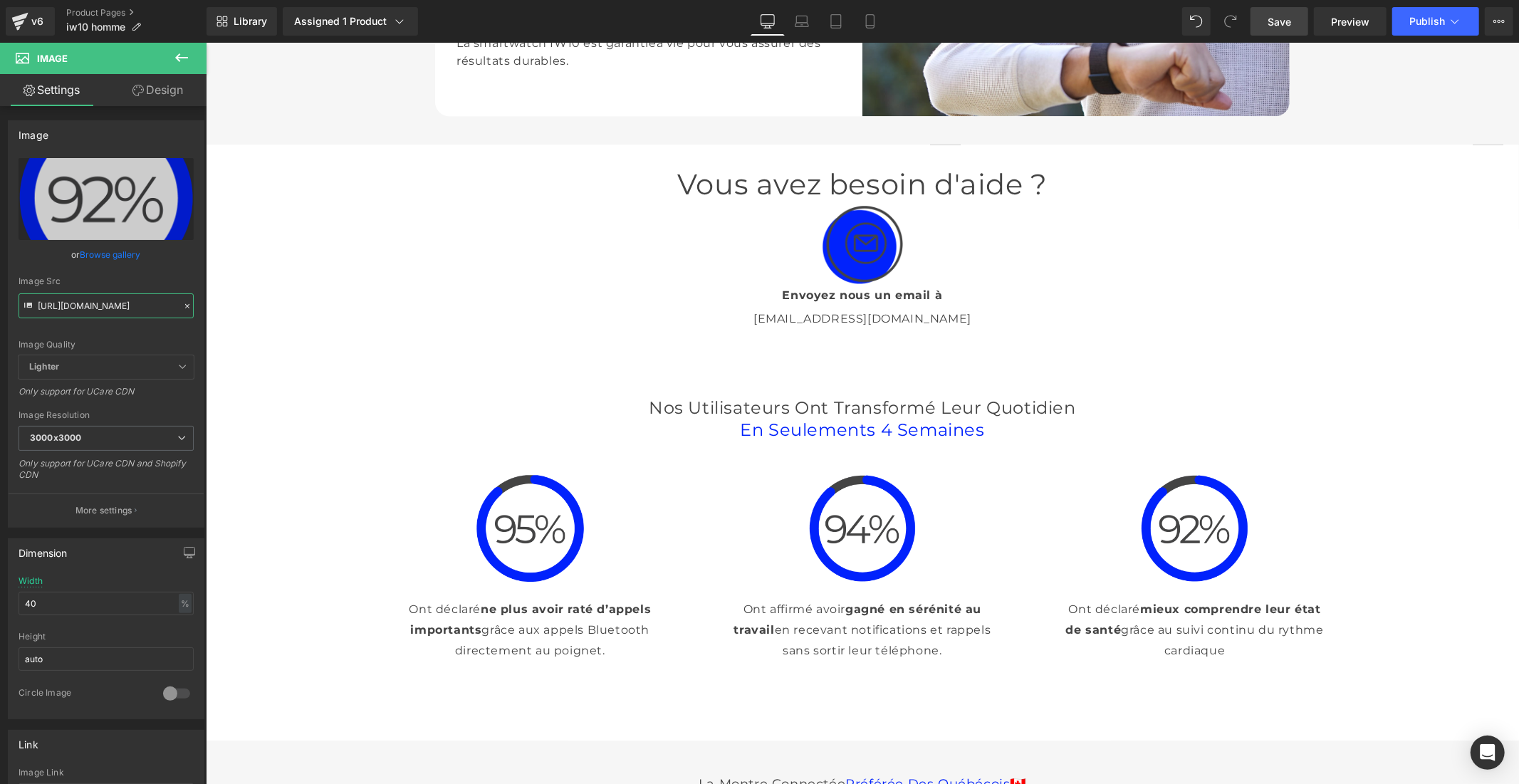
type input "[URL][DOMAIN_NAME]"
click at [1293, 26] on link "Save" at bounding box center [1279, 21] width 58 height 28
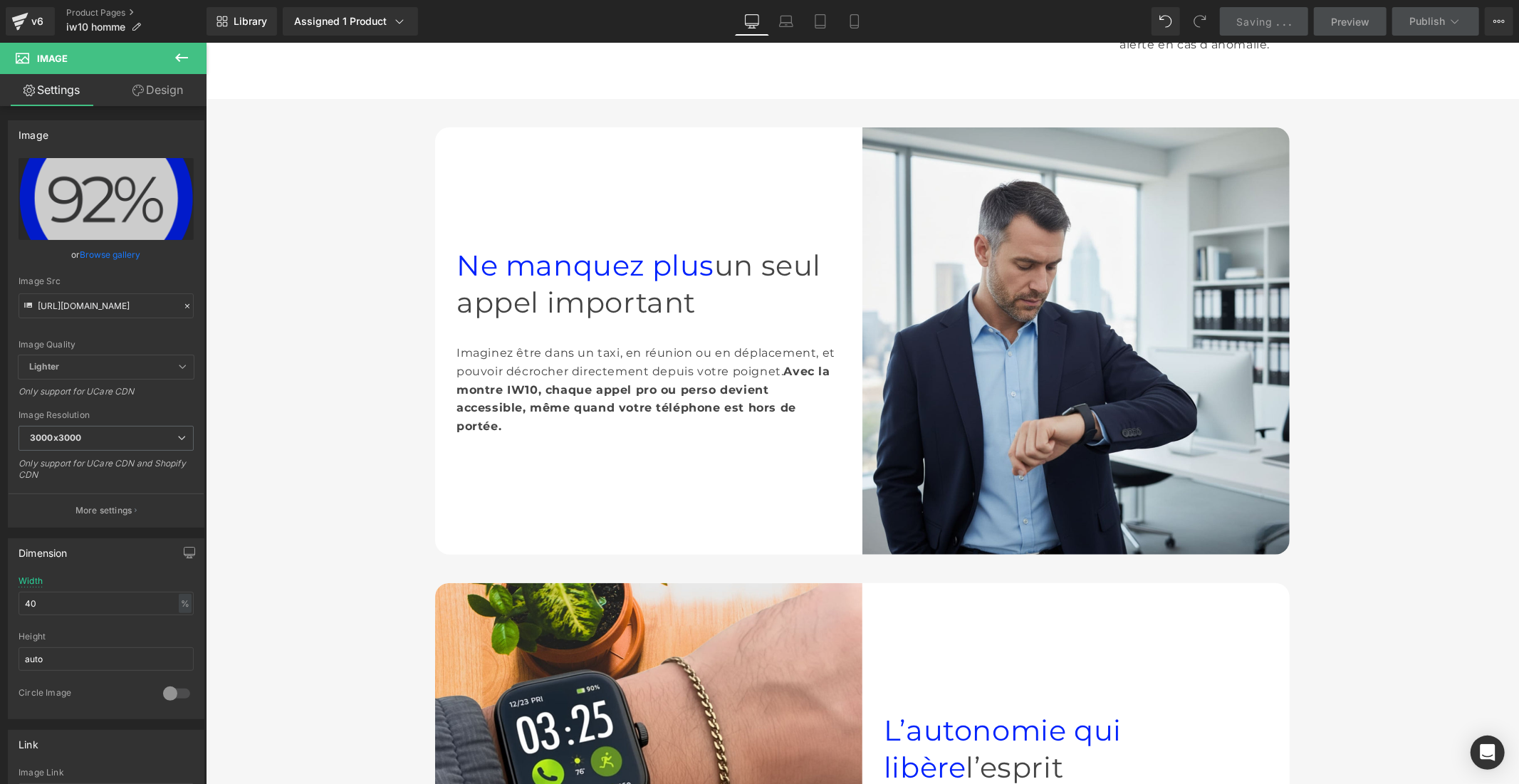
scroll to position [0, 0]
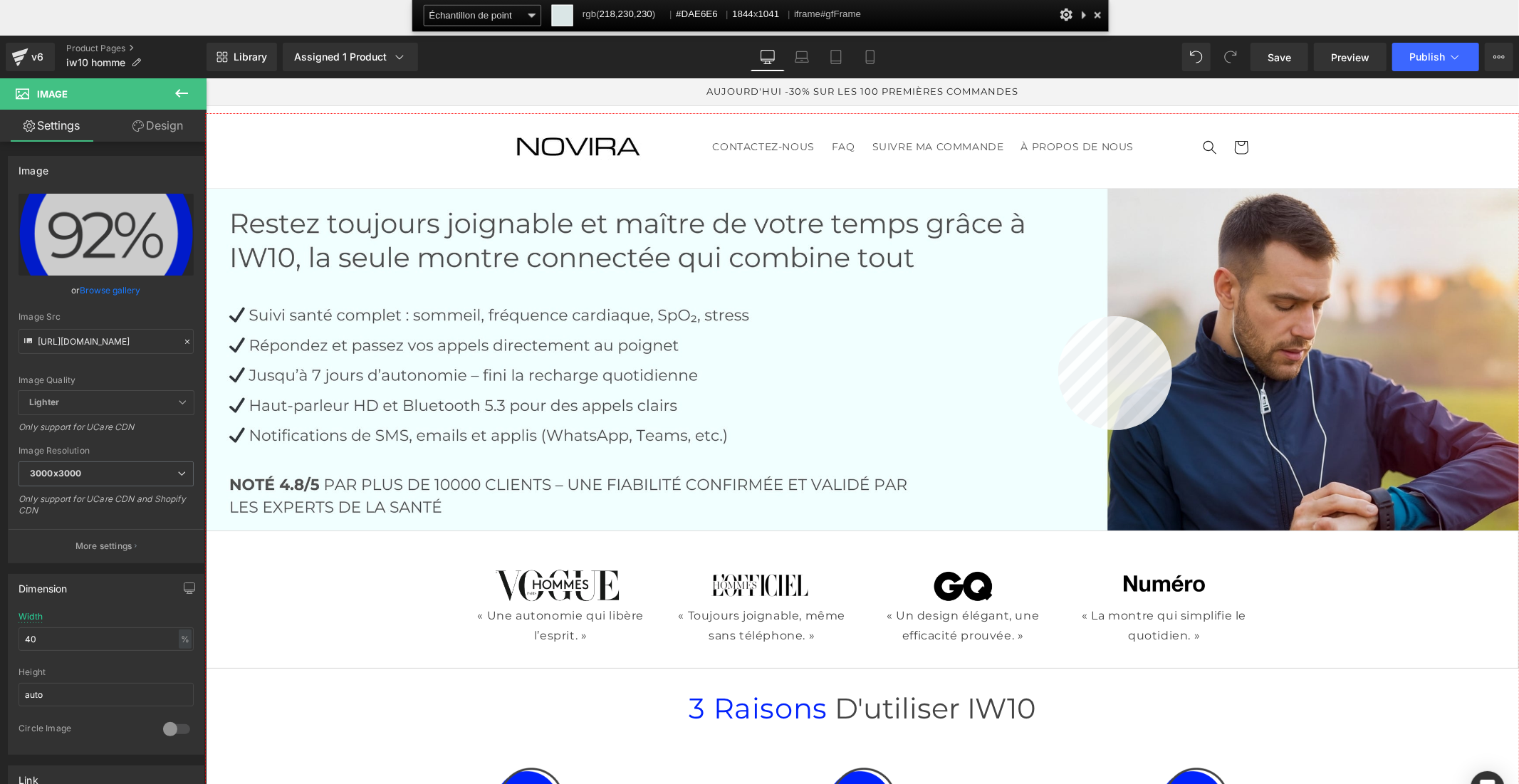
drag, startPoint x: 859, startPoint y: 230, endPoint x: 1058, endPoint y: 316, distance: 216.8
click at [1058, 316] on div at bounding box center [863, 484] width 1313 height 741
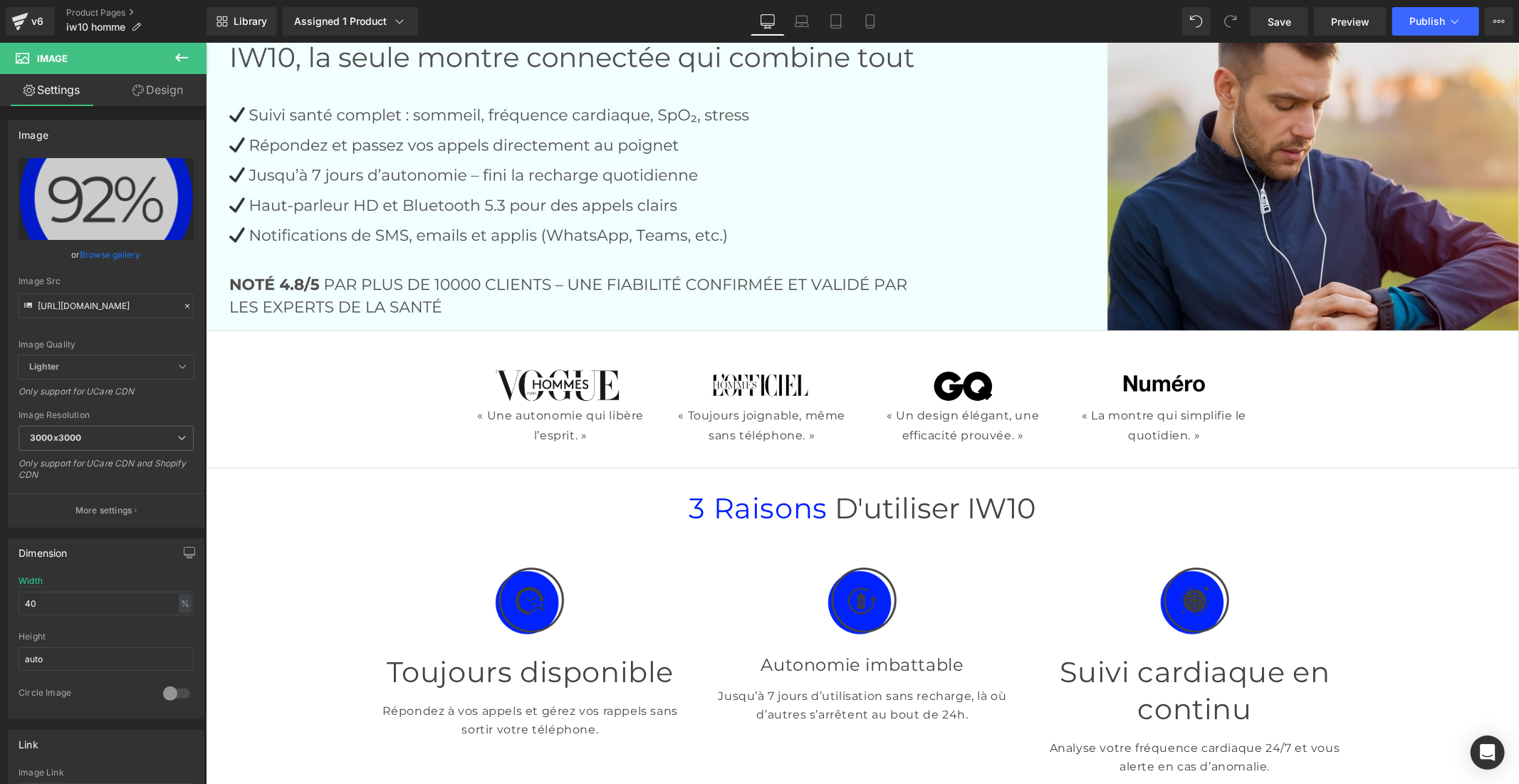
scroll to position [474, 0]
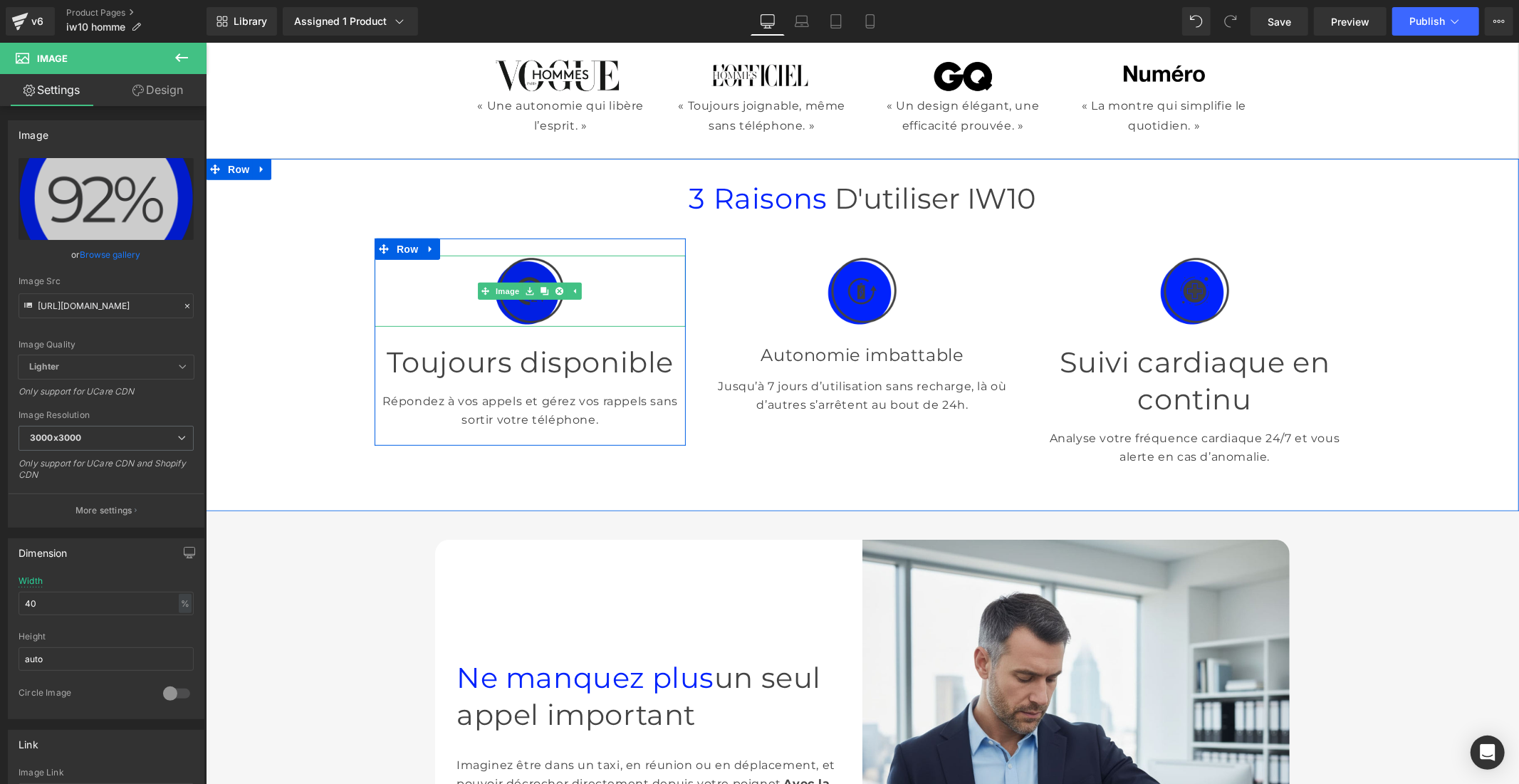
click at [515, 301] on img at bounding box center [529, 290] width 72 height 72
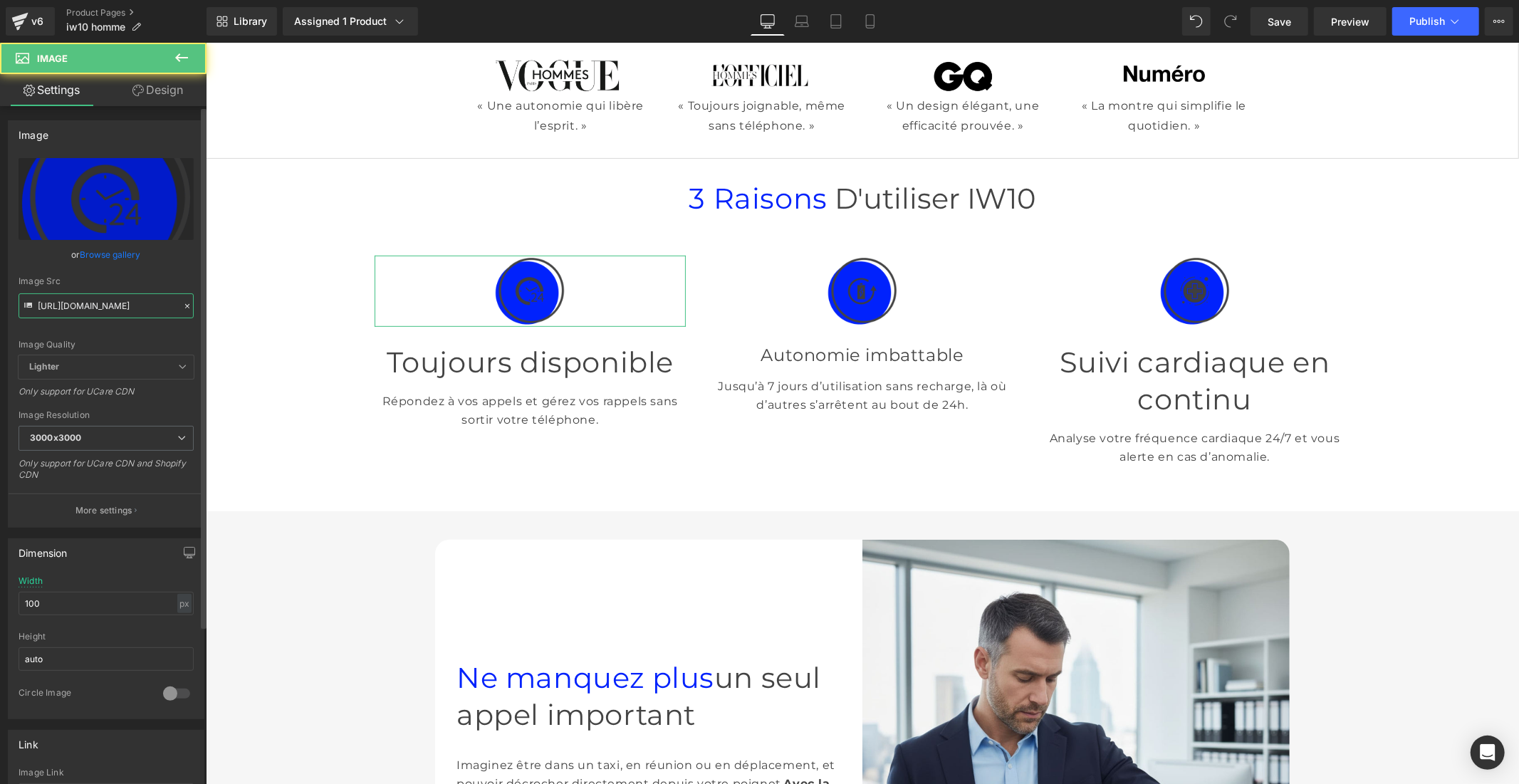
click at [152, 299] on input "[URL][DOMAIN_NAME]" at bounding box center [106, 305] width 176 height 25
paste input "5732b770-21d4-4425-90c0-beeaa2489d36.png?v=1758202179"
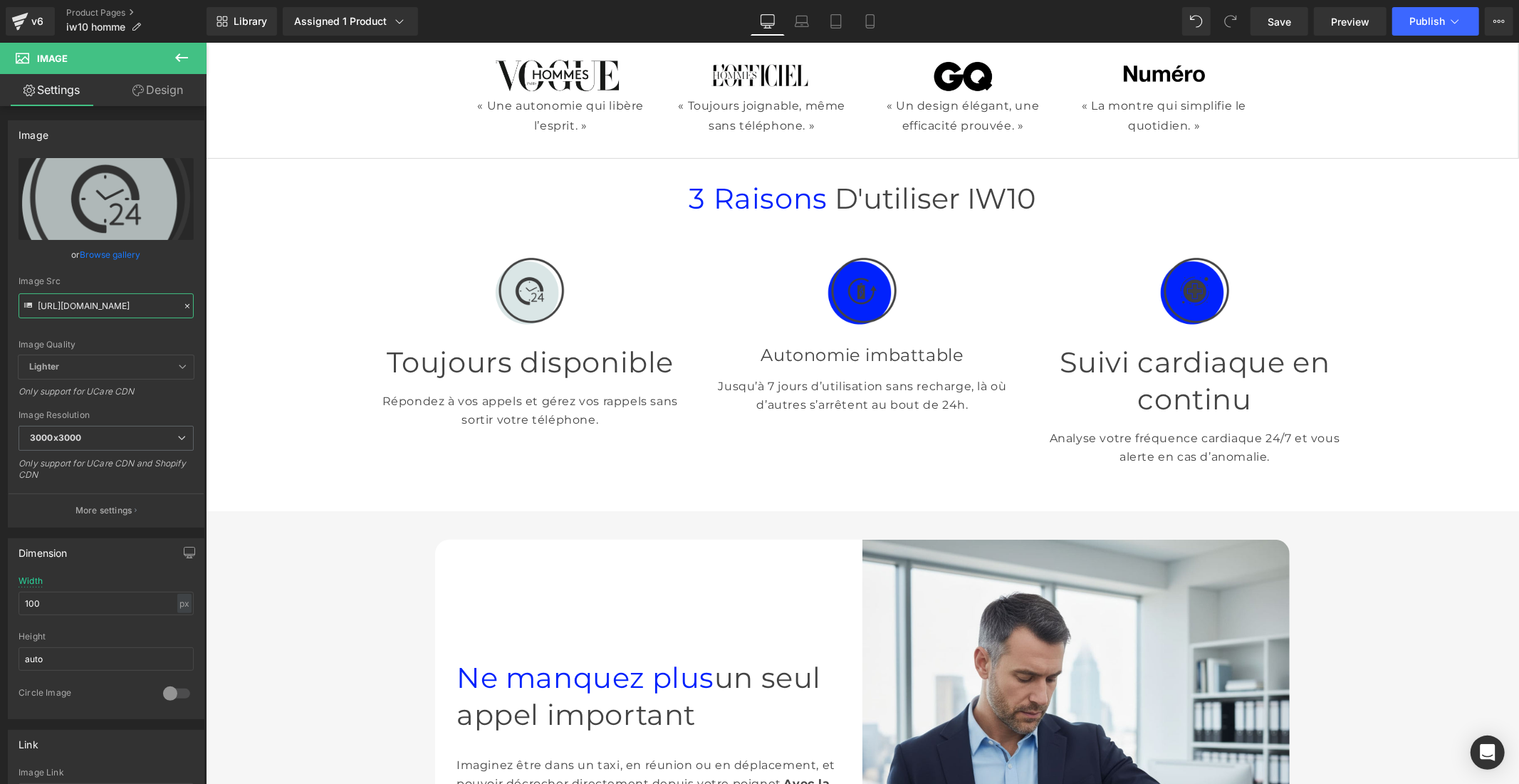
type input "[URL][DOMAIN_NAME]"
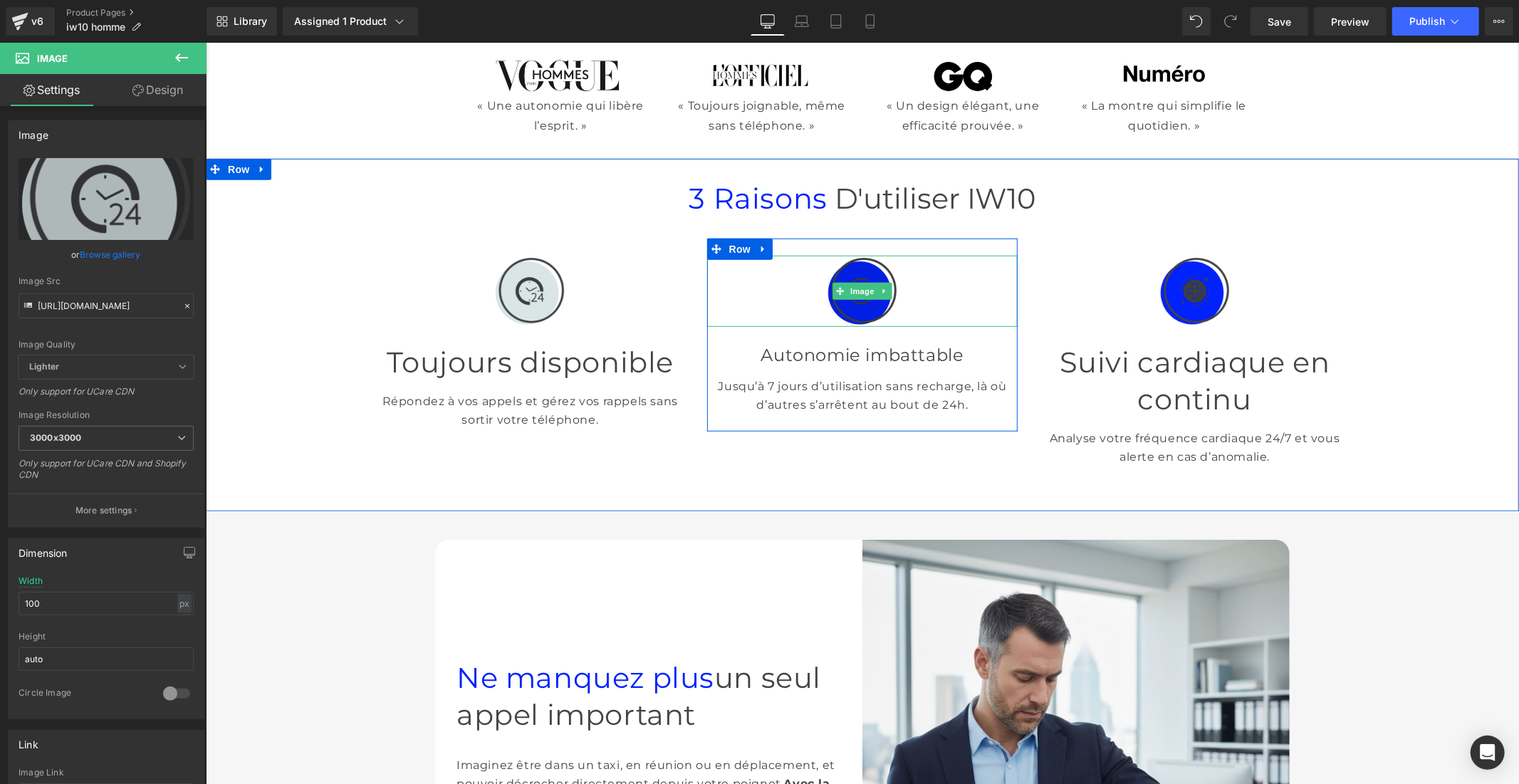
click at [838, 308] on img at bounding box center [862, 290] width 72 height 72
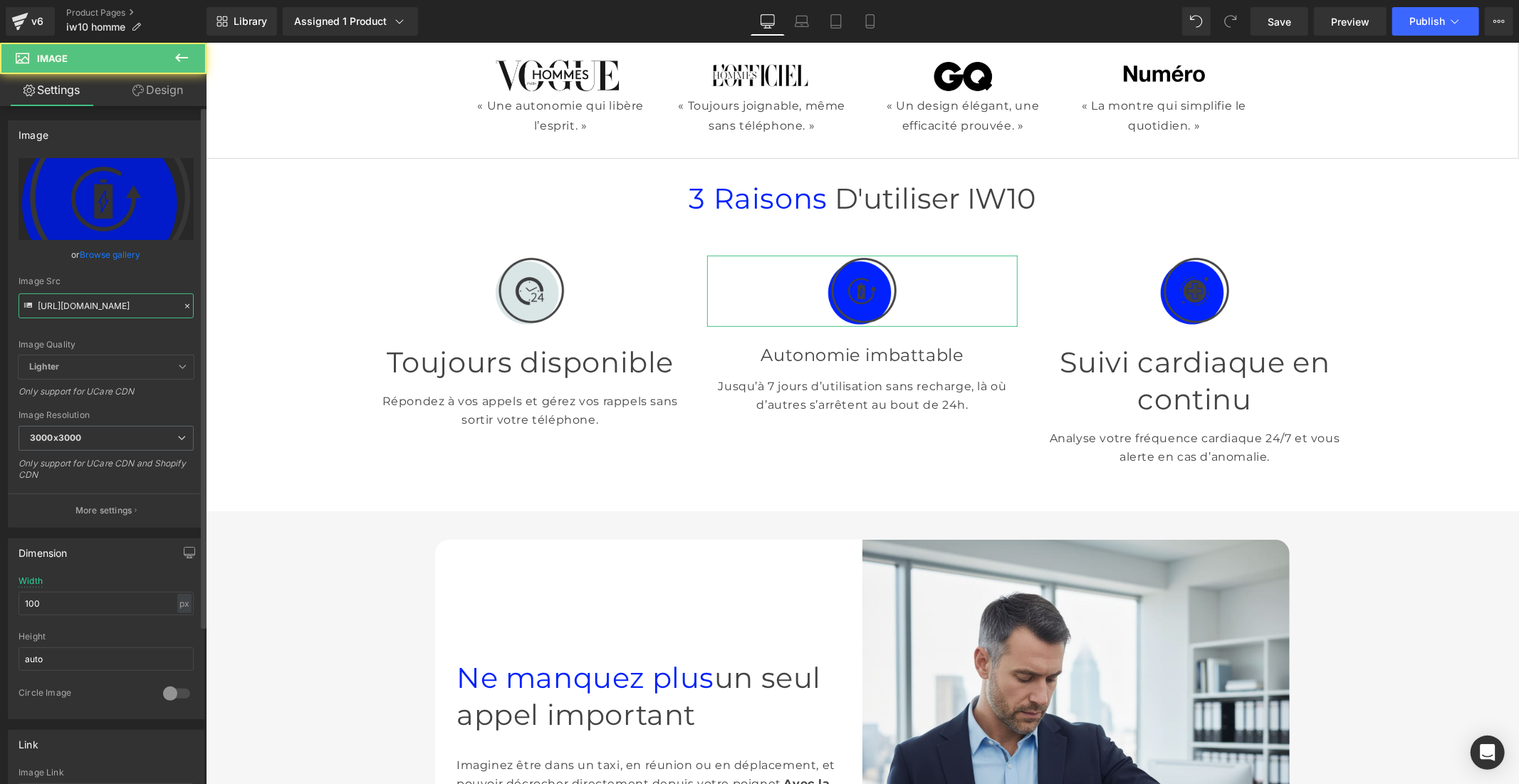
click at [126, 299] on input "[URL][DOMAIN_NAME]" at bounding box center [106, 305] width 176 height 25
paste input "d5975ed4-e66d-4e01-b229-e2ad2de3342e.png?v=1758202179"
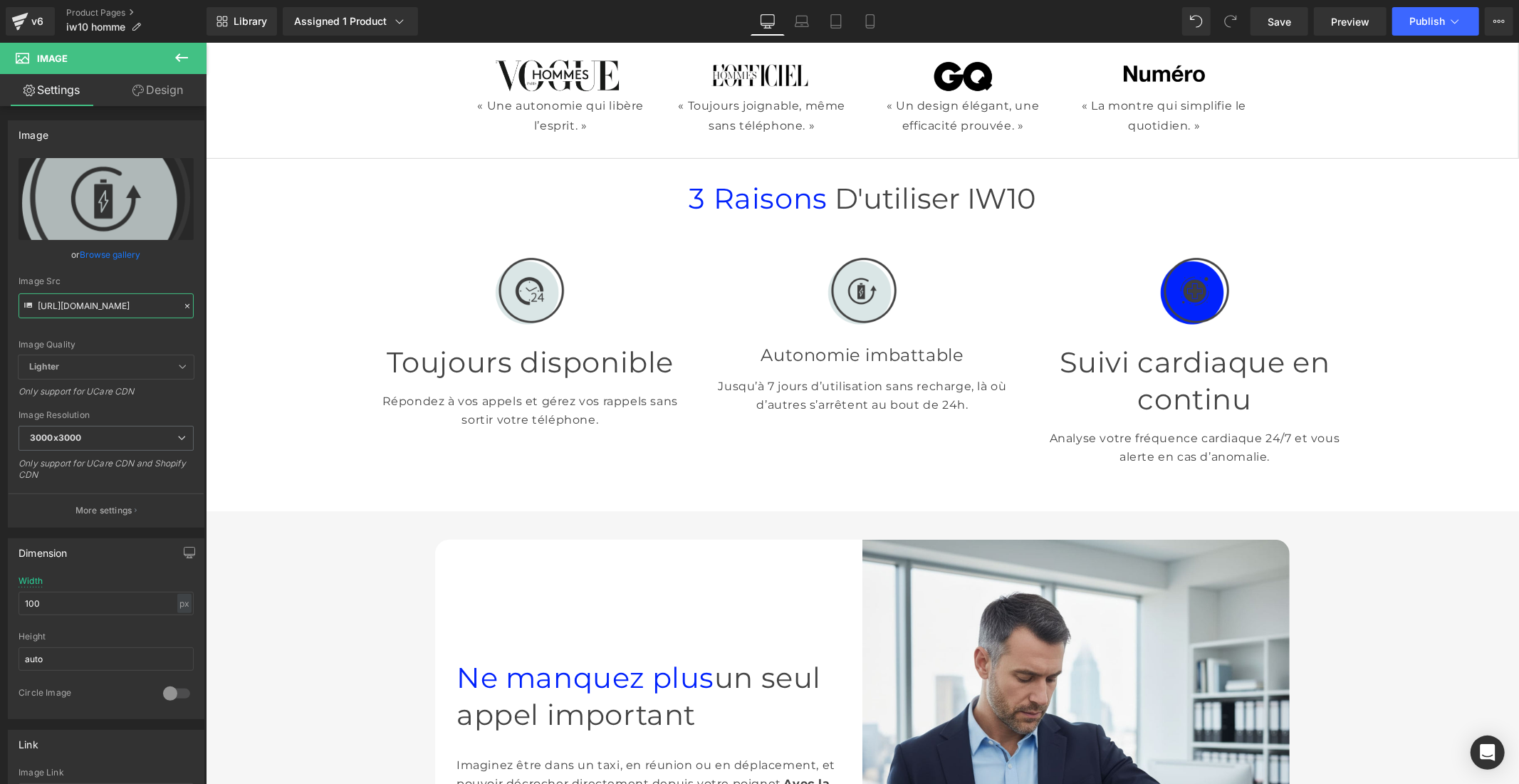
type input "[URL][DOMAIN_NAME]"
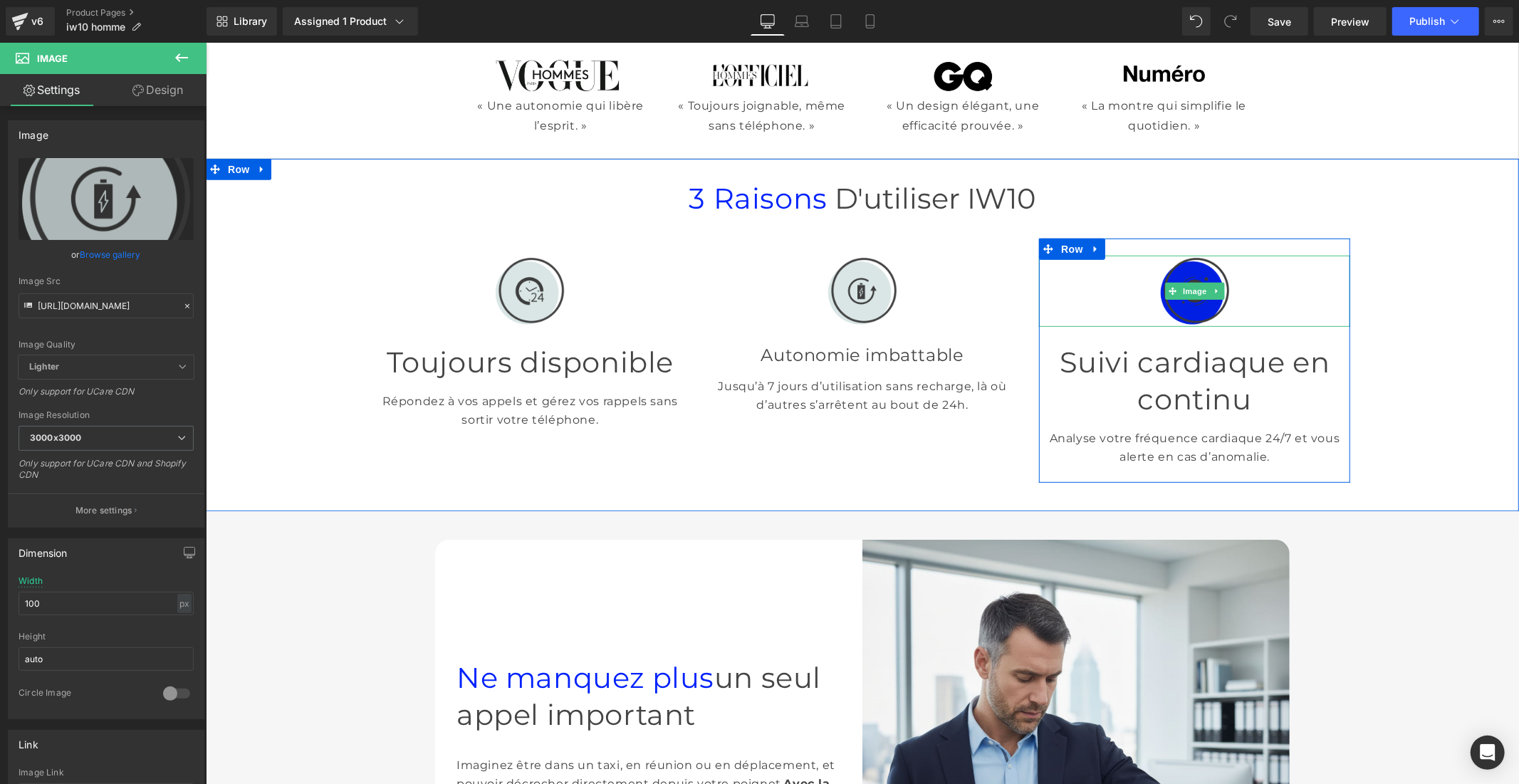
click at [1173, 302] on img at bounding box center [1194, 290] width 72 height 72
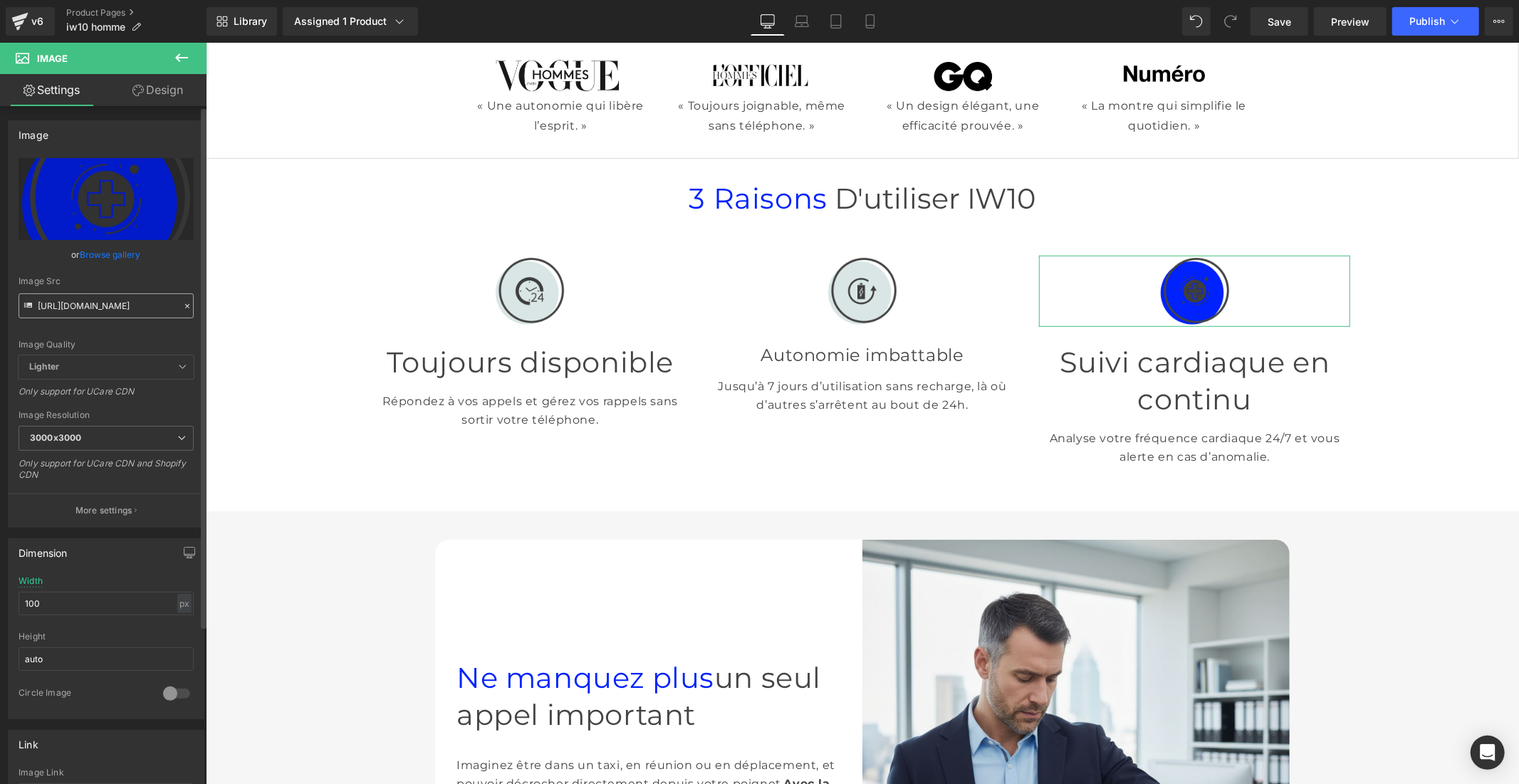
click at [113, 317] on input "[URL][DOMAIN_NAME]" at bounding box center [106, 305] width 176 height 25
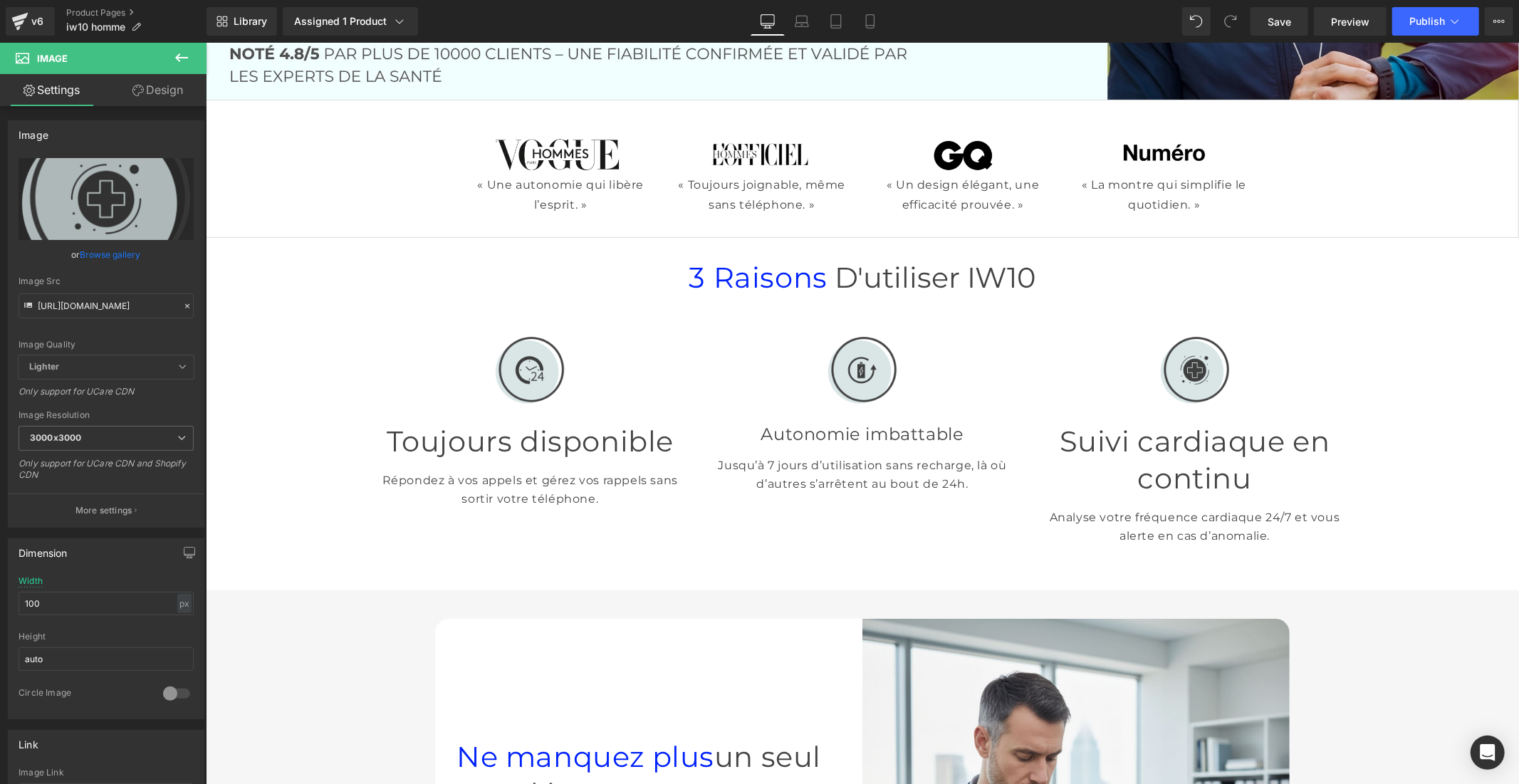
scroll to position [870, 0]
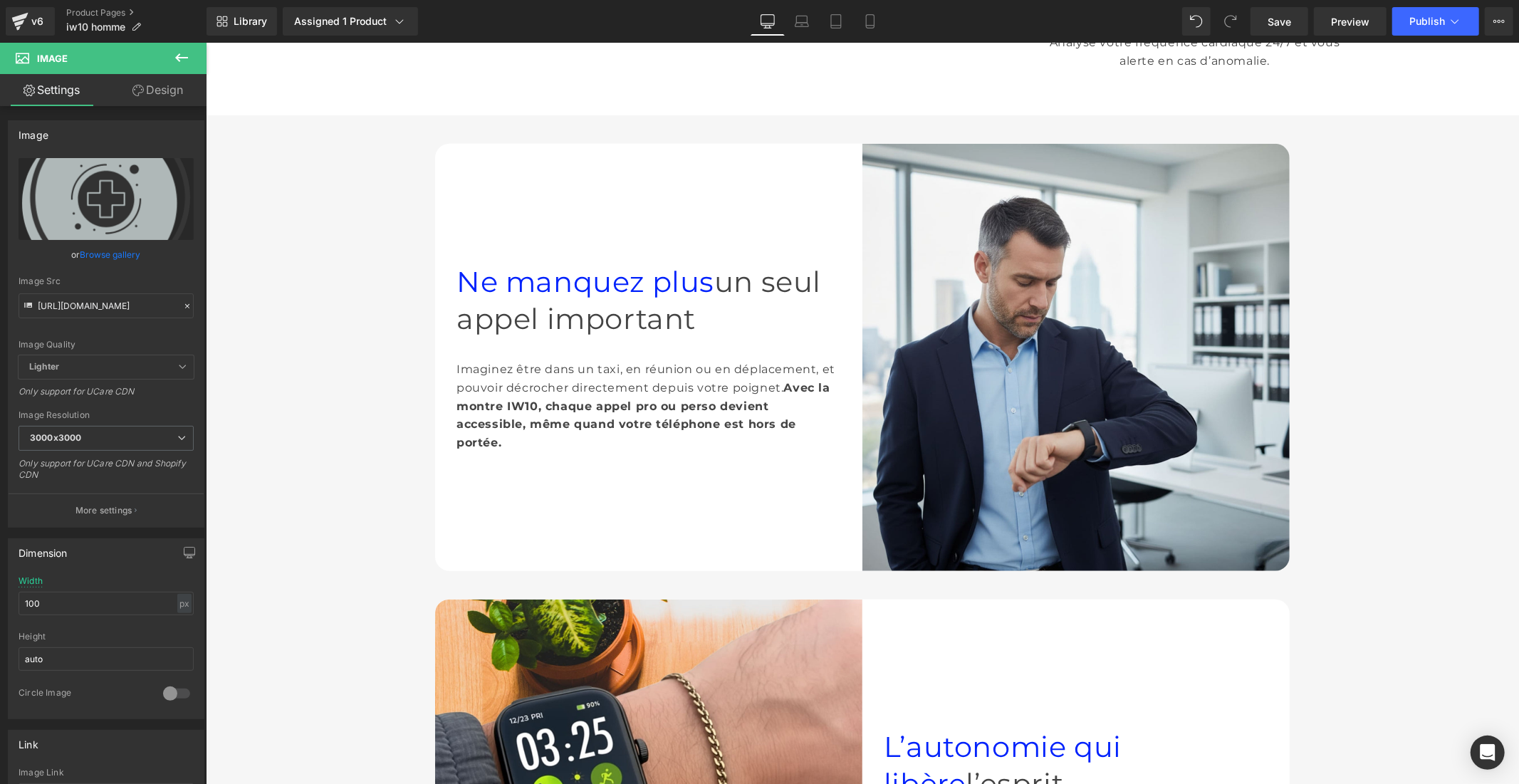
type input "[URL][DOMAIN_NAME]"
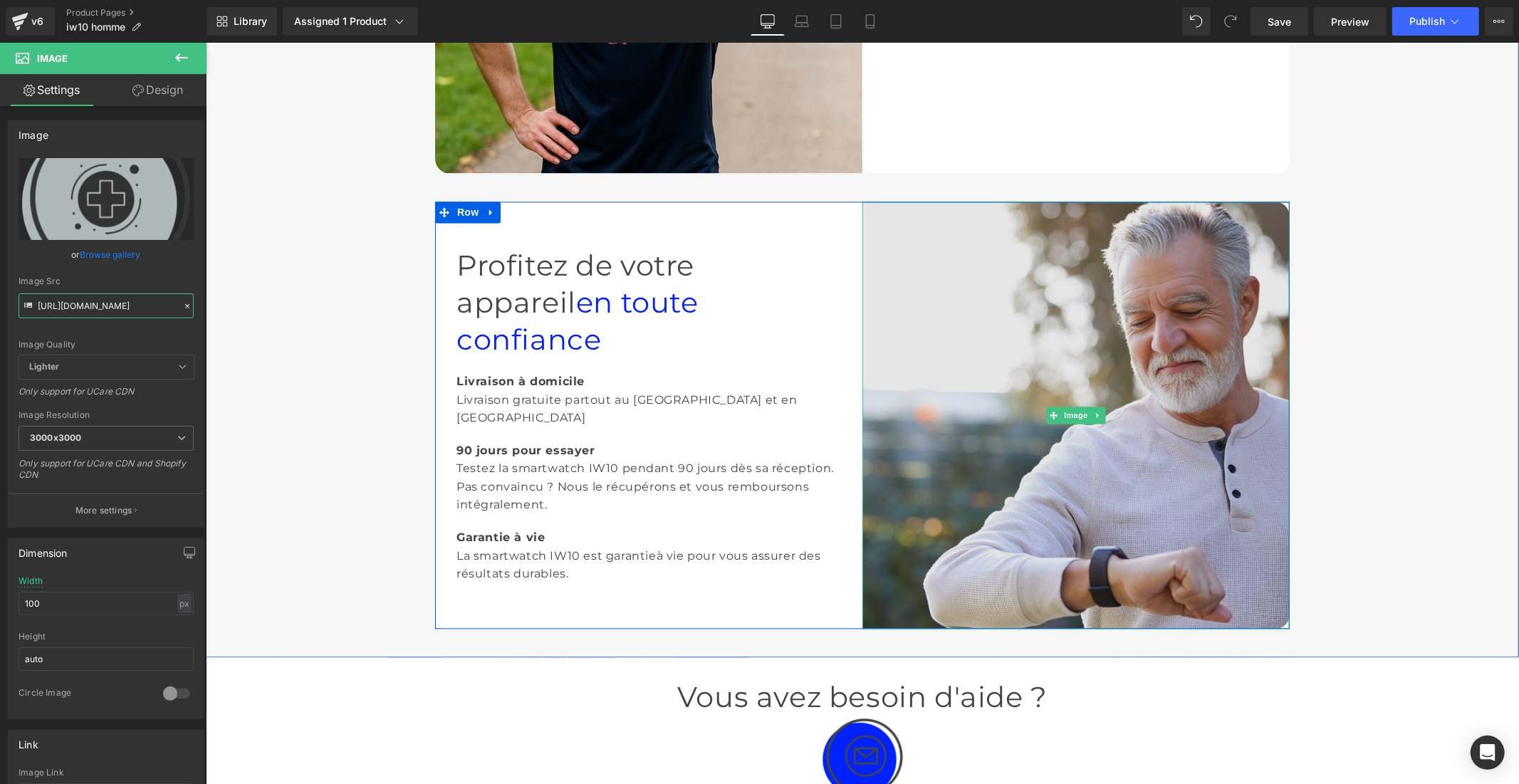
scroll to position [2610, 0]
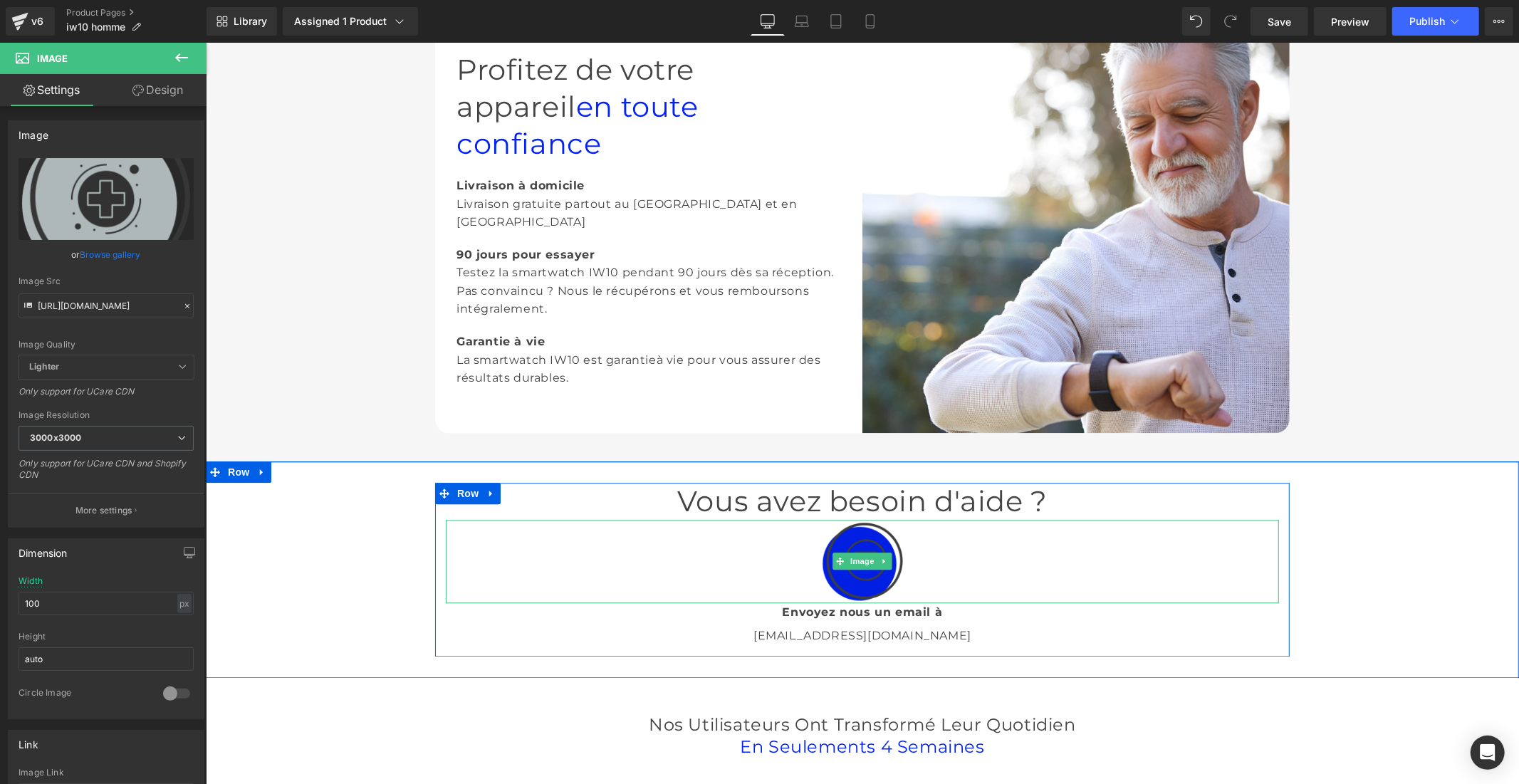
click at [865, 575] on img at bounding box center [862, 560] width 83 height 83
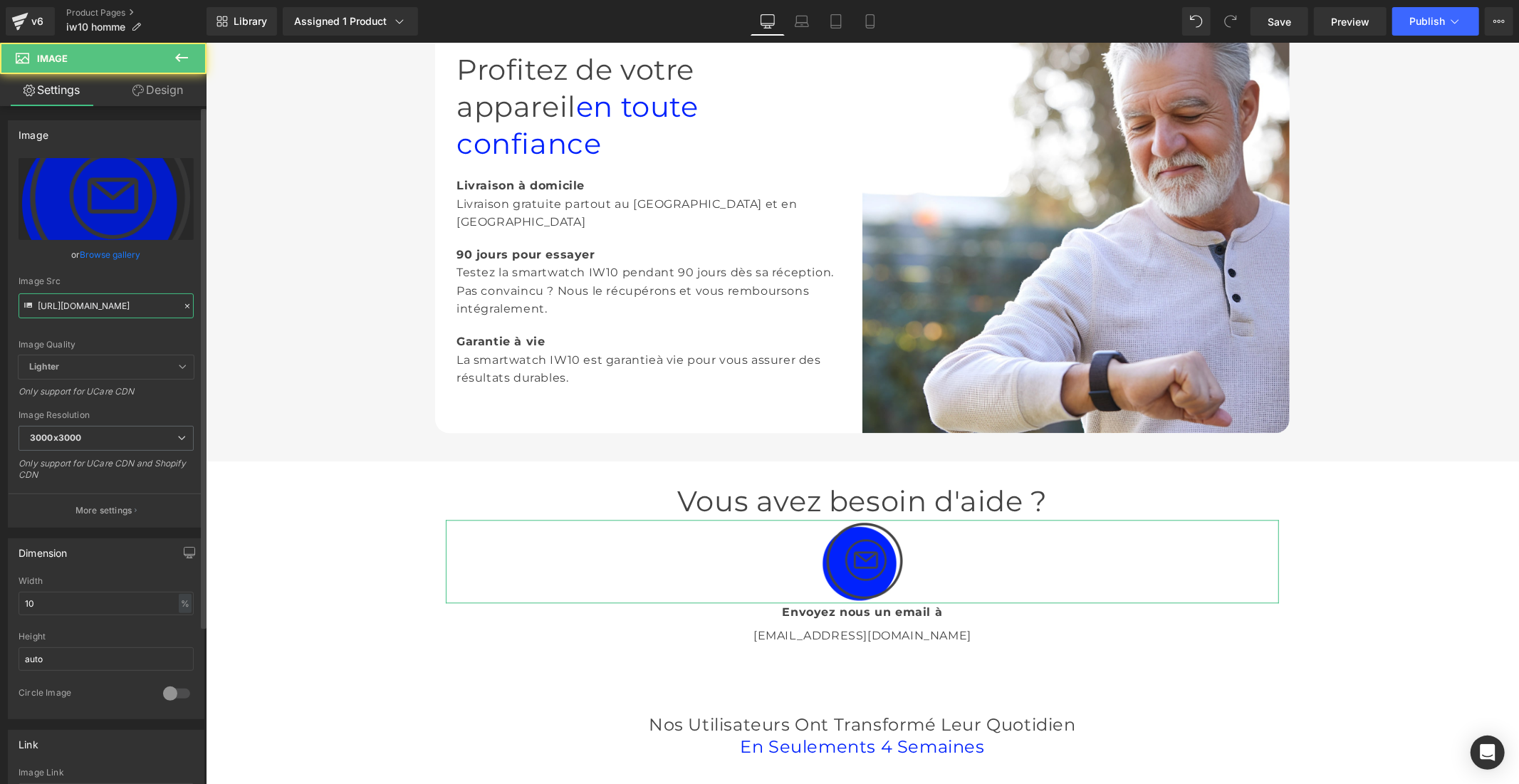
click at [123, 303] on input "[URL][DOMAIN_NAME]" at bounding box center [106, 305] width 176 height 25
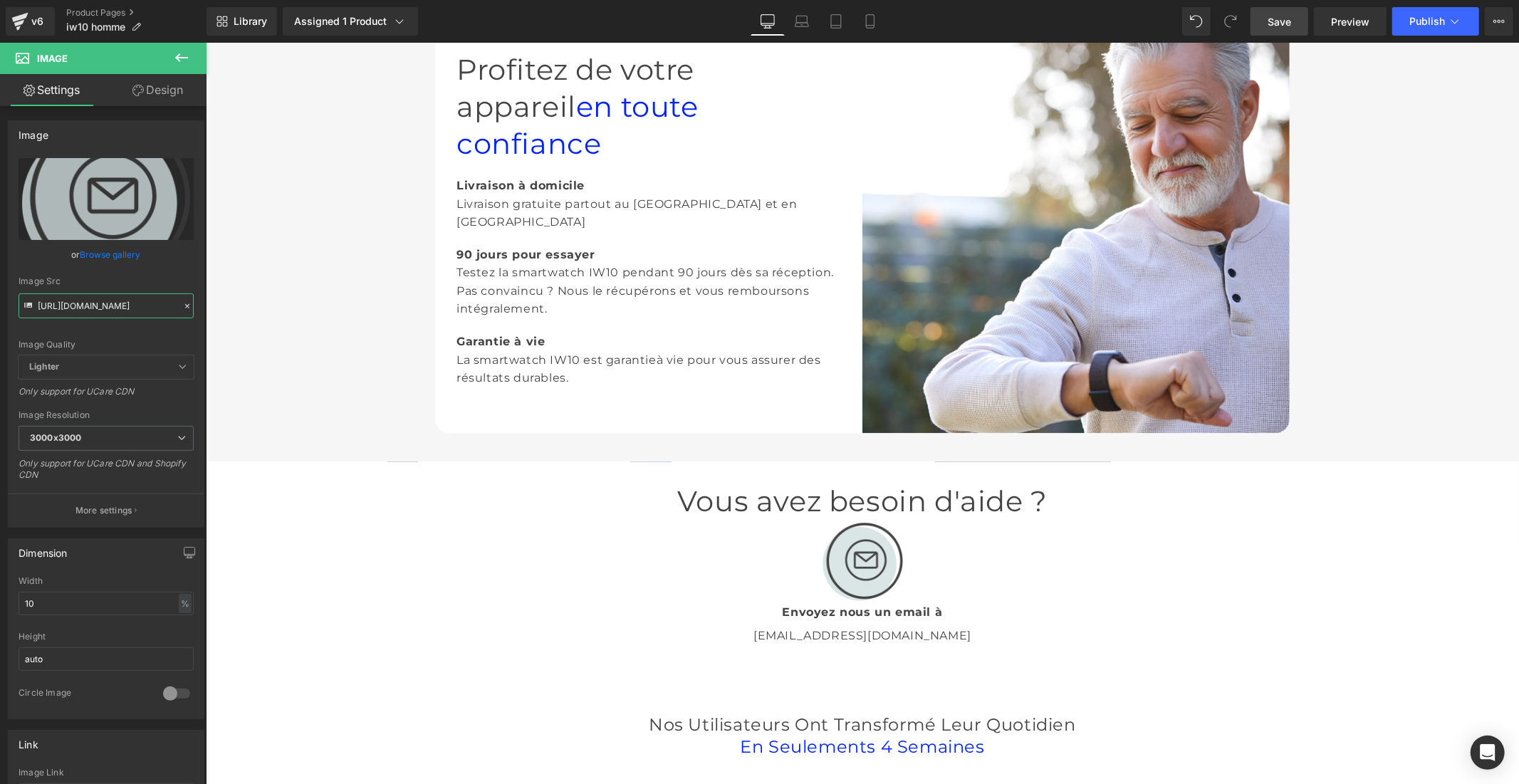
type input "[URL][DOMAIN_NAME]"
click at [1291, 32] on link "Save" at bounding box center [1279, 21] width 58 height 28
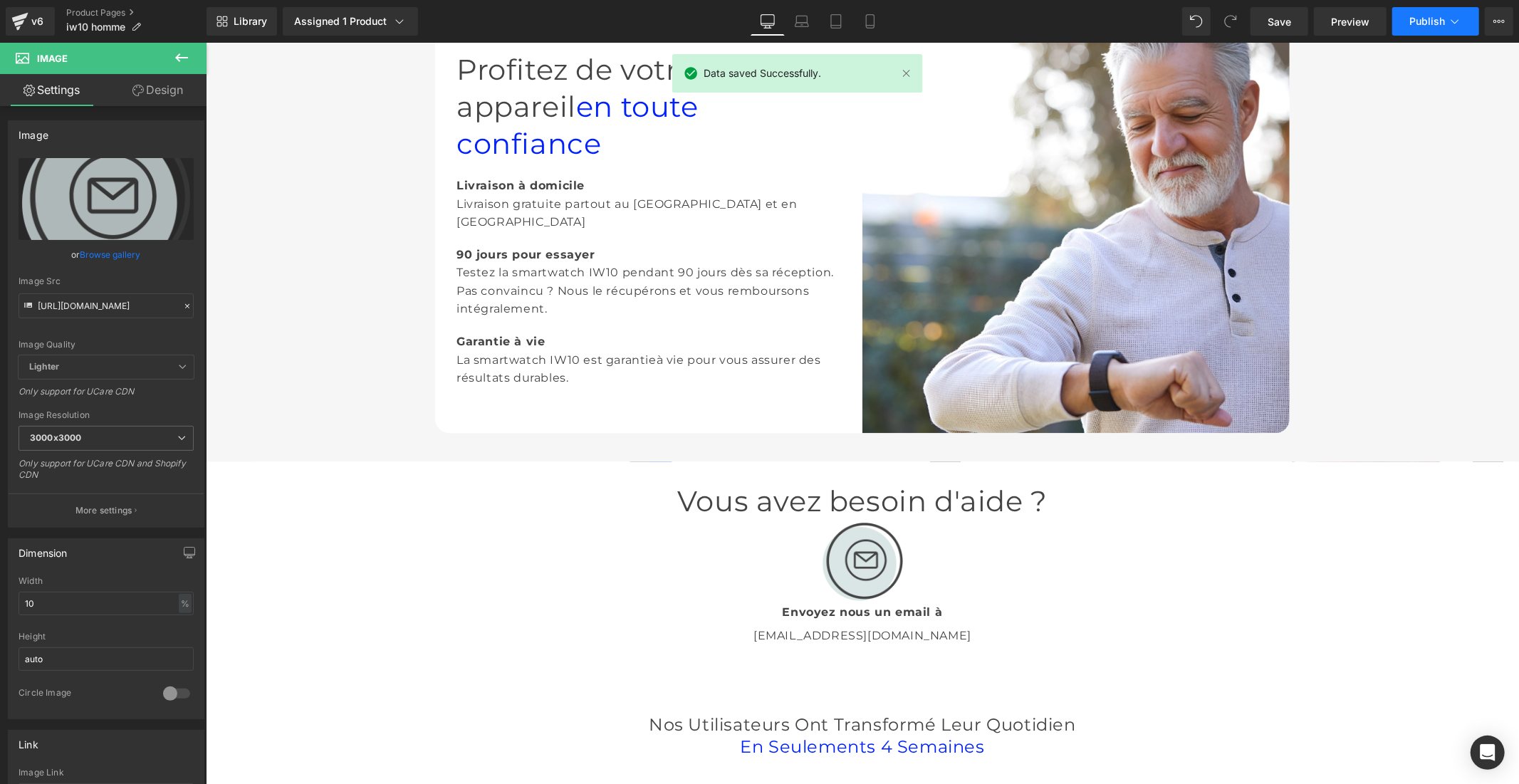
click at [1433, 20] on span "Publish" at bounding box center [1427, 22] width 35 height 12
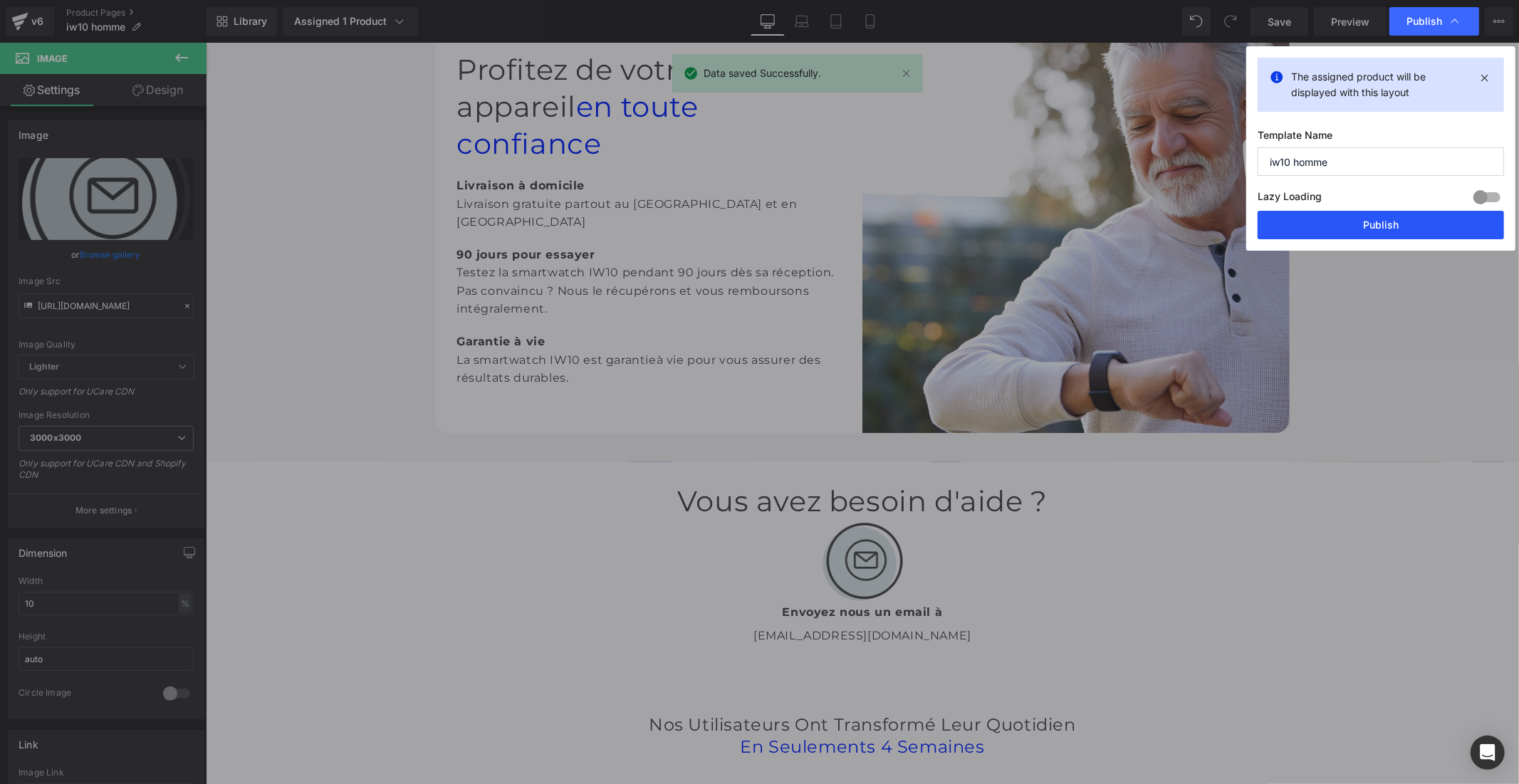
drag, startPoint x: 1361, startPoint y: 227, endPoint x: 1135, endPoint y: 182, distance: 230.4
click at [1361, 227] on button "Publish" at bounding box center [1380, 225] width 246 height 28
